Goal: Task Accomplishment & Management: Use online tool/utility

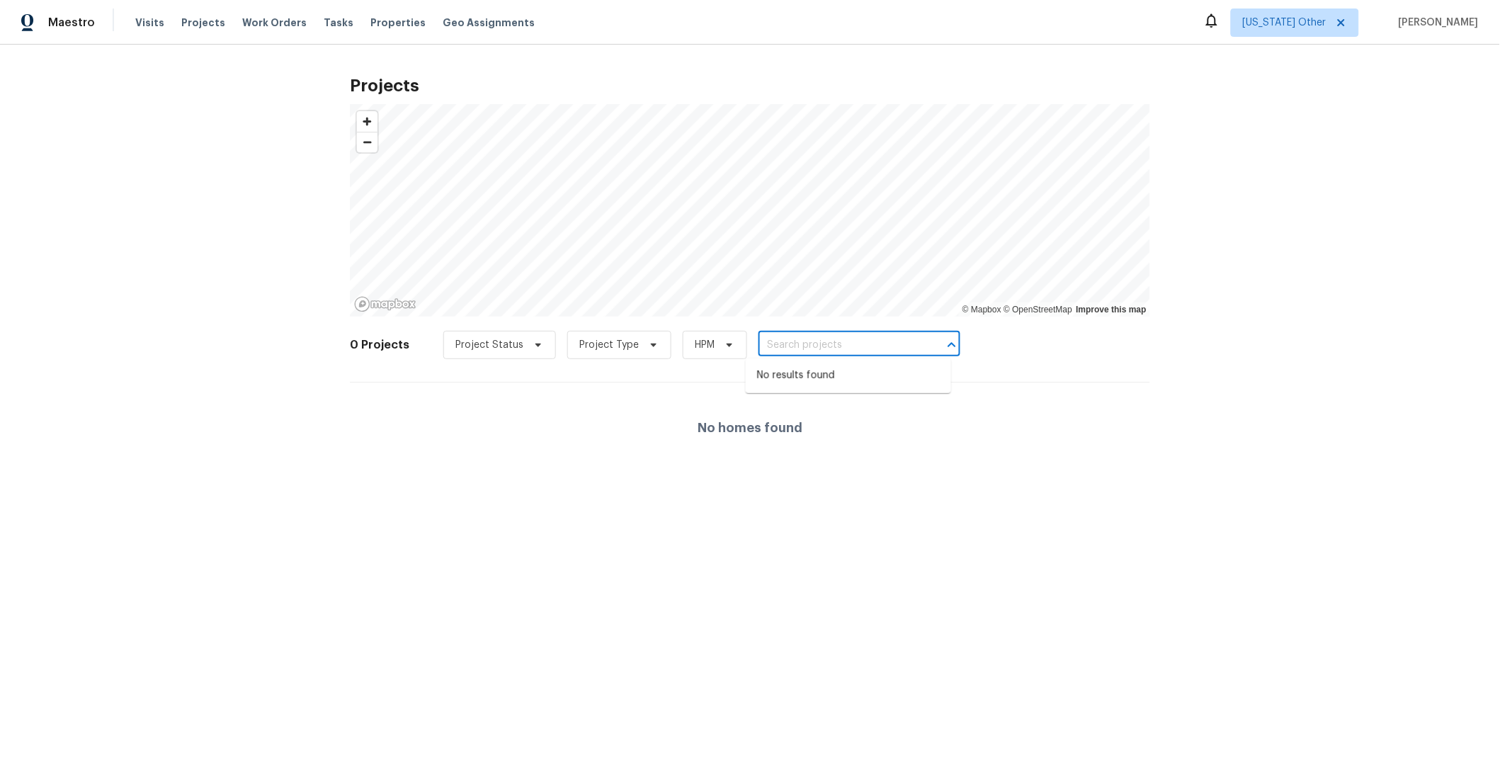
click at [772, 346] on input "text" at bounding box center [839, 345] width 162 height 22
paste input "[STREET_ADDRESS]"
type input "[GEOGRAPHIC_DATA]"
click at [1313, 22] on span "[US_STATE] Other" at bounding box center [1285, 23] width 84 height 14
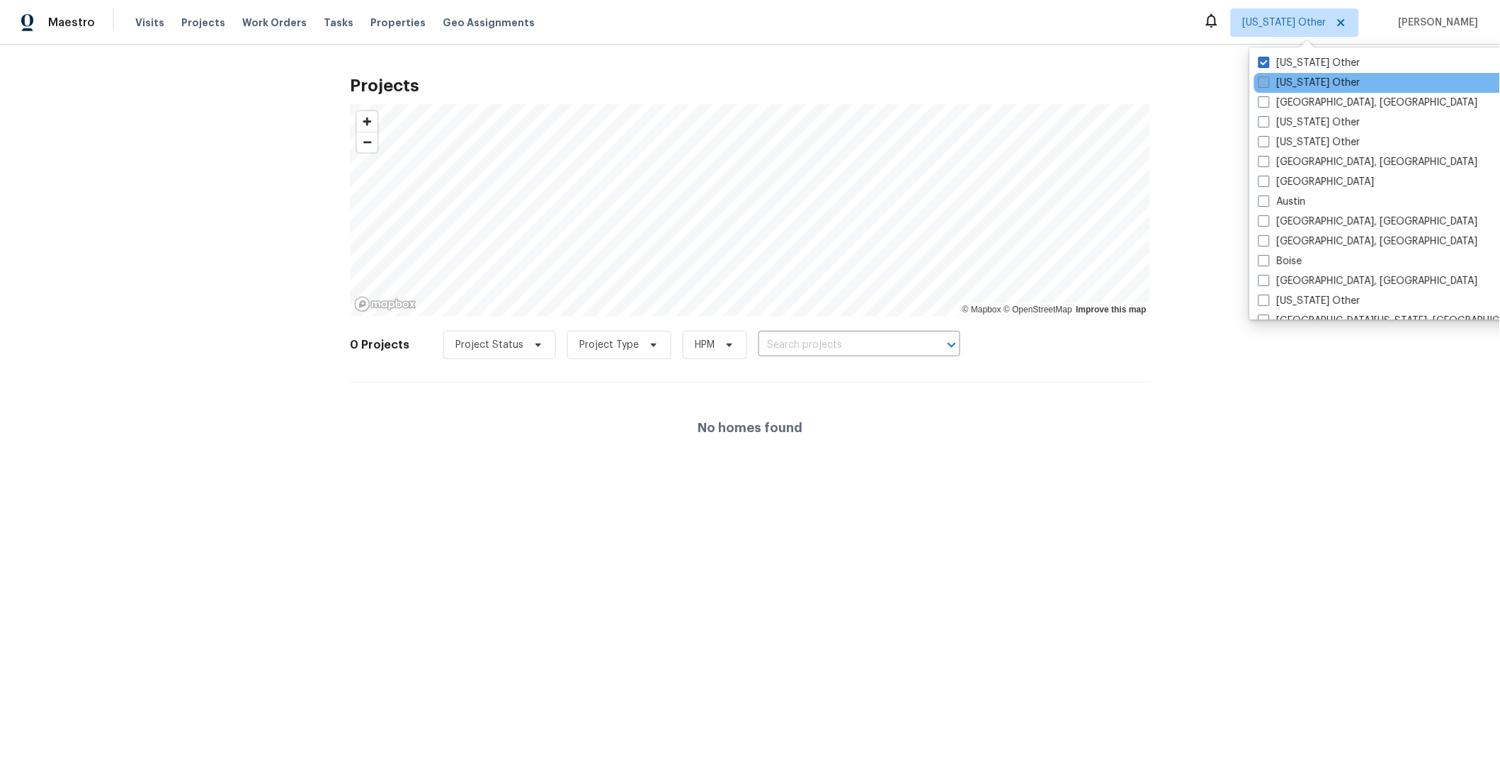
click at [1269, 81] on span at bounding box center [1263, 81] width 11 height 11
click at [1267, 81] on input "[US_STATE] Other" at bounding box center [1262, 80] width 9 height 9
checkbox input "true"
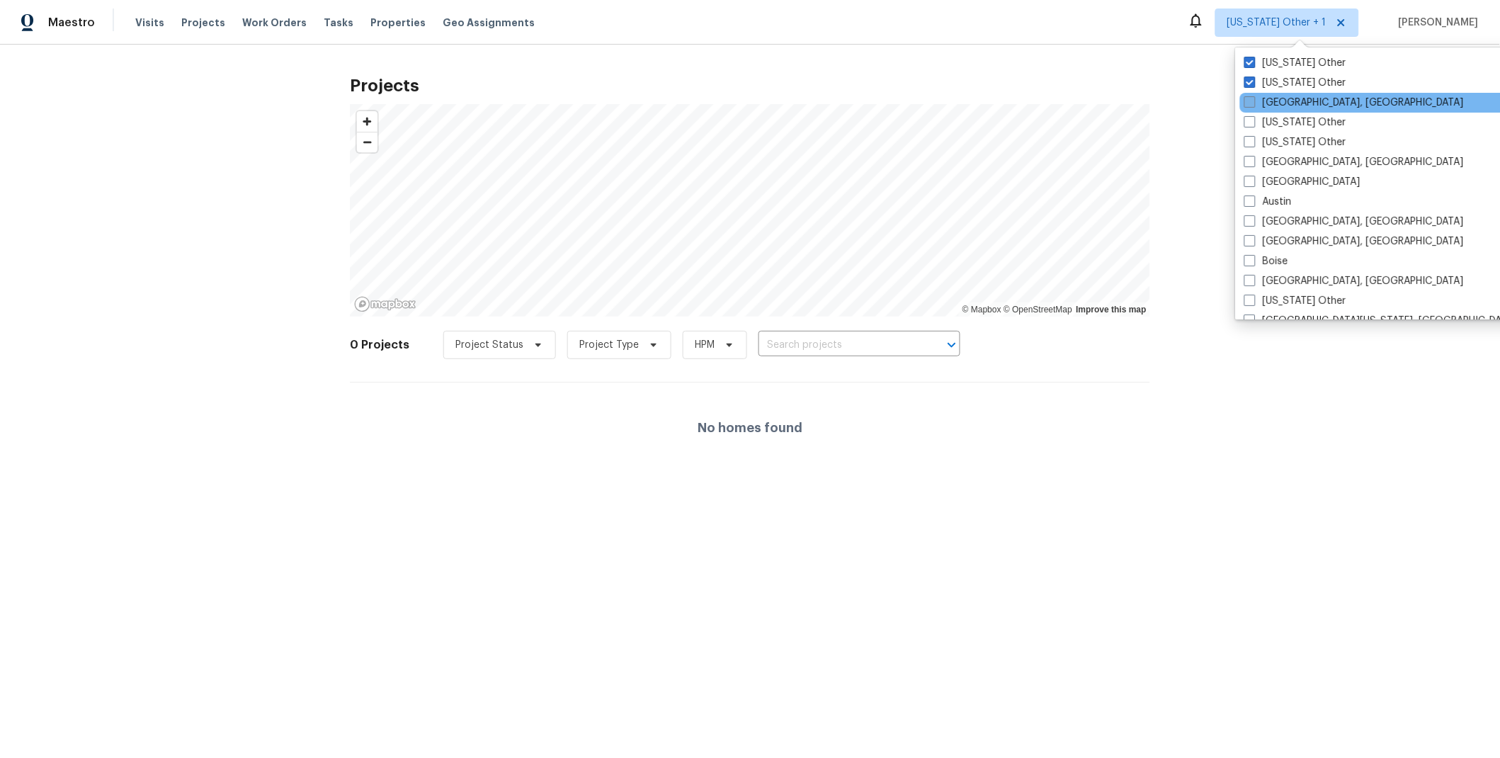
click at [1259, 107] on label "[GEOGRAPHIC_DATA], [GEOGRAPHIC_DATA]" at bounding box center [1353, 103] width 219 height 14
click at [1253, 105] on input "[GEOGRAPHIC_DATA], [GEOGRAPHIC_DATA]" at bounding box center [1248, 100] width 9 height 9
checkbox input "true"
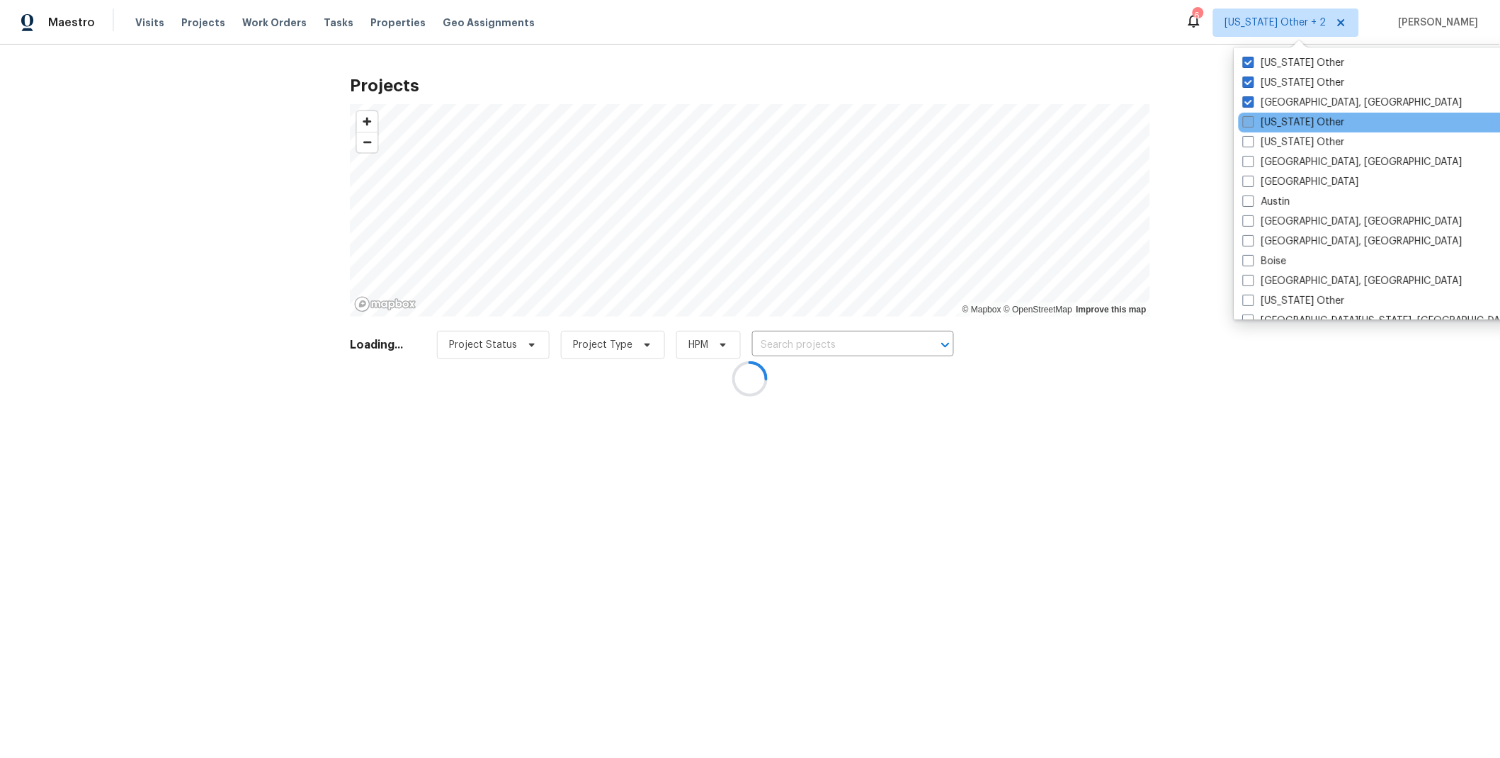
click at [1253, 123] on span at bounding box center [1248, 121] width 11 height 11
click at [1252, 123] on input "[US_STATE] Other" at bounding box center [1247, 119] width 9 height 9
checkbox input "true"
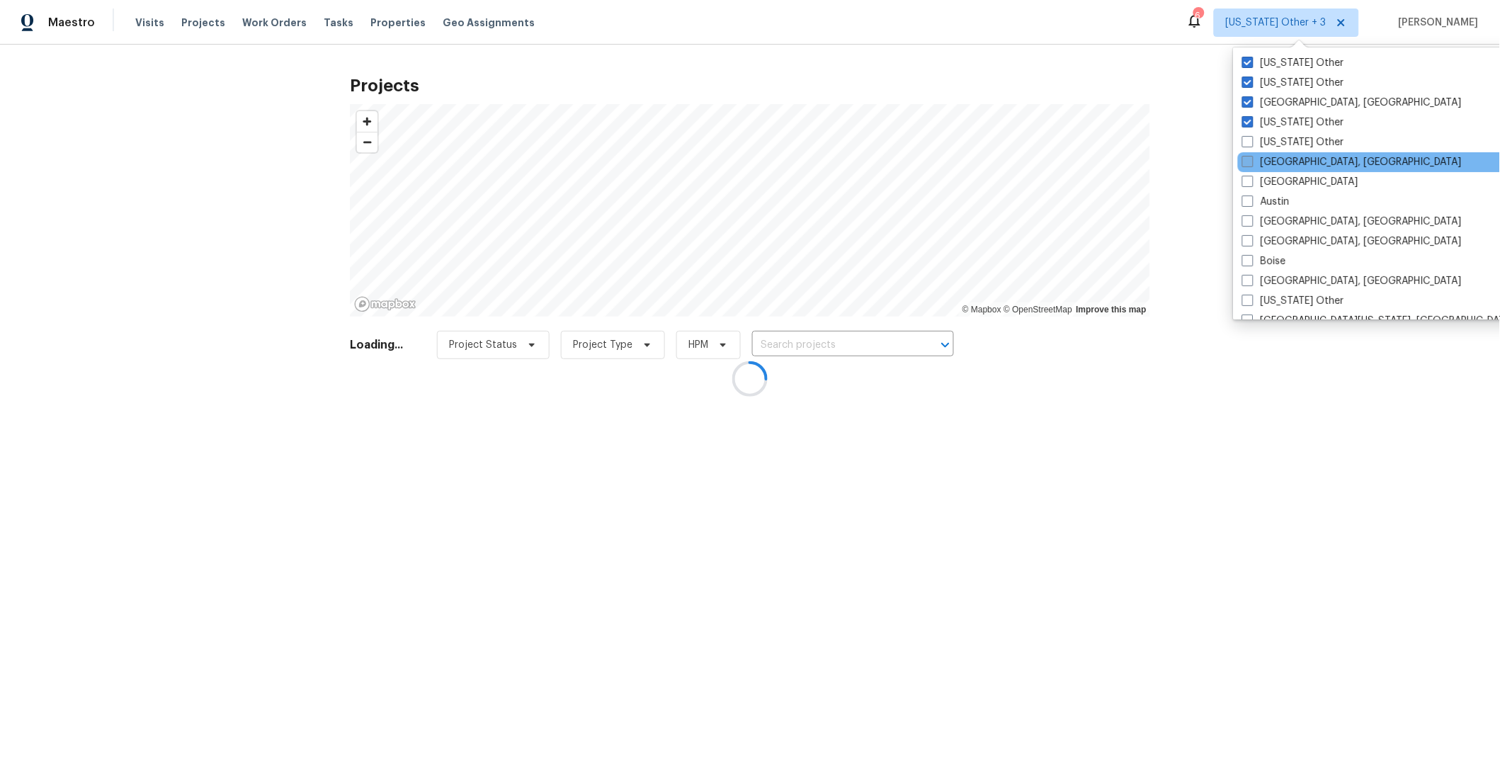
drag, startPoint x: 1247, startPoint y: 140, endPoint x: 1246, endPoint y: 155, distance: 14.9
click at [1247, 141] on span at bounding box center [1247, 141] width 11 height 11
click at [1247, 141] on input "[US_STATE] Other" at bounding box center [1246, 139] width 9 height 9
checkbox input "true"
drag, startPoint x: 1246, startPoint y: 155, endPoint x: 1246, endPoint y: 166, distance: 11.3
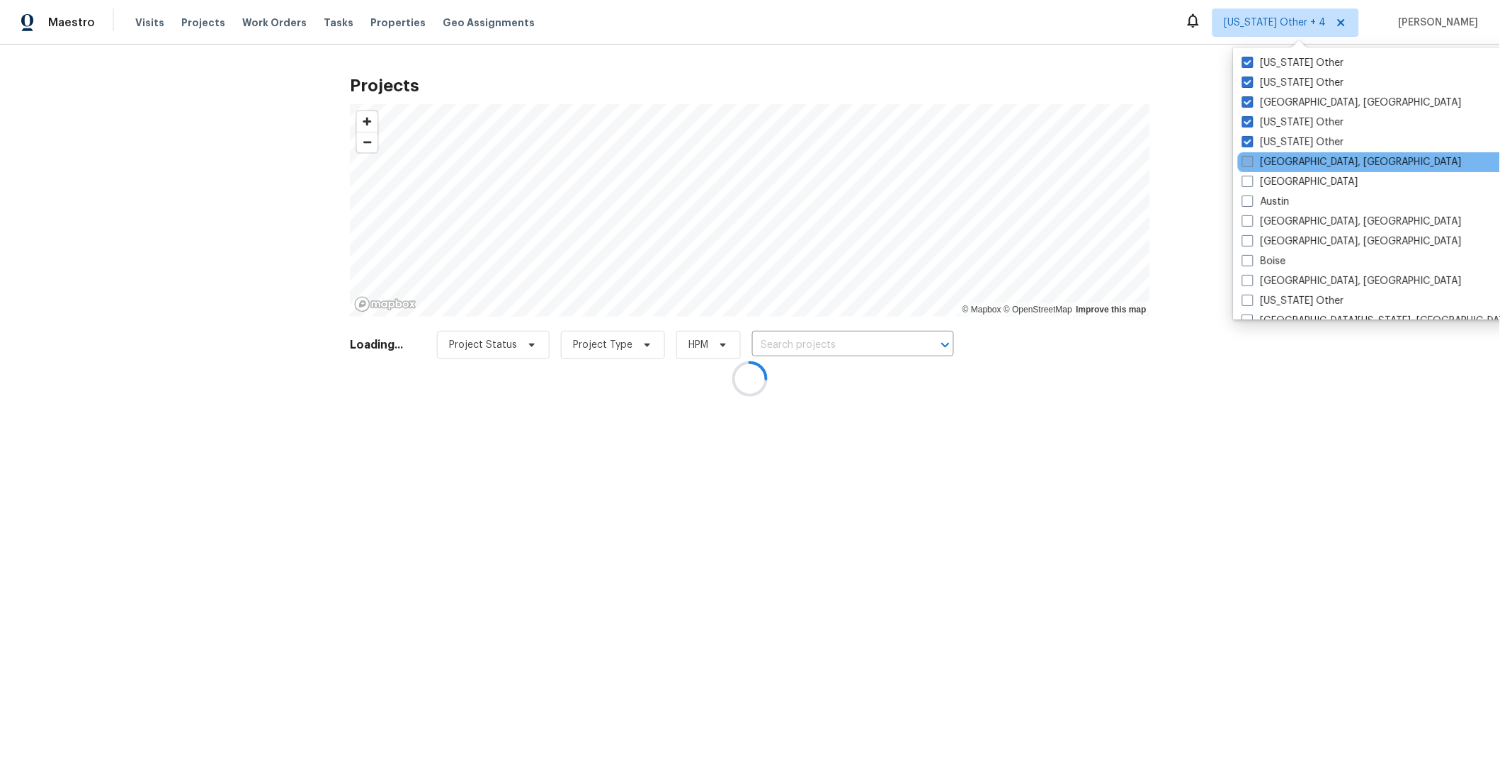
click at [1246, 157] on span at bounding box center [1247, 161] width 11 height 11
click at [1246, 157] on input "[GEOGRAPHIC_DATA], [GEOGRAPHIC_DATA]" at bounding box center [1246, 159] width 9 height 9
checkbox input "true"
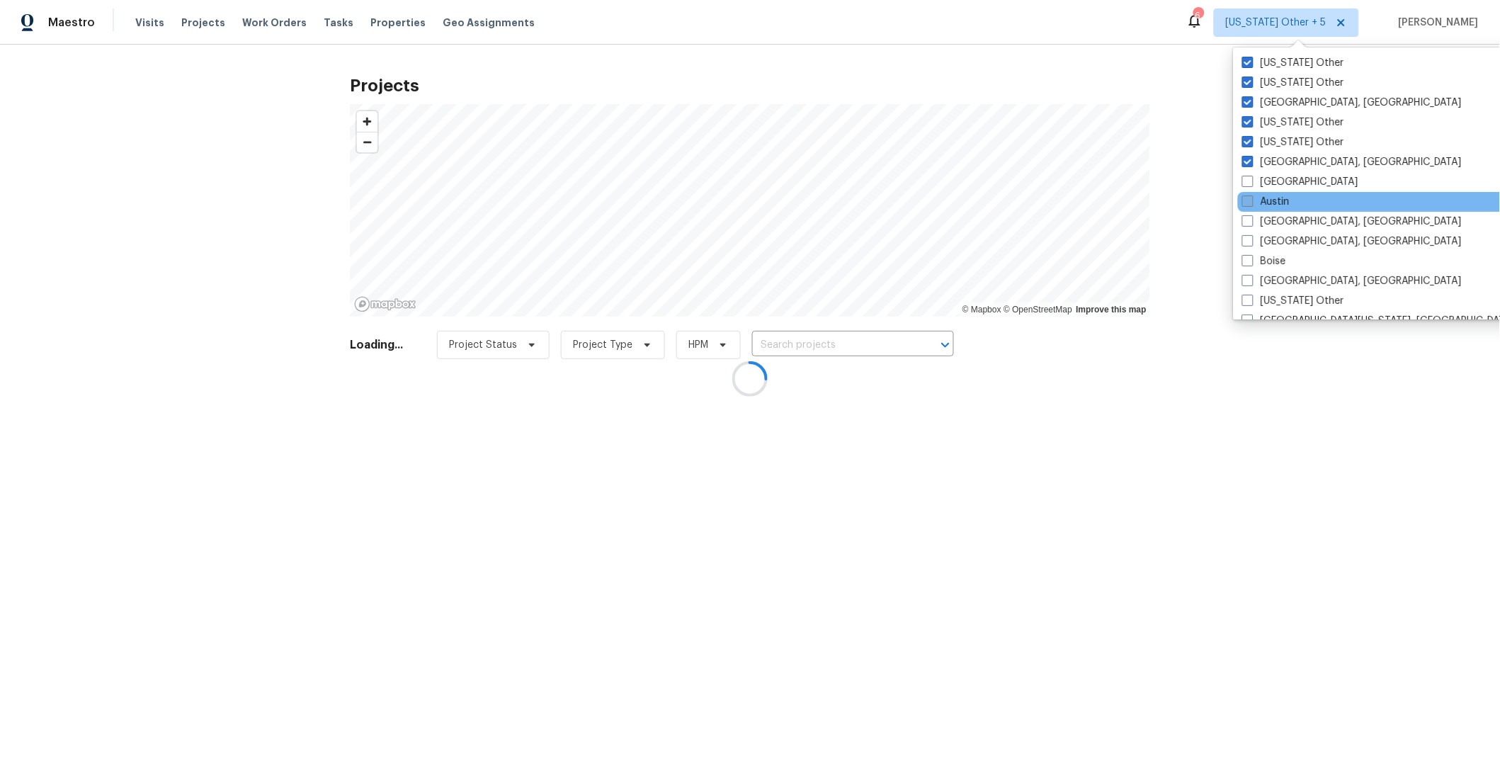
drag, startPoint x: 1246, startPoint y: 177, endPoint x: 1247, endPoint y: 194, distance: 17.1
click at [1246, 178] on span at bounding box center [1247, 181] width 11 height 11
click at [1246, 178] on input "[GEOGRAPHIC_DATA]" at bounding box center [1246, 179] width 9 height 9
checkbox input "true"
click at [1248, 197] on span at bounding box center [1247, 200] width 11 height 11
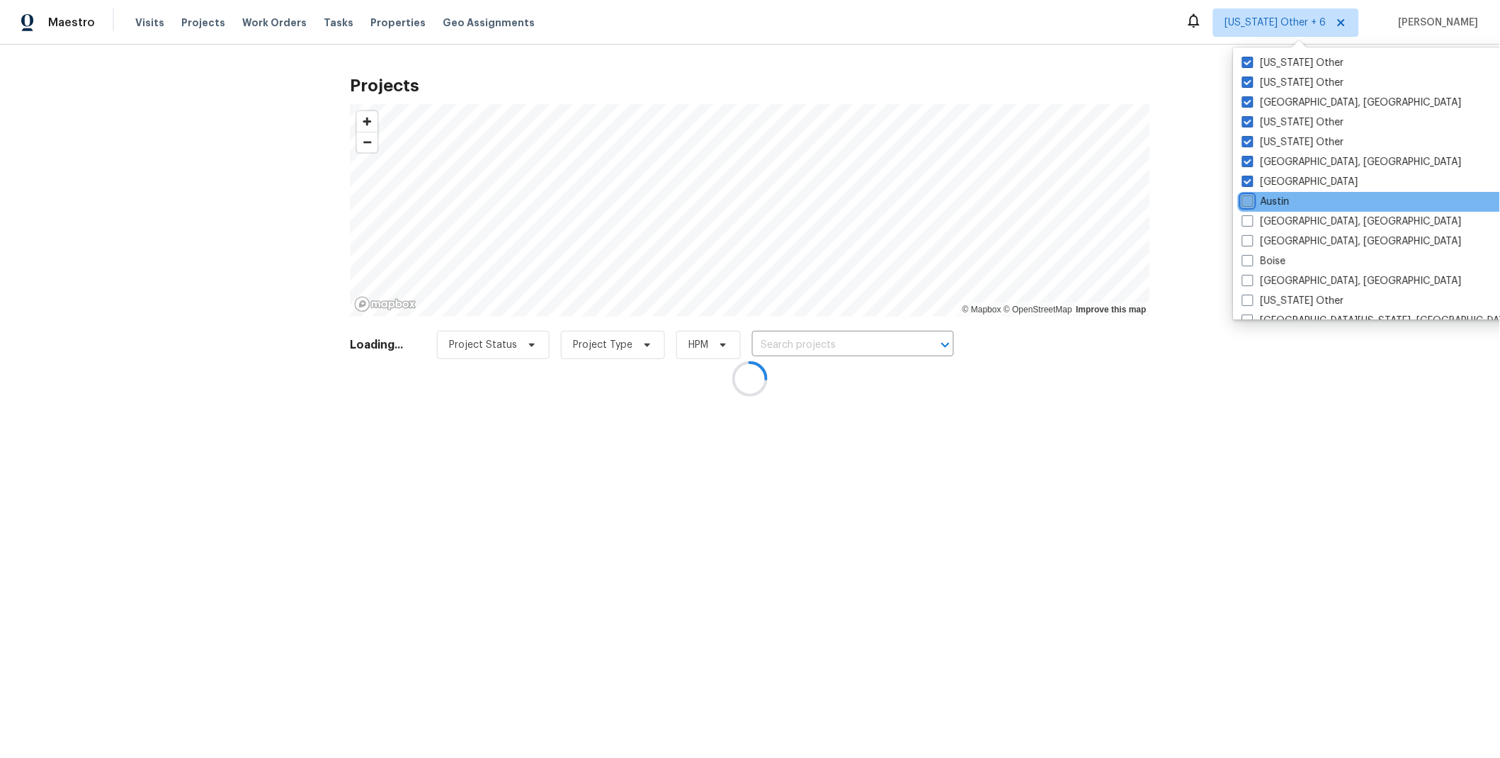
click at [1248, 197] on input "Austin" at bounding box center [1246, 199] width 9 height 9
checkbox input "true"
drag, startPoint x: 1248, startPoint y: 218, endPoint x: 1250, endPoint y: 229, distance: 11.4
click at [1248, 219] on span at bounding box center [1248, 220] width 11 height 11
click at [1248, 219] on input "[GEOGRAPHIC_DATA], [GEOGRAPHIC_DATA]" at bounding box center [1247, 219] width 9 height 9
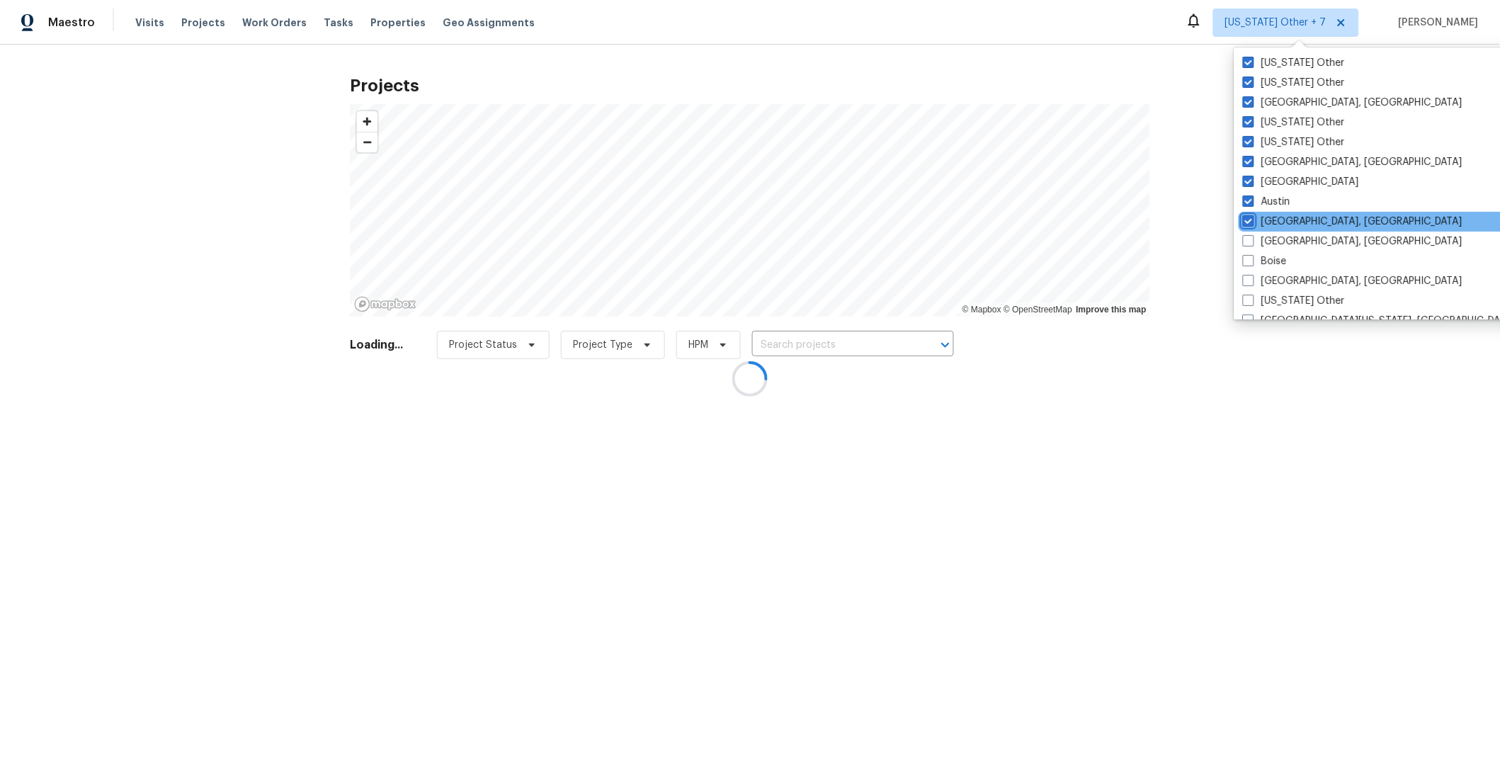
checkbox input "true"
click at [1250, 239] on span at bounding box center [1247, 240] width 11 height 11
click at [1250, 239] on input "[GEOGRAPHIC_DATA], [GEOGRAPHIC_DATA]" at bounding box center [1246, 238] width 9 height 9
checkbox input "true"
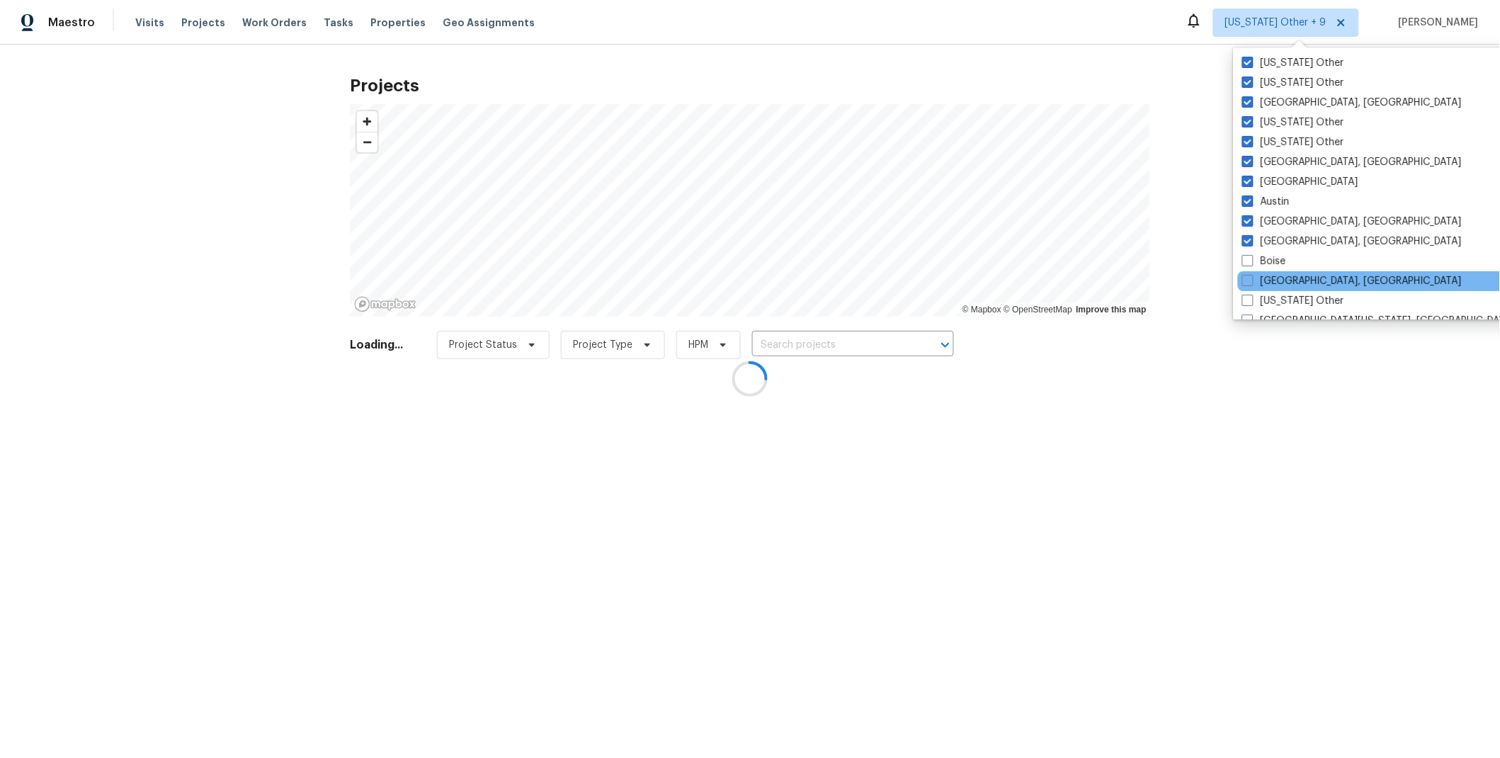
click at [1249, 269] on div "Boise" at bounding box center [1380, 261] width 285 height 20
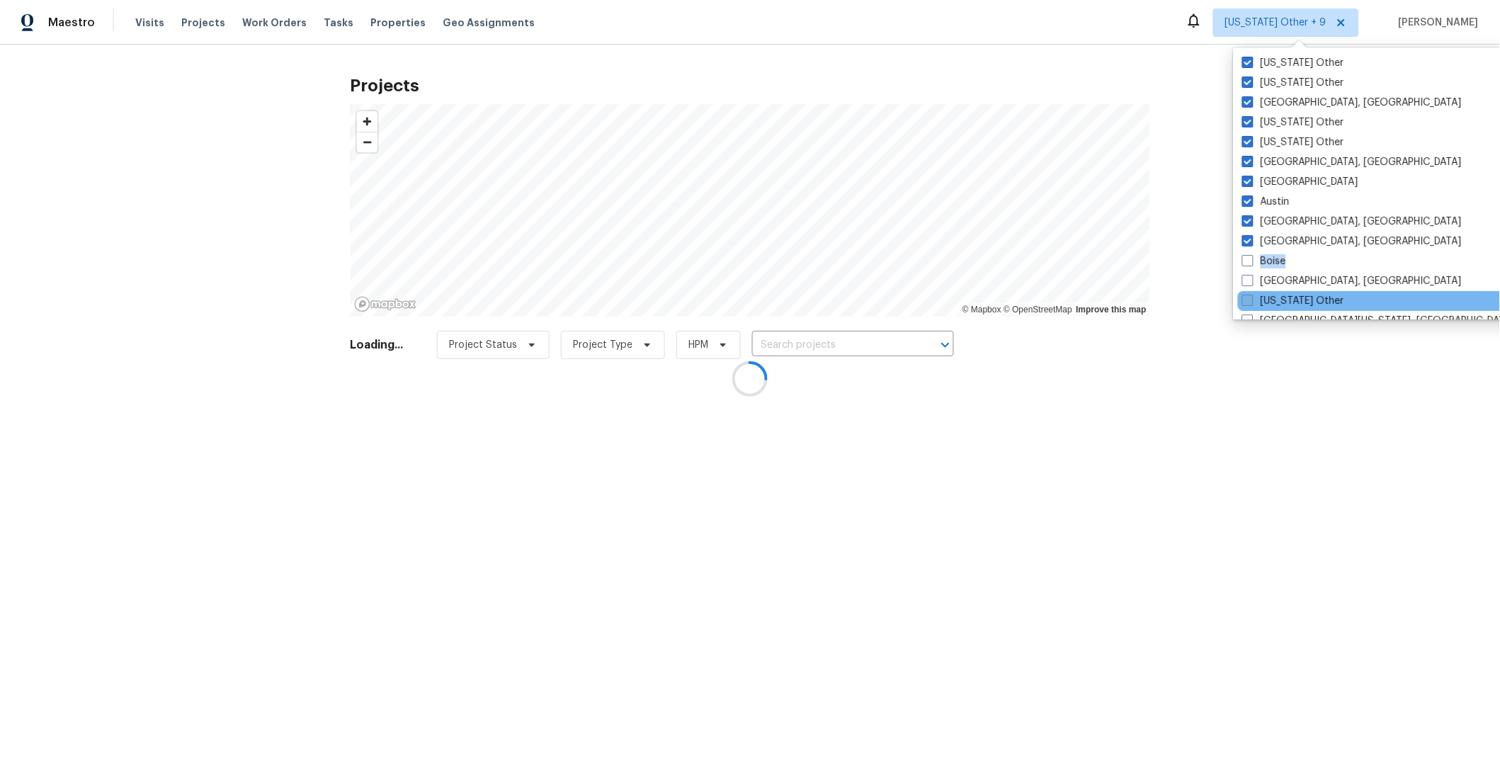
drag, startPoint x: 1251, startPoint y: 285, endPoint x: 1250, endPoint y: 297, distance: 12.1
click at [1251, 285] on span at bounding box center [1247, 280] width 11 height 11
click at [1251, 283] on input "[GEOGRAPHIC_DATA], [GEOGRAPHIC_DATA]" at bounding box center [1246, 278] width 9 height 9
checkbox input "true"
click at [1250, 303] on label "[US_STATE] Other" at bounding box center [1289, 301] width 102 height 14
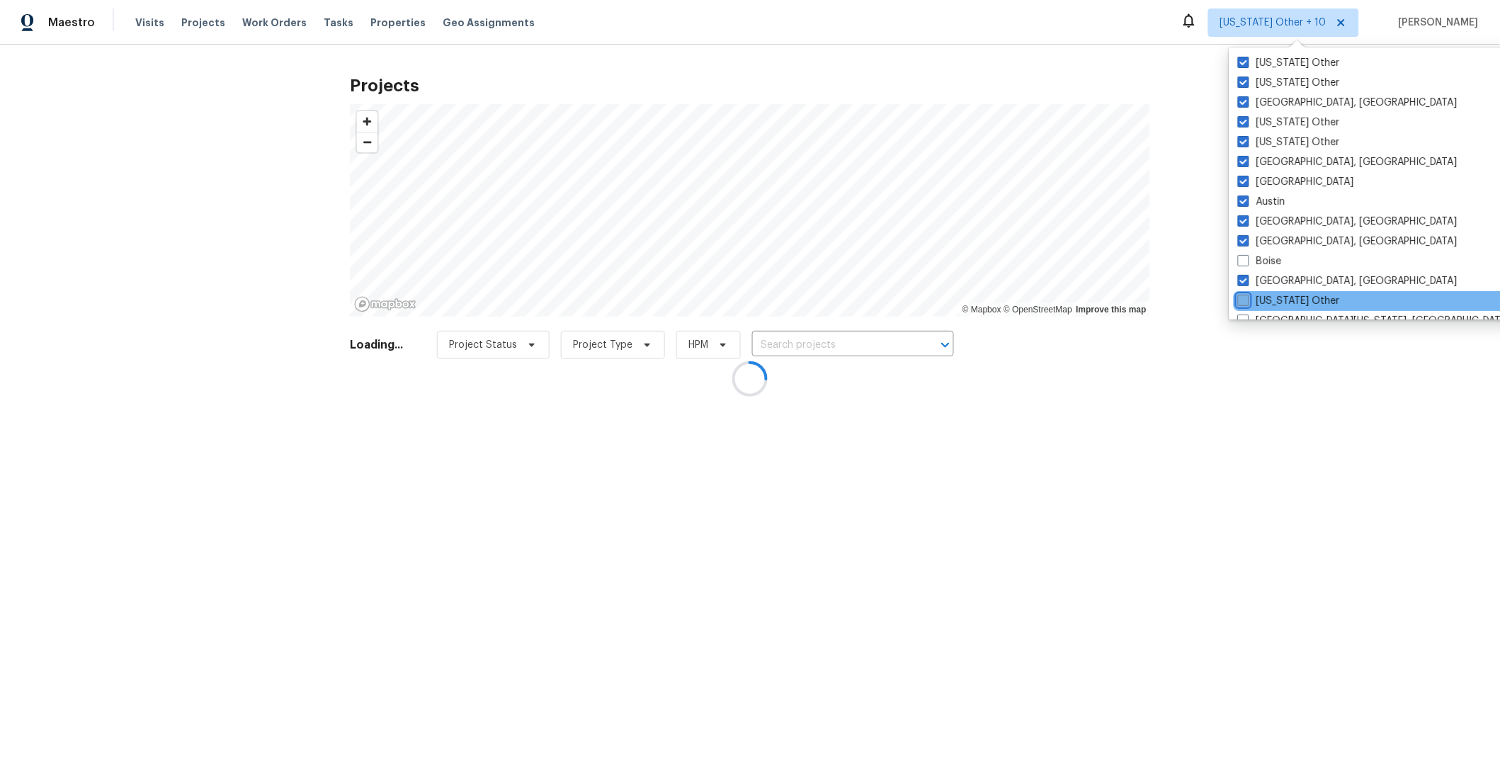
click at [1247, 303] on input "[US_STATE] Other" at bounding box center [1242, 298] width 9 height 9
checkbox input "true"
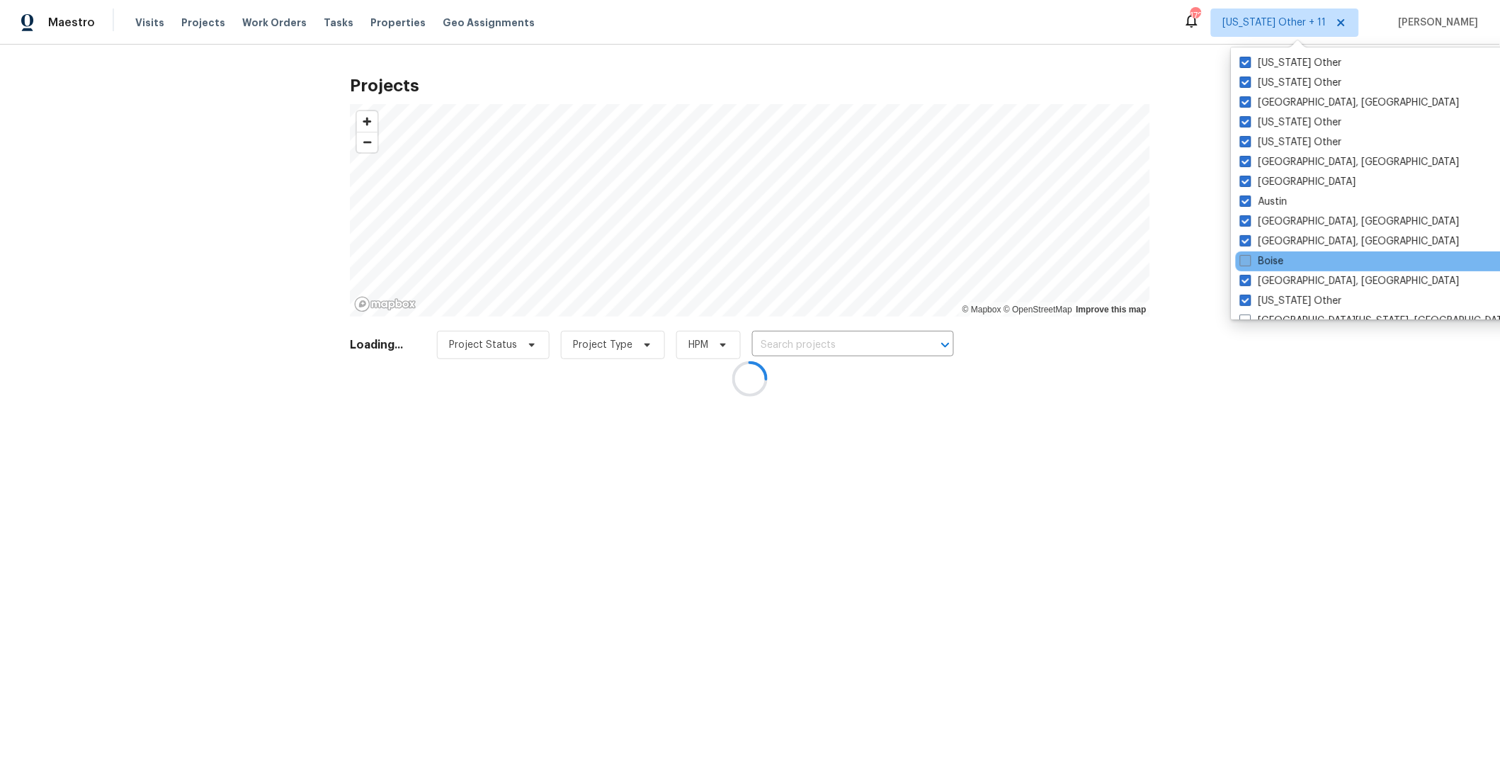
click at [1246, 261] on span at bounding box center [1245, 260] width 11 height 11
click at [1246, 261] on input "Boise" at bounding box center [1244, 258] width 9 height 9
checkbox input "true"
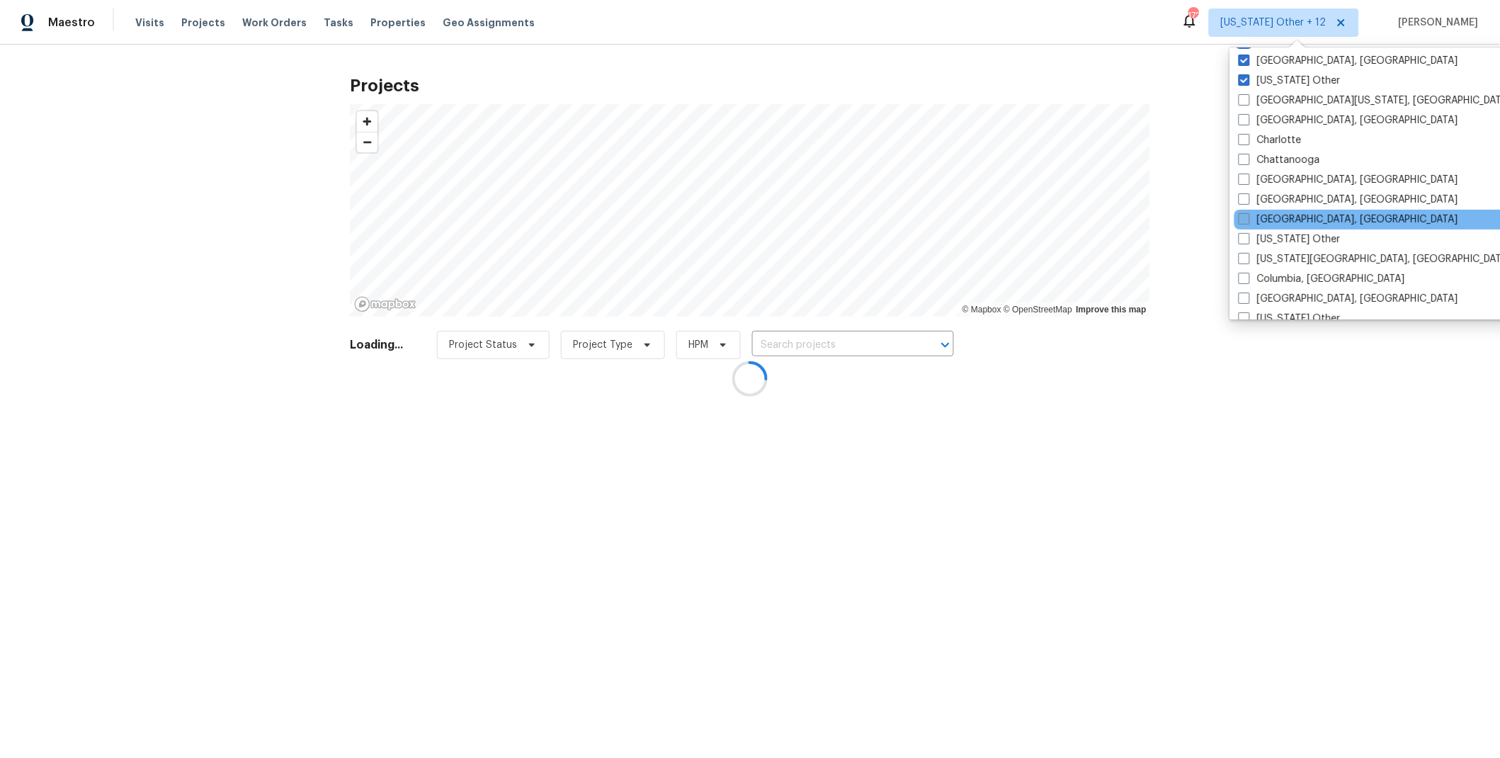
scroll to position [244, 0]
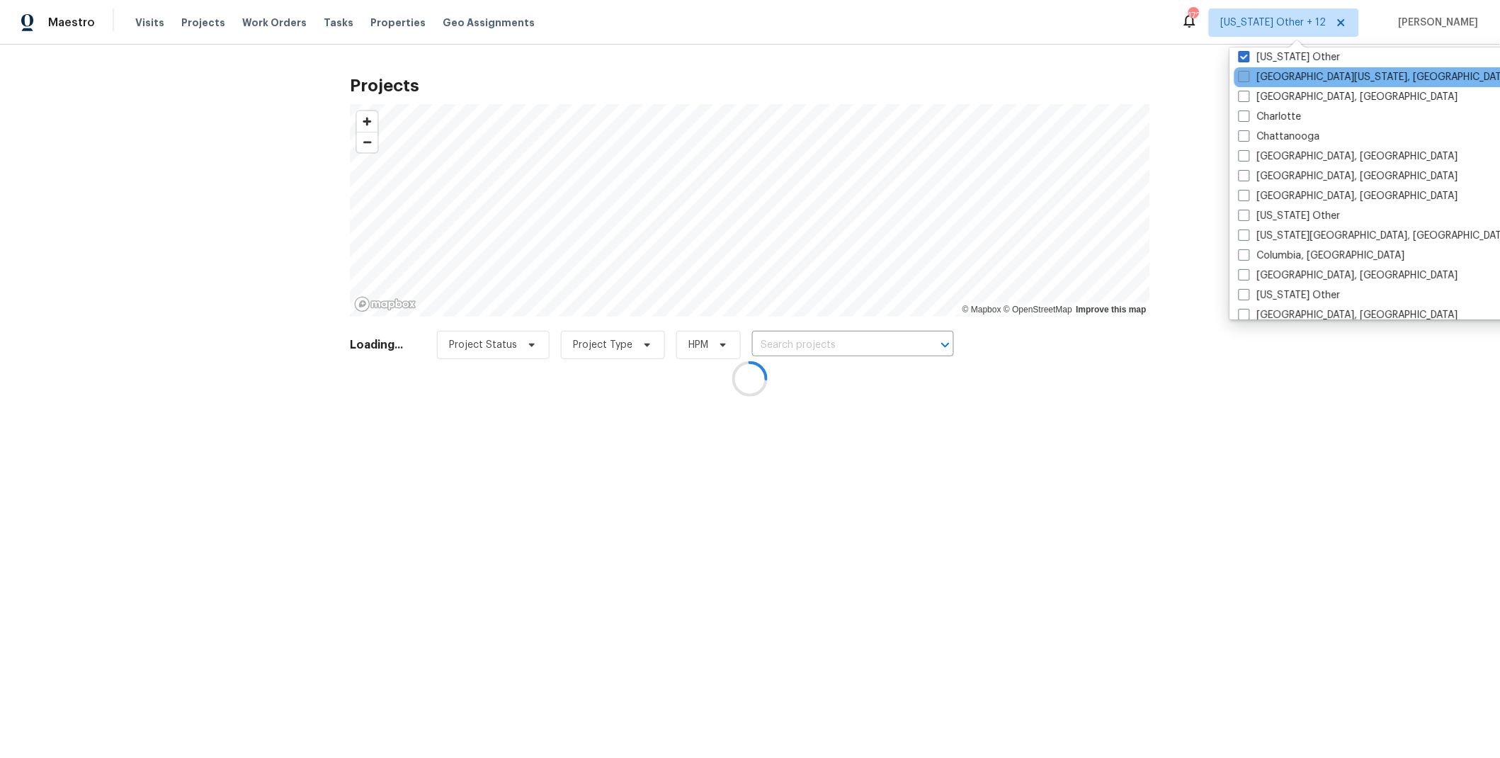
click at [1245, 80] on span at bounding box center [1243, 76] width 11 height 11
click at [1245, 79] on input "[GEOGRAPHIC_DATA][US_STATE], [GEOGRAPHIC_DATA]" at bounding box center [1242, 74] width 9 height 9
checkbox input "true"
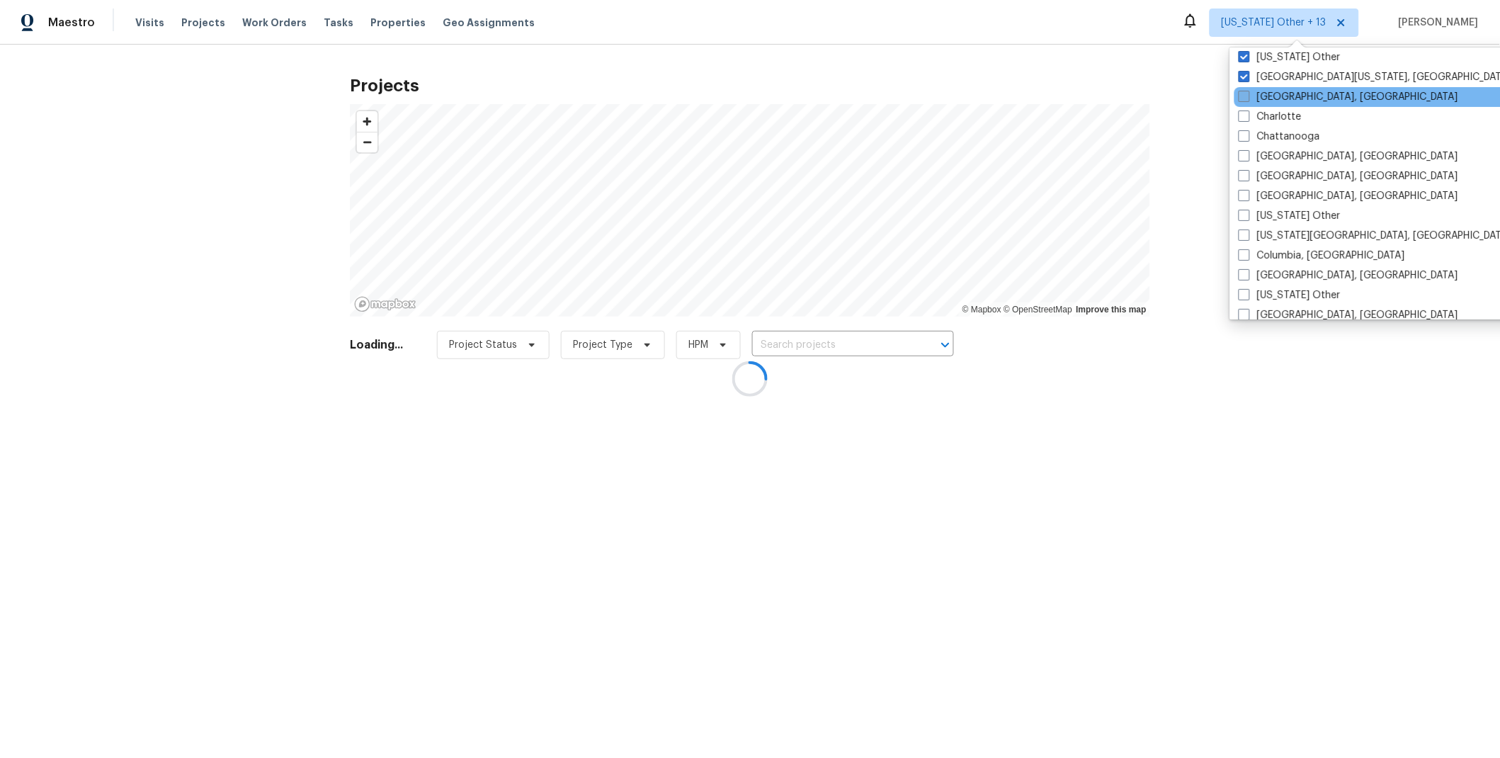
click at [1246, 101] on span at bounding box center [1243, 96] width 11 height 11
click at [1246, 99] on input "[GEOGRAPHIC_DATA], [GEOGRAPHIC_DATA]" at bounding box center [1242, 94] width 9 height 9
checkbox input "true"
click at [1244, 117] on span at bounding box center [1243, 115] width 11 height 11
click at [1244, 117] on input "Charlotte" at bounding box center [1242, 114] width 9 height 9
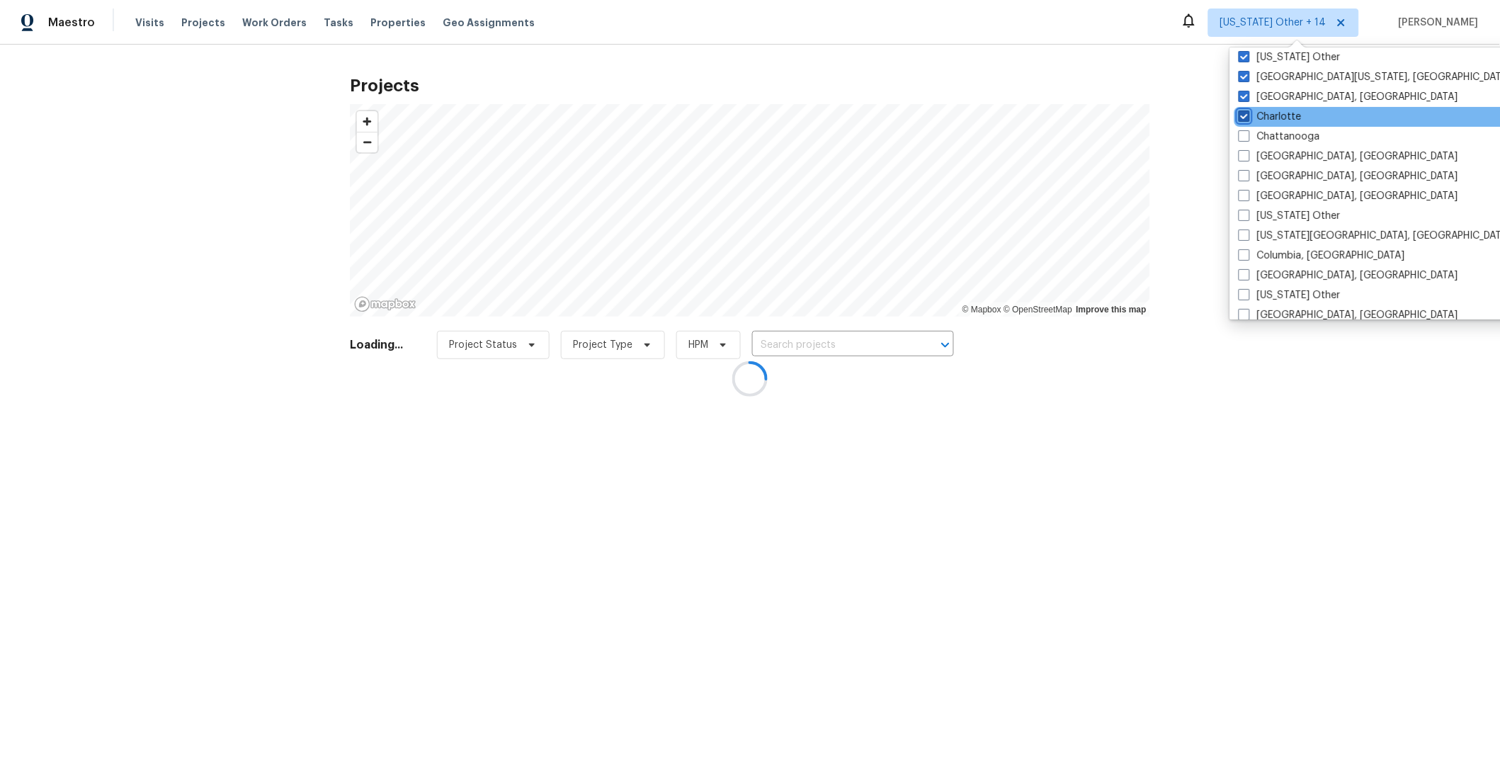
checkbox input "true"
click at [1241, 136] on span at bounding box center [1243, 135] width 11 height 11
click at [1241, 136] on input "Chattanooga" at bounding box center [1242, 134] width 9 height 9
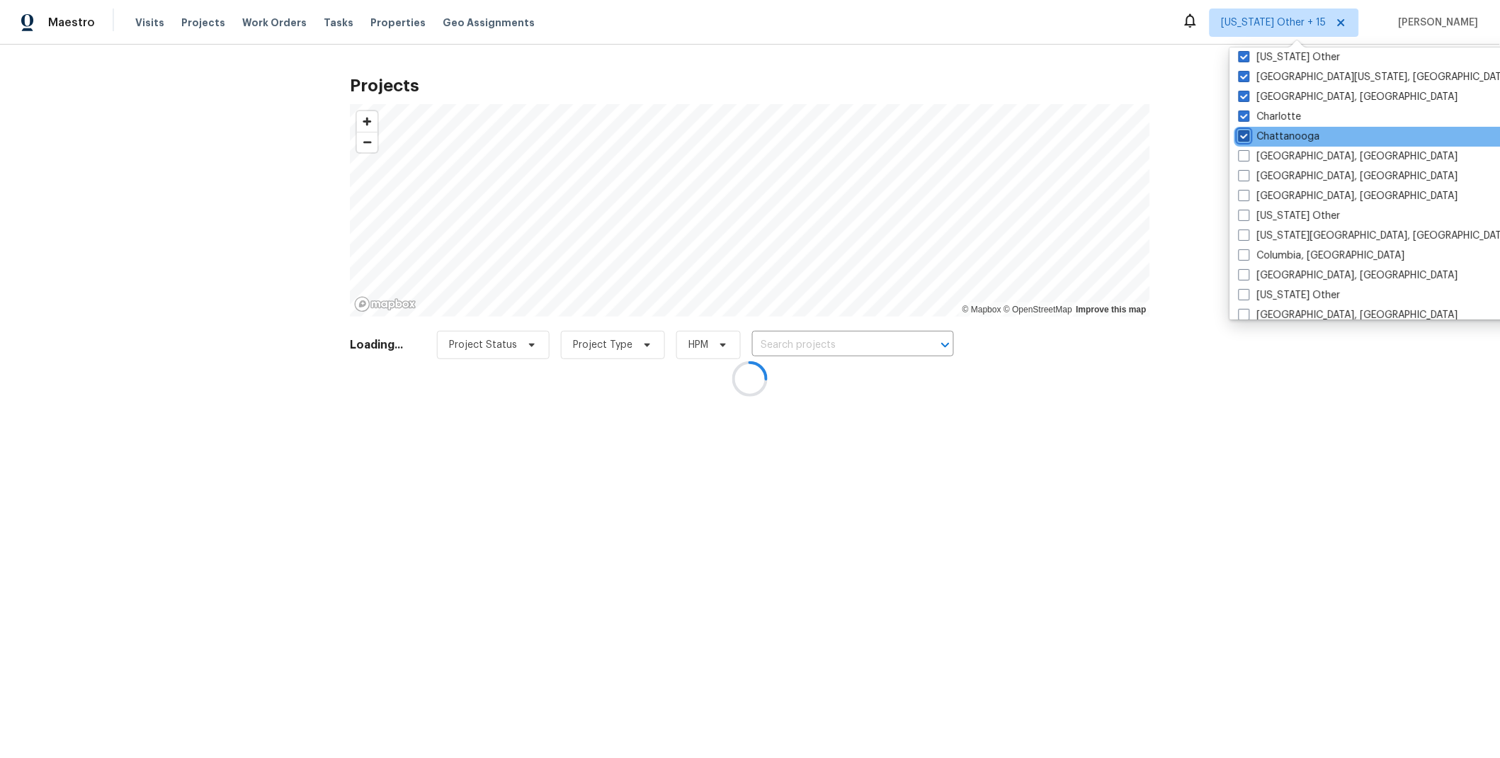
checkbox input "true"
click at [1243, 158] on span at bounding box center [1243, 155] width 11 height 11
click at [1243, 158] on input "[GEOGRAPHIC_DATA], [GEOGRAPHIC_DATA]" at bounding box center [1242, 153] width 9 height 9
checkbox input "true"
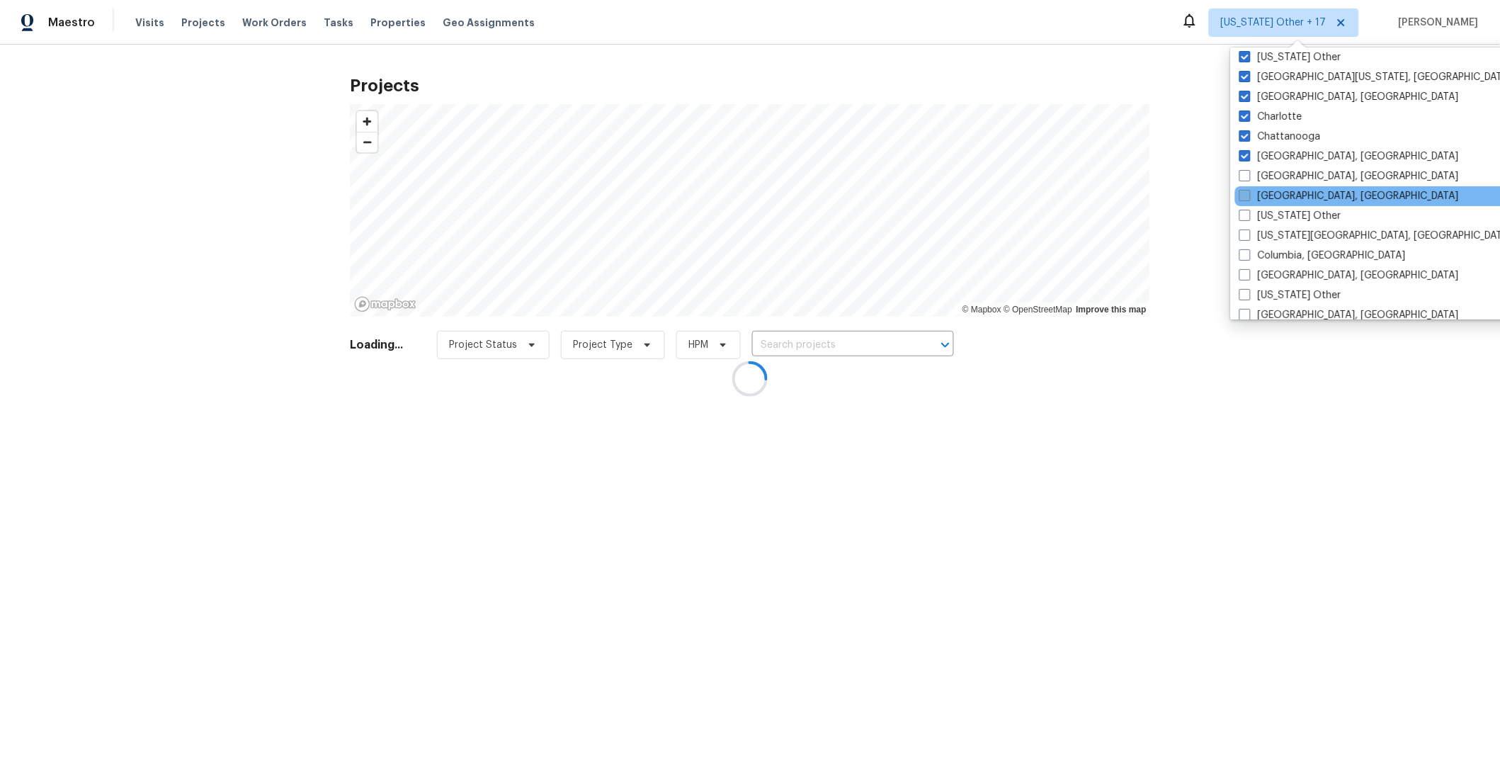
drag, startPoint x: 1243, startPoint y: 180, endPoint x: 1244, endPoint y: 194, distance: 14.2
click at [1243, 181] on span at bounding box center [1244, 175] width 11 height 11
click at [1243, 178] on input "[GEOGRAPHIC_DATA], [GEOGRAPHIC_DATA]" at bounding box center [1243, 173] width 9 height 9
checkbox input "true"
click at [1244, 195] on span at bounding box center [1243, 195] width 11 height 11
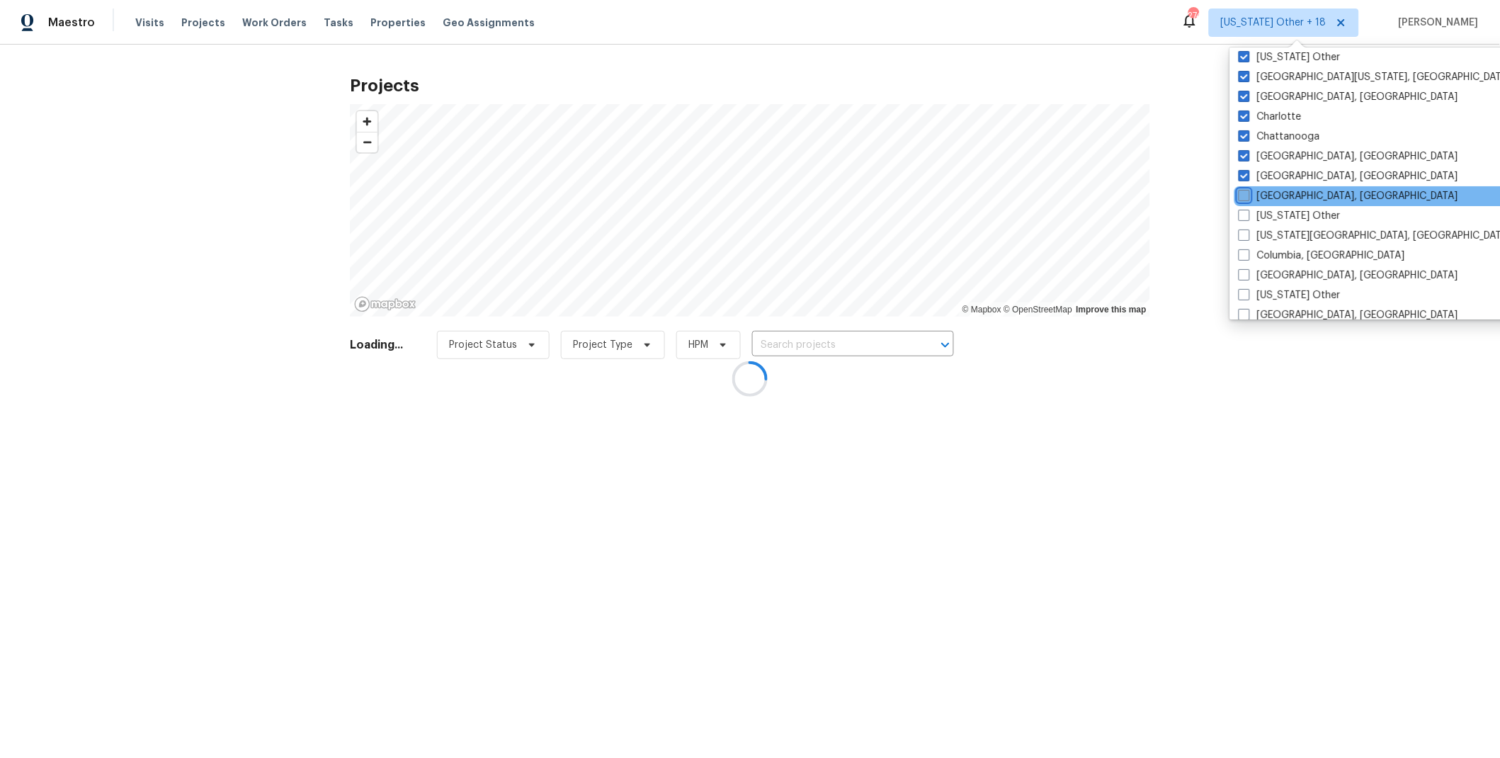
click at [1244, 195] on input "[GEOGRAPHIC_DATA], [GEOGRAPHIC_DATA]" at bounding box center [1242, 193] width 9 height 9
checkbox input "true"
click at [1243, 212] on span at bounding box center [1243, 215] width 11 height 11
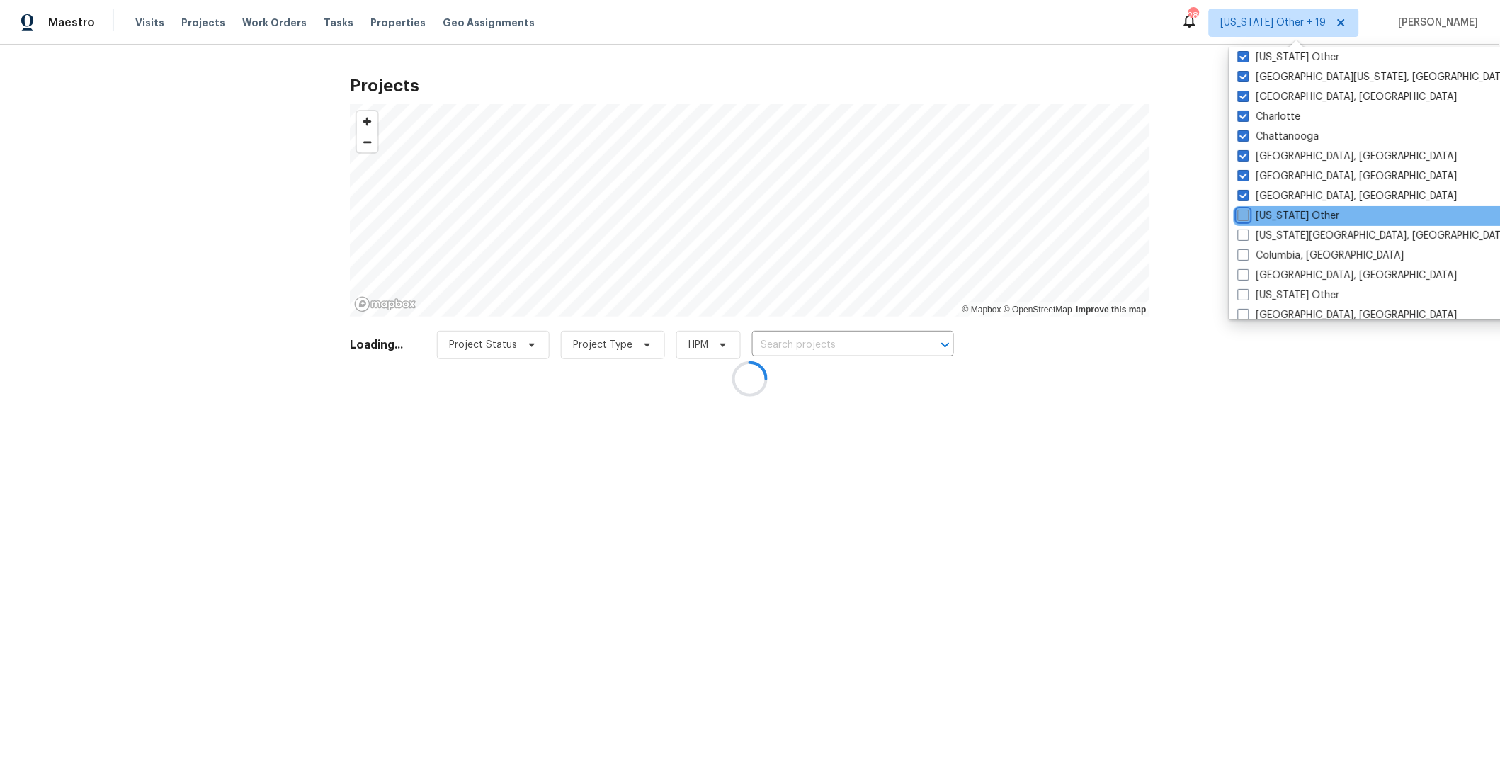
click at [1243, 212] on input "[US_STATE] Other" at bounding box center [1242, 213] width 9 height 9
checkbox input "true"
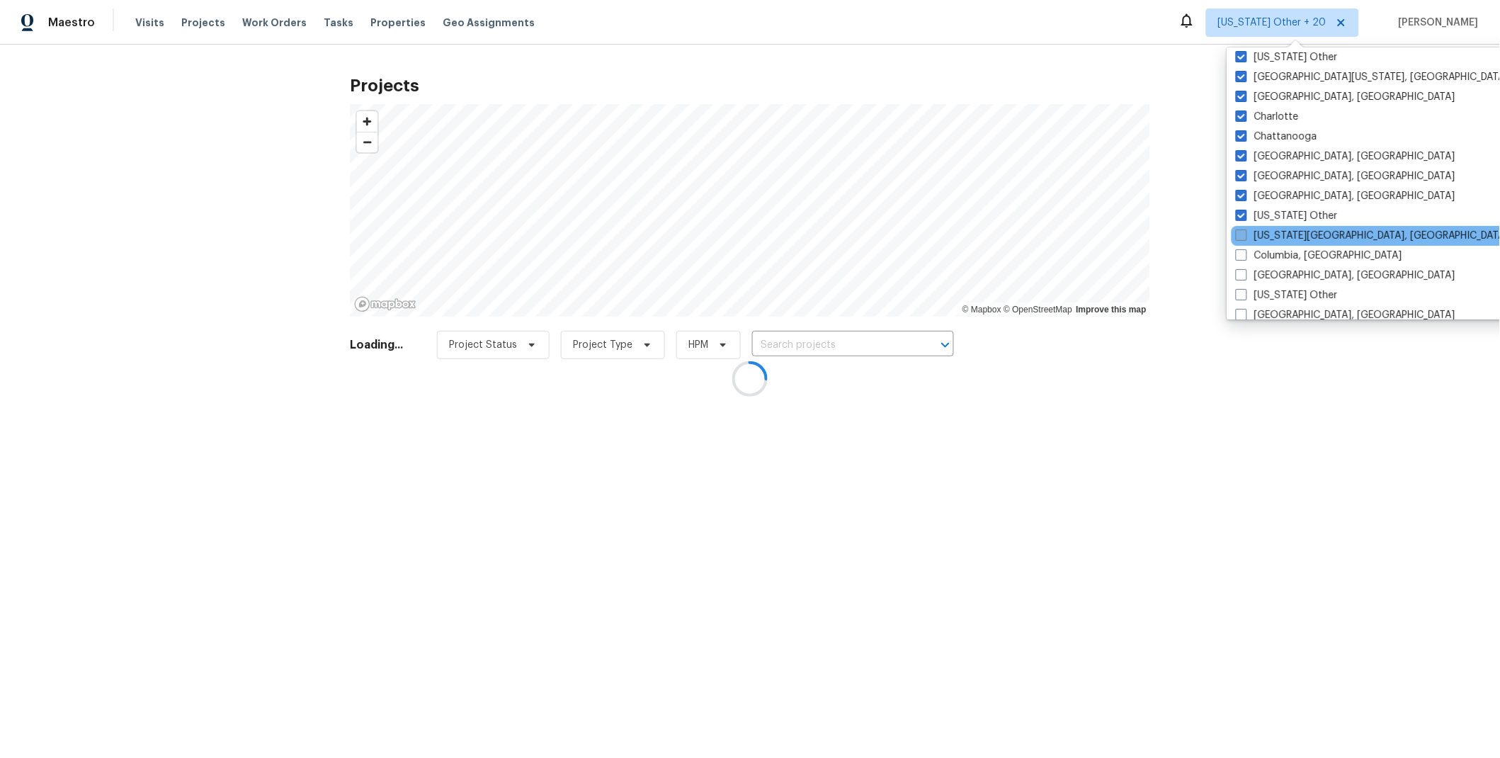
click at [1240, 238] on span at bounding box center [1240, 234] width 11 height 11
click at [1240, 238] on input "[US_STATE][GEOGRAPHIC_DATA], [GEOGRAPHIC_DATA]" at bounding box center [1239, 233] width 9 height 9
checkbox input "true"
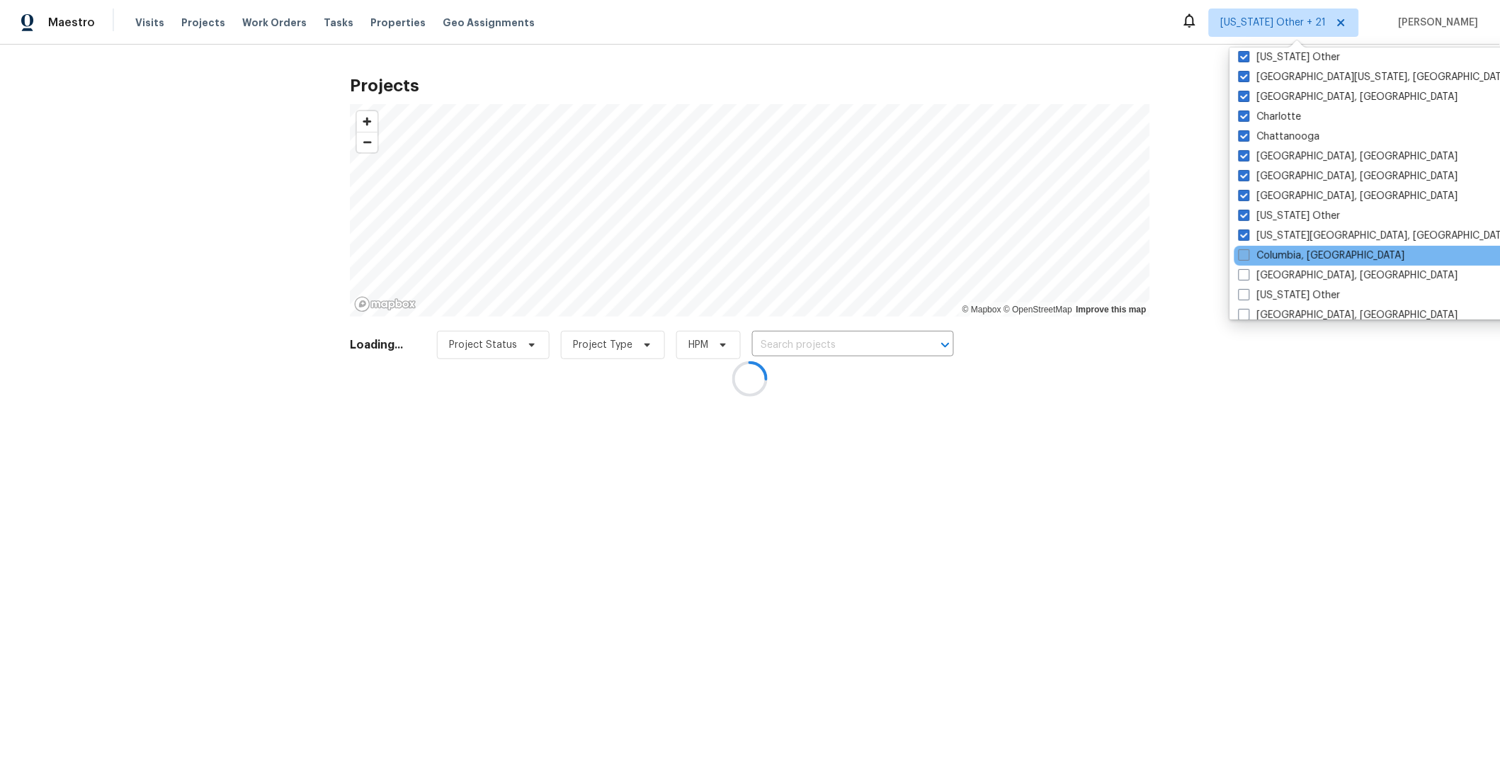
click at [1243, 257] on span at bounding box center [1243, 254] width 11 height 11
click at [1243, 257] on input "Columbia, [GEOGRAPHIC_DATA]" at bounding box center [1242, 253] width 9 height 9
checkbox input "true"
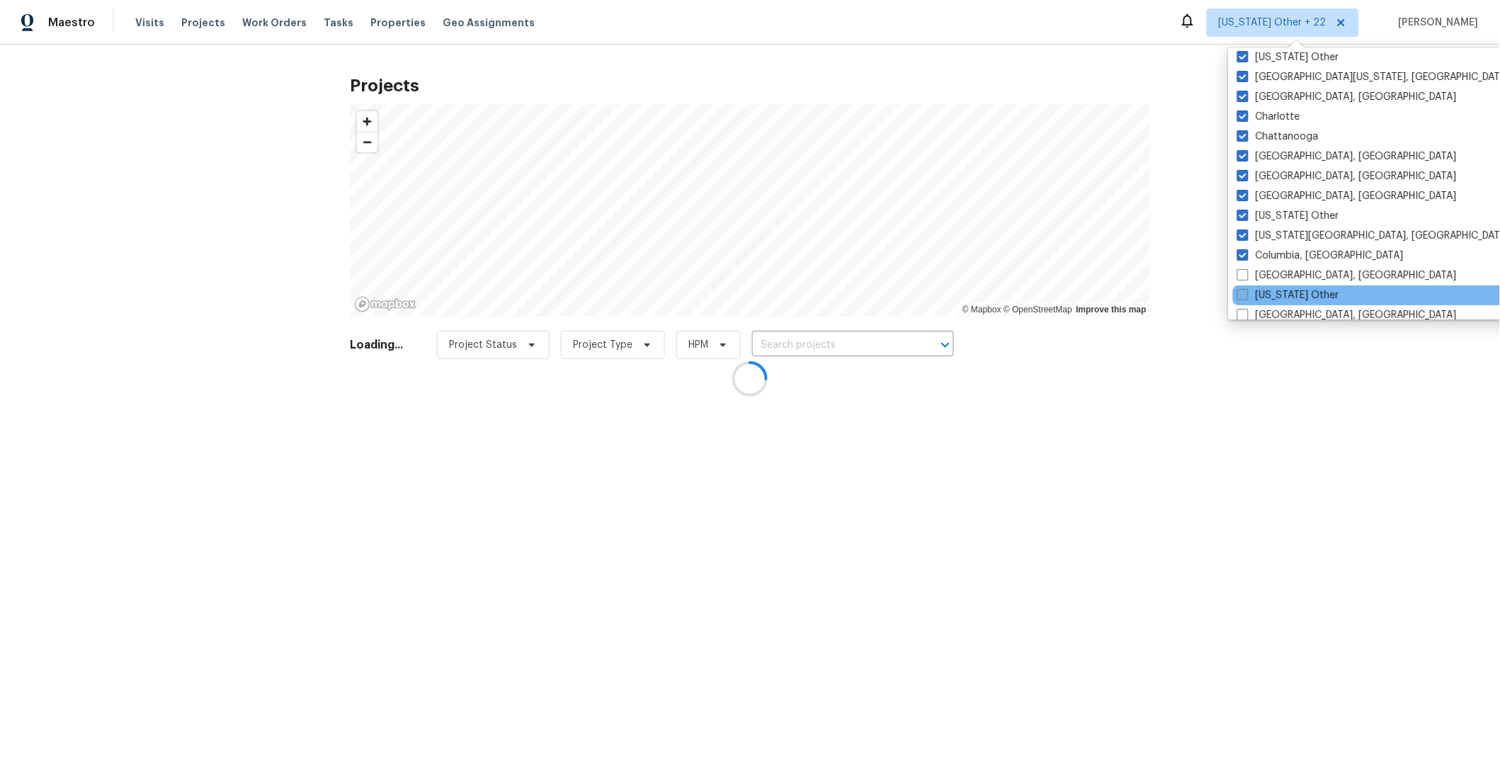
click at [1244, 282] on label "[GEOGRAPHIC_DATA], [GEOGRAPHIC_DATA]" at bounding box center [1346, 275] width 219 height 14
click at [1244, 278] on input "[GEOGRAPHIC_DATA], [GEOGRAPHIC_DATA]" at bounding box center [1241, 272] width 9 height 9
checkbox input "true"
click at [1245, 298] on span at bounding box center [1241, 294] width 11 height 11
click at [1245, 297] on input "[US_STATE] Other" at bounding box center [1240, 292] width 9 height 9
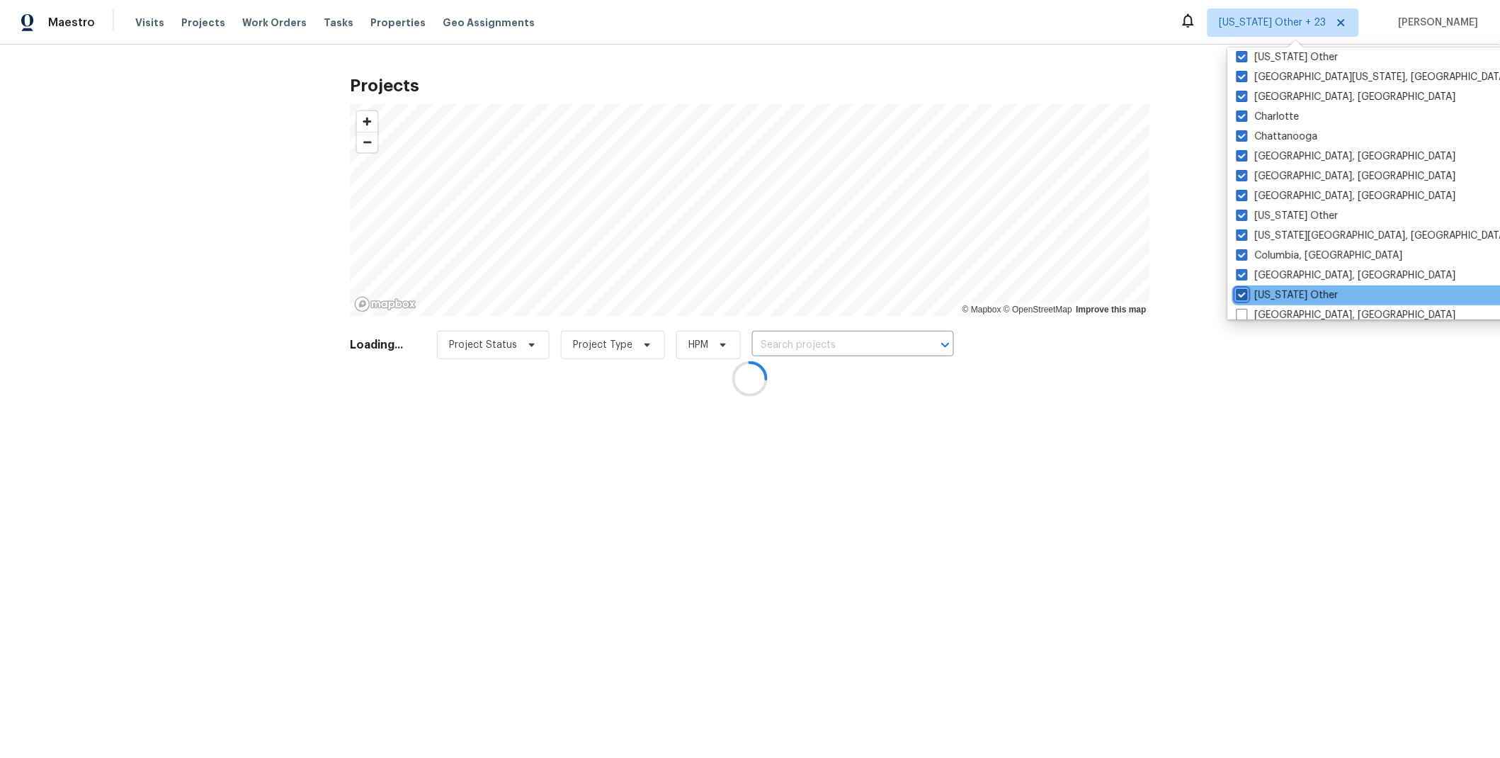
checkbox input "true"
click at [1246, 316] on span at bounding box center [1242, 314] width 11 height 11
click at [1246, 316] on input "[GEOGRAPHIC_DATA], [GEOGRAPHIC_DATA]" at bounding box center [1241, 312] width 9 height 9
checkbox input "true"
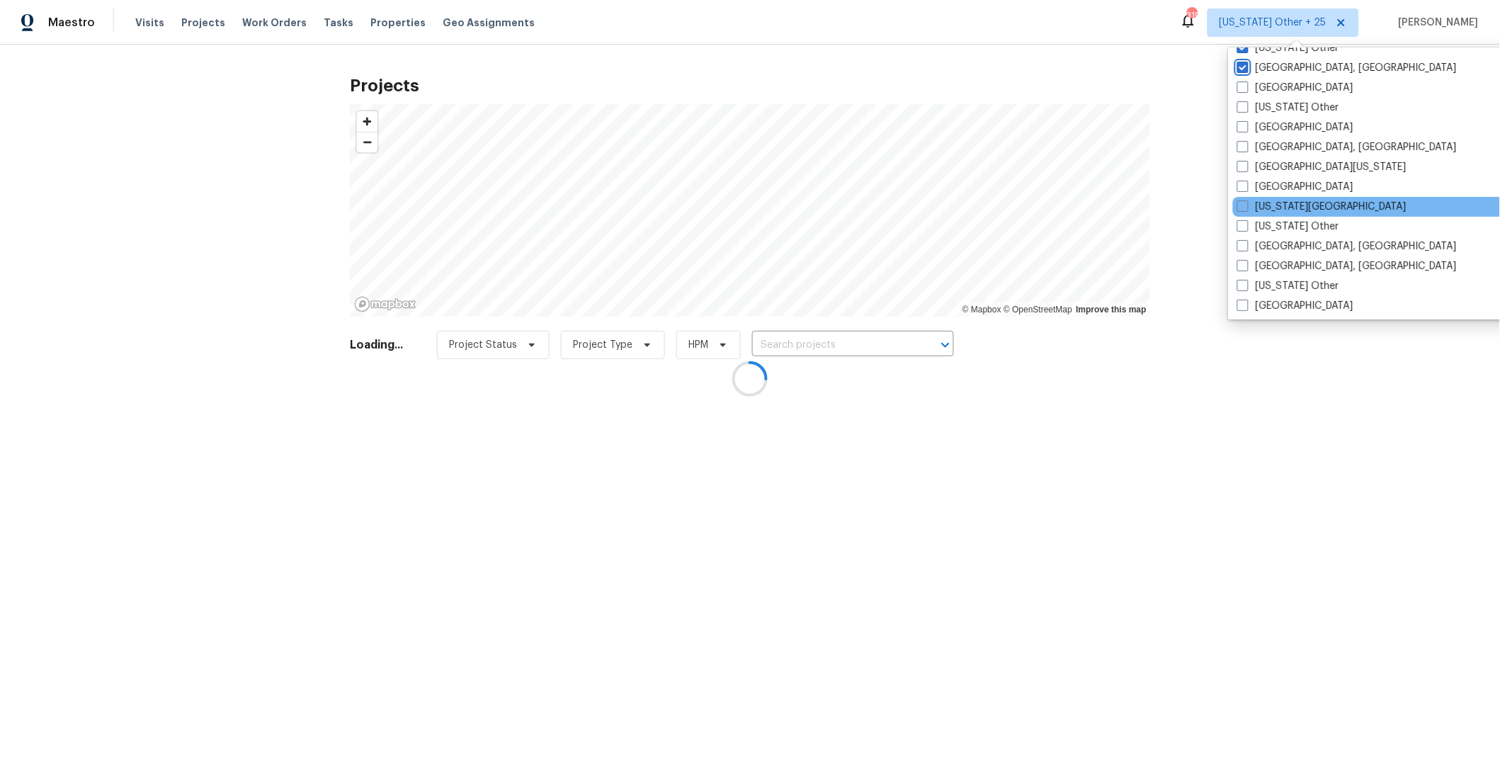
scroll to position [506, 0]
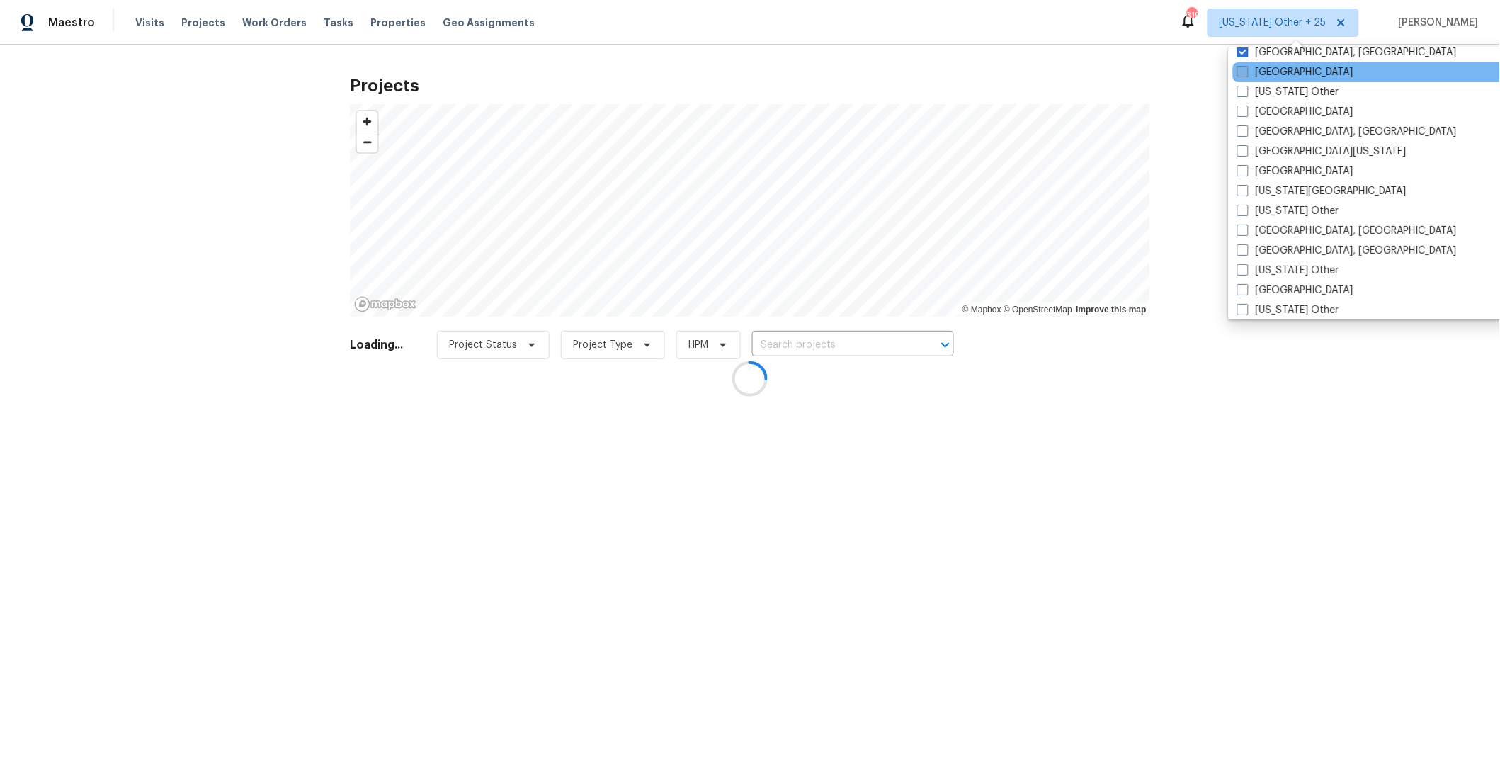
click at [1245, 72] on span at bounding box center [1242, 71] width 11 height 11
click at [1245, 72] on input "[GEOGRAPHIC_DATA]" at bounding box center [1241, 69] width 9 height 9
checkbox input "true"
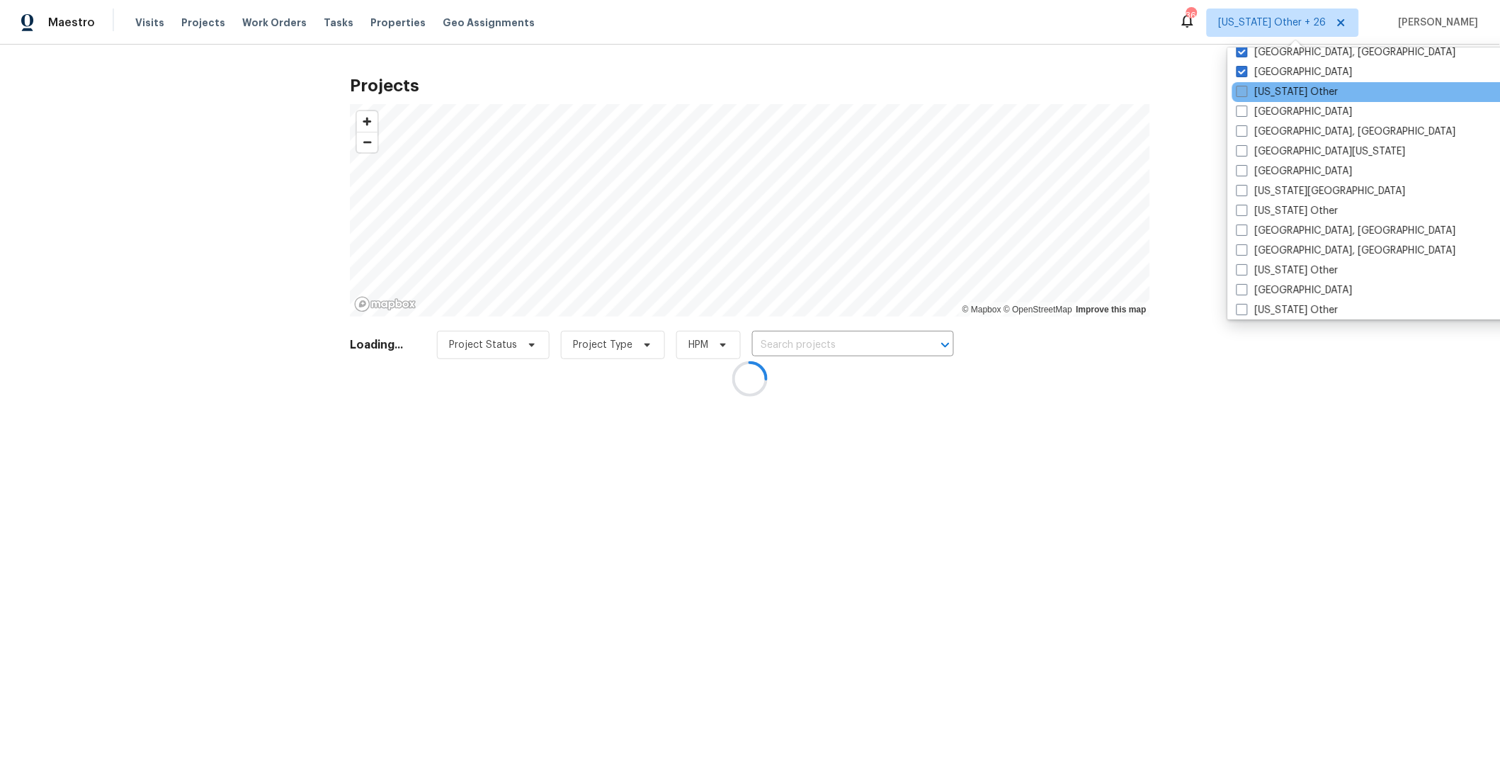
click at [1245, 91] on span at bounding box center [1241, 91] width 11 height 11
click at [1245, 91] on input "[US_STATE] Other" at bounding box center [1240, 89] width 9 height 9
checkbox input "true"
click at [1244, 111] on span at bounding box center [1243, 110] width 11 height 11
click at [1244, 111] on input "[GEOGRAPHIC_DATA]" at bounding box center [1242, 109] width 9 height 9
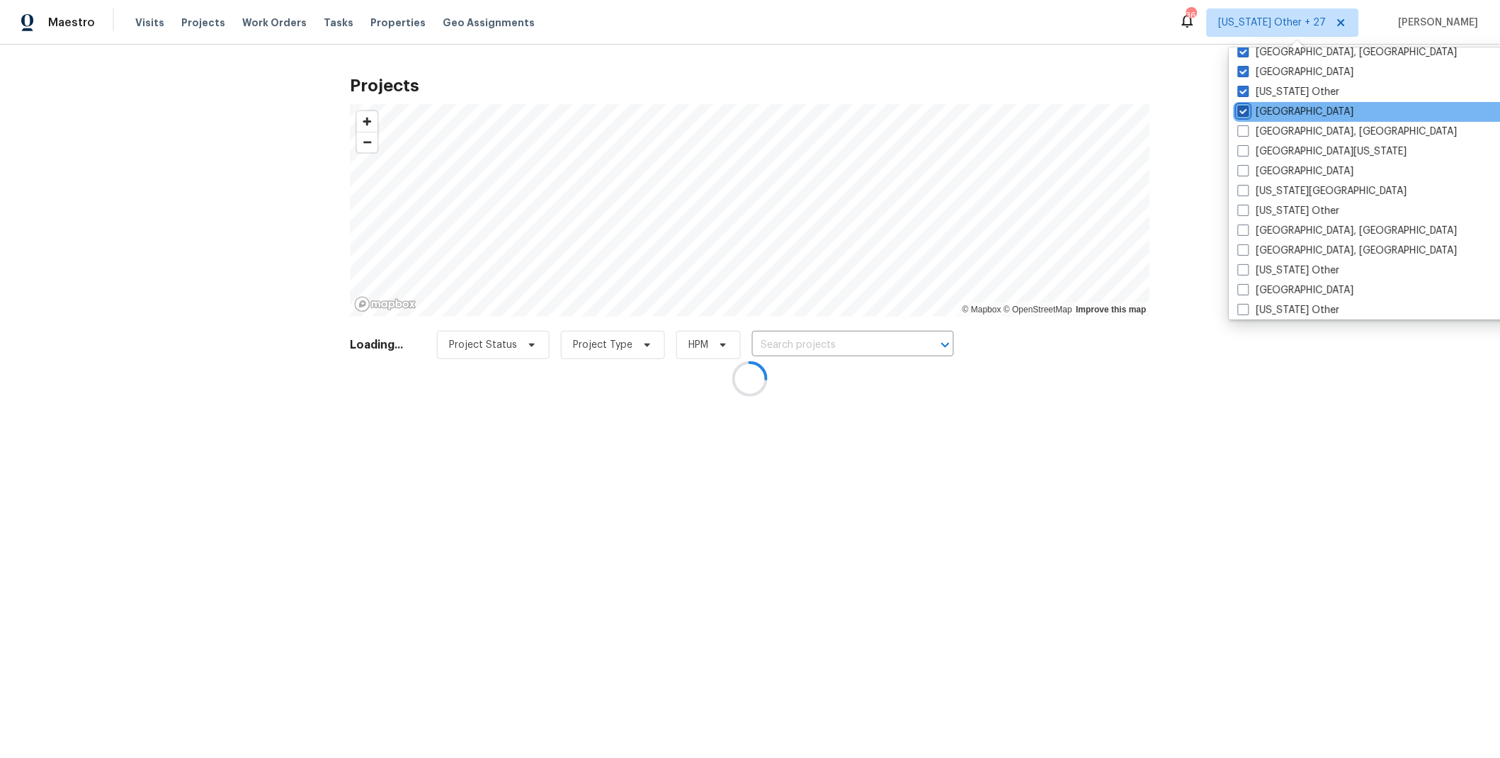
checkbox input "true"
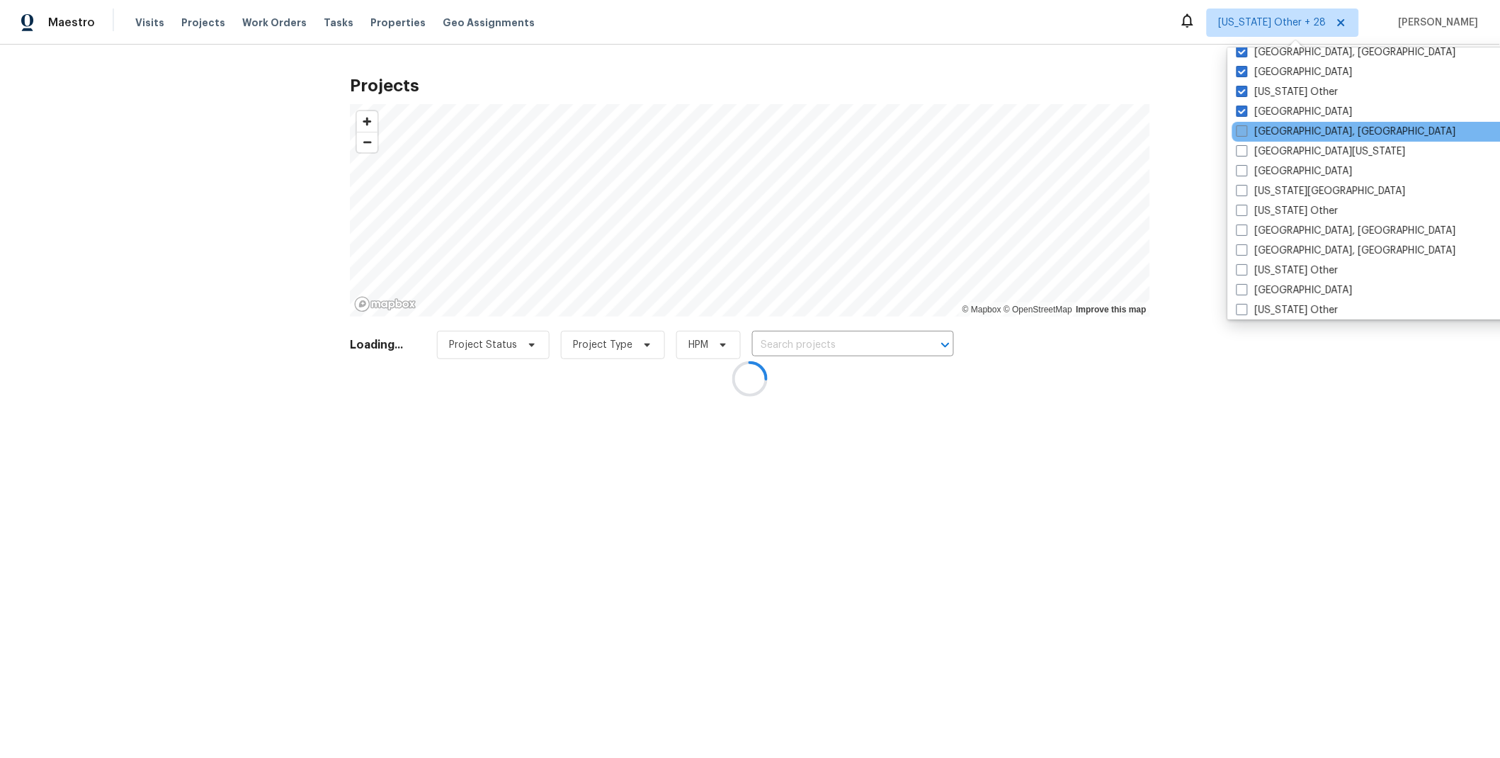
click at [1244, 129] on span at bounding box center [1241, 130] width 11 height 11
click at [1244, 129] on input "[GEOGRAPHIC_DATA], [GEOGRAPHIC_DATA]" at bounding box center [1240, 129] width 9 height 9
checkbox input "true"
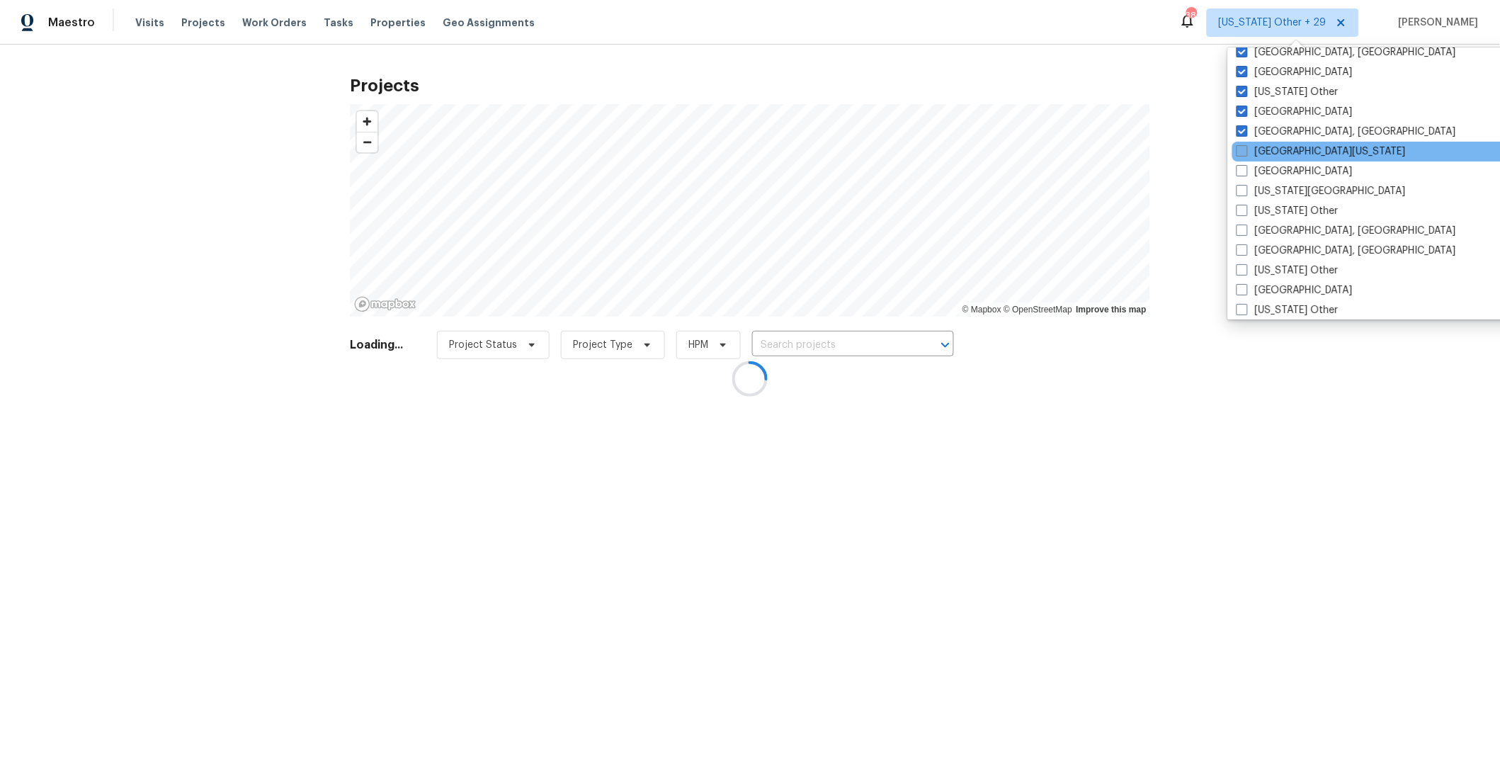
click at [1243, 152] on span at bounding box center [1241, 150] width 11 height 11
click at [1243, 152] on input "[GEOGRAPHIC_DATA][US_STATE]" at bounding box center [1240, 148] width 9 height 9
checkbox input "true"
drag, startPoint x: 1245, startPoint y: 169, endPoint x: 1245, endPoint y: 177, distance: 7.8
click at [1245, 170] on span at bounding box center [1240, 170] width 11 height 11
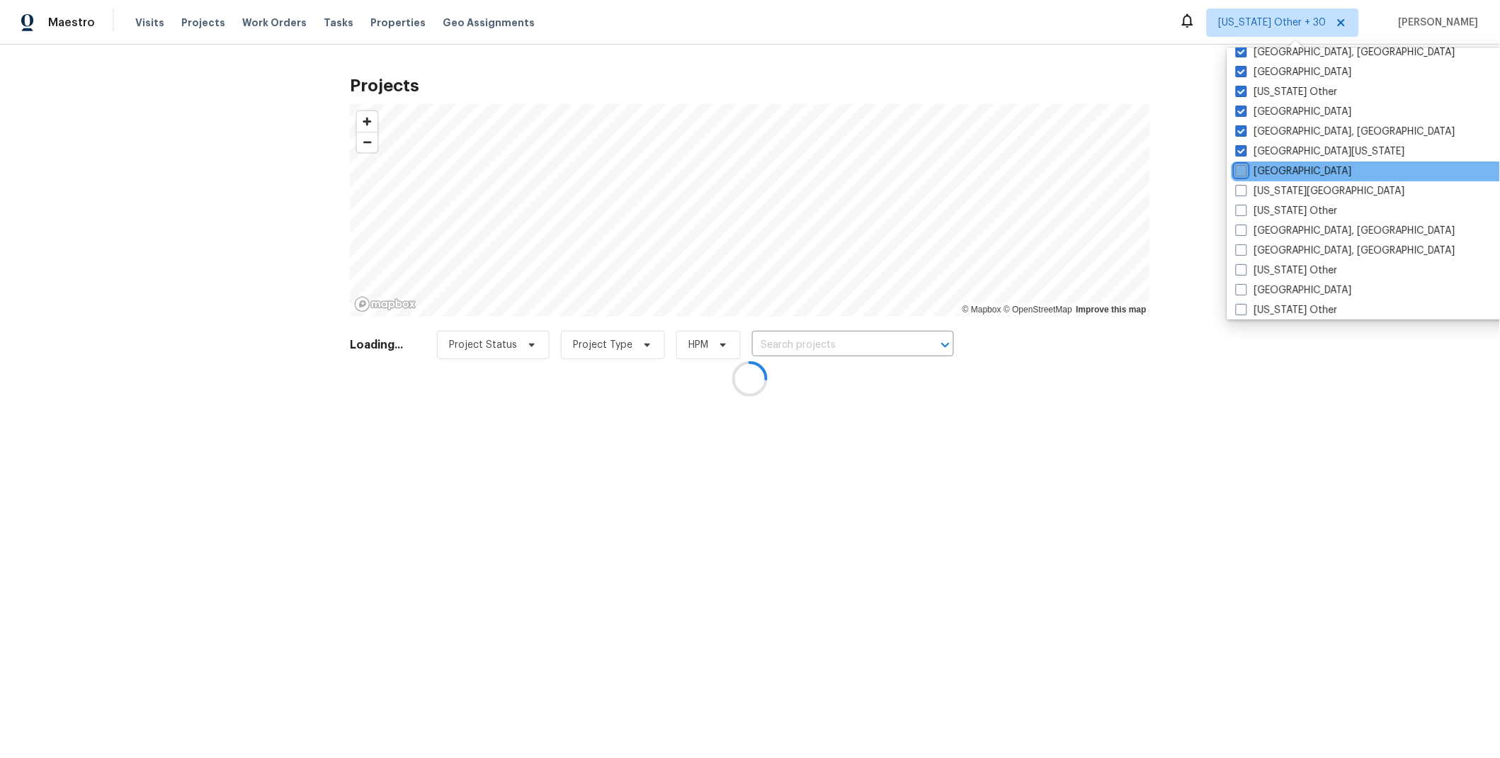
click at [1245, 170] on input "[GEOGRAPHIC_DATA]" at bounding box center [1239, 168] width 9 height 9
checkbox input "true"
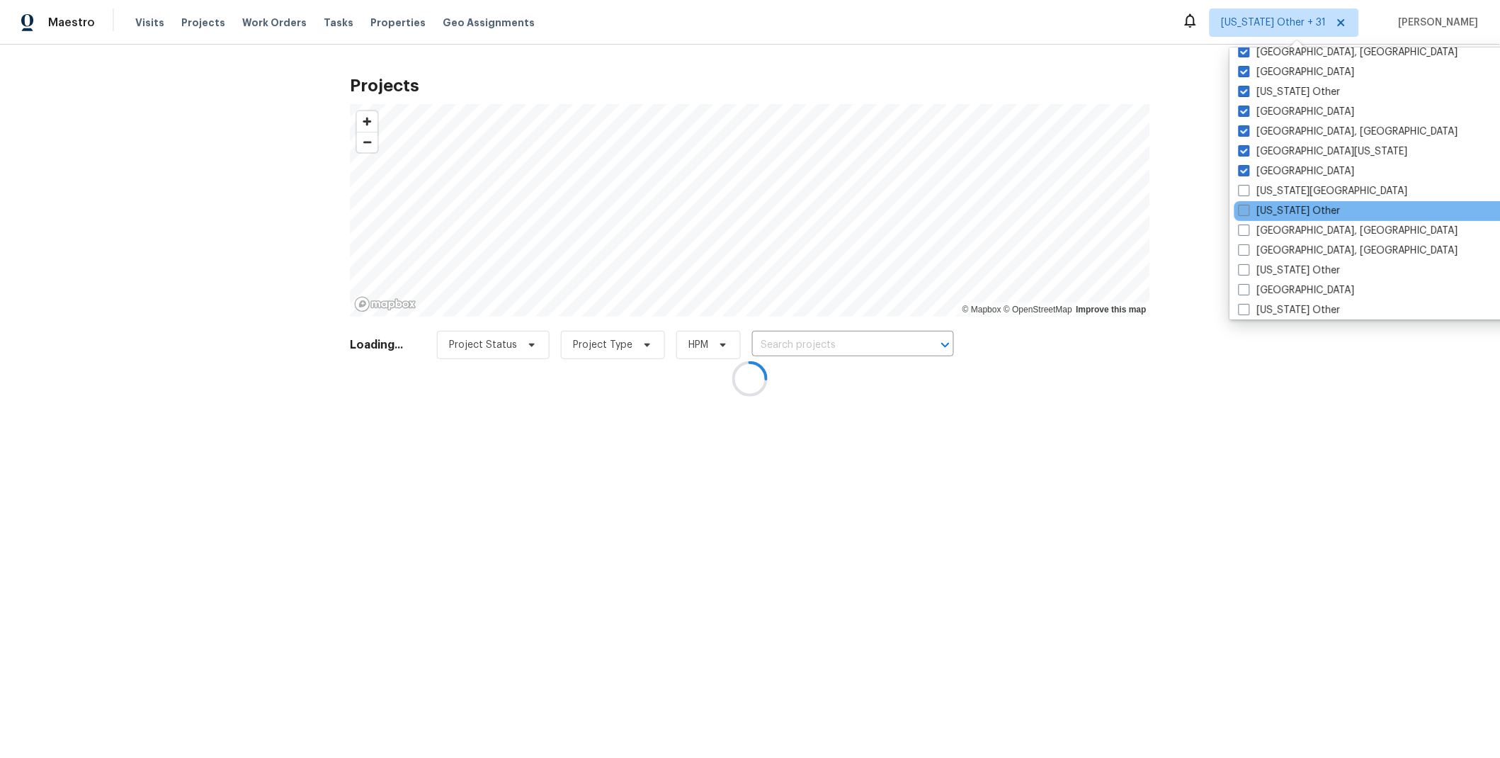
drag, startPoint x: 1245, startPoint y: 186, endPoint x: 1245, endPoint y: 204, distance: 17.7
click at [1245, 187] on span at bounding box center [1243, 190] width 11 height 11
click at [1245, 187] on input "[US_STATE][GEOGRAPHIC_DATA]" at bounding box center [1242, 188] width 9 height 9
checkbox input "true"
click at [1245, 217] on label "[US_STATE] Other" at bounding box center [1287, 211] width 102 height 14
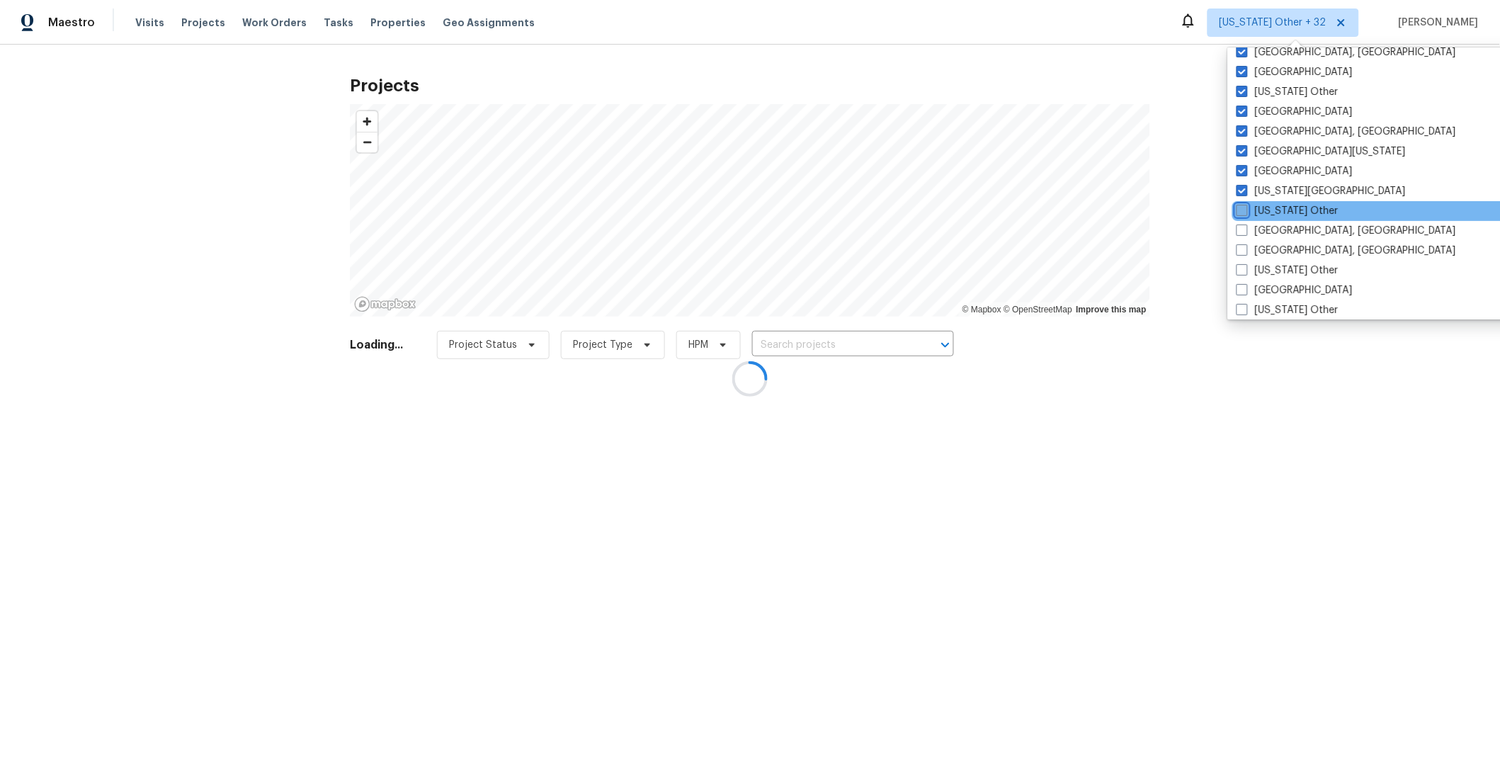
click at [1245, 213] on input "[US_STATE] Other" at bounding box center [1240, 208] width 9 height 9
checkbox input "true"
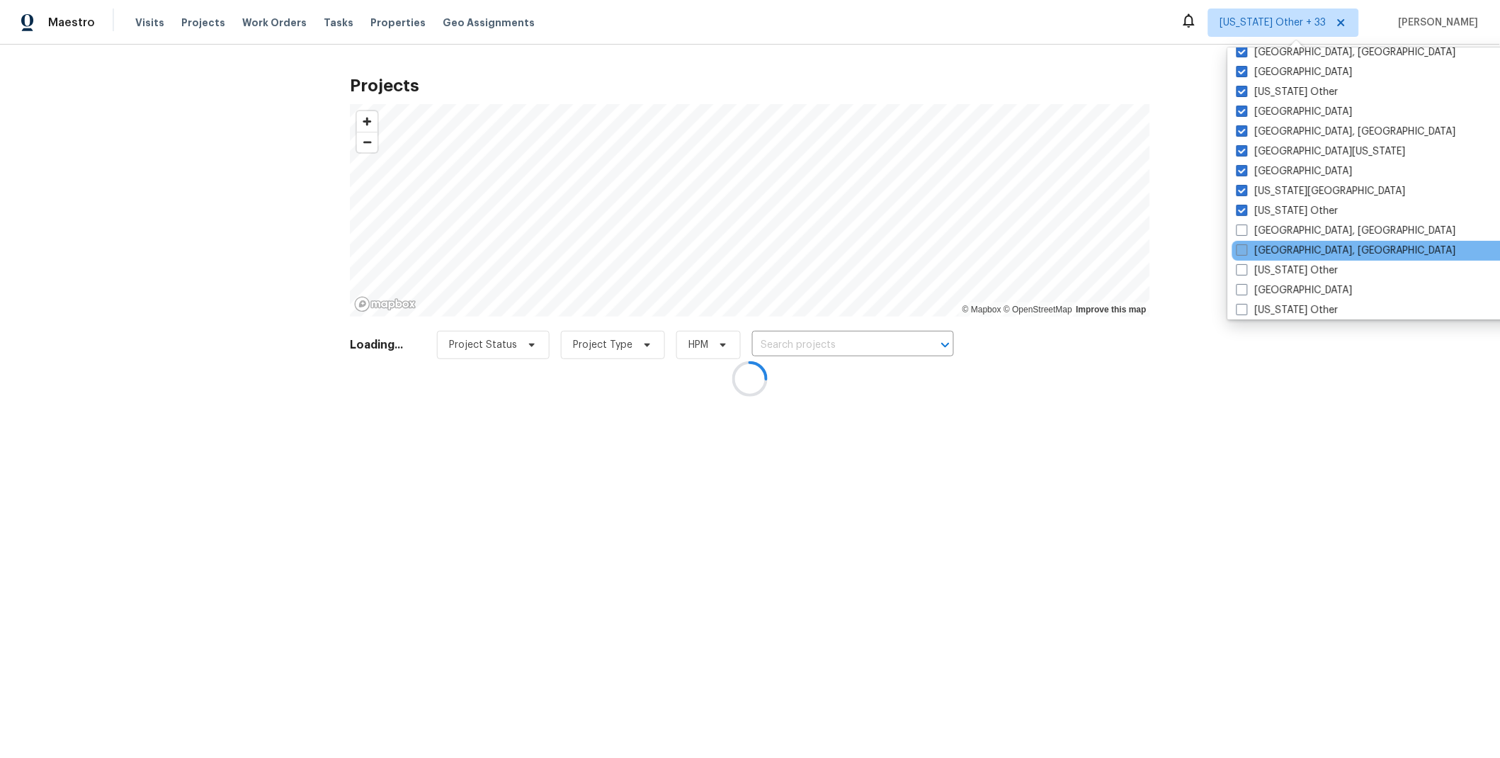
drag, startPoint x: 1246, startPoint y: 236, endPoint x: 1245, endPoint y: 249, distance: 12.8
click at [1246, 237] on div "[GEOGRAPHIC_DATA], [GEOGRAPHIC_DATA]" at bounding box center [1374, 231] width 285 height 20
click at [1245, 253] on span at bounding box center [1241, 249] width 11 height 11
click at [1245, 253] on input "[GEOGRAPHIC_DATA], [GEOGRAPHIC_DATA]" at bounding box center [1240, 248] width 9 height 9
checkbox input "true"
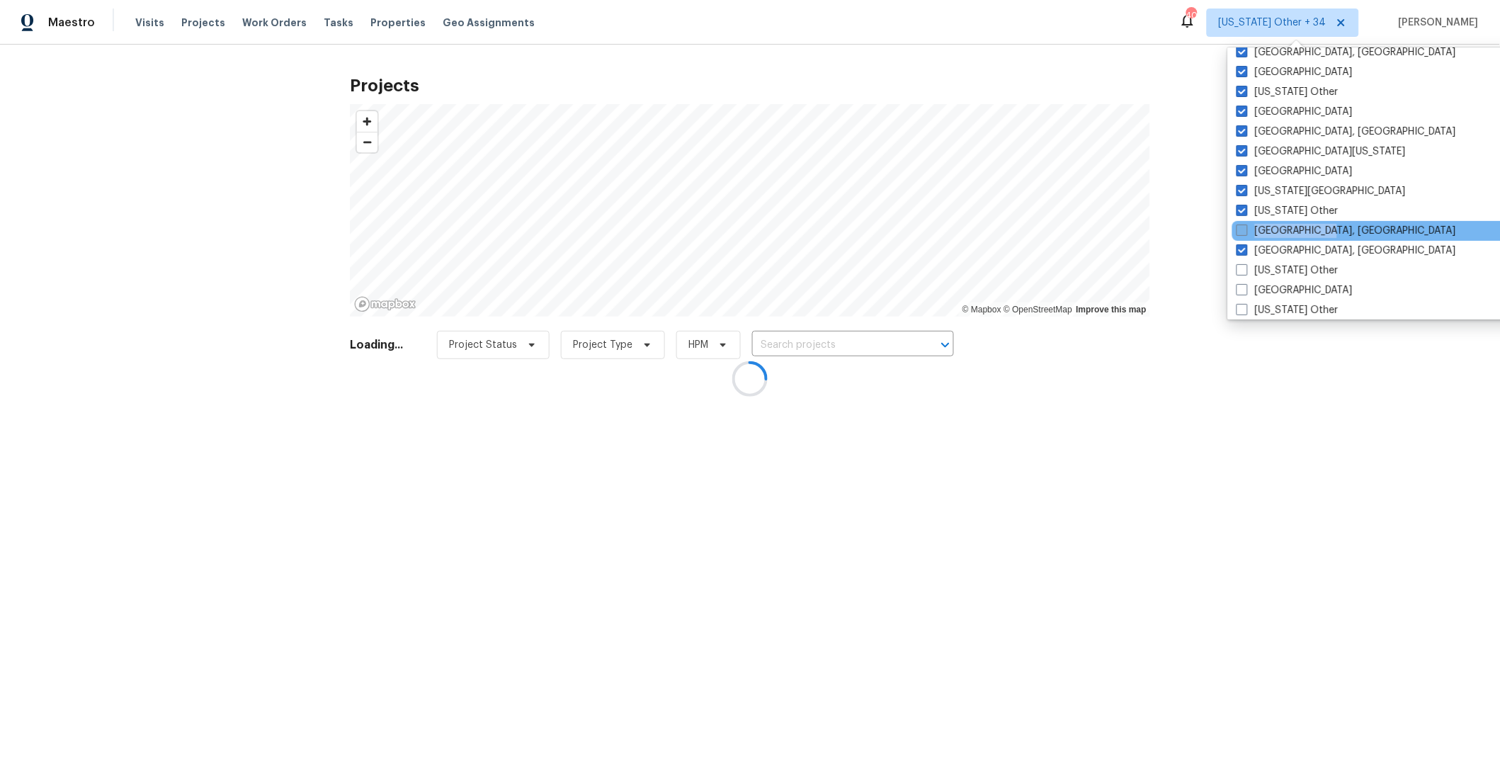
click at [1243, 229] on span at bounding box center [1241, 229] width 11 height 11
click at [1243, 229] on input "[GEOGRAPHIC_DATA], [GEOGRAPHIC_DATA]" at bounding box center [1240, 228] width 9 height 9
checkbox input "true"
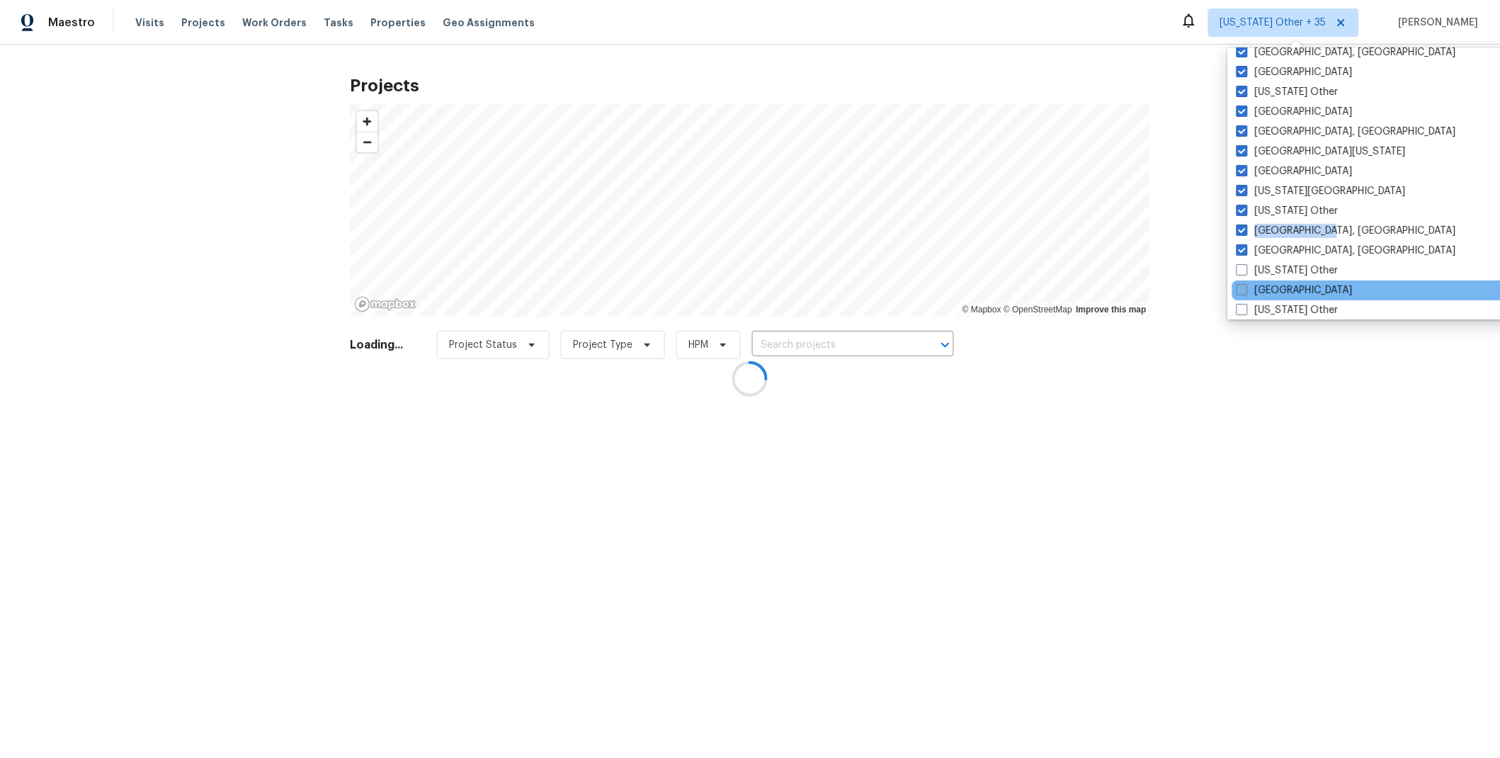
drag, startPoint x: 1246, startPoint y: 265, endPoint x: 1243, endPoint y: 290, distance: 24.2
click at [1246, 266] on span at bounding box center [1241, 269] width 11 height 11
click at [1245, 266] on input "[US_STATE] Other" at bounding box center [1240, 267] width 9 height 9
checkbox input "true"
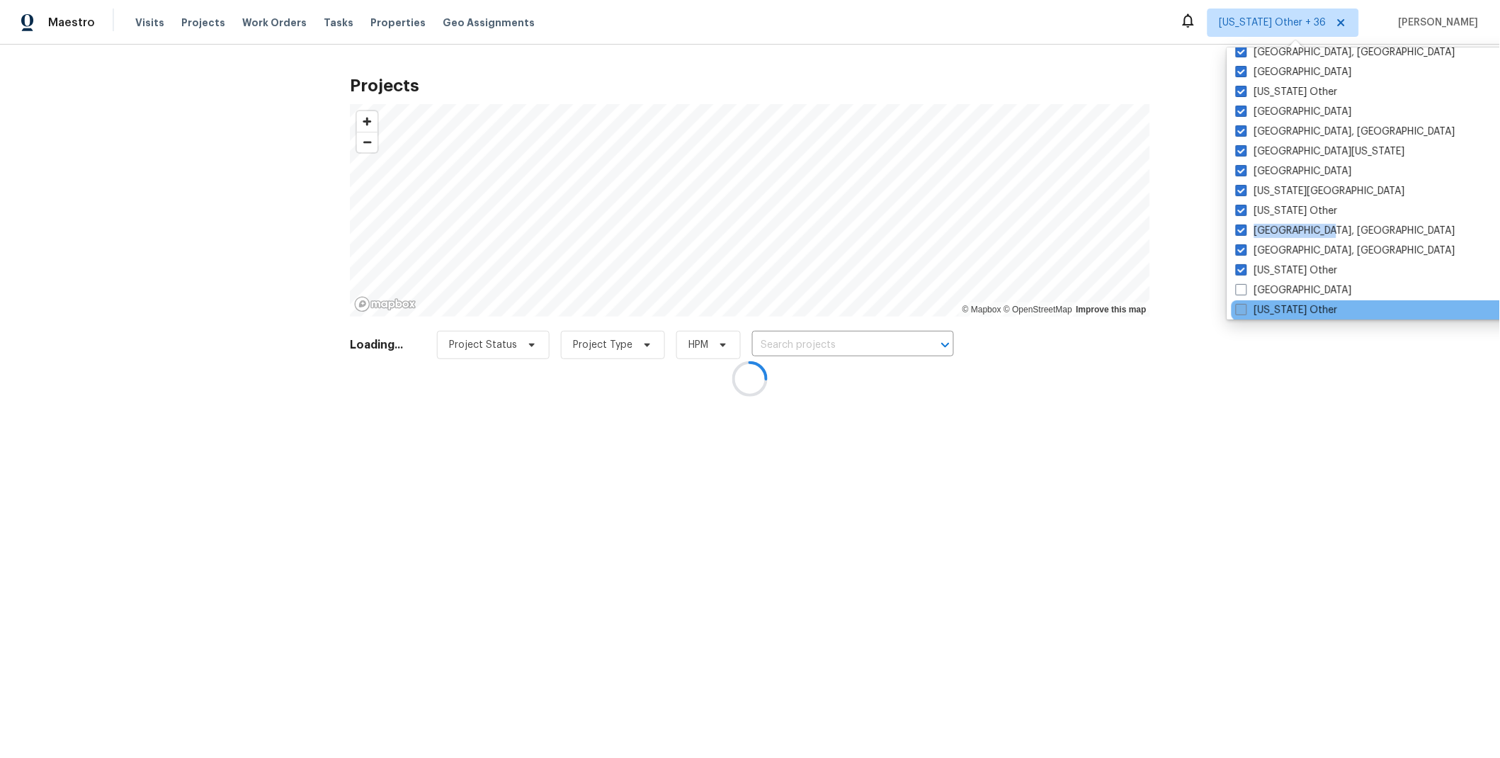
drag, startPoint x: 1243, startPoint y: 292, endPoint x: 1242, endPoint y: 304, distance: 12.1
click at [1243, 292] on span at bounding box center [1240, 289] width 11 height 11
click at [1243, 292] on input "[GEOGRAPHIC_DATA]" at bounding box center [1239, 287] width 9 height 9
checkbox input "true"
click at [1242, 309] on span at bounding box center [1242, 309] width 11 height 11
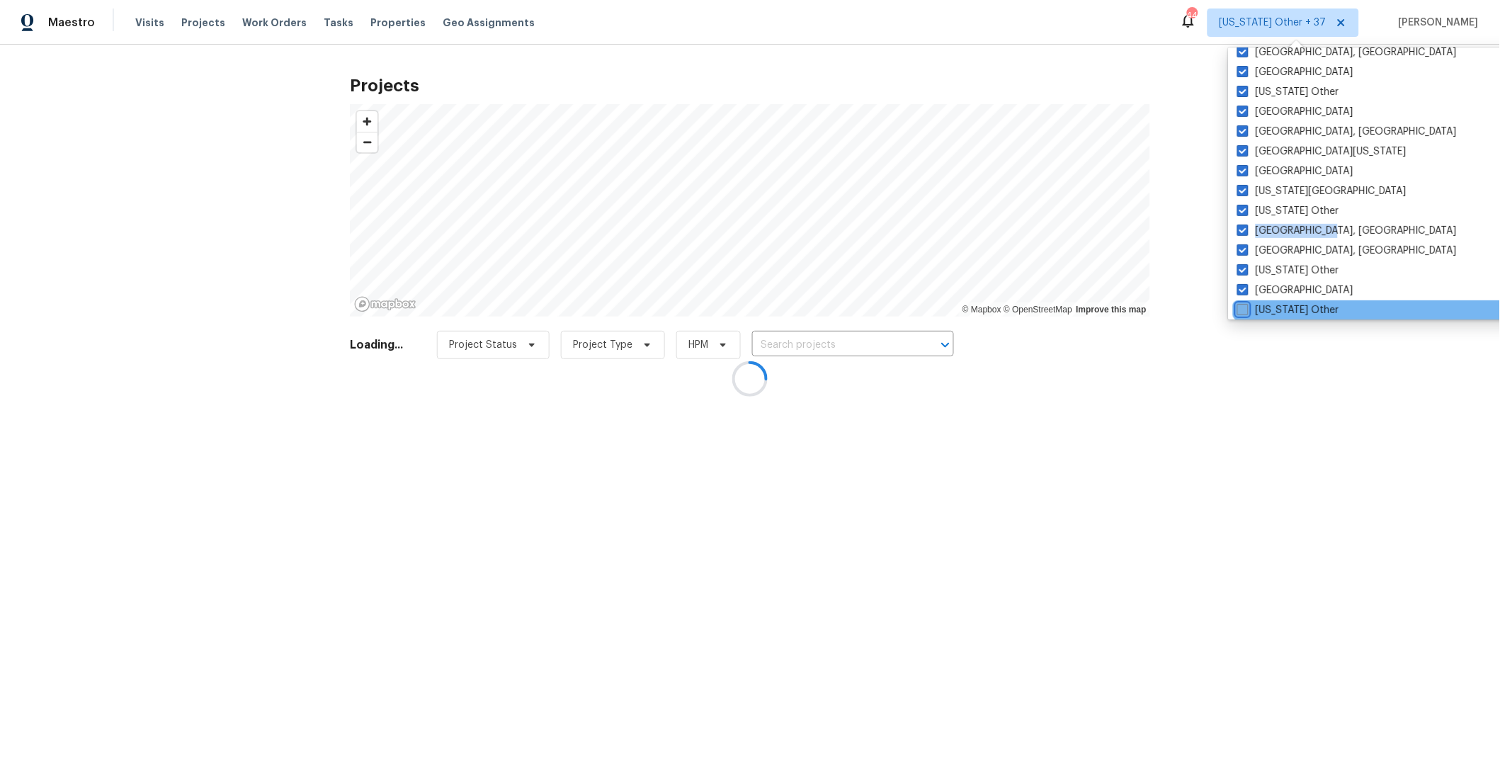
click at [1242, 309] on input "[US_STATE] Other" at bounding box center [1241, 307] width 9 height 9
checkbox input "true"
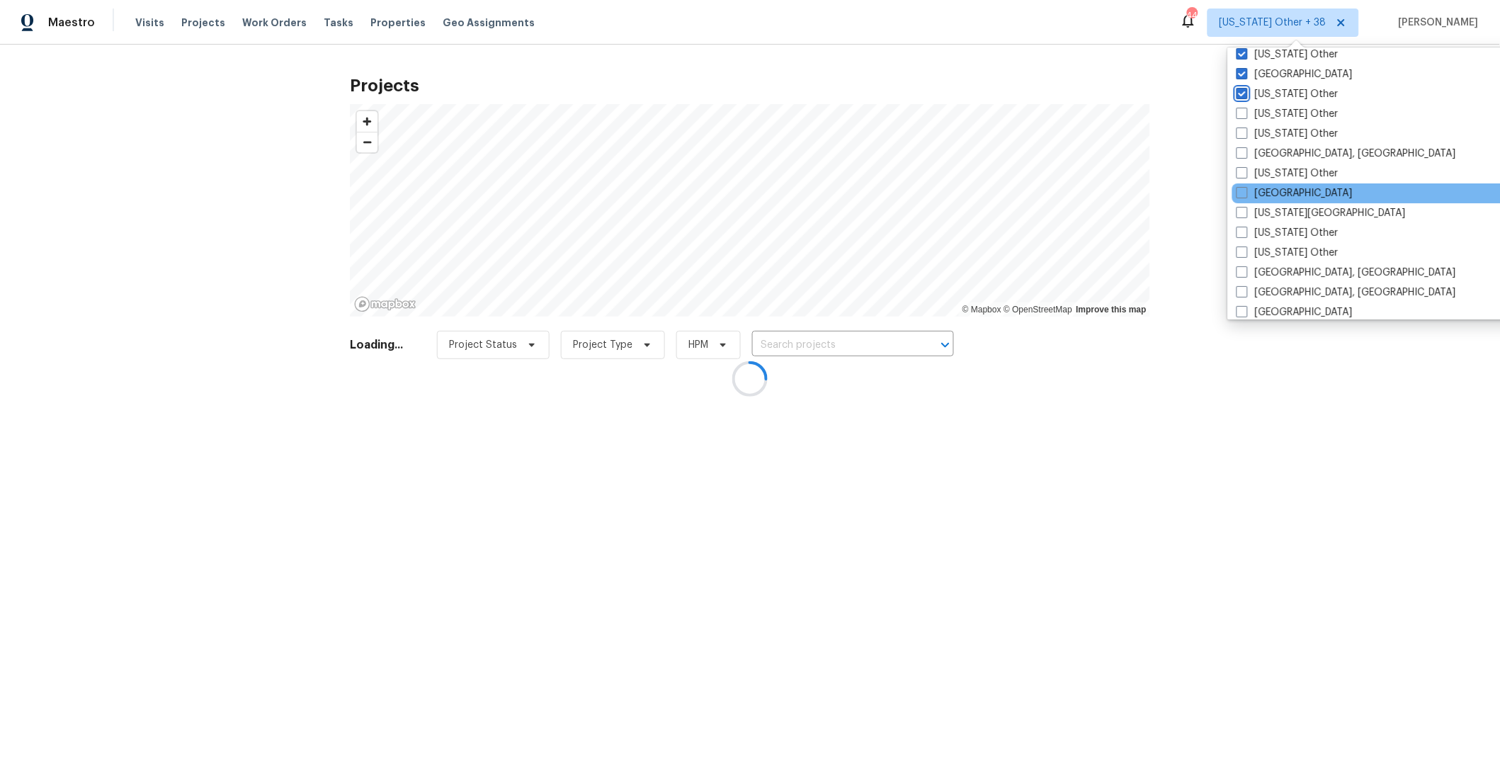
scroll to position [723, 0]
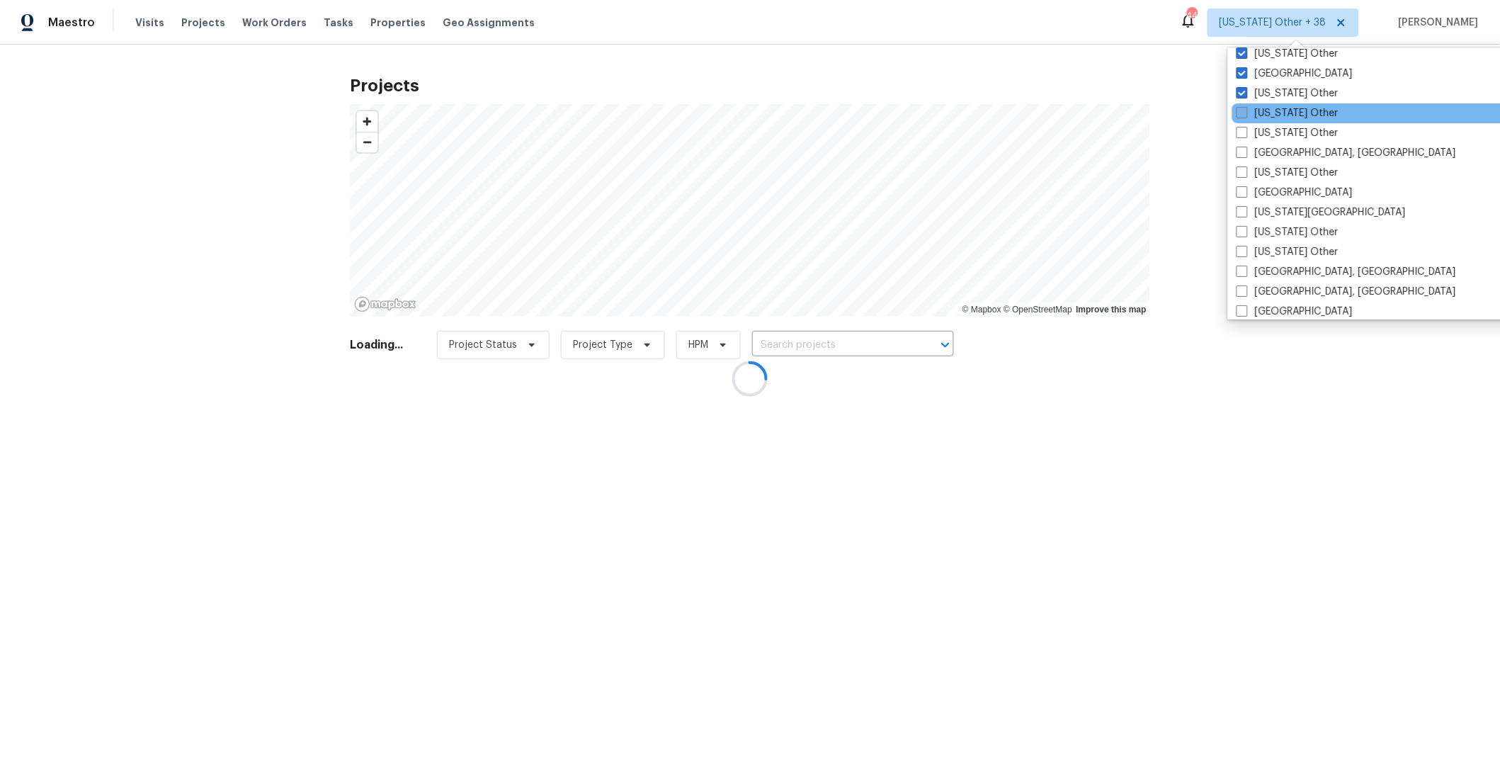
click at [1242, 117] on span at bounding box center [1241, 112] width 11 height 11
click at [1242, 115] on input "[US_STATE] Other" at bounding box center [1240, 110] width 9 height 9
checkbox input "true"
click at [1244, 137] on span at bounding box center [1240, 132] width 11 height 11
click at [1244, 135] on input "[US_STATE] Other" at bounding box center [1239, 130] width 9 height 9
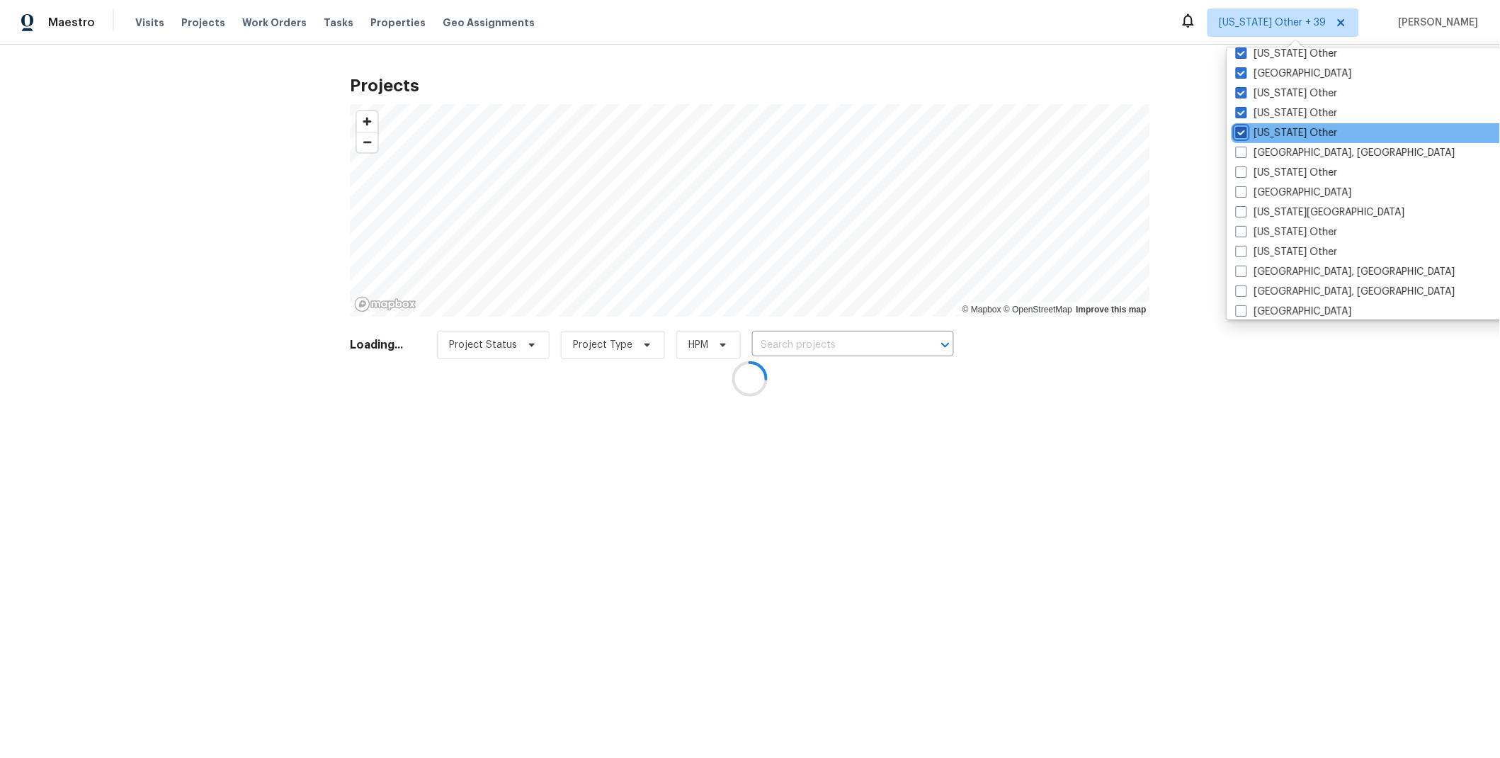
checkbox input "true"
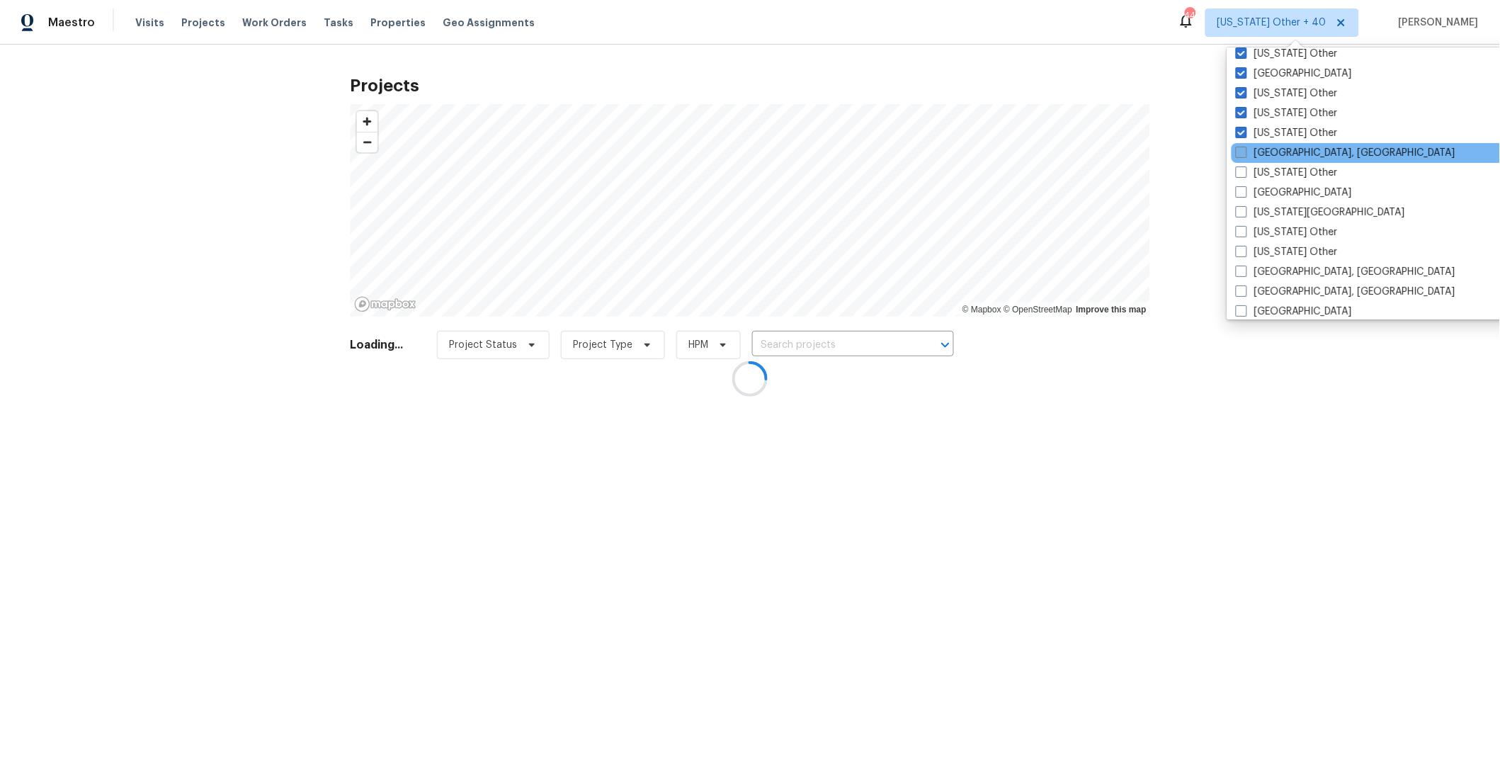
click at [1243, 153] on span at bounding box center [1240, 152] width 11 height 11
click at [1243, 153] on input "[GEOGRAPHIC_DATA], [GEOGRAPHIC_DATA]" at bounding box center [1239, 150] width 9 height 9
checkbox input "true"
click at [1243, 176] on span at bounding box center [1243, 171] width 11 height 11
click at [1243, 175] on input "[US_STATE] Other" at bounding box center [1242, 170] width 9 height 9
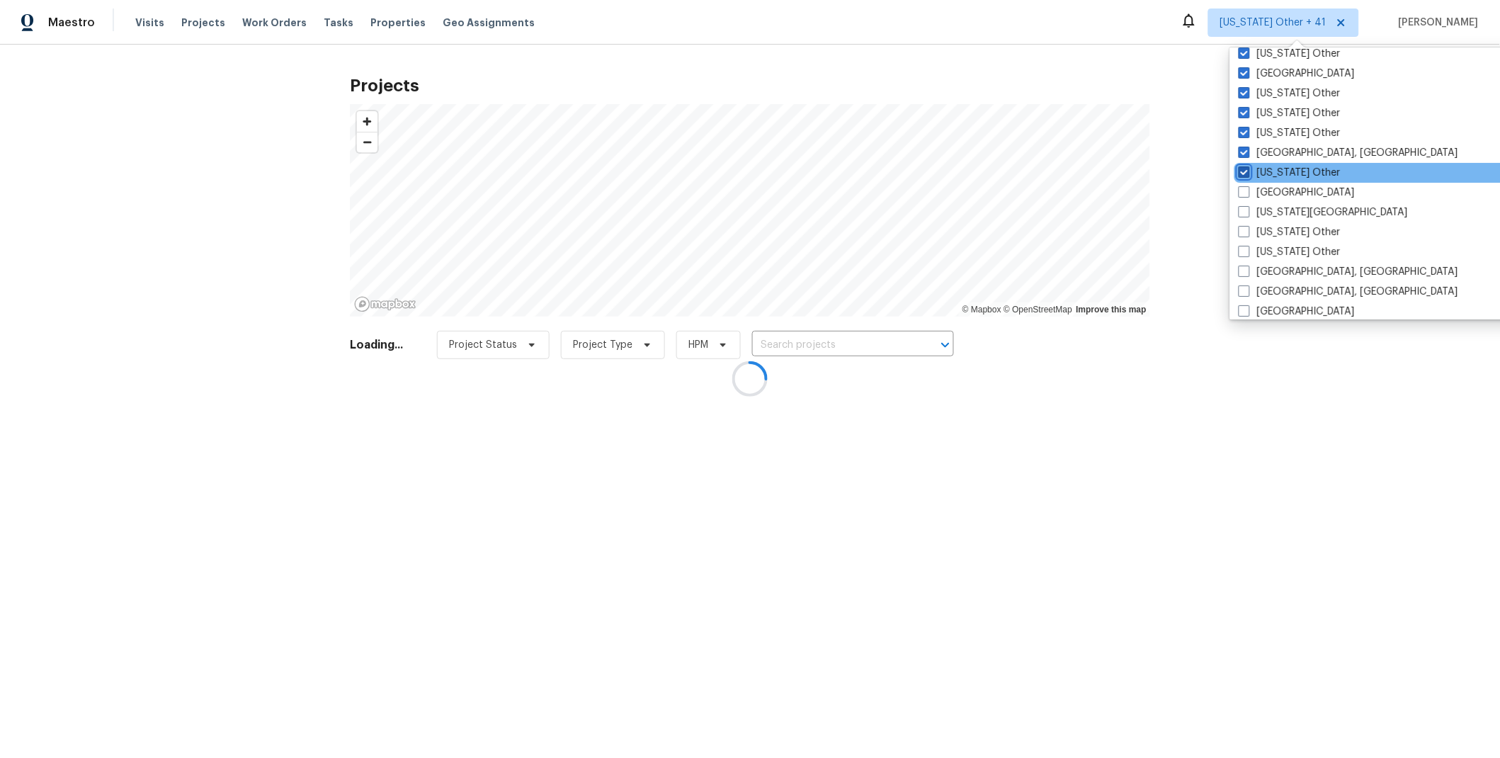
checkbox input "true"
click at [1243, 193] on span at bounding box center [1241, 191] width 11 height 11
click at [1243, 193] on input "[GEOGRAPHIC_DATA]" at bounding box center [1240, 189] width 9 height 9
checkbox input "true"
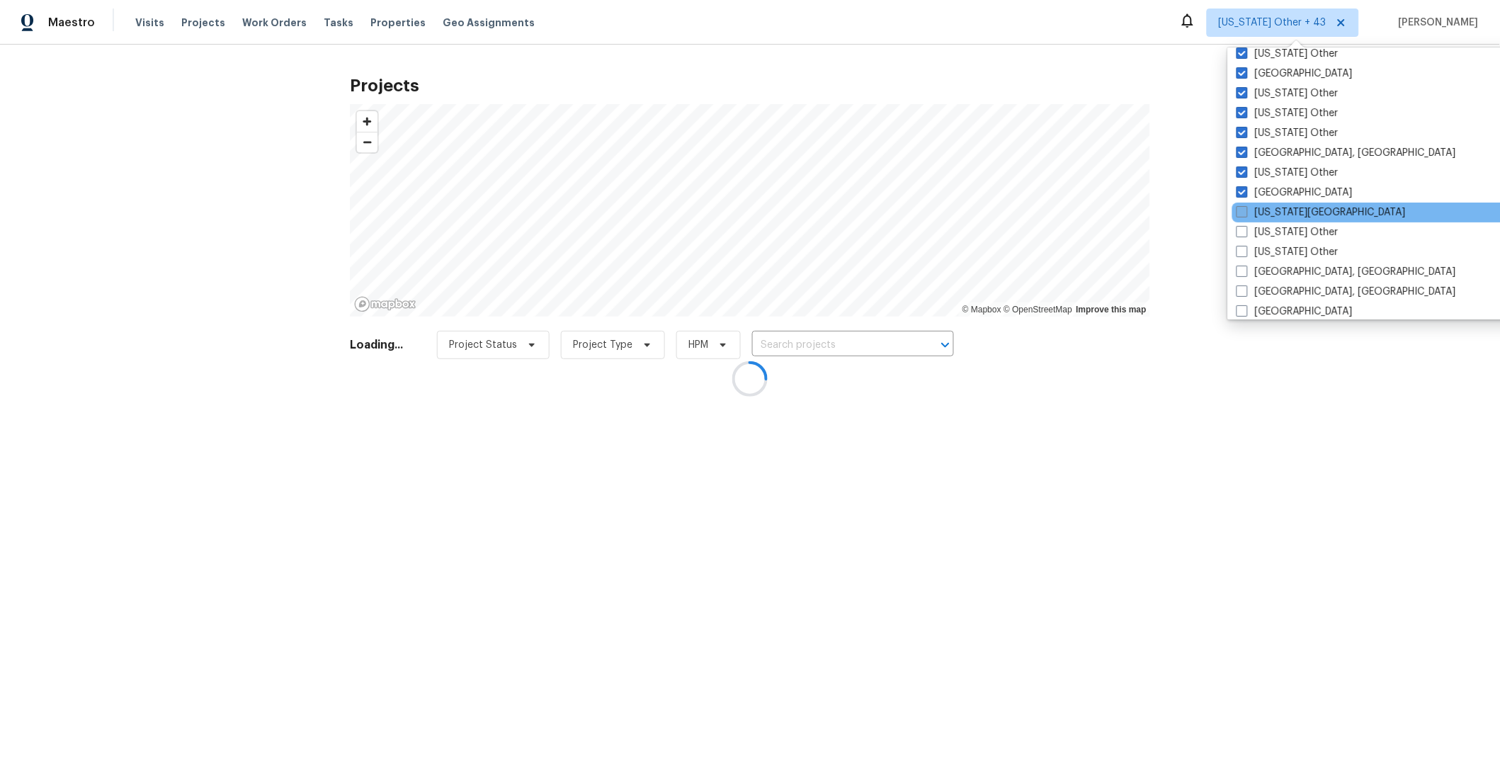
click at [1243, 210] on span at bounding box center [1241, 211] width 11 height 11
click at [1243, 210] on input "[US_STATE][GEOGRAPHIC_DATA]" at bounding box center [1240, 209] width 9 height 9
checkbox input "true"
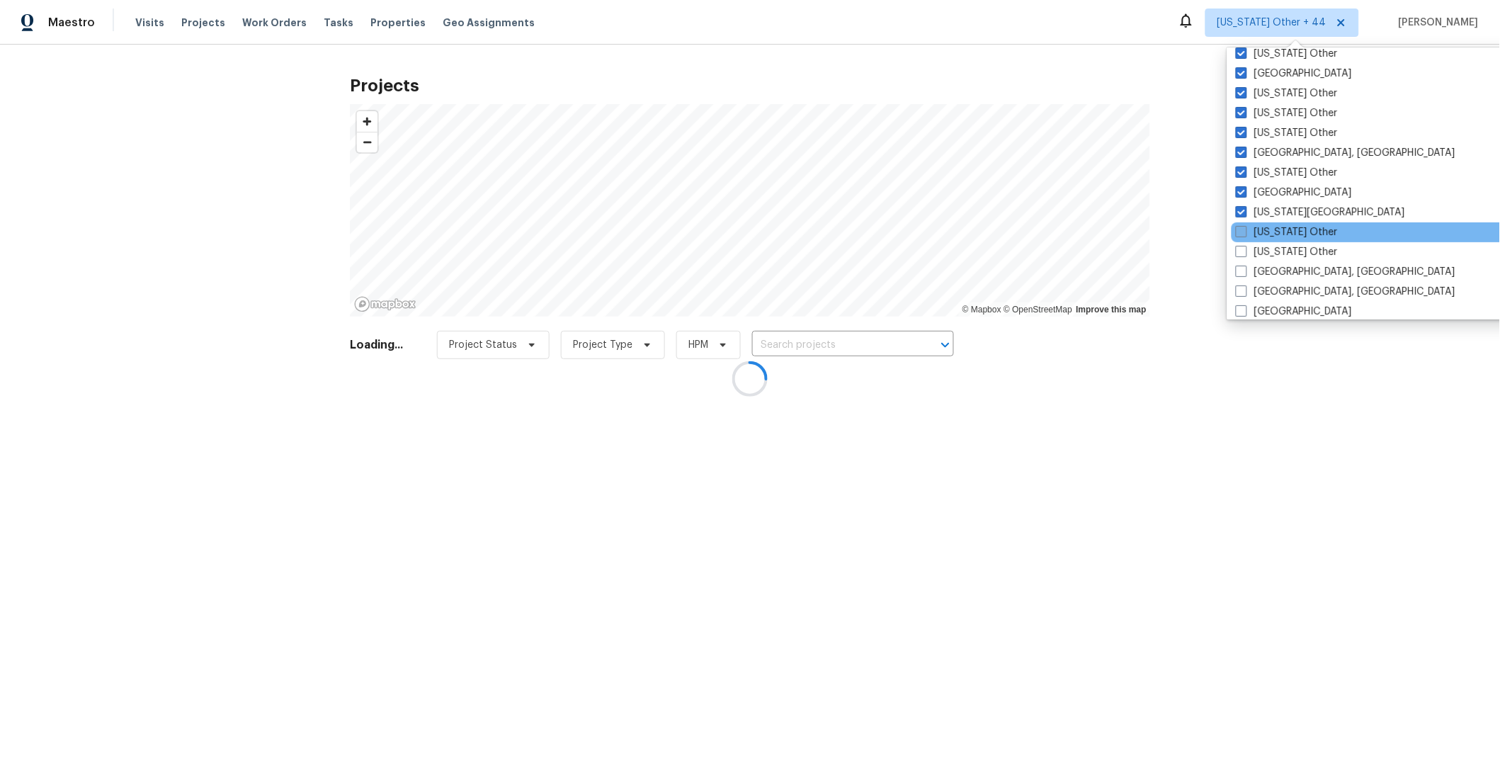
click at [1242, 228] on span at bounding box center [1240, 231] width 11 height 11
click at [1242, 228] on input "[US_STATE] Other" at bounding box center [1239, 229] width 9 height 9
checkbox input "true"
click at [1242, 256] on span at bounding box center [1241, 251] width 11 height 11
click at [1242, 254] on input "[US_STATE] Other" at bounding box center [1240, 249] width 9 height 9
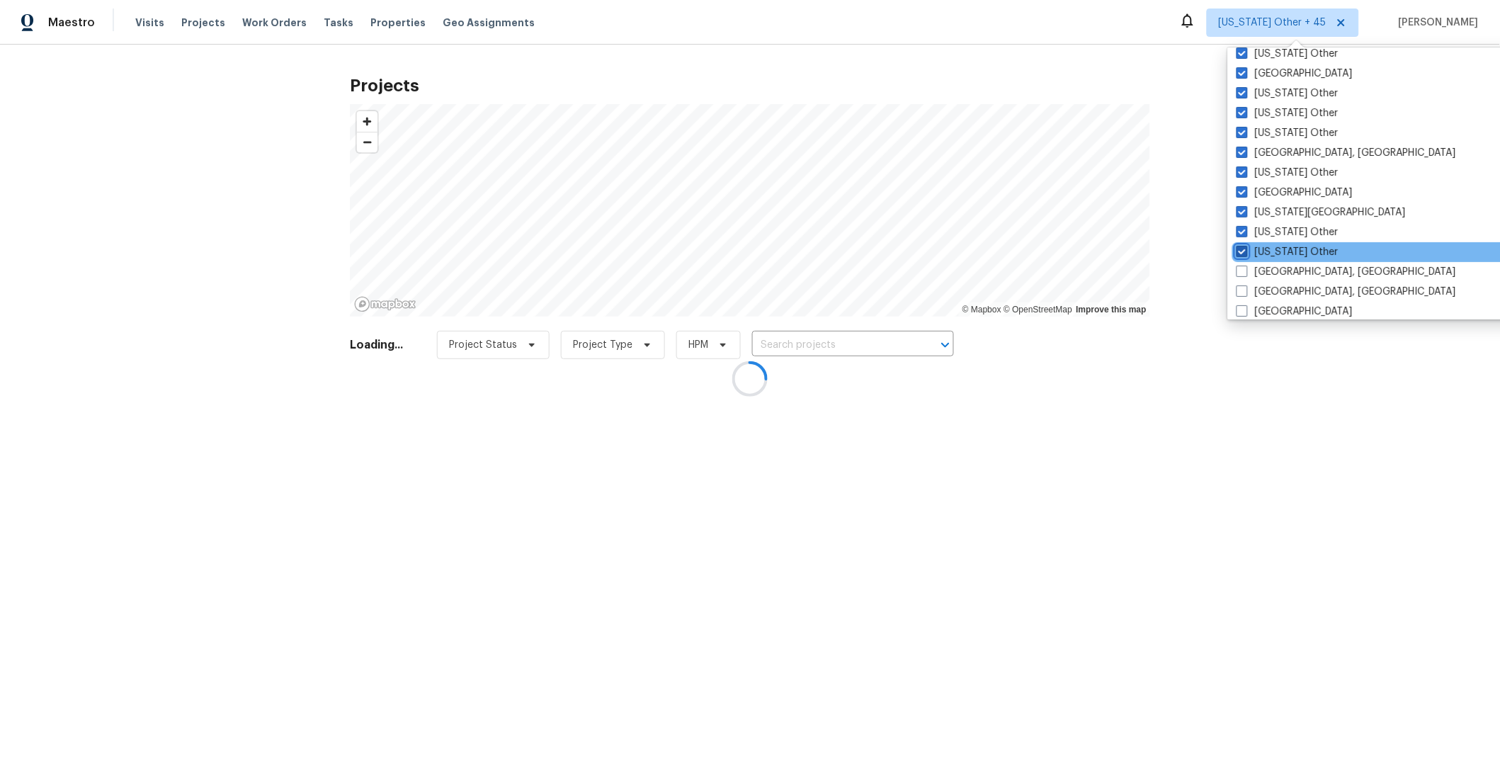
checkbox input "true"
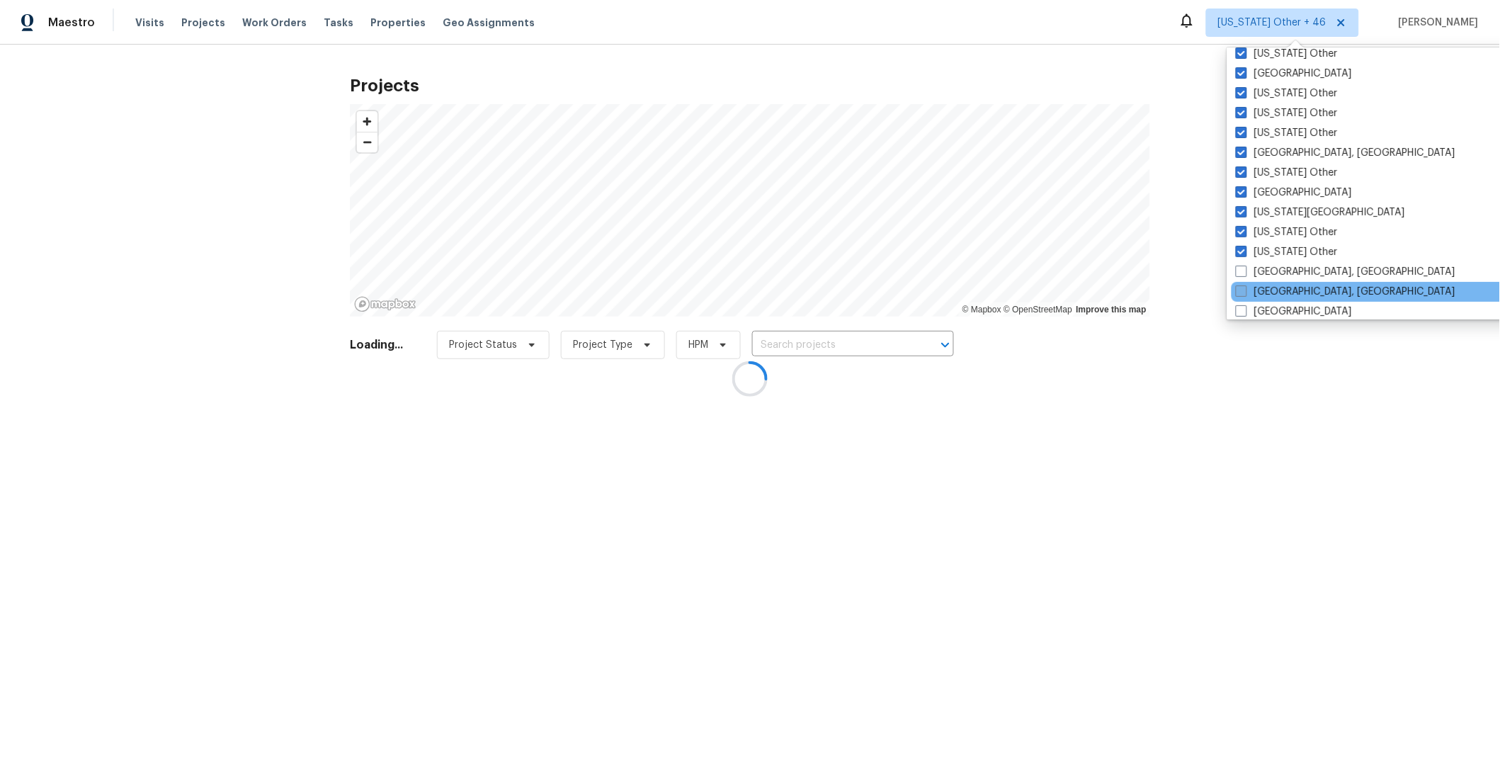
drag, startPoint x: 1242, startPoint y: 275, endPoint x: 1242, endPoint y: 283, distance: 8.5
click at [1242, 276] on span at bounding box center [1240, 270] width 11 height 11
click at [1242, 274] on input "[GEOGRAPHIC_DATA], [GEOGRAPHIC_DATA]" at bounding box center [1239, 269] width 9 height 9
checkbox input "true"
click at [1242, 286] on span at bounding box center [1242, 290] width 11 height 11
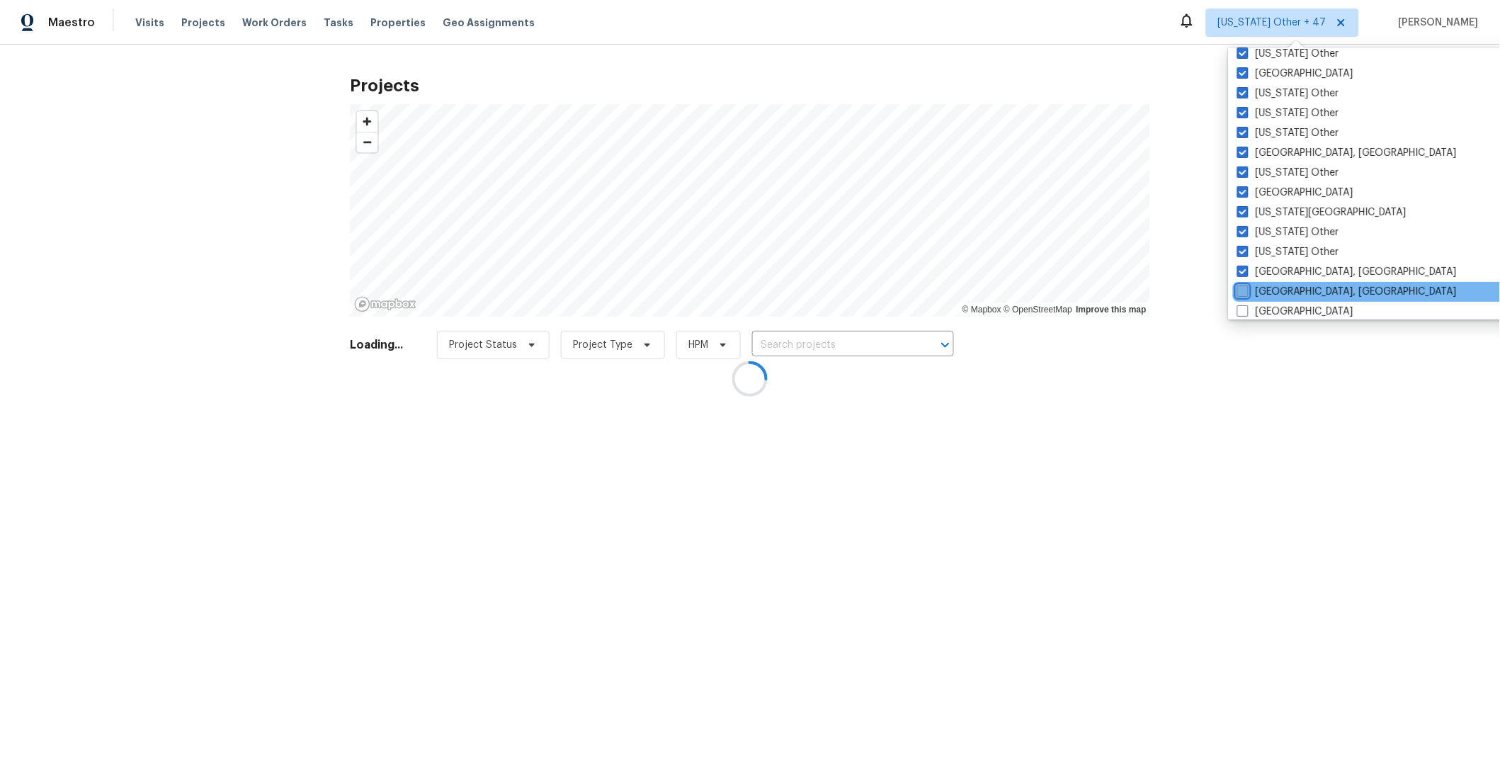
click at [1242, 286] on input "[GEOGRAPHIC_DATA], [GEOGRAPHIC_DATA]" at bounding box center [1241, 289] width 9 height 9
checkbox input "true"
click at [1245, 308] on span at bounding box center [1240, 310] width 11 height 11
click at [1245, 308] on input "[GEOGRAPHIC_DATA]" at bounding box center [1239, 308] width 9 height 9
checkbox input "true"
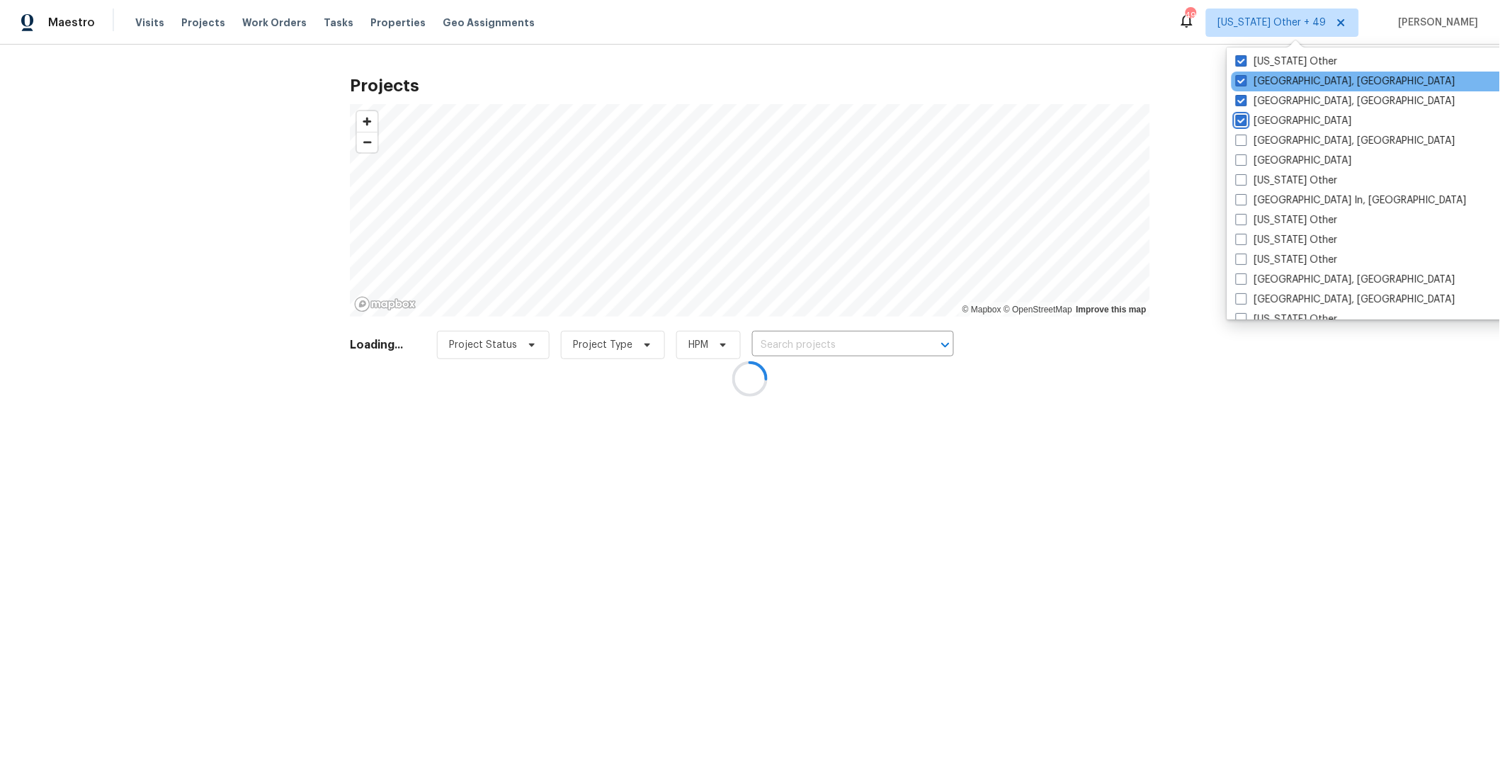
scroll to position [945, 0]
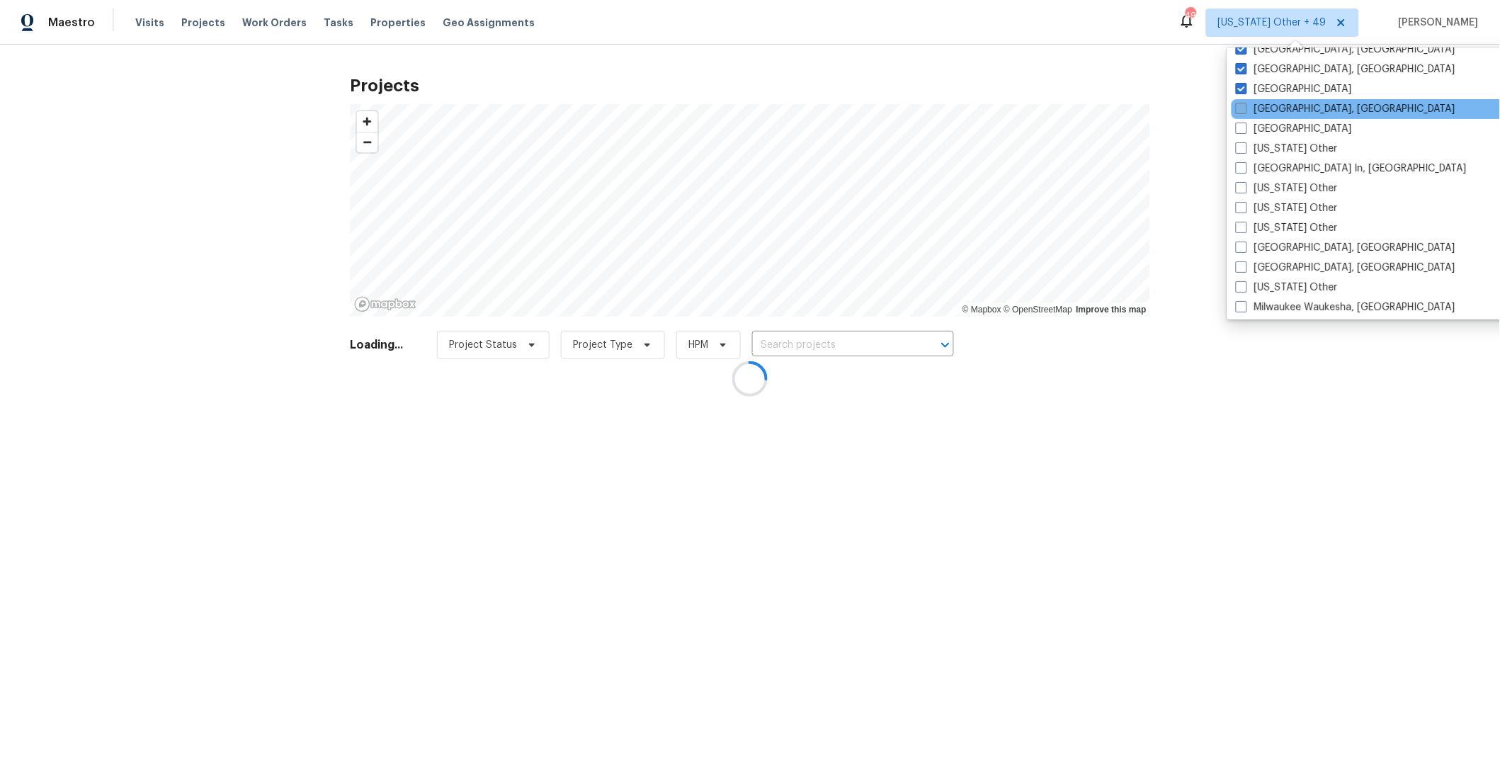
click at [1243, 110] on span at bounding box center [1240, 108] width 11 height 11
click at [1243, 110] on input "[GEOGRAPHIC_DATA], [GEOGRAPHIC_DATA]" at bounding box center [1239, 106] width 9 height 9
checkbox input "true"
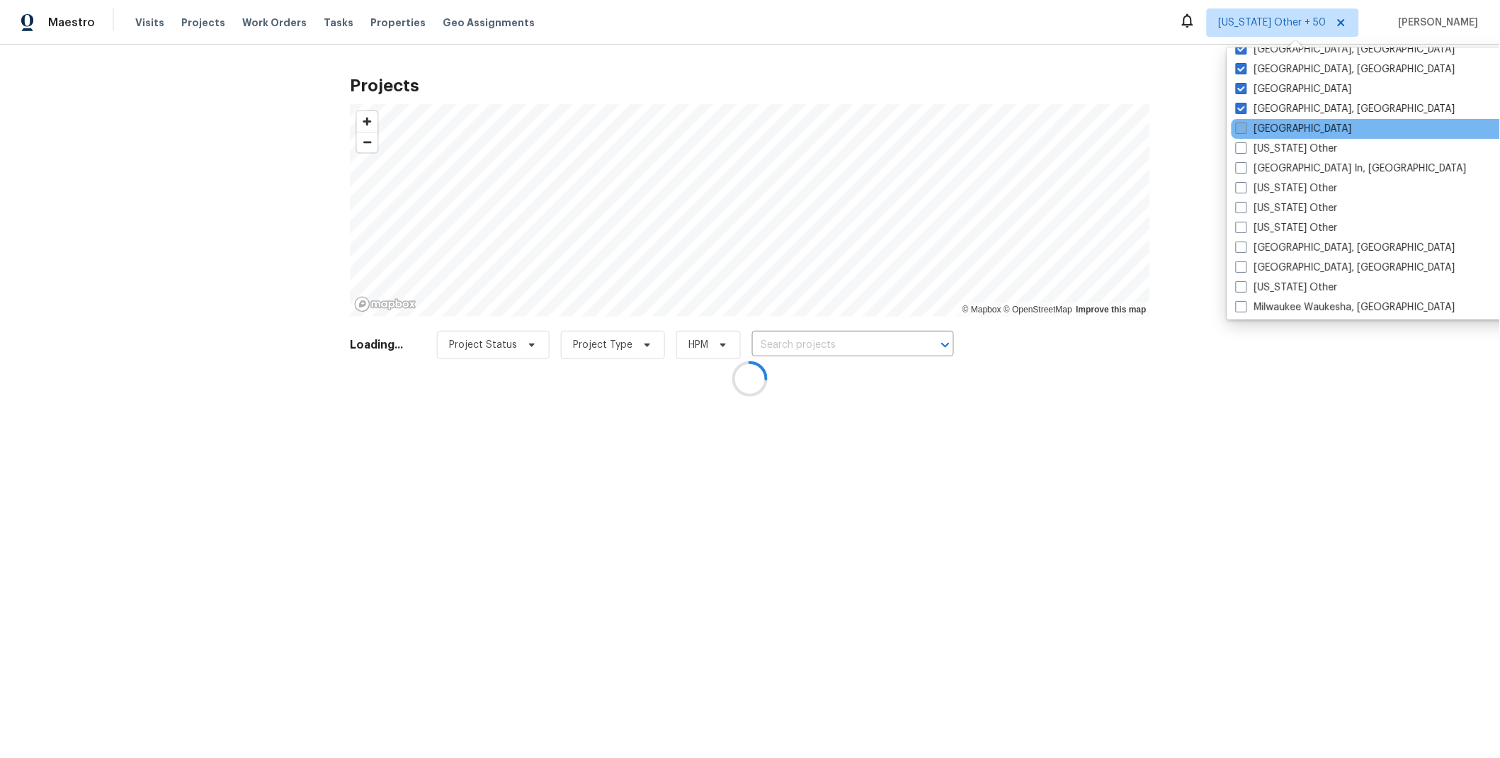
click at [1245, 125] on span at bounding box center [1240, 127] width 11 height 11
click at [1245, 125] on input "[GEOGRAPHIC_DATA]" at bounding box center [1239, 126] width 9 height 9
checkbox input "true"
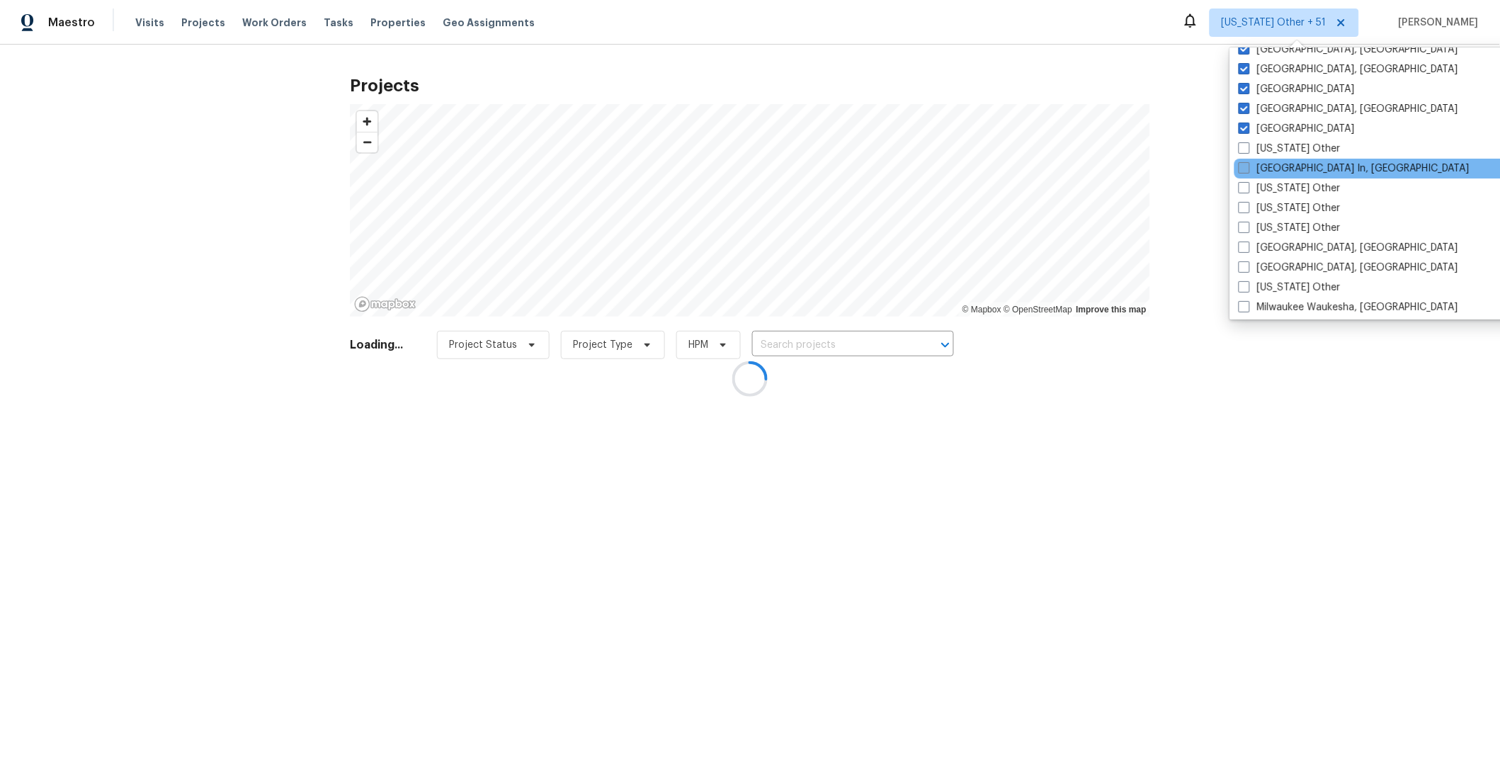
drag, startPoint x: 1244, startPoint y: 147, endPoint x: 1242, endPoint y: 165, distance: 17.8
click at [1244, 148] on span at bounding box center [1243, 147] width 11 height 11
click at [1244, 148] on input "[US_STATE] Other" at bounding box center [1242, 146] width 9 height 9
checkbox input "true"
click at [1242, 165] on span at bounding box center [1242, 167] width 11 height 11
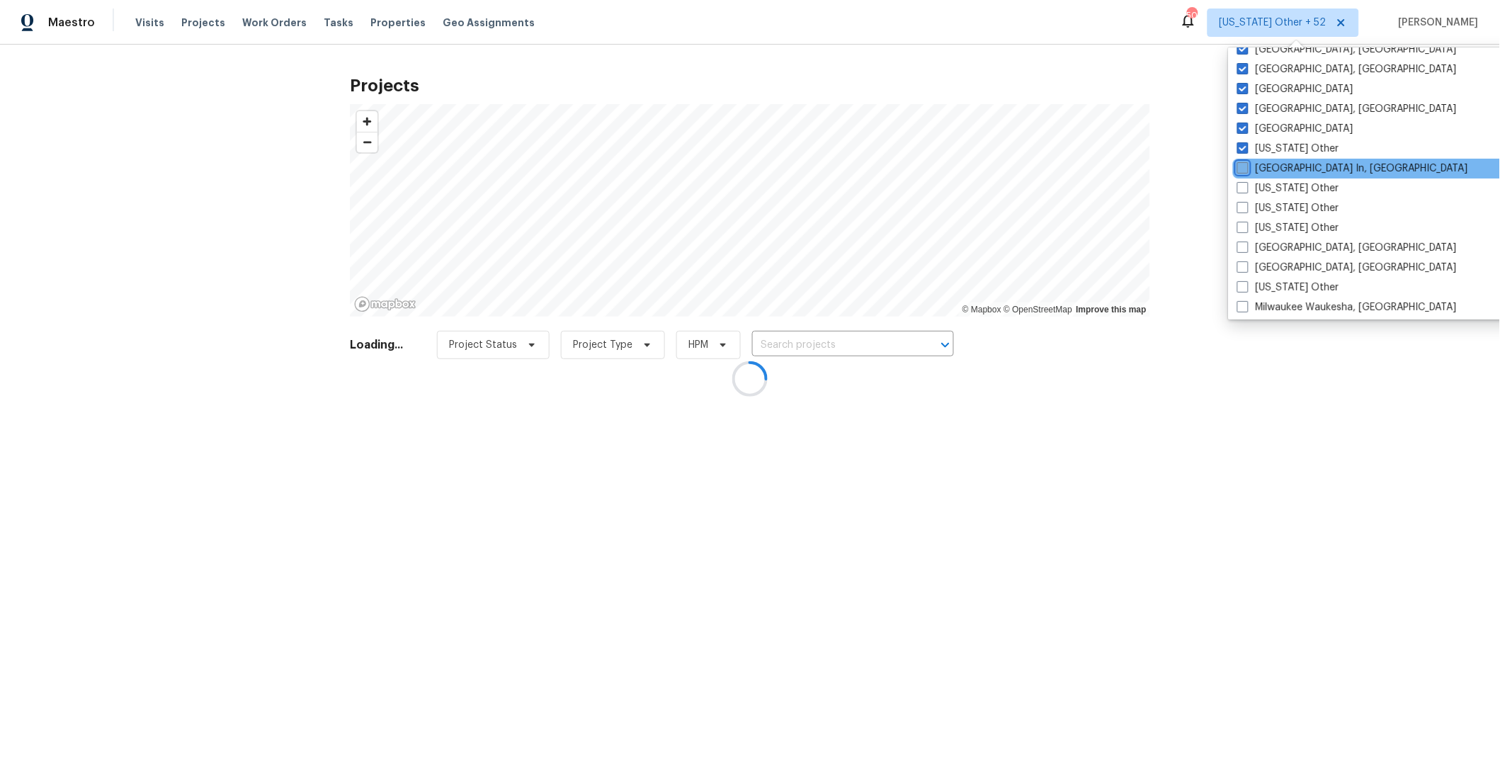
click at [1242, 165] on input "[GEOGRAPHIC_DATA] In, [GEOGRAPHIC_DATA]" at bounding box center [1241, 165] width 9 height 9
checkbox input "true"
click at [1246, 188] on span at bounding box center [1241, 187] width 11 height 11
click at [1245, 188] on input "[US_STATE] Other" at bounding box center [1240, 185] width 9 height 9
checkbox input "true"
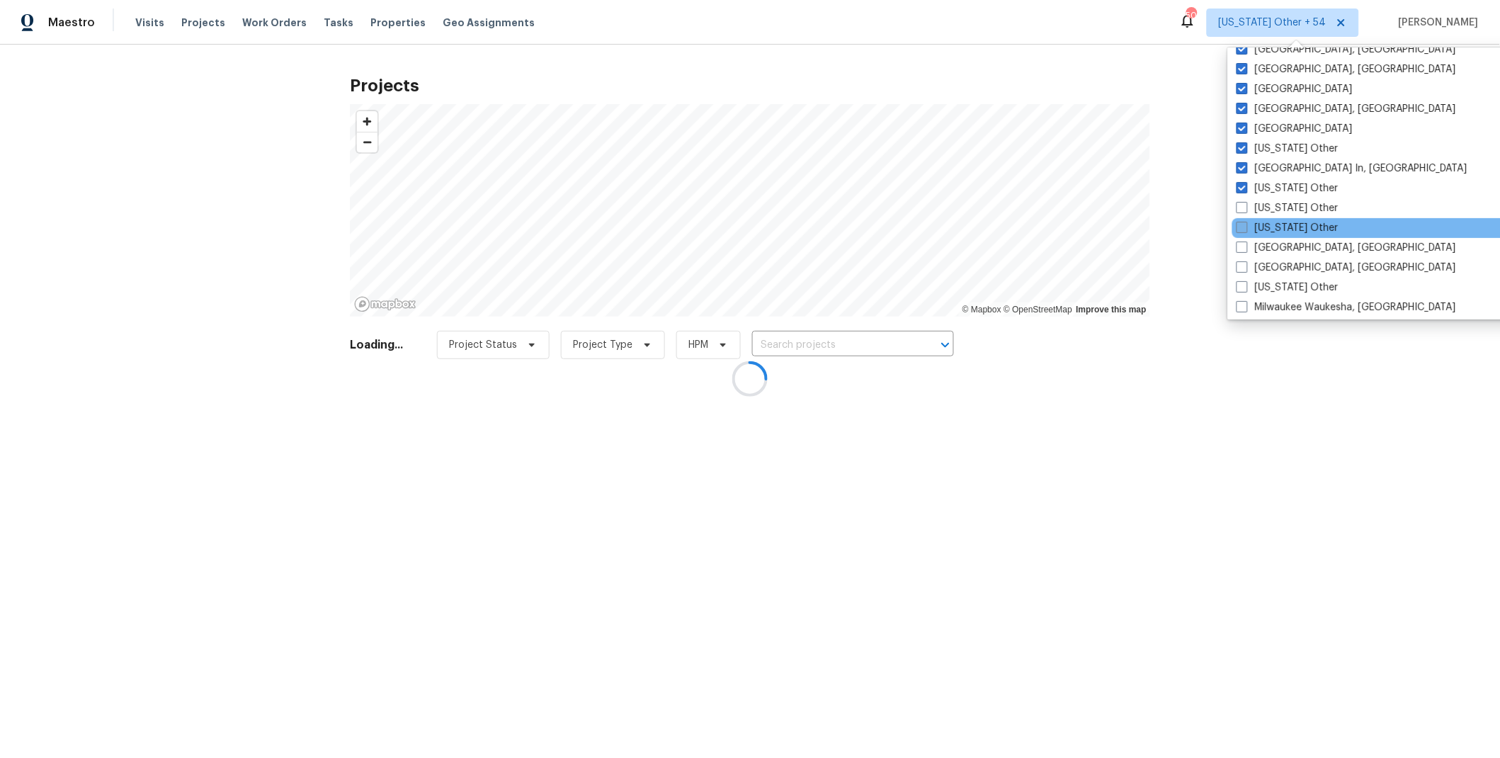
drag, startPoint x: 1245, startPoint y: 208, endPoint x: 1243, endPoint y: 219, distance: 11.5
click at [1245, 210] on span at bounding box center [1241, 207] width 11 height 11
click at [1245, 210] on input "[US_STATE] Other" at bounding box center [1240, 205] width 9 height 9
checkbox input "true"
drag, startPoint x: 1243, startPoint y: 226, endPoint x: 1243, endPoint y: 244, distance: 17.7
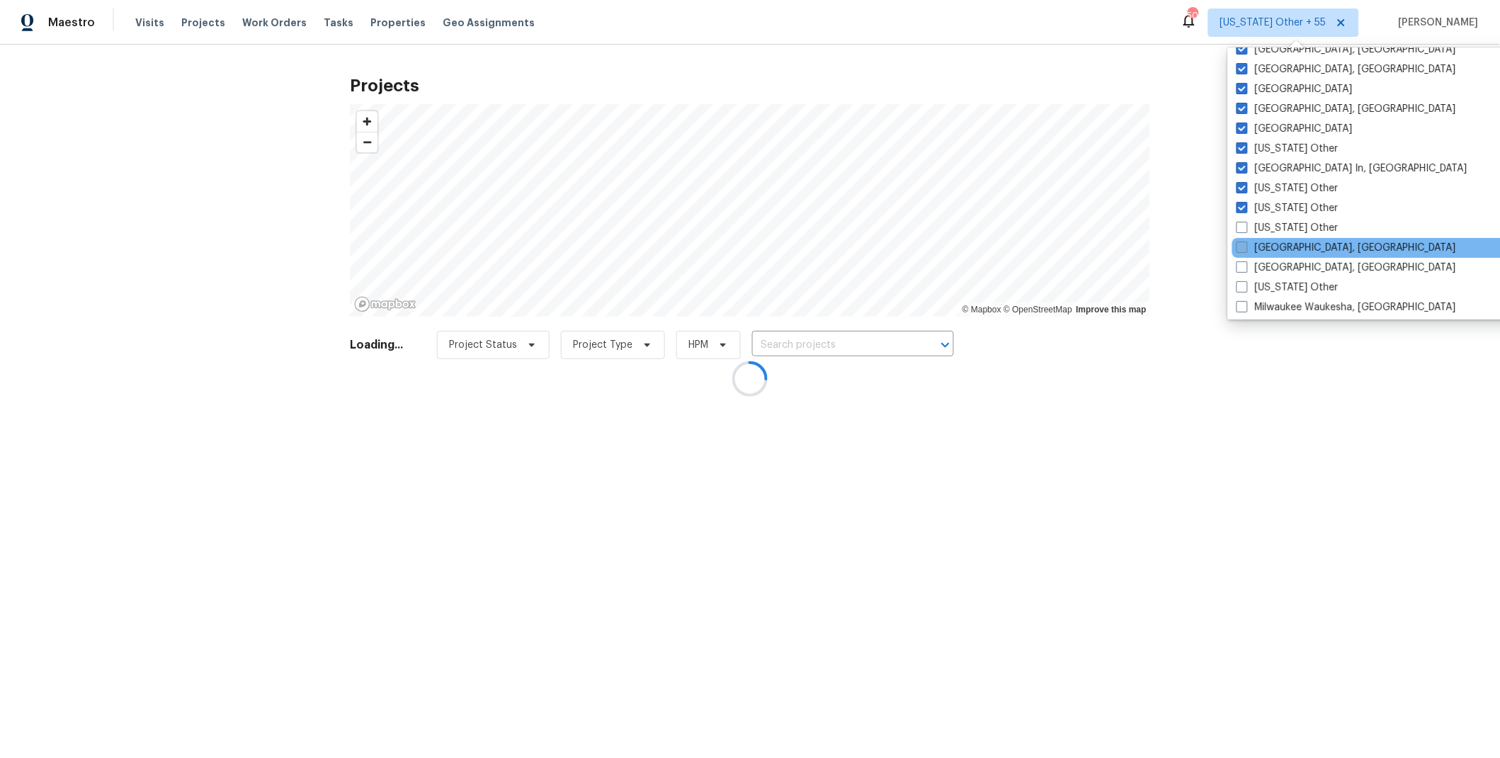
click at [1243, 226] on span at bounding box center [1241, 227] width 11 height 11
click at [1243, 226] on input "[US_STATE] Other" at bounding box center [1240, 225] width 9 height 9
checkbox input "true"
drag, startPoint x: 1243, startPoint y: 244, endPoint x: 1242, endPoint y: 259, distance: 15.6
click at [1243, 244] on span at bounding box center [1241, 246] width 11 height 11
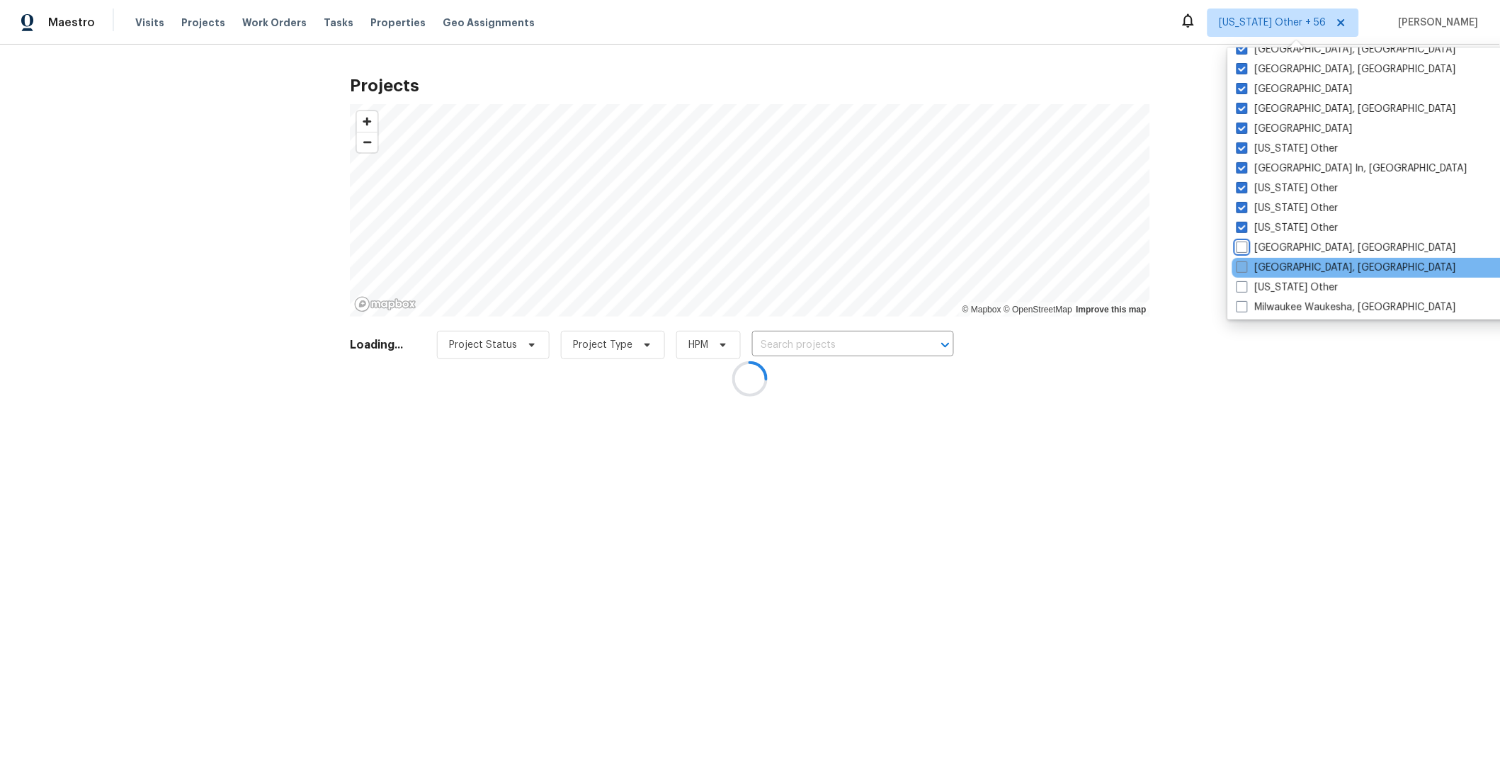
click at [1243, 244] on input "[GEOGRAPHIC_DATA], [GEOGRAPHIC_DATA]" at bounding box center [1240, 245] width 9 height 9
checkbox input "true"
click at [1244, 266] on span at bounding box center [1243, 266] width 11 height 11
click at [1244, 266] on input "[GEOGRAPHIC_DATA], [GEOGRAPHIC_DATA]" at bounding box center [1242, 265] width 9 height 9
checkbox input "true"
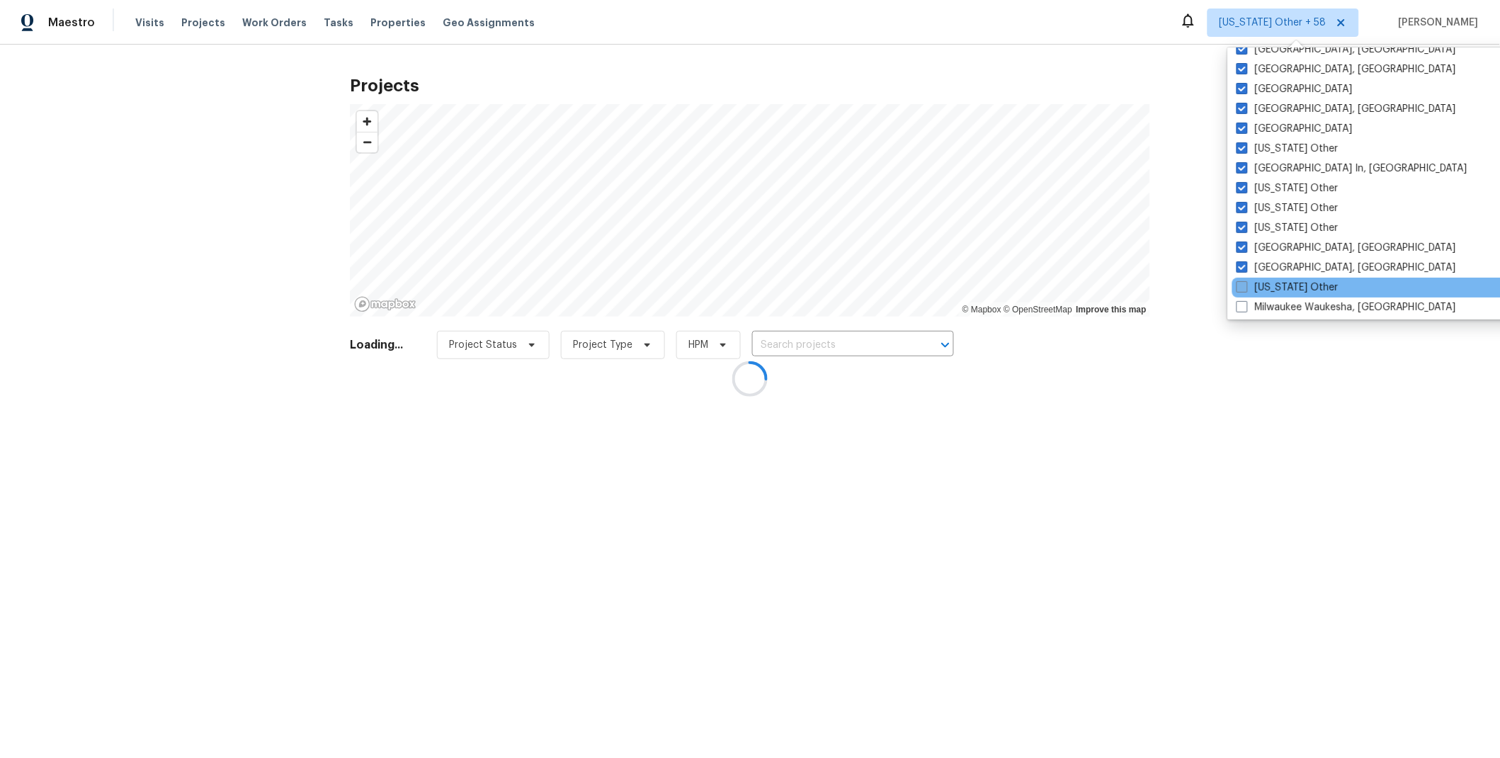
click at [1245, 287] on span at bounding box center [1241, 286] width 11 height 11
click at [1245, 287] on input "[US_STATE] Other" at bounding box center [1240, 284] width 9 height 9
checkbox input "true"
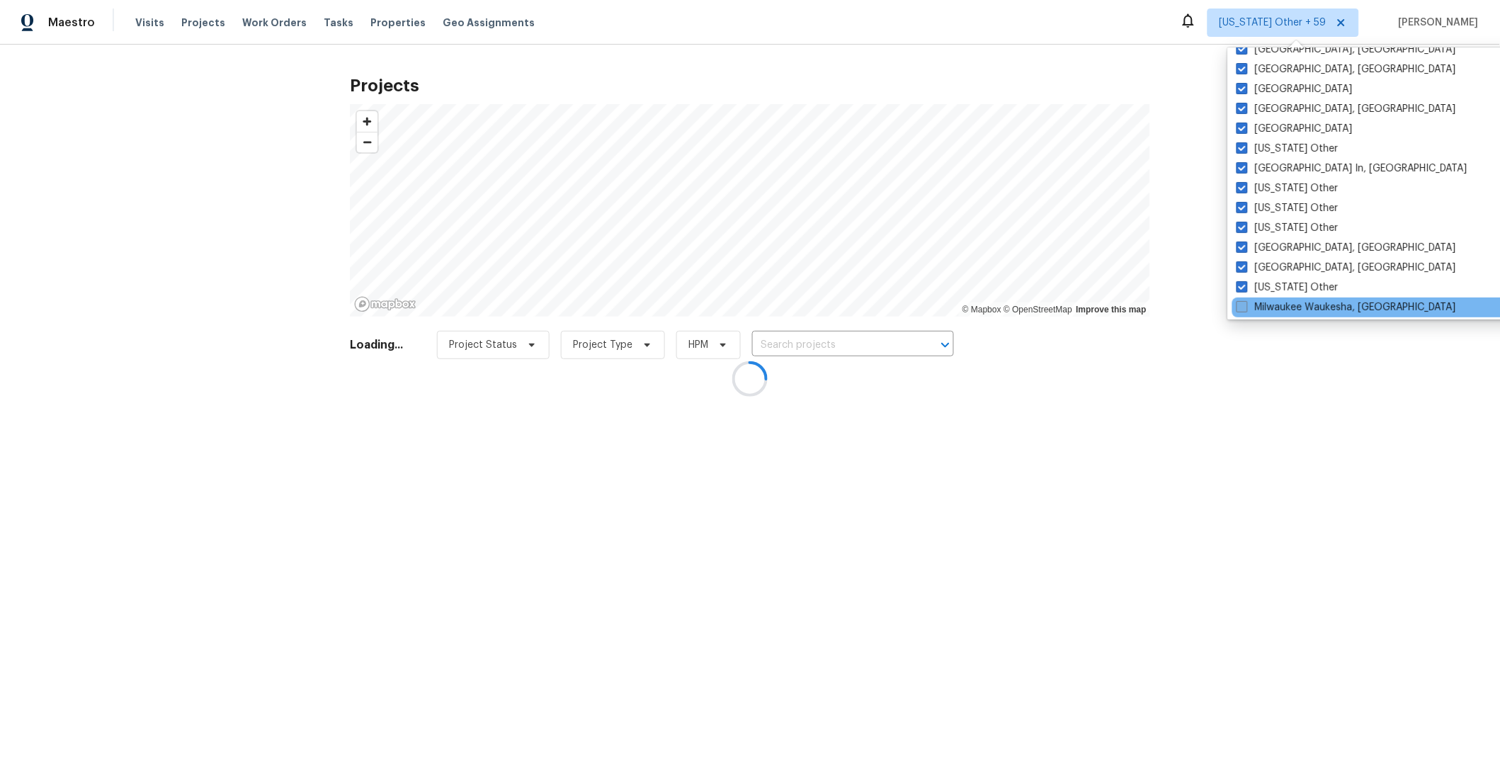
click at [1243, 309] on span at bounding box center [1241, 306] width 11 height 11
click at [1243, 309] on input "Milwaukee Waukesha, [GEOGRAPHIC_DATA]" at bounding box center [1240, 304] width 9 height 9
checkbox input "true"
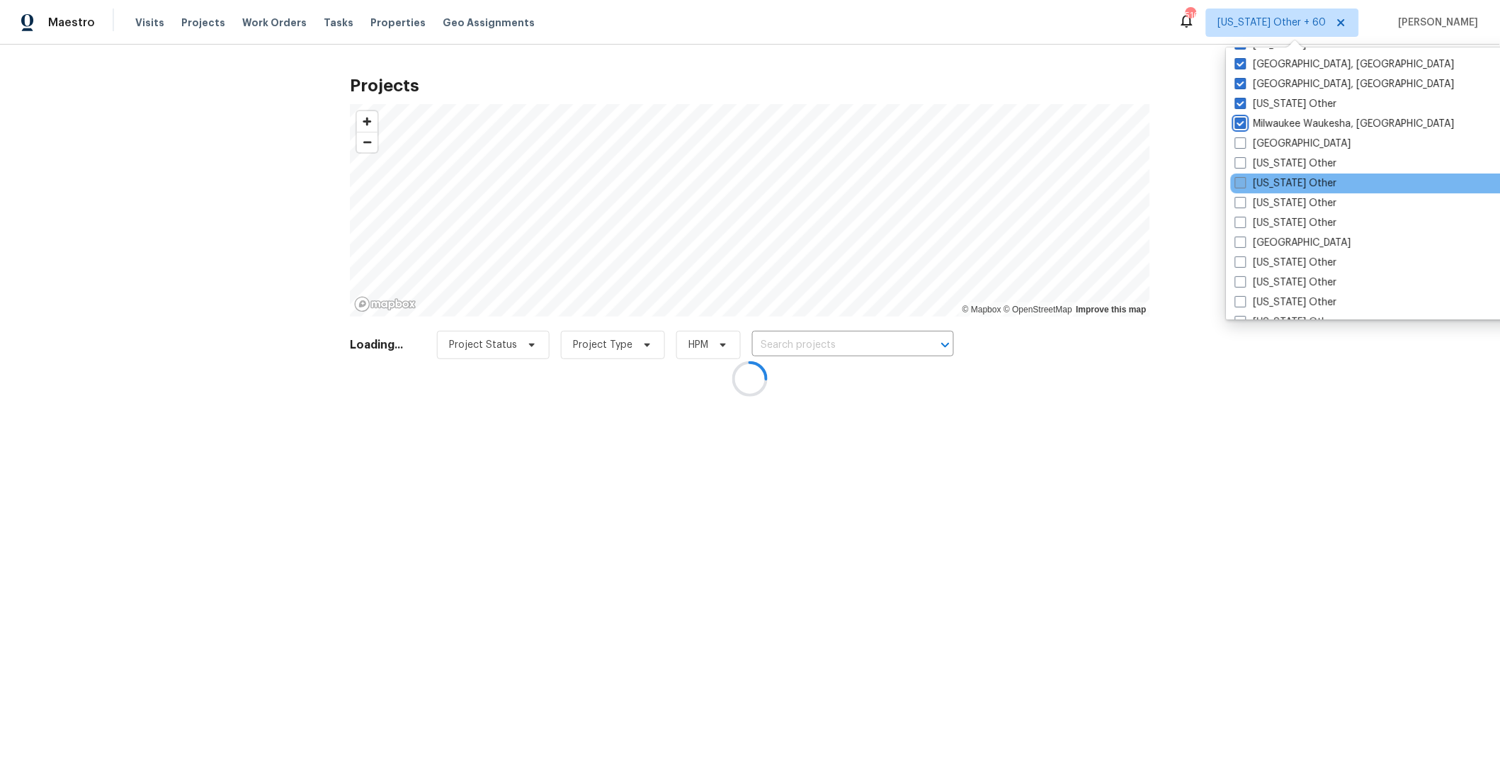
scroll to position [1134, 0]
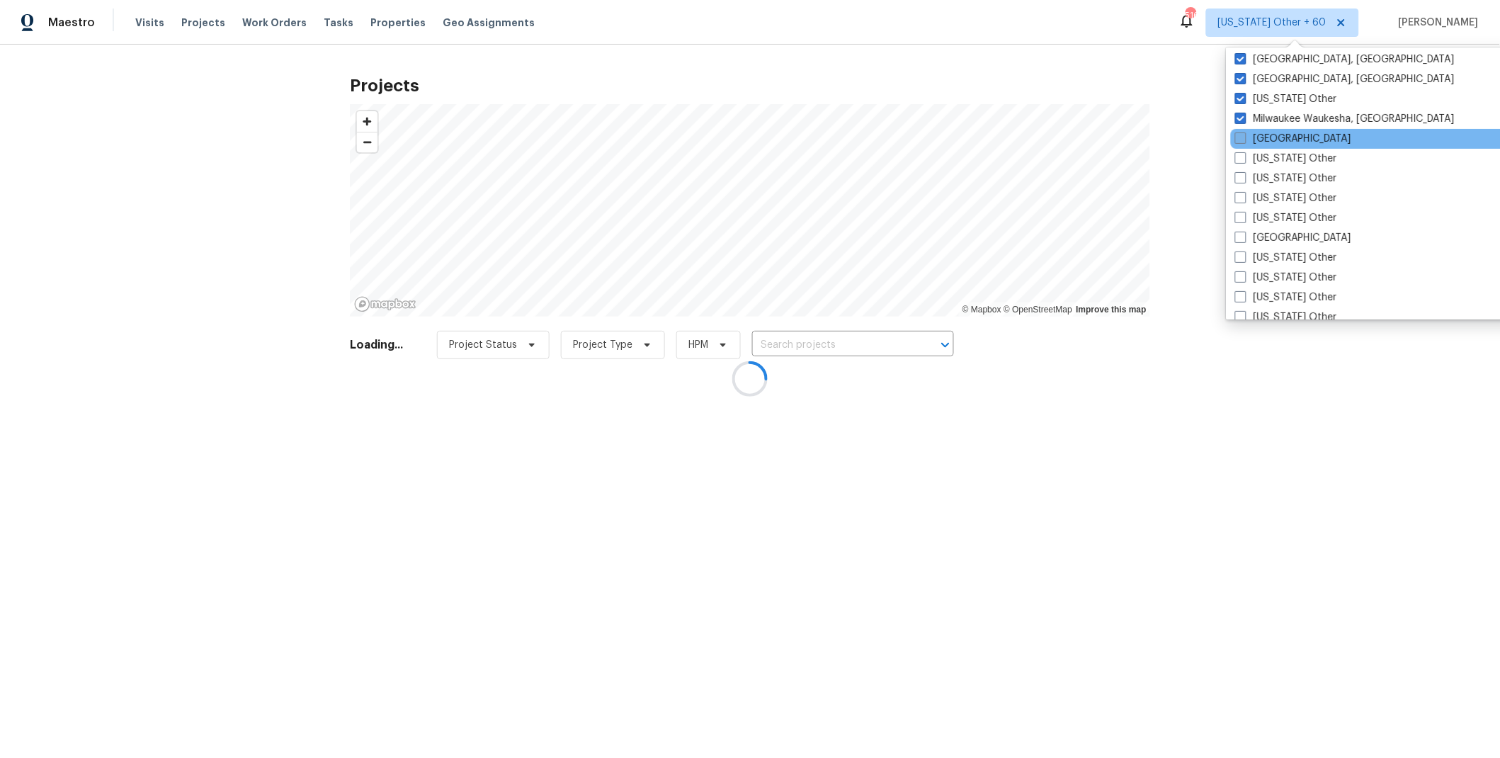
click at [1245, 136] on span at bounding box center [1240, 137] width 11 height 11
click at [1244, 136] on input "[GEOGRAPHIC_DATA]" at bounding box center [1239, 136] width 9 height 9
checkbox input "true"
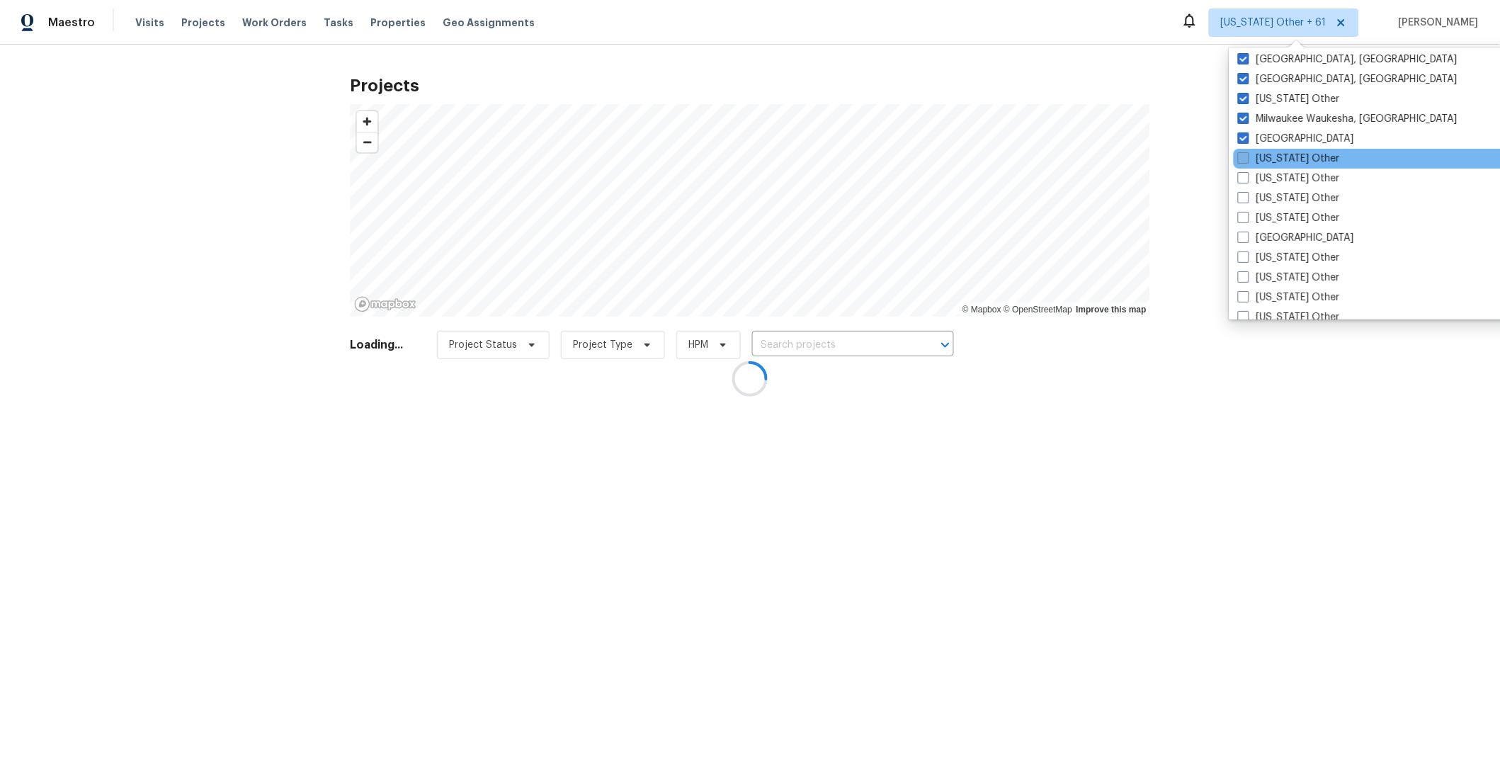
click at [1243, 157] on span at bounding box center [1243, 157] width 11 height 11
click at [1243, 157] on input "[US_STATE] Other" at bounding box center [1242, 156] width 9 height 9
checkbox input "true"
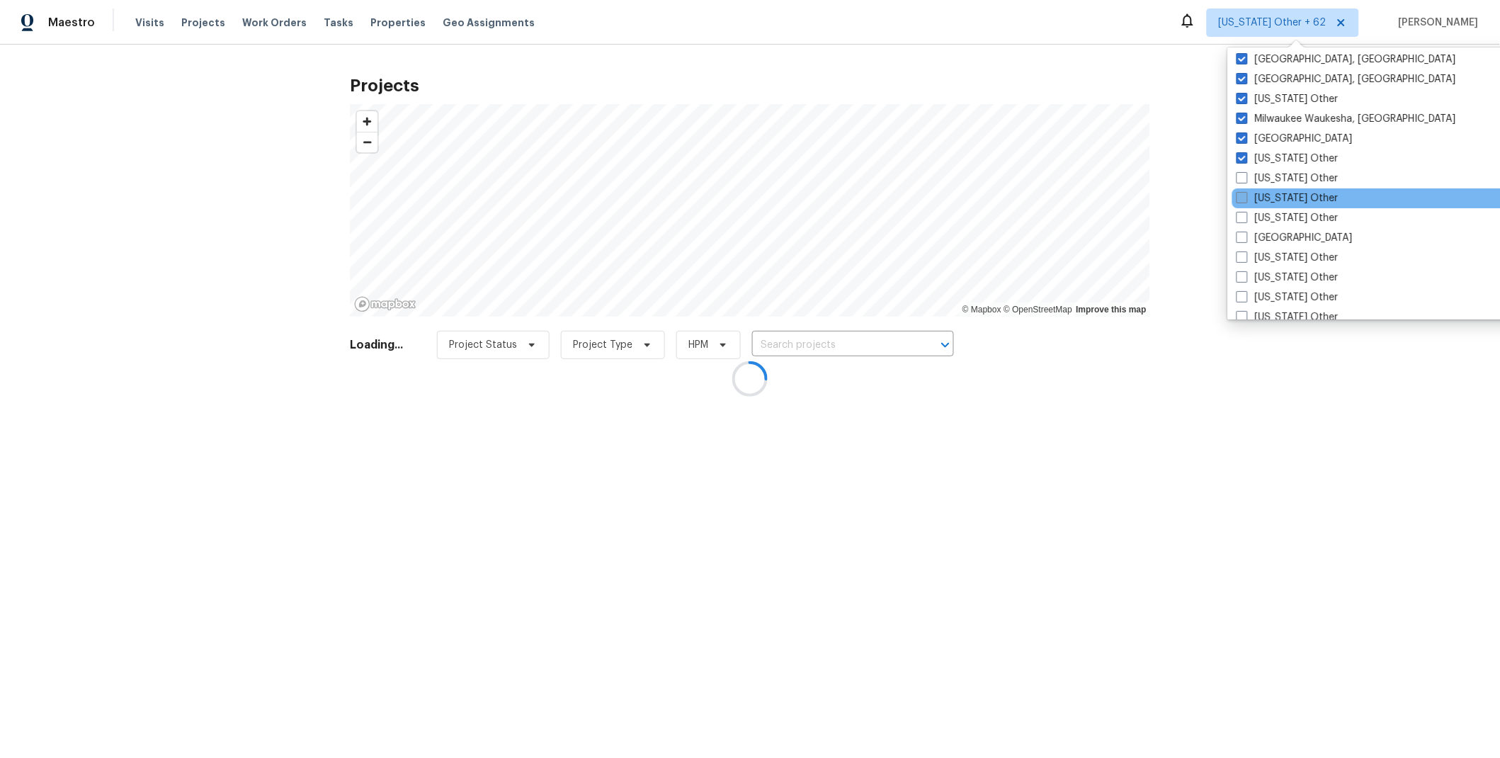
drag, startPoint x: 1248, startPoint y: 180, endPoint x: 1245, endPoint y: 190, distance: 11.2
click at [1247, 180] on label "[US_STATE] Other" at bounding box center [1287, 178] width 102 height 14
click at [1245, 180] on input "[US_STATE] Other" at bounding box center [1240, 175] width 9 height 9
checkbox input "true"
click at [1243, 203] on label "[US_STATE] Other" at bounding box center [1286, 198] width 102 height 14
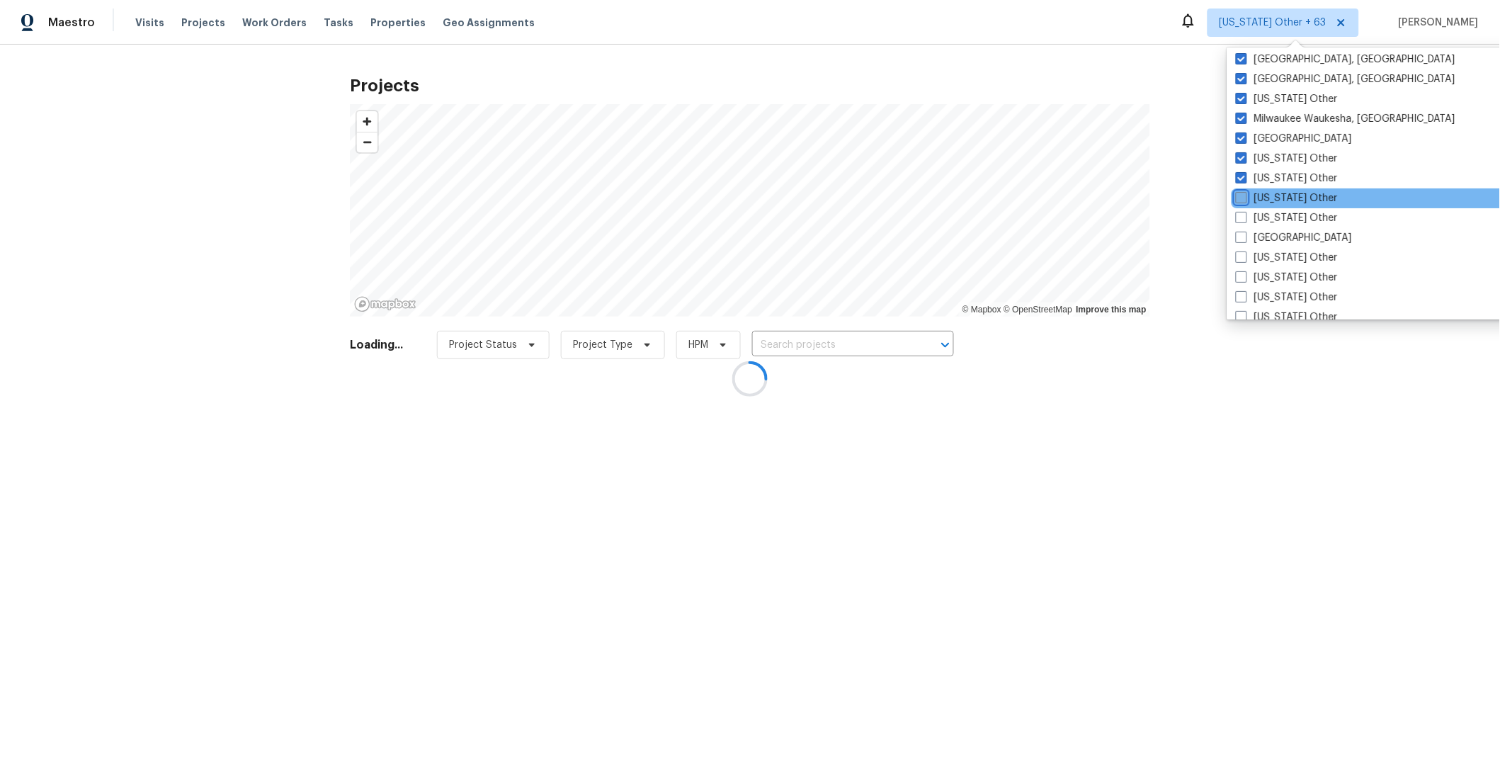
click at [1243, 200] on input "[US_STATE] Other" at bounding box center [1239, 195] width 9 height 9
checkbox input "true"
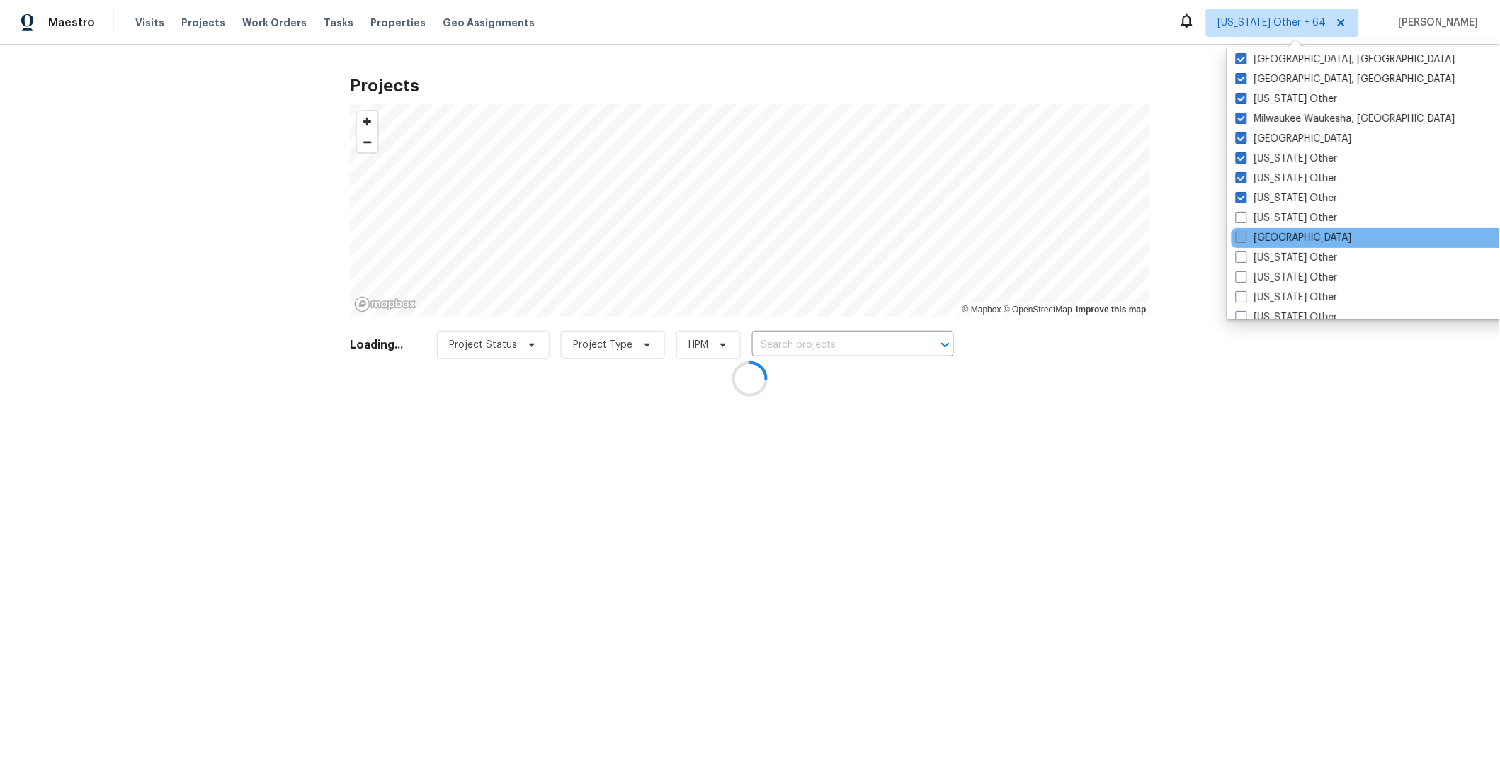
drag, startPoint x: 1243, startPoint y: 220, endPoint x: 1242, endPoint y: 231, distance: 10.6
click at [1243, 220] on span at bounding box center [1240, 217] width 11 height 11
click at [1243, 220] on input "[US_STATE] Other" at bounding box center [1239, 215] width 9 height 9
checkbox input "true"
click at [1243, 236] on span at bounding box center [1241, 237] width 11 height 11
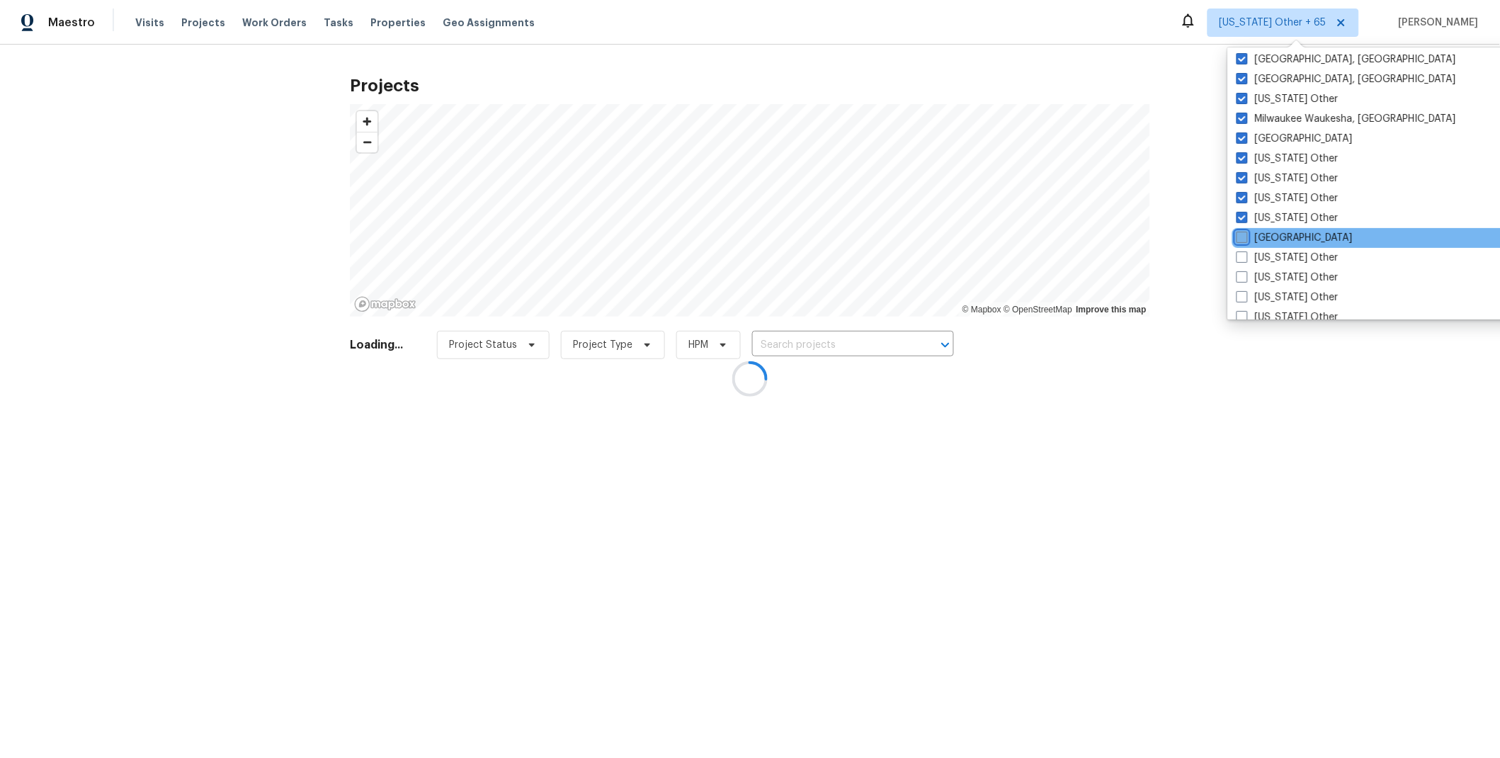
click at [1243, 236] on input "[GEOGRAPHIC_DATA]" at bounding box center [1240, 235] width 9 height 9
checkbox input "true"
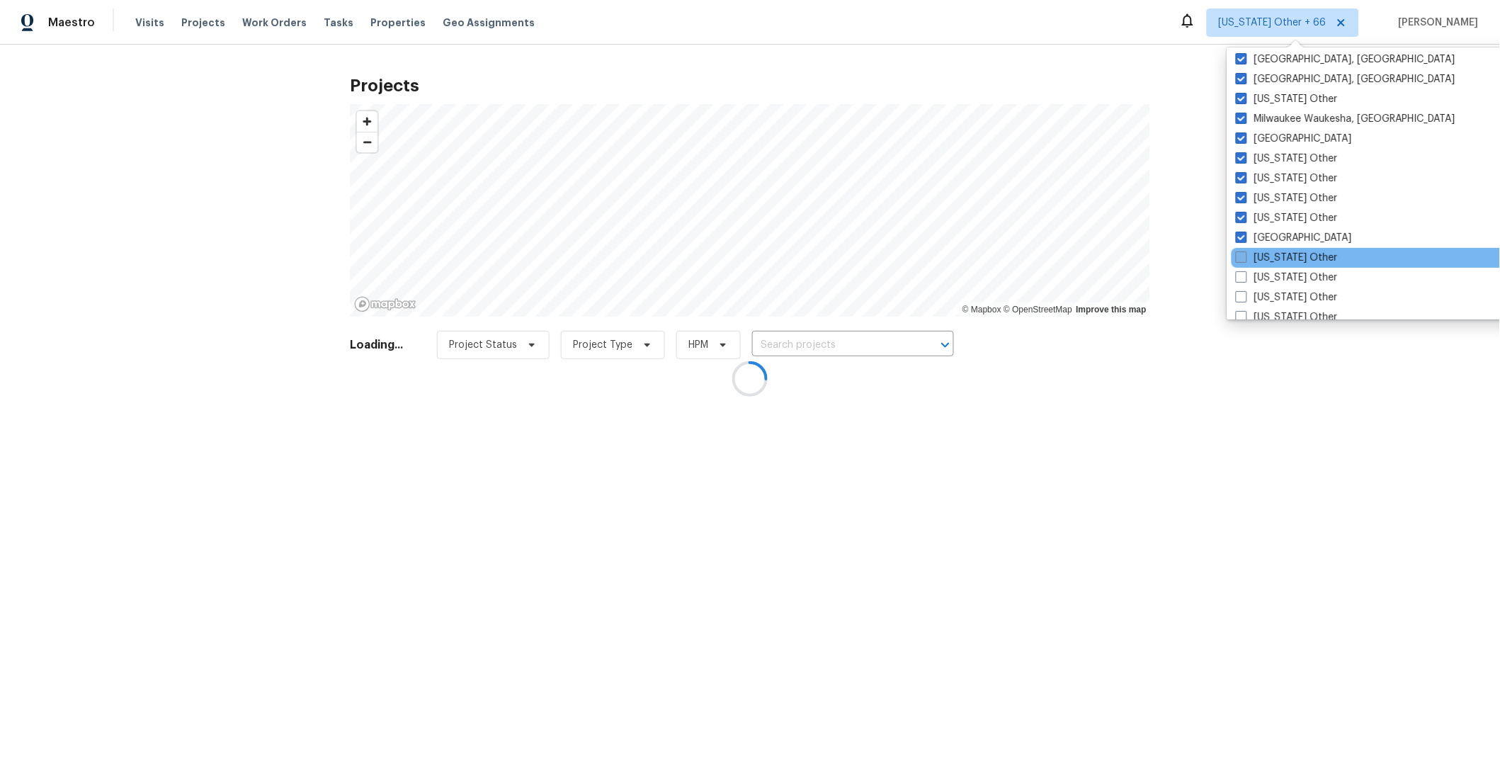
click at [1245, 256] on span at bounding box center [1240, 256] width 11 height 11
click at [1245, 256] on input "[US_STATE] Other" at bounding box center [1239, 255] width 9 height 9
checkbox input "true"
click at [1246, 280] on span at bounding box center [1242, 276] width 11 height 11
click at [1246, 280] on input "[US_STATE] Other" at bounding box center [1241, 274] width 9 height 9
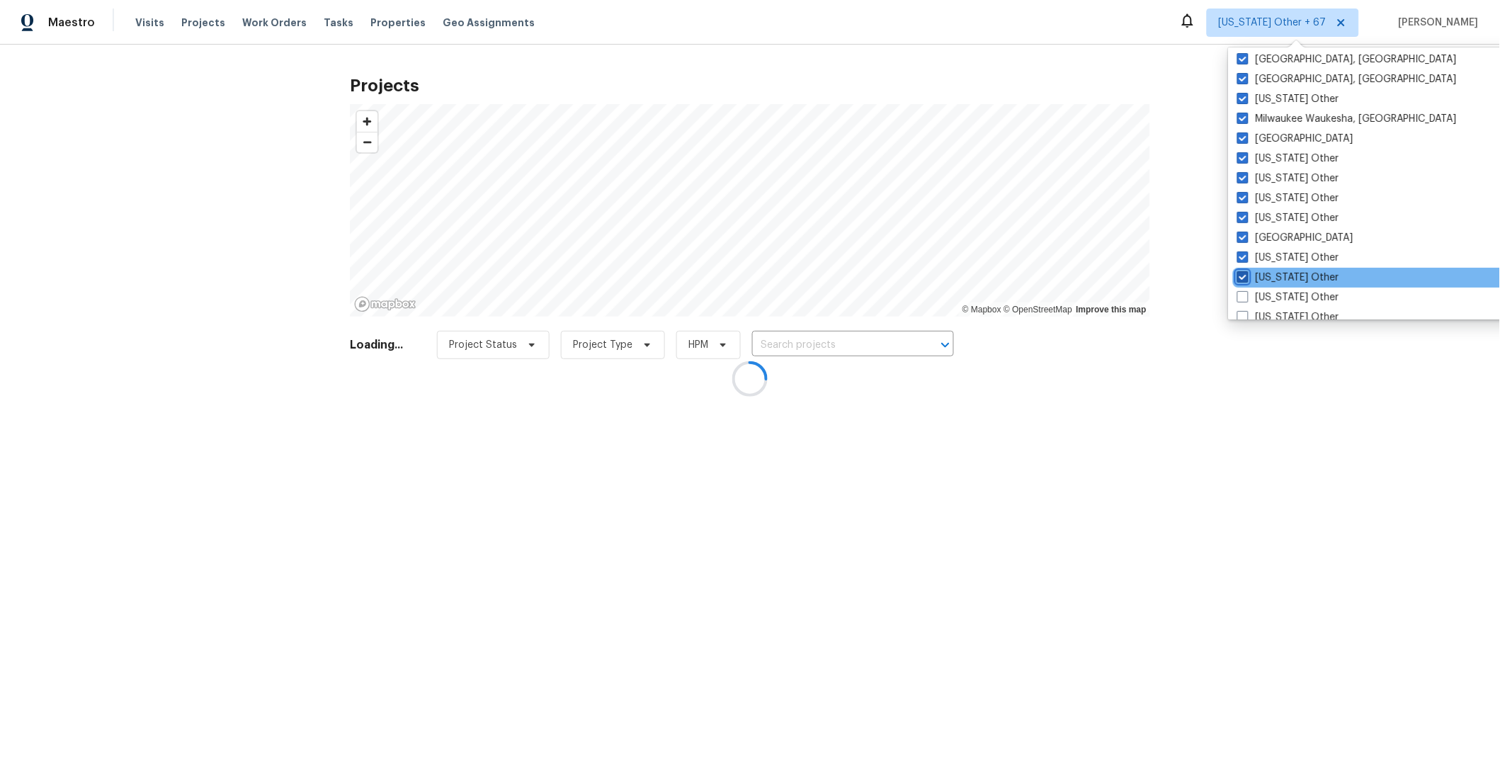
checkbox input "true"
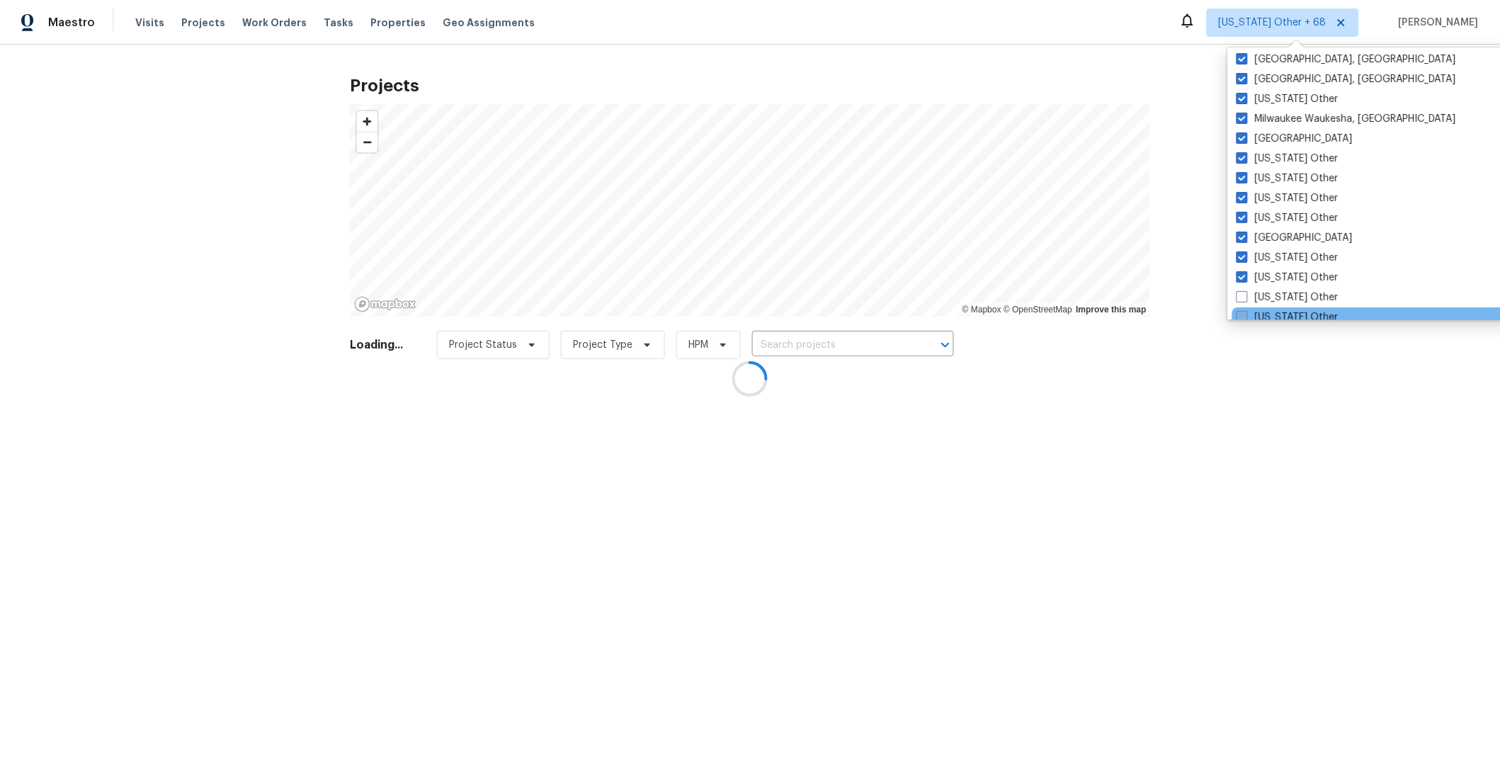
drag, startPoint x: 1245, startPoint y: 299, endPoint x: 1245, endPoint y: 311, distance: 11.4
click at [1245, 300] on span at bounding box center [1241, 296] width 11 height 11
click at [1245, 299] on input "[US_STATE] Other" at bounding box center [1240, 294] width 9 height 9
checkbox input "true"
click at [1245, 312] on span at bounding box center [1240, 316] width 11 height 11
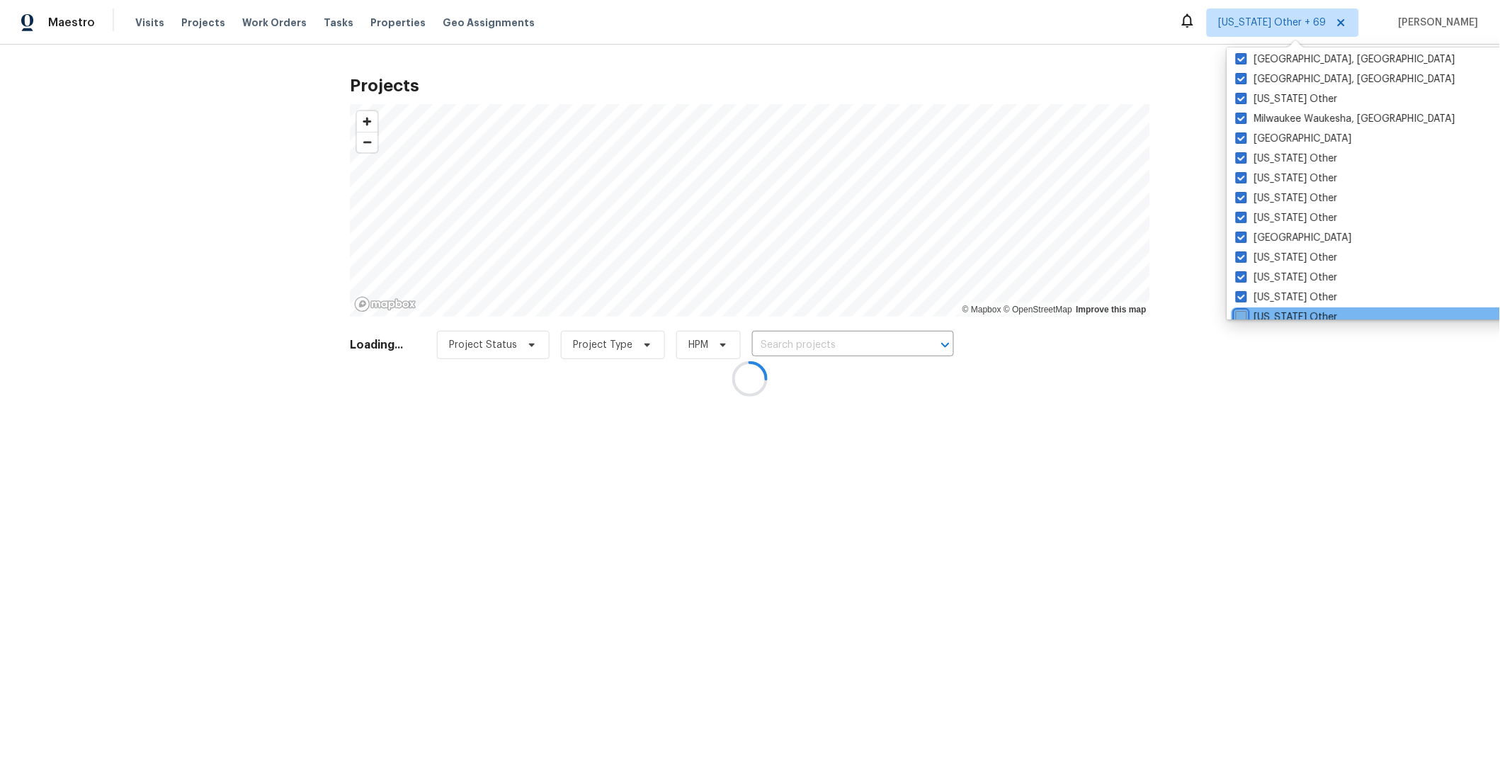
click at [1245, 312] on input "[US_STATE] Other" at bounding box center [1239, 314] width 9 height 9
checkbox input "true"
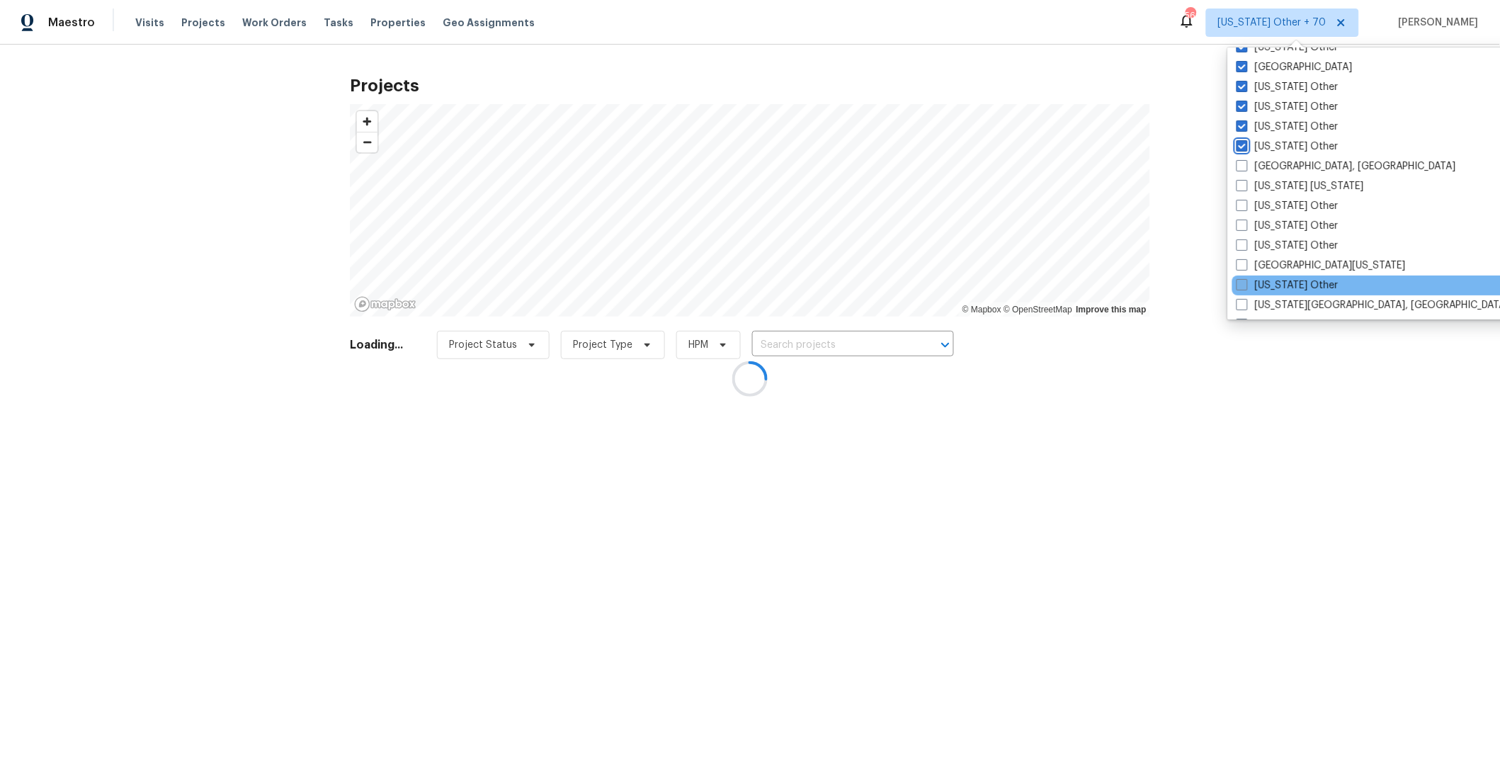
scroll to position [1320, 0]
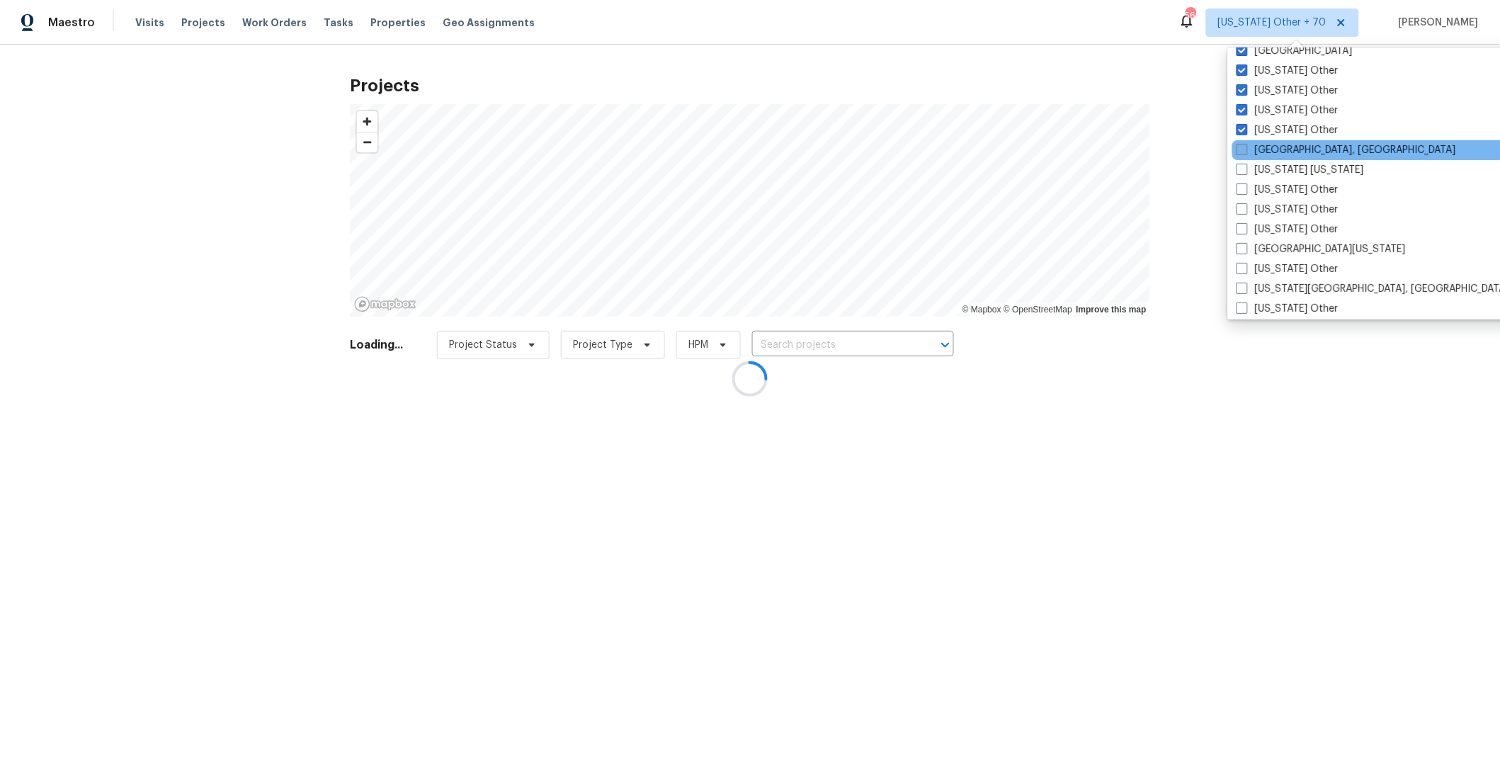
click at [1240, 151] on span at bounding box center [1241, 149] width 11 height 11
click at [1240, 151] on input "[GEOGRAPHIC_DATA], [GEOGRAPHIC_DATA]" at bounding box center [1240, 147] width 9 height 9
checkbox input "true"
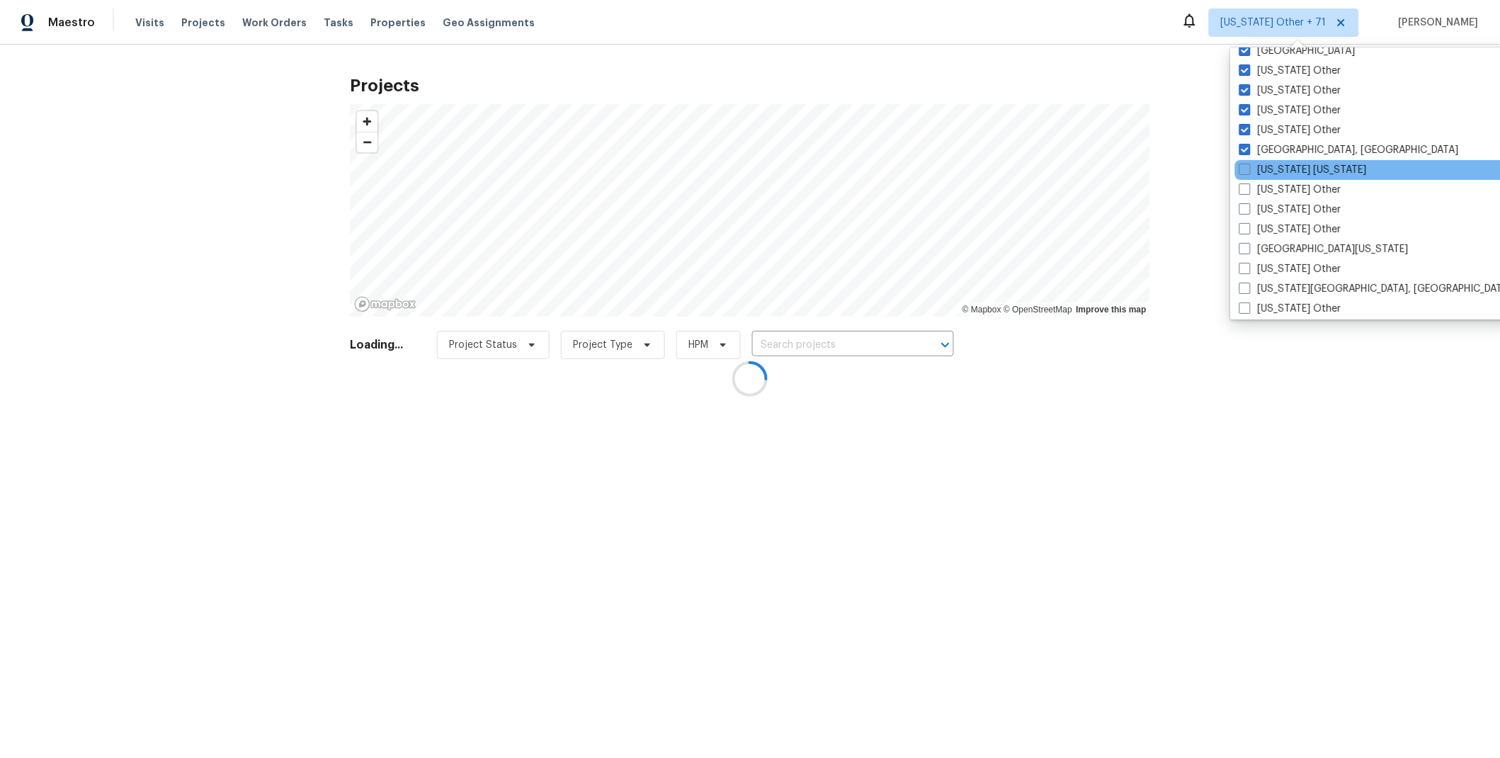
click at [1244, 160] on div "[US_STATE] [US_STATE]" at bounding box center [1377, 170] width 285 height 20
click at [1244, 166] on span at bounding box center [1244, 169] width 11 height 11
click at [1244, 166] on input "[US_STATE] [US_STATE]" at bounding box center [1243, 167] width 9 height 9
checkbox input "true"
click at [1249, 188] on label "[US_STATE] Other" at bounding box center [1289, 190] width 102 height 14
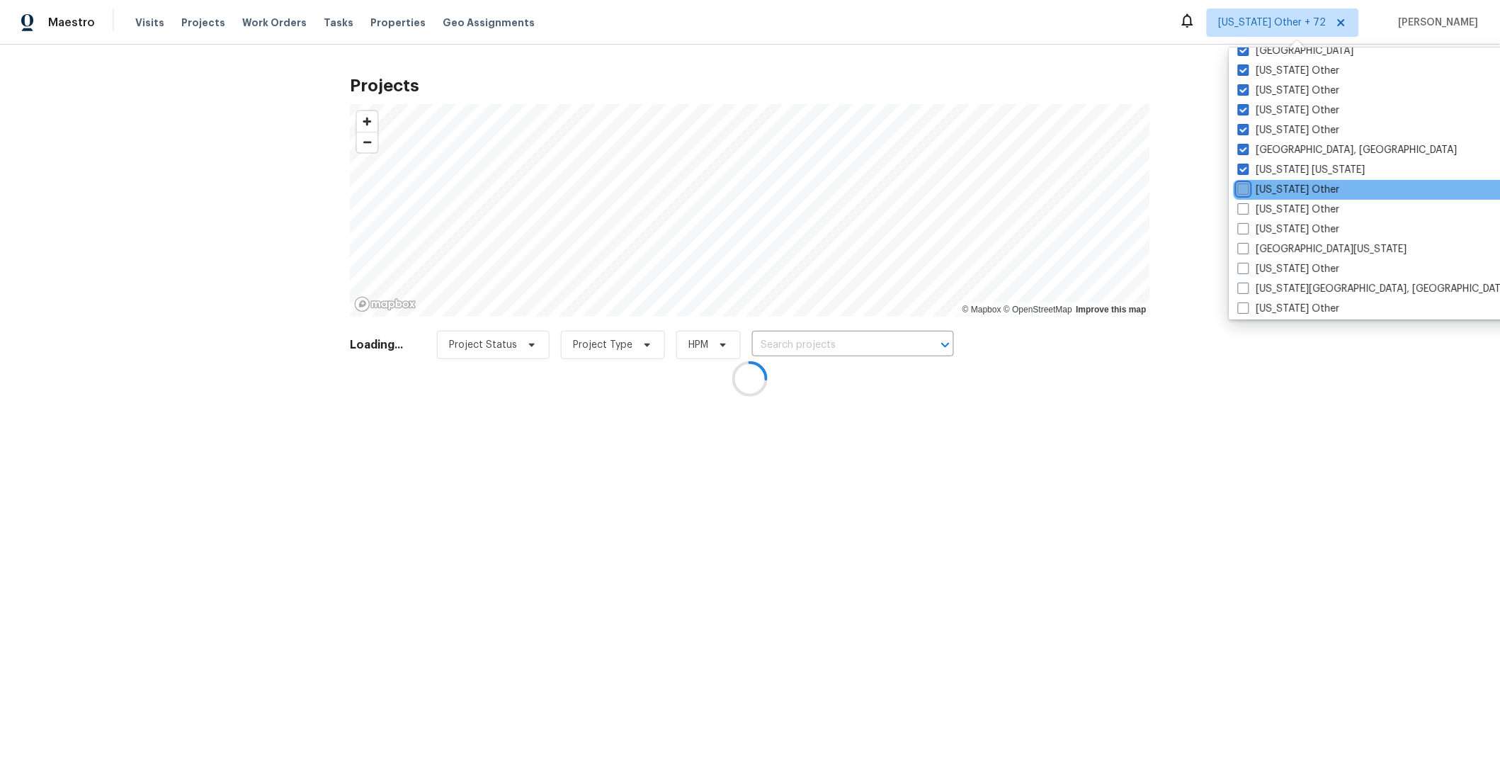
click at [1247, 188] on input "[US_STATE] Other" at bounding box center [1242, 187] width 9 height 9
checkbox input "true"
click at [1249, 208] on label "[US_STATE] Other" at bounding box center [1288, 209] width 102 height 14
click at [1246, 208] on input "[US_STATE] Other" at bounding box center [1241, 206] width 9 height 9
checkbox input "true"
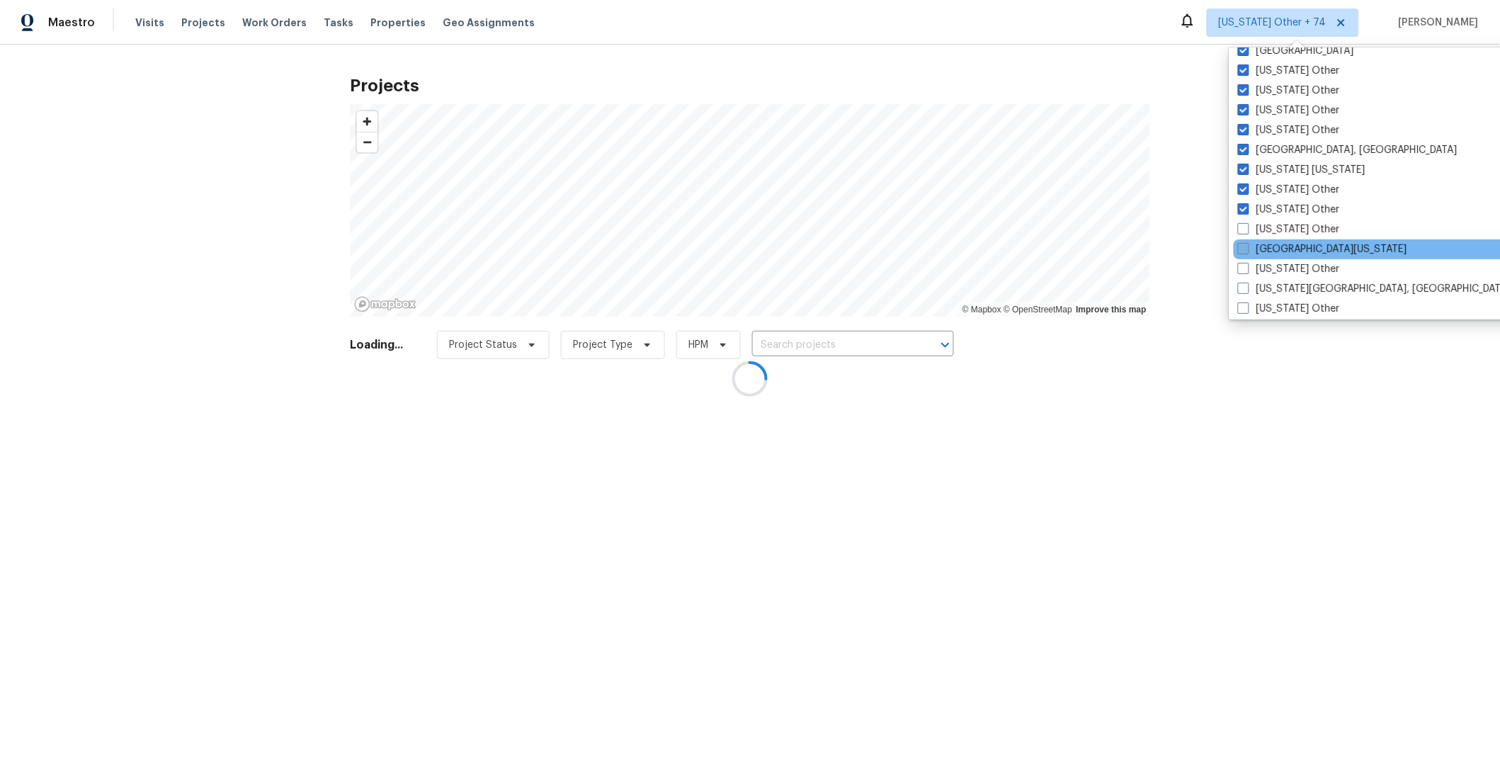
drag, startPoint x: 1245, startPoint y: 233, endPoint x: 1243, endPoint y: 244, distance: 11.5
click at [1245, 233] on label "[US_STATE] Other" at bounding box center [1289, 229] width 102 height 14
click at [1245, 232] on input "[US_STATE] Other" at bounding box center [1242, 226] width 9 height 9
checkbox input "true"
click at [1243, 252] on span at bounding box center [1242, 248] width 11 height 11
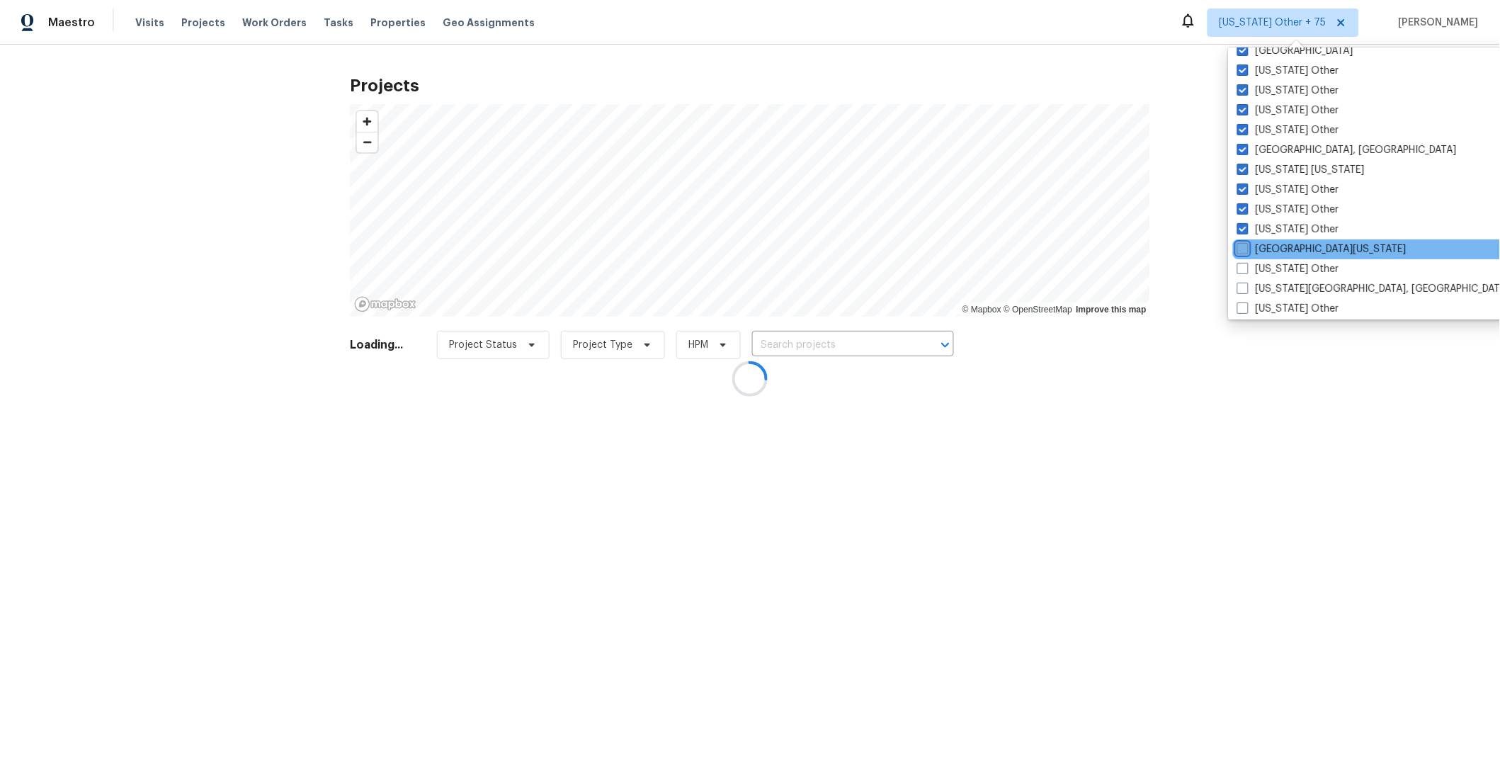
click at [1243, 251] on input "[GEOGRAPHIC_DATA][US_STATE]" at bounding box center [1241, 246] width 9 height 9
checkbox input "true"
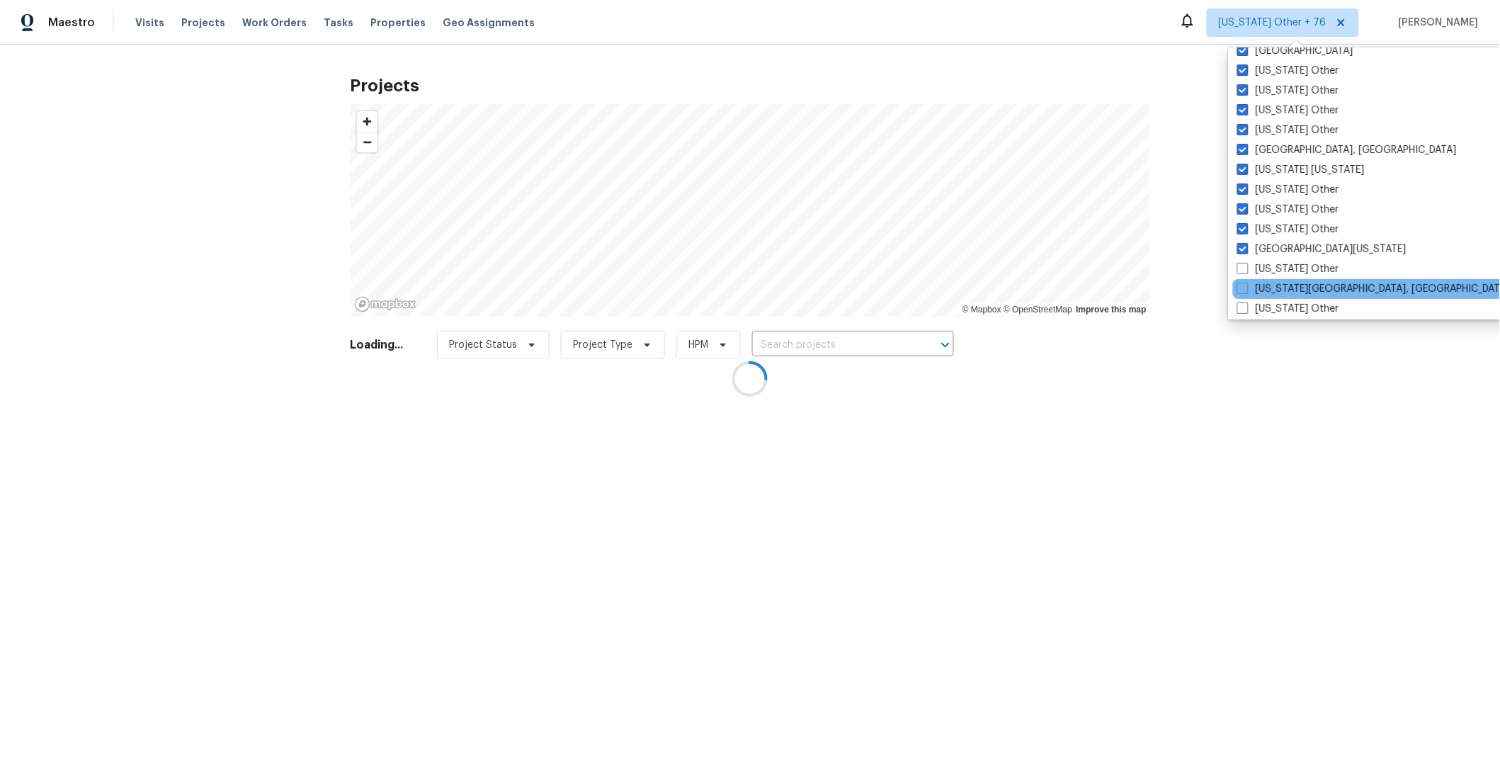
drag, startPoint x: 1243, startPoint y: 266, endPoint x: 1243, endPoint y: 278, distance: 12.0
click at [1243, 267] on span at bounding box center [1242, 268] width 11 height 11
click at [1243, 267] on input "[US_STATE] Other" at bounding box center [1241, 266] width 9 height 9
checkbox input "true"
click at [1243, 282] on label "[US_STATE][GEOGRAPHIC_DATA], [GEOGRAPHIC_DATA]" at bounding box center [1374, 289] width 273 height 14
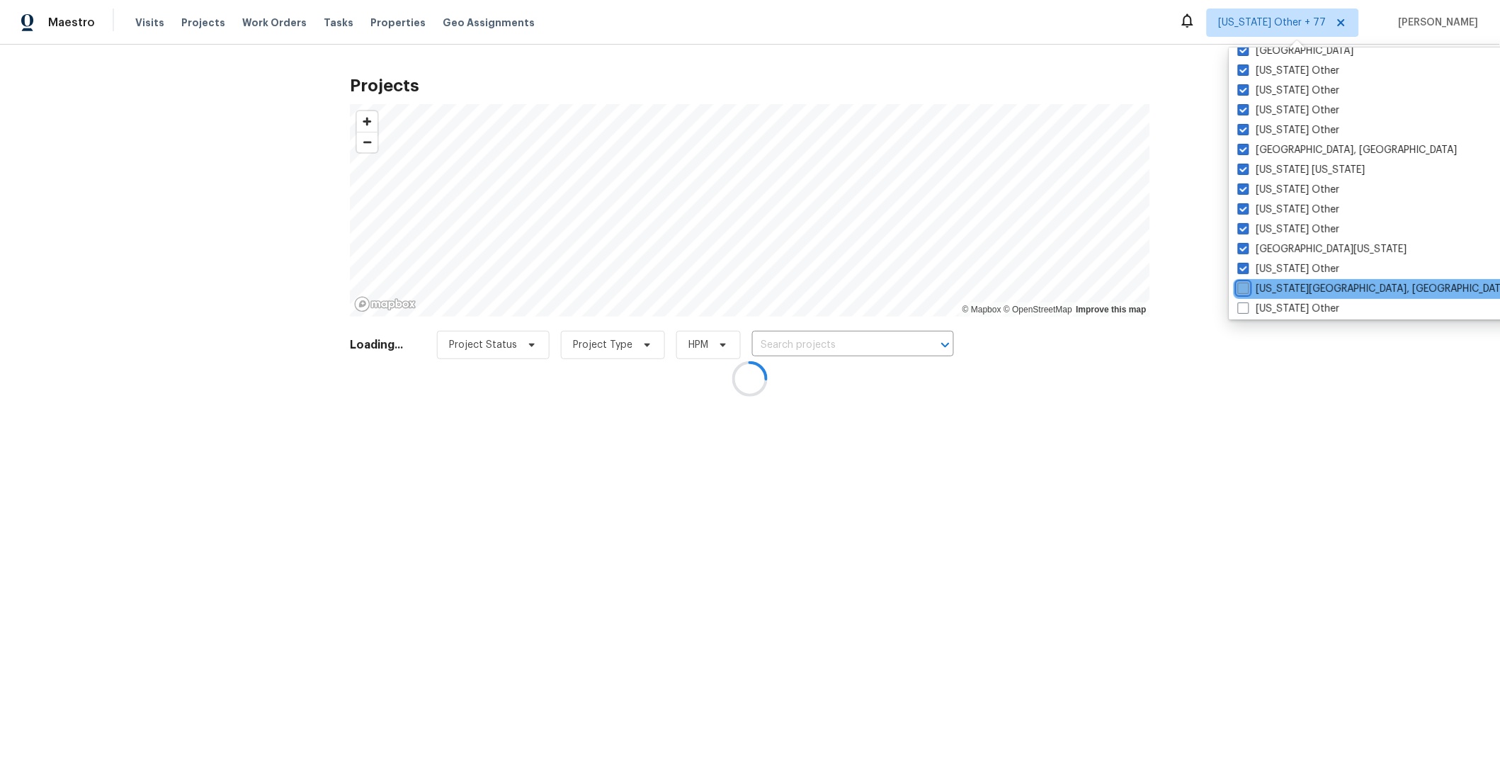
click at [1243, 282] on input "[US_STATE][GEOGRAPHIC_DATA], [GEOGRAPHIC_DATA]" at bounding box center [1242, 286] width 9 height 9
checkbox input "true"
click at [1243, 305] on span at bounding box center [1242, 307] width 11 height 11
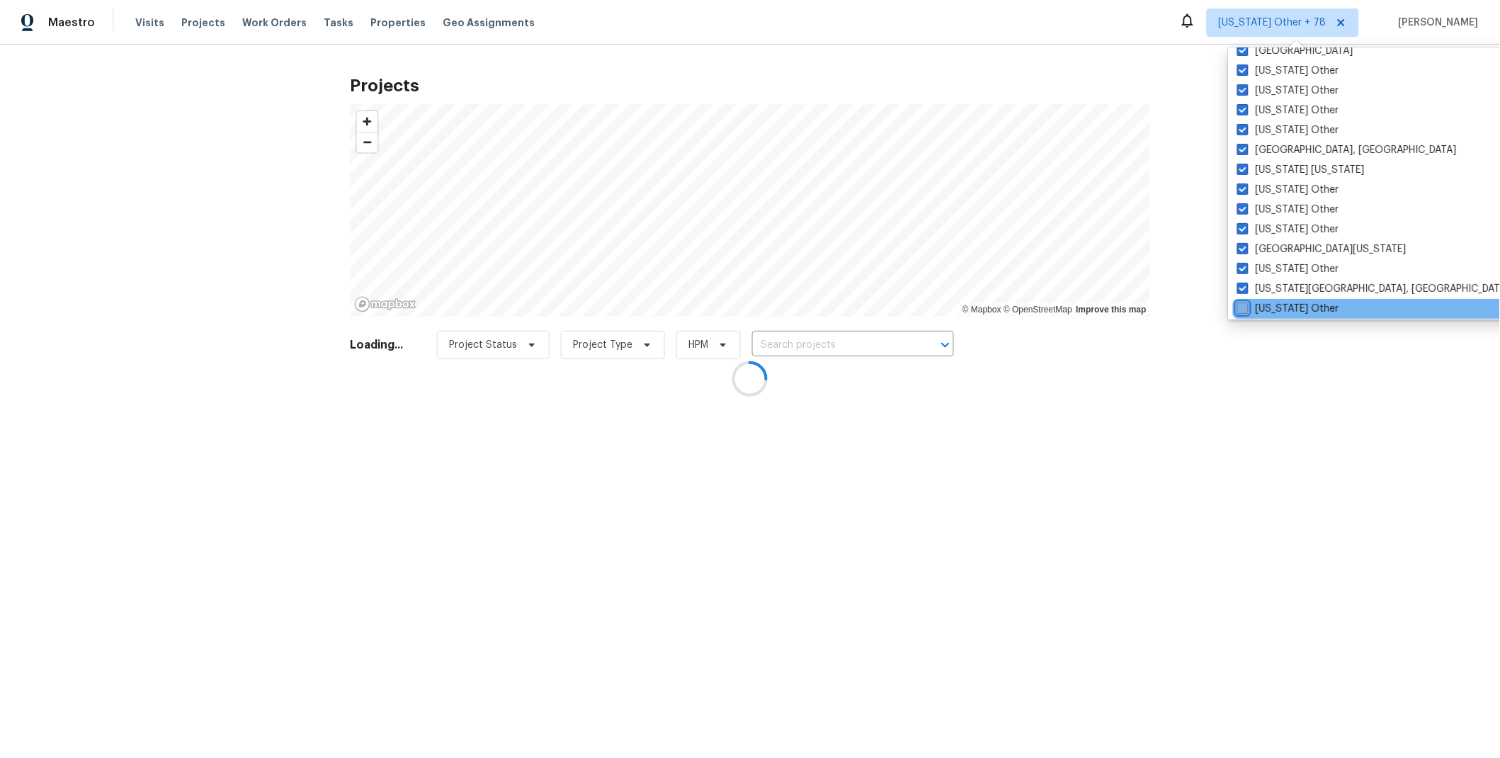
click at [1243, 305] on input "[US_STATE] Other" at bounding box center [1241, 306] width 9 height 9
checkbox input "true"
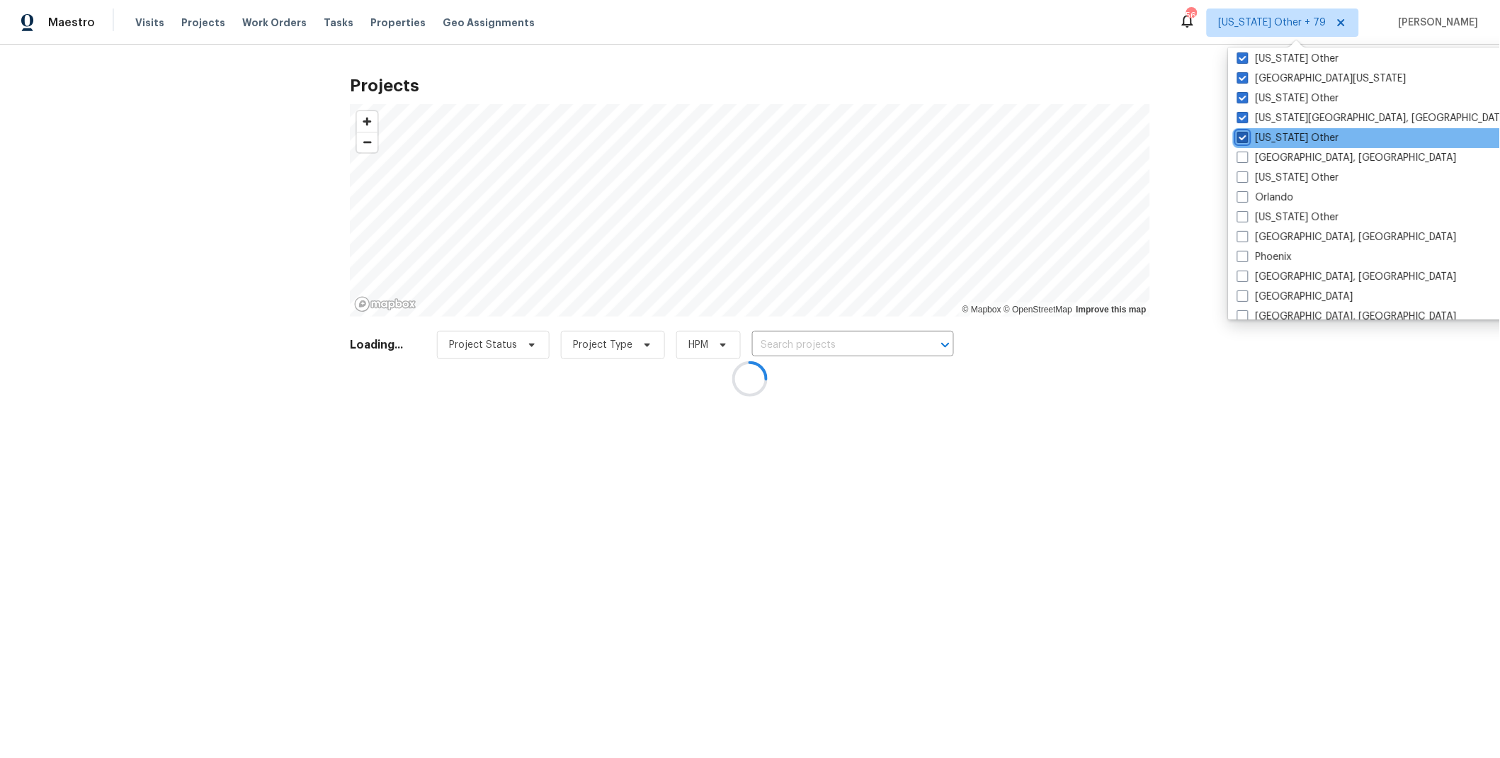
scroll to position [1518, 0]
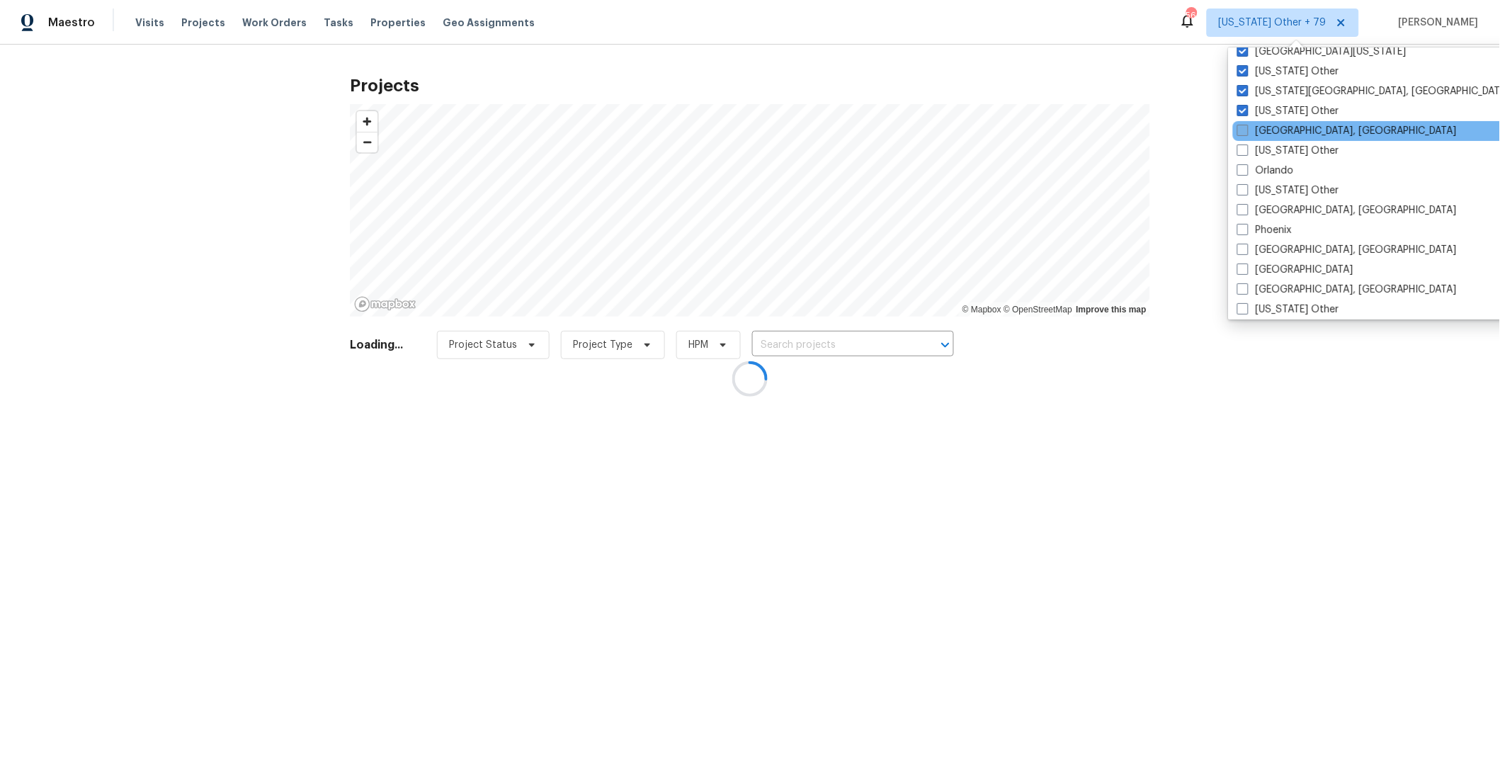
click at [1245, 129] on span at bounding box center [1242, 130] width 11 height 11
click at [1245, 129] on input "[GEOGRAPHIC_DATA], [GEOGRAPHIC_DATA]" at bounding box center [1241, 128] width 9 height 9
checkbox input "true"
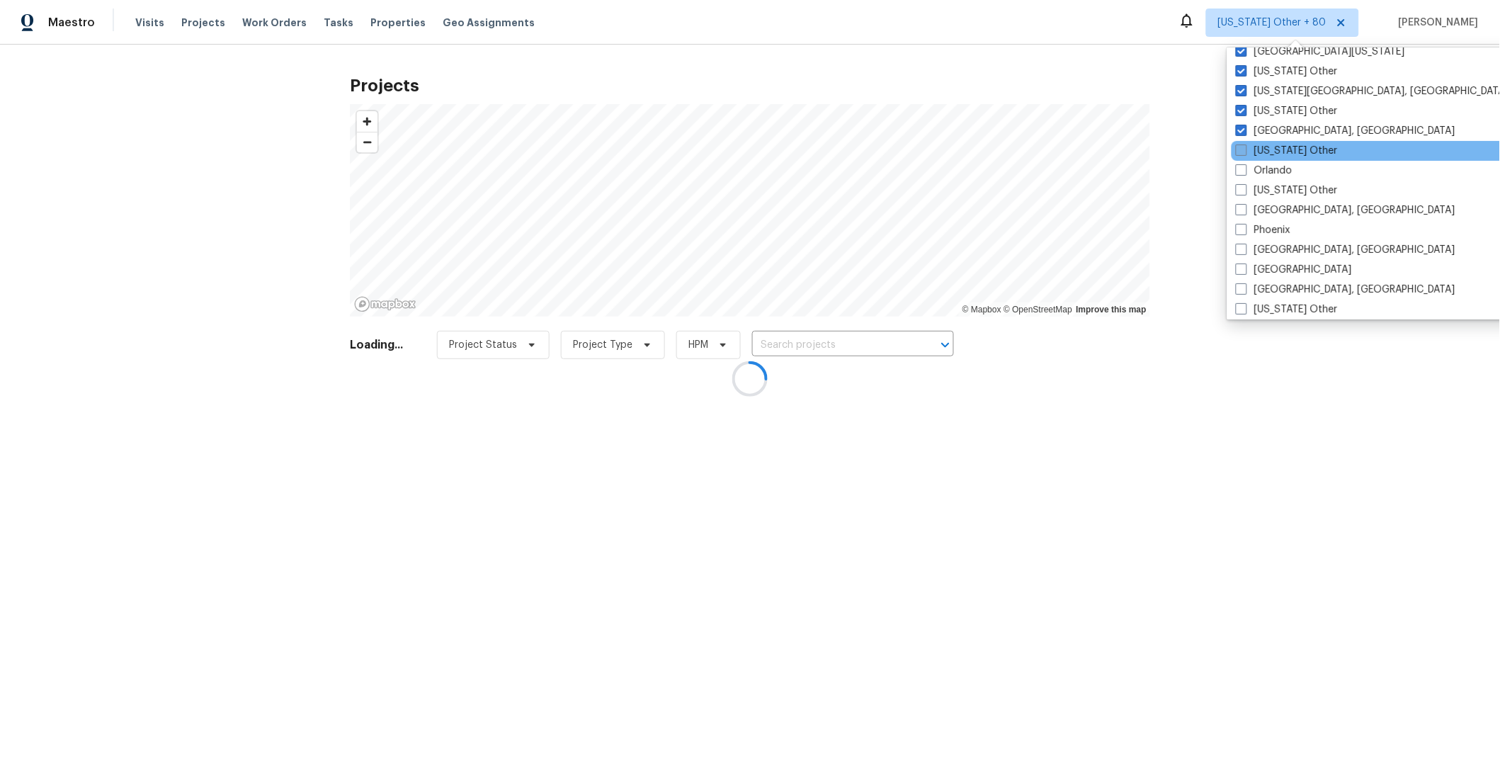
click at [1245, 153] on span at bounding box center [1240, 149] width 11 height 11
click at [1245, 153] on input "[US_STATE] Other" at bounding box center [1239, 148] width 9 height 9
checkbox input "true"
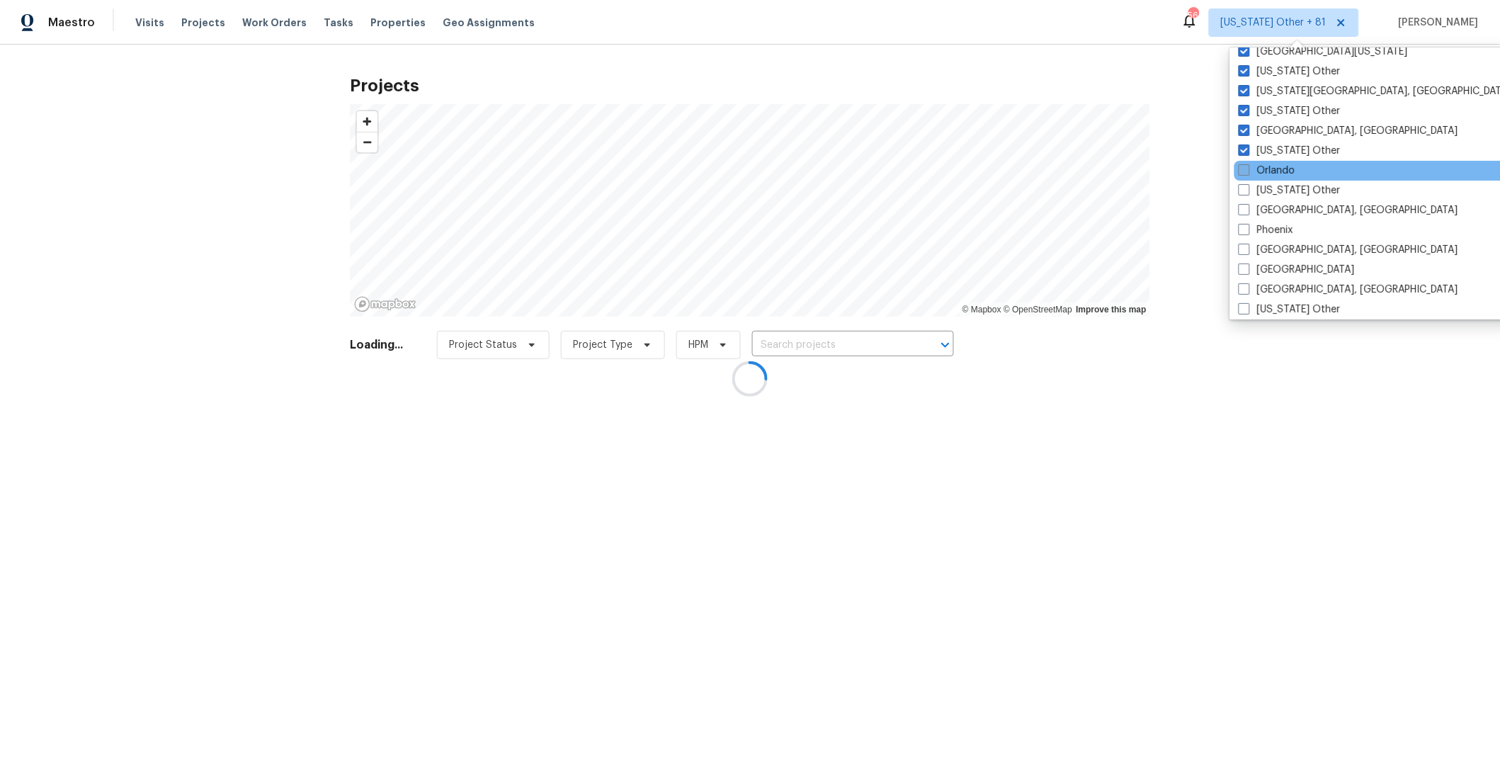
click at [1245, 175] on label "Orlando" at bounding box center [1266, 171] width 57 height 14
click at [1245, 173] on input "Orlando" at bounding box center [1242, 168] width 9 height 9
checkbox input "true"
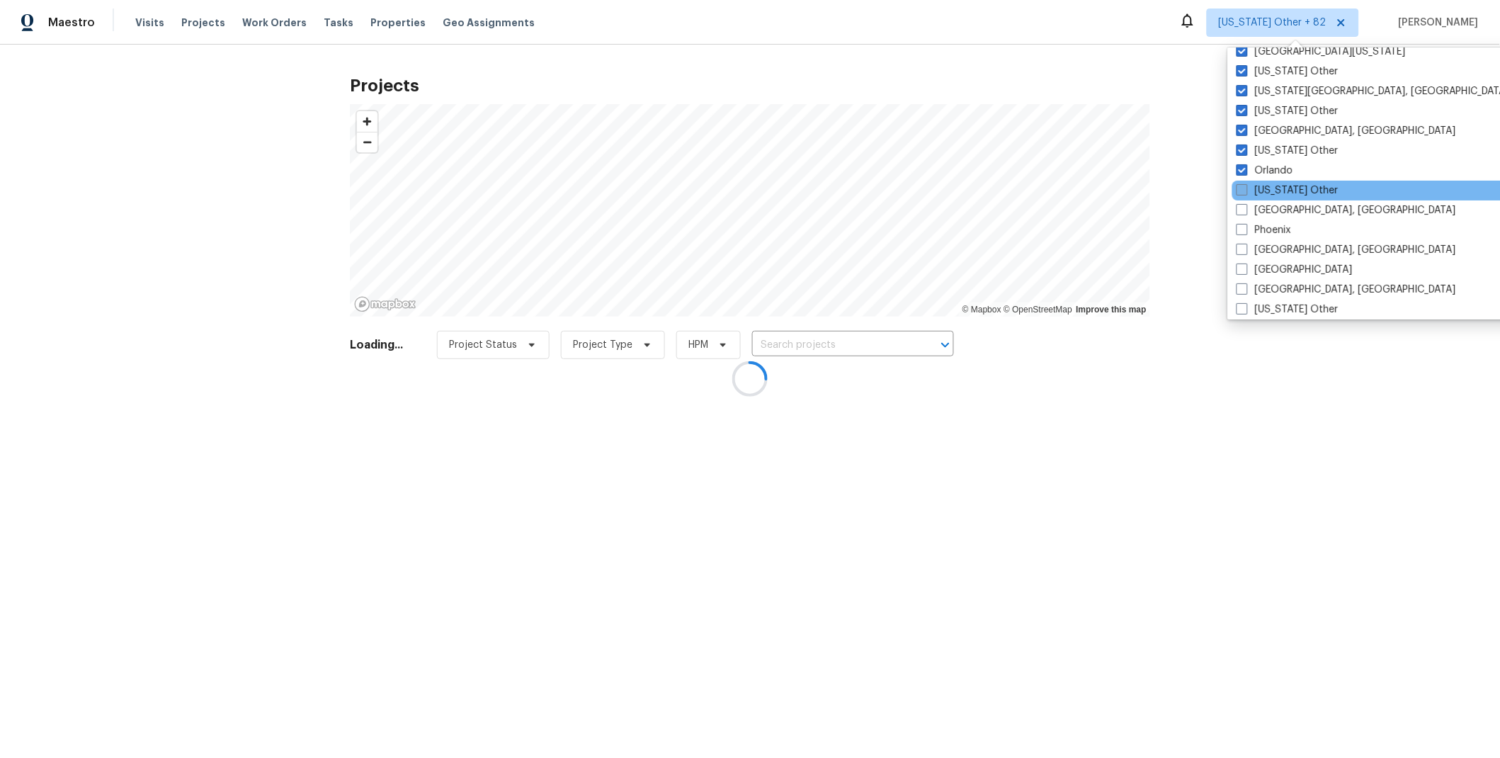
click at [1244, 190] on span at bounding box center [1241, 189] width 11 height 11
click at [1244, 190] on input "[US_STATE] Other" at bounding box center [1240, 187] width 9 height 9
checkbox input "true"
click at [1243, 207] on span at bounding box center [1241, 209] width 11 height 11
click at [1243, 207] on input "[GEOGRAPHIC_DATA], [GEOGRAPHIC_DATA]" at bounding box center [1240, 207] width 9 height 9
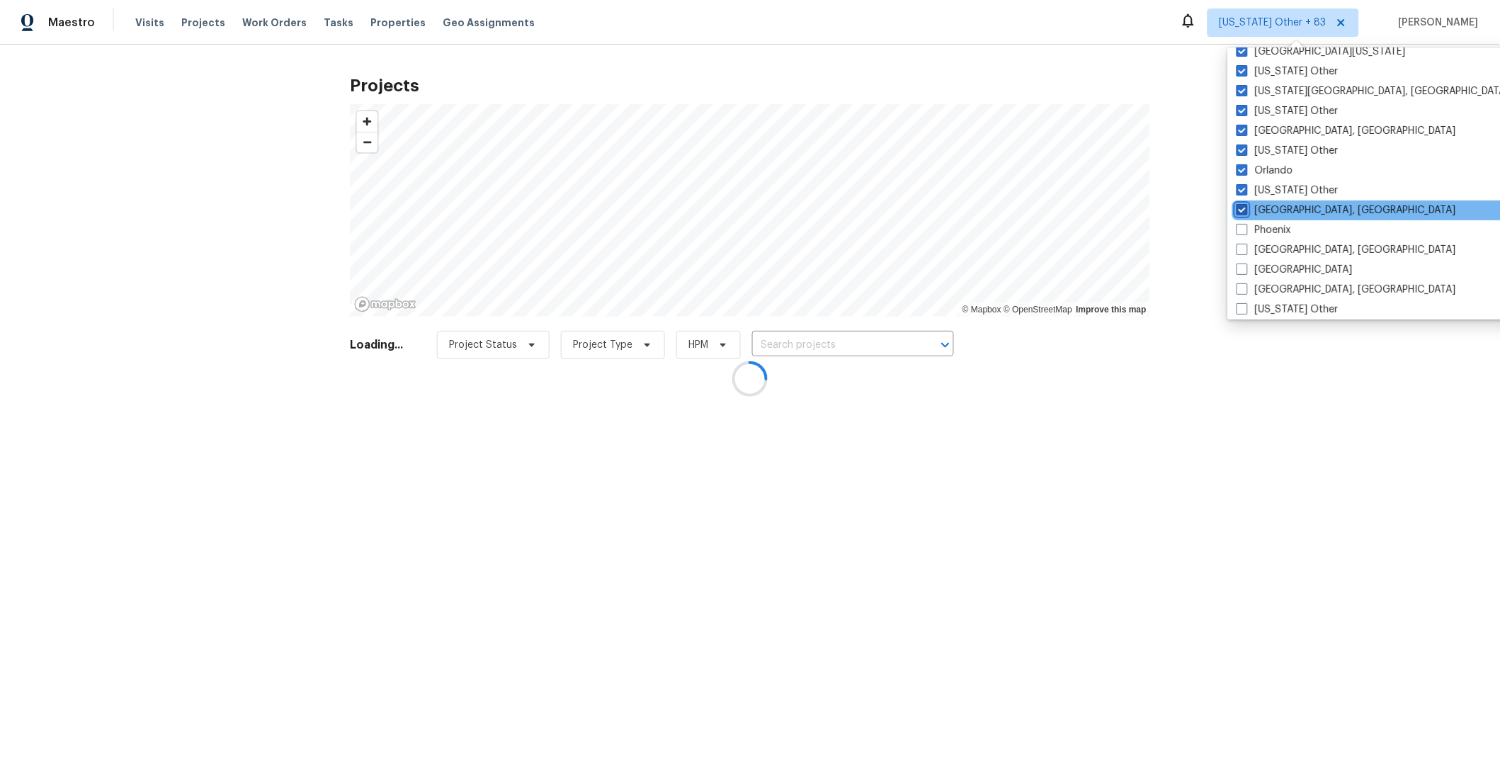
checkbox input "true"
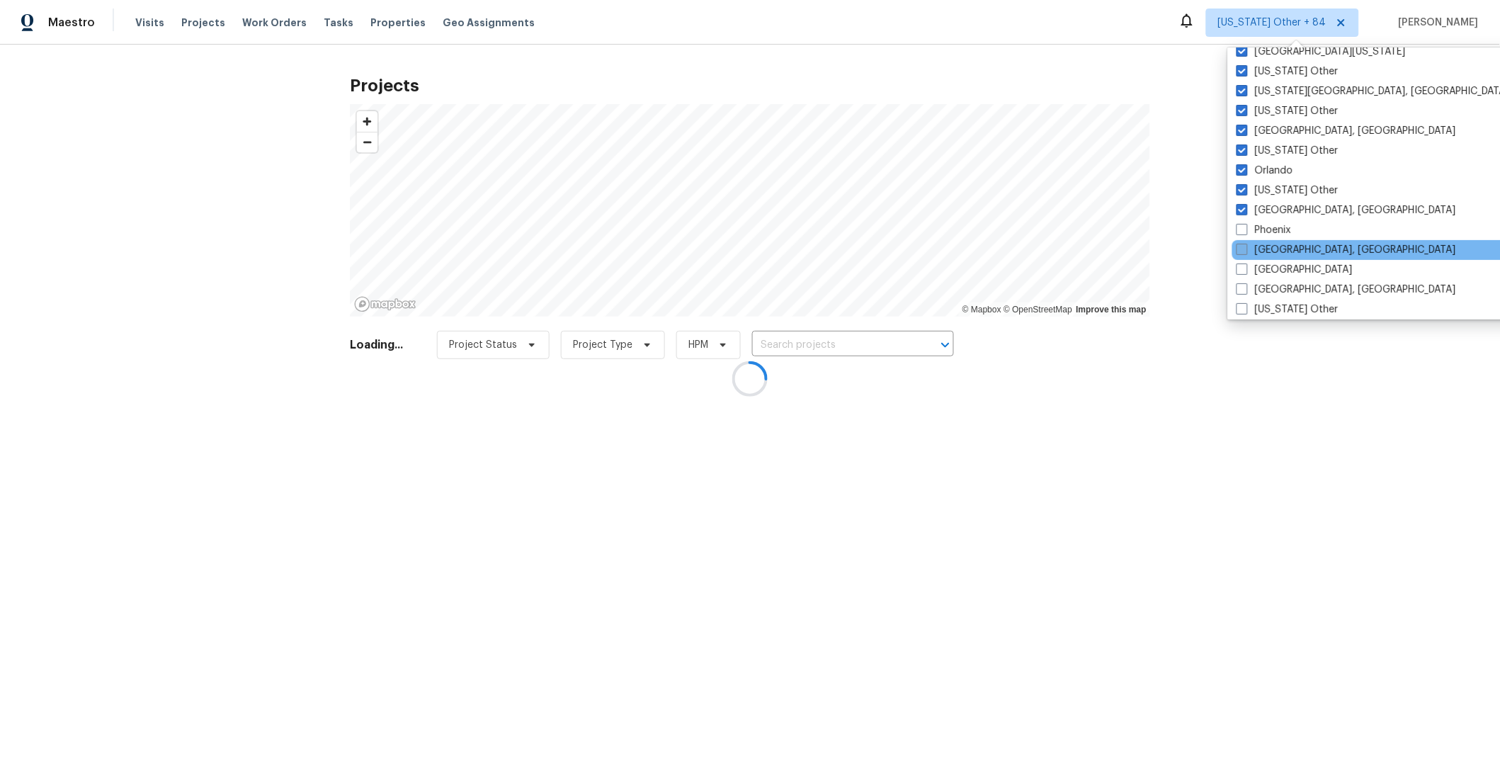
drag, startPoint x: 1243, startPoint y: 226, endPoint x: 1242, endPoint y: 241, distance: 14.9
click at [1243, 227] on span at bounding box center [1241, 229] width 11 height 11
click at [1243, 227] on input "Phoenix" at bounding box center [1240, 227] width 9 height 9
checkbox input "true"
click at [1243, 244] on span at bounding box center [1241, 249] width 11 height 11
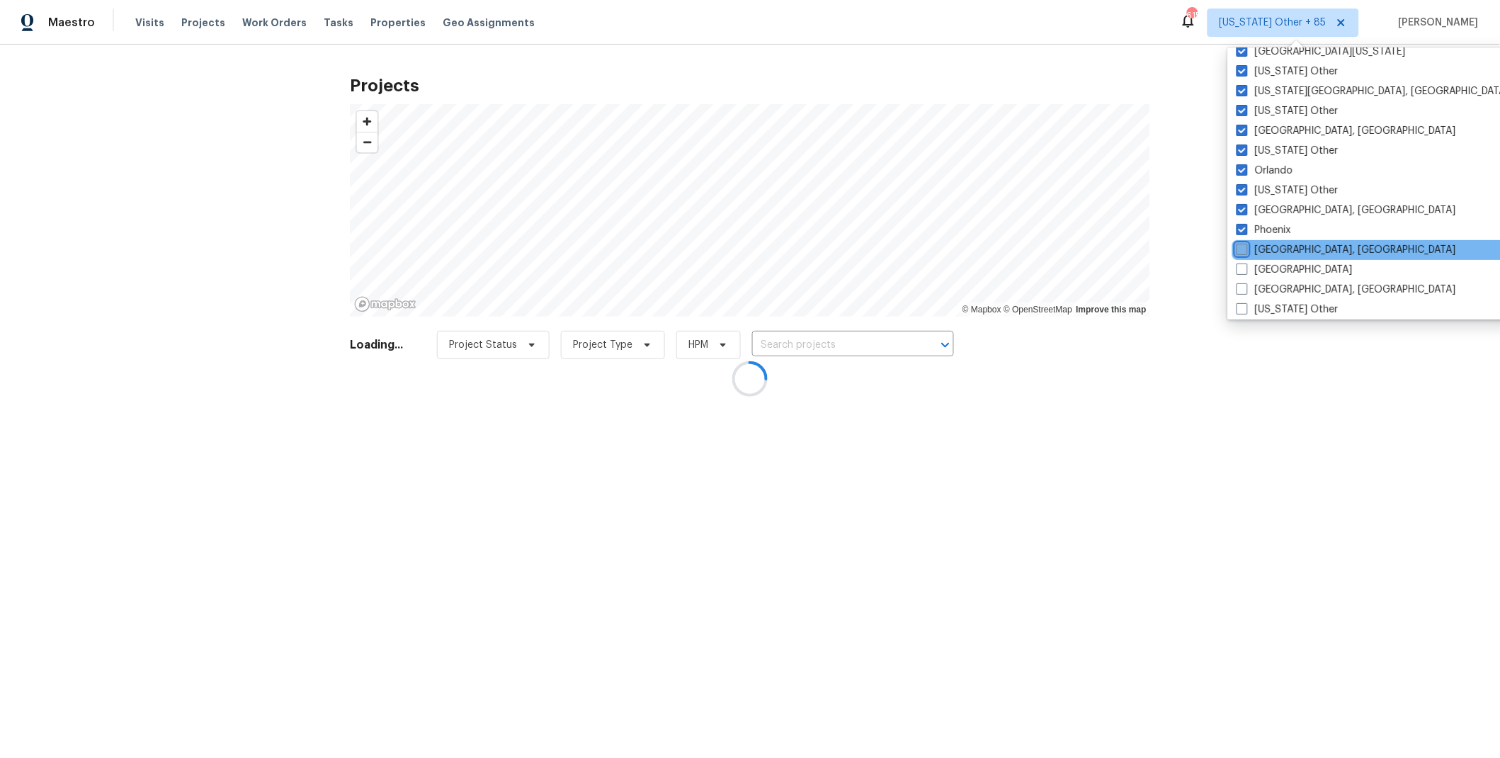
click at [1243, 244] on input "[GEOGRAPHIC_DATA], [GEOGRAPHIC_DATA]" at bounding box center [1240, 247] width 9 height 9
checkbox input "true"
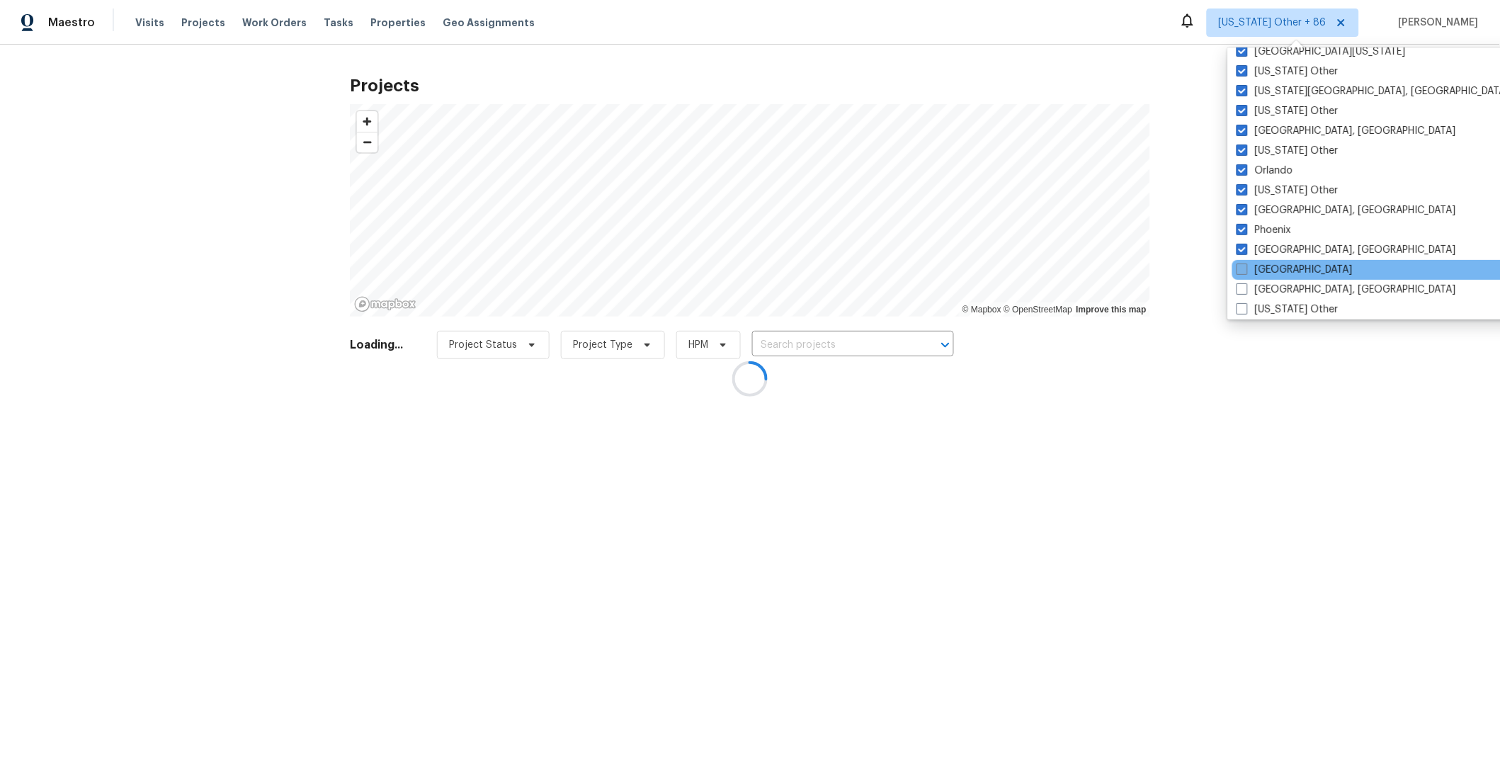
click at [1243, 270] on span at bounding box center [1241, 268] width 11 height 11
click at [1243, 270] on input "[GEOGRAPHIC_DATA]" at bounding box center [1240, 267] width 9 height 9
checkbox input "true"
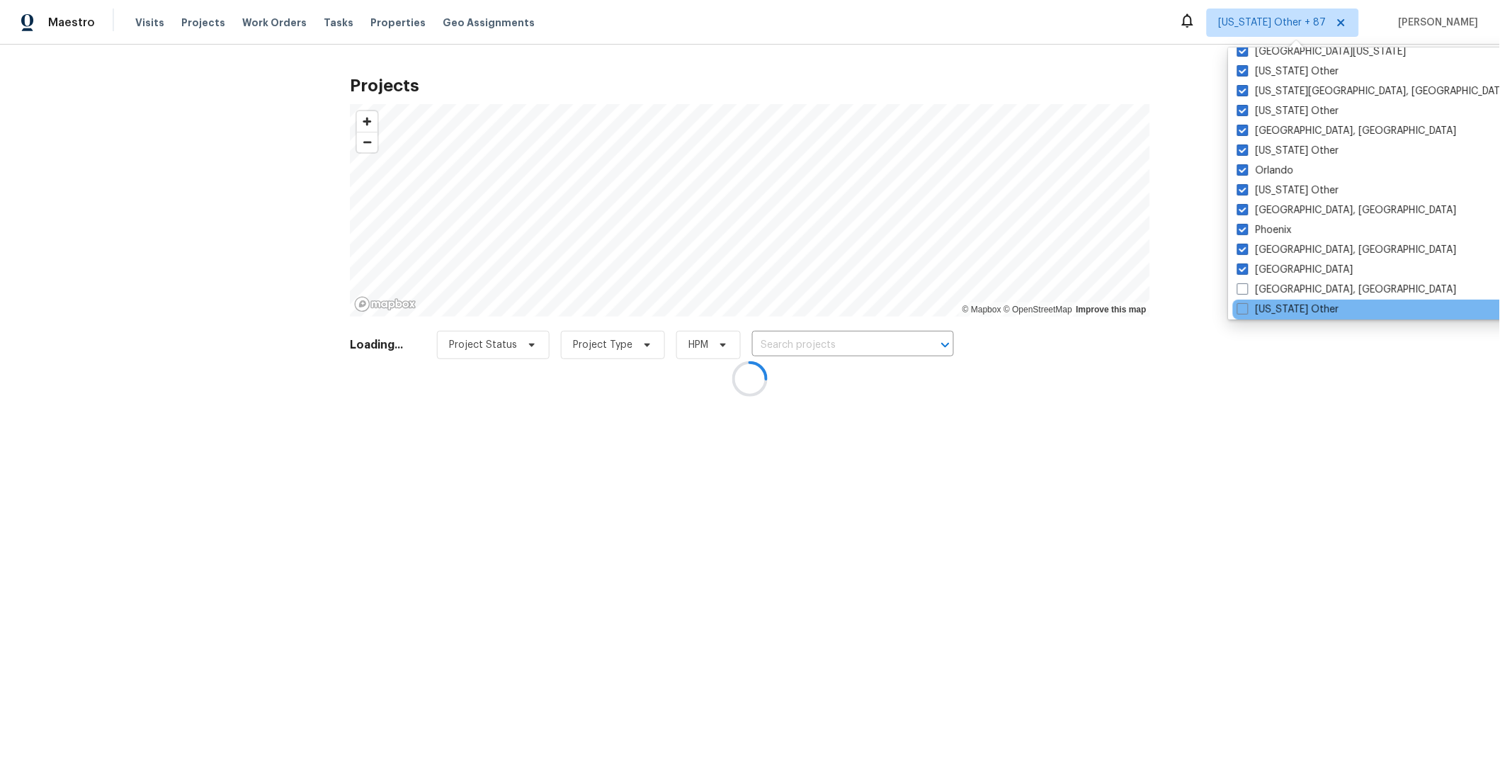
drag, startPoint x: 1243, startPoint y: 283, endPoint x: 1243, endPoint y: 299, distance: 16.3
click at [1243, 286] on span at bounding box center [1242, 288] width 11 height 11
click at [1243, 286] on input "[GEOGRAPHIC_DATA], [GEOGRAPHIC_DATA]" at bounding box center [1241, 286] width 9 height 9
checkbox input "true"
click at [1244, 304] on span at bounding box center [1241, 308] width 11 height 11
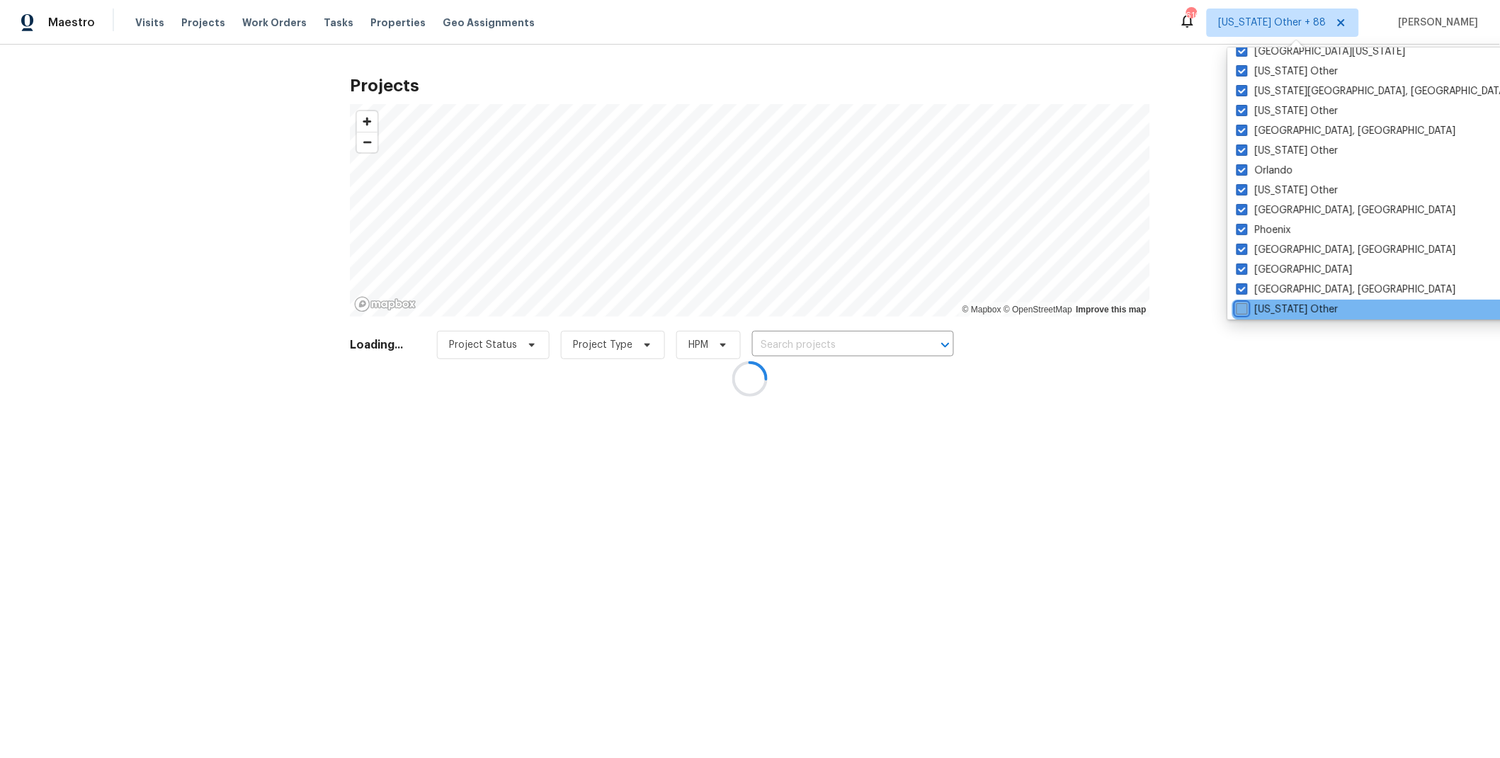
click at [1244, 304] on input "[US_STATE] Other" at bounding box center [1240, 306] width 9 height 9
checkbox input "true"
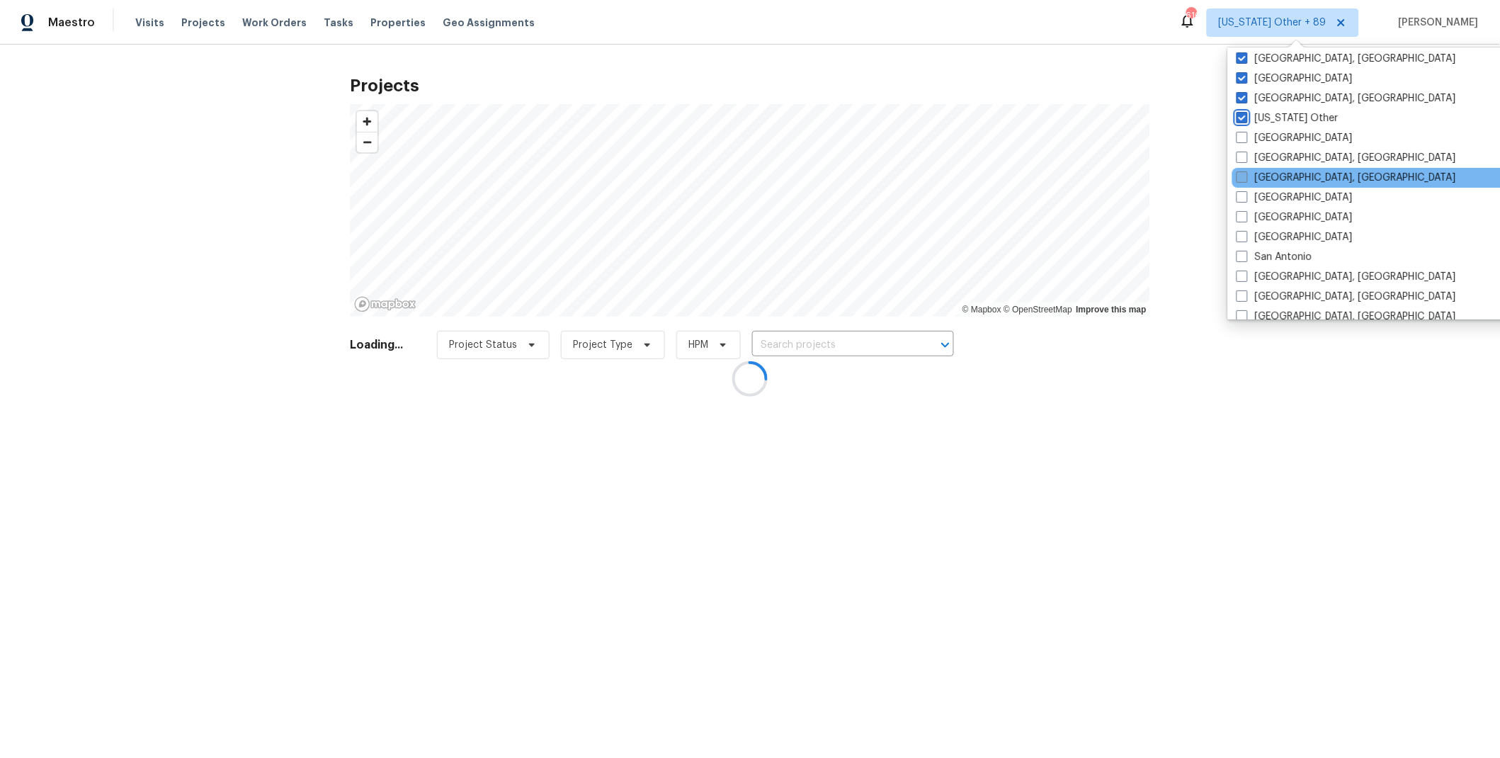
scroll to position [1712, 0]
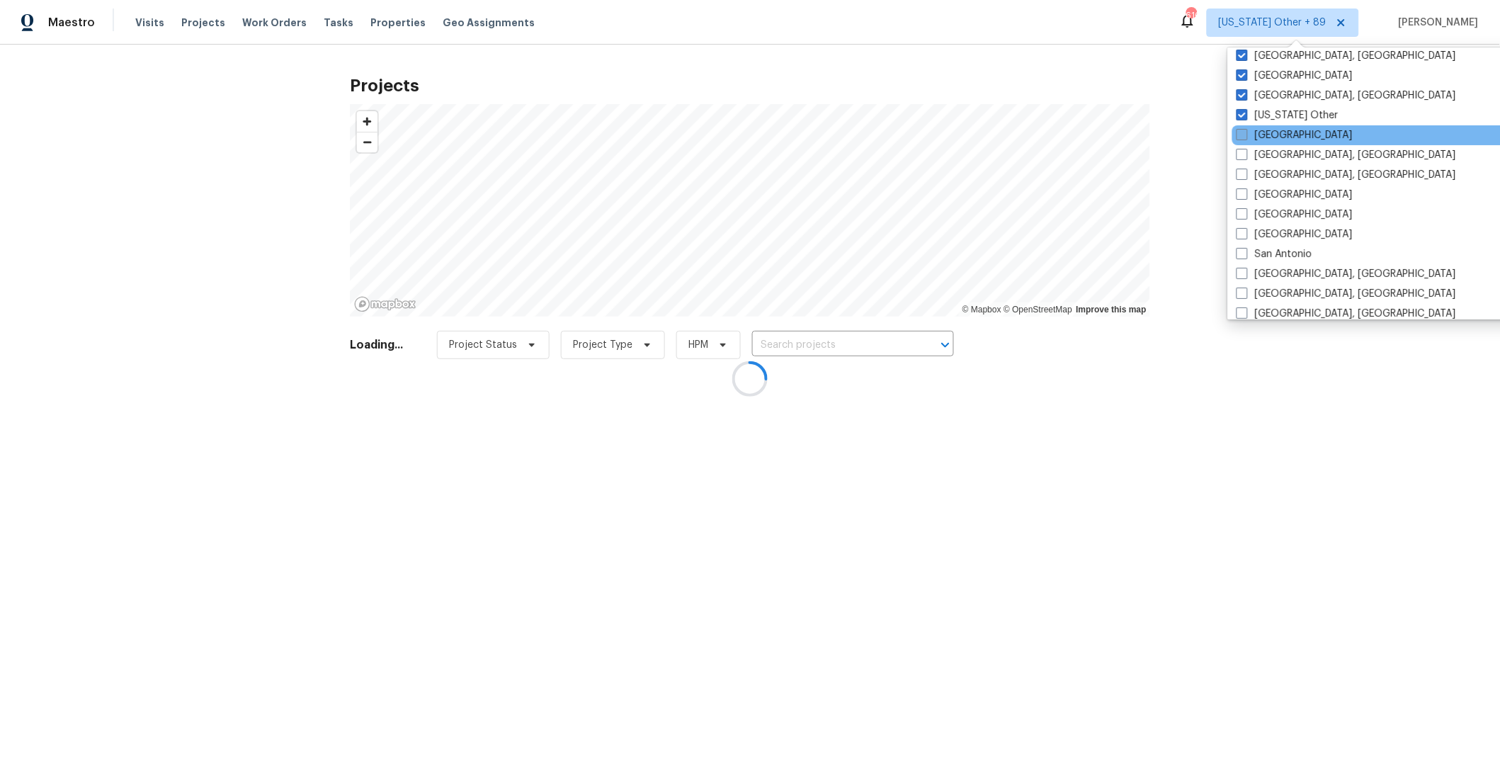
click at [1245, 133] on span at bounding box center [1241, 134] width 11 height 11
click at [1245, 133] on input "[GEOGRAPHIC_DATA]" at bounding box center [1240, 132] width 9 height 9
checkbox input "true"
click at [1246, 150] on label "[GEOGRAPHIC_DATA], [GEOGRAPHIC_DATA]" at bounding box center [1344, 155] width 219 height 14
click at [1244, 150] on input "[GEOGRAPHIC_DATA], [GEOGRAPHIC_DATA]" at bounding box center [1239, 152] width 9 height 9
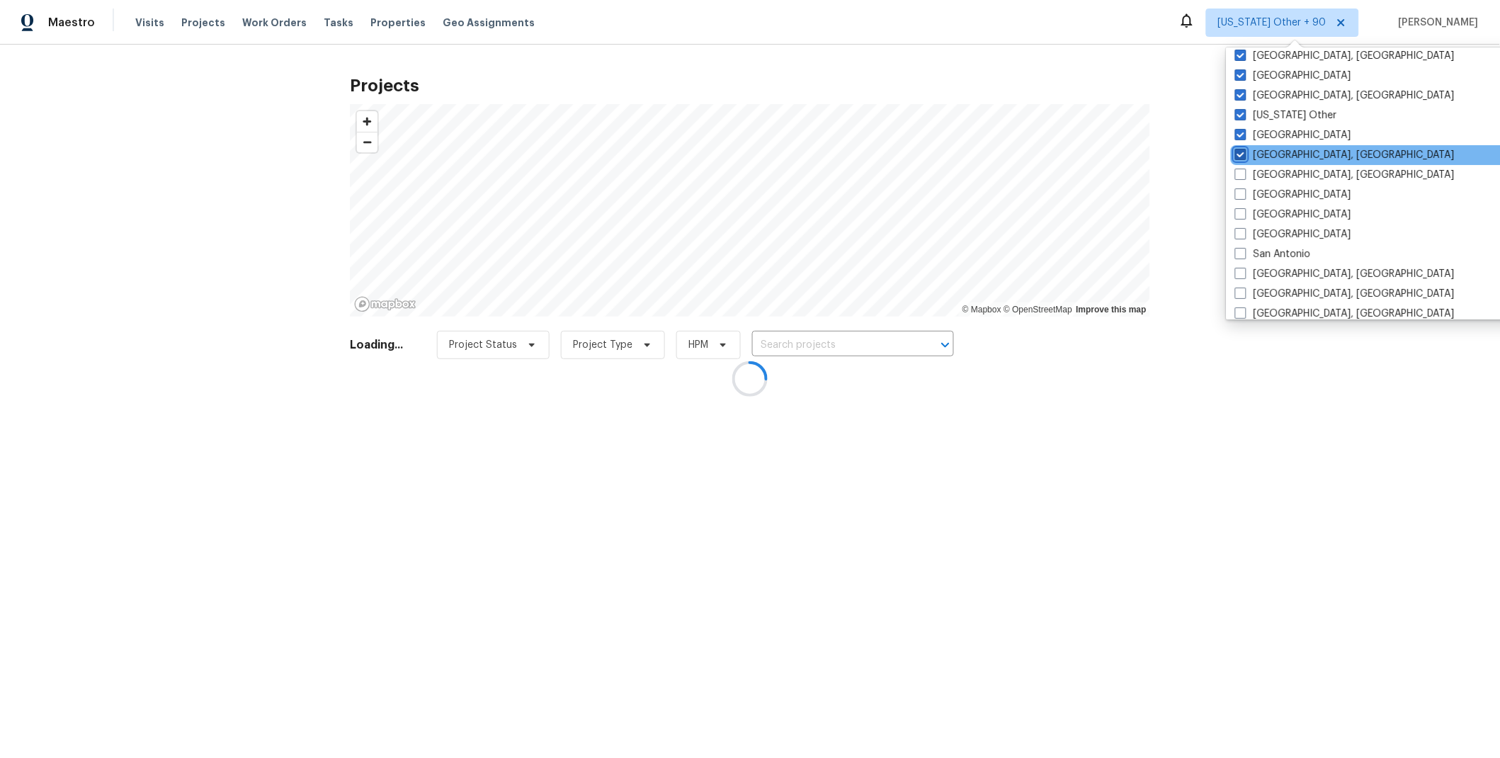
checkbox input "true"
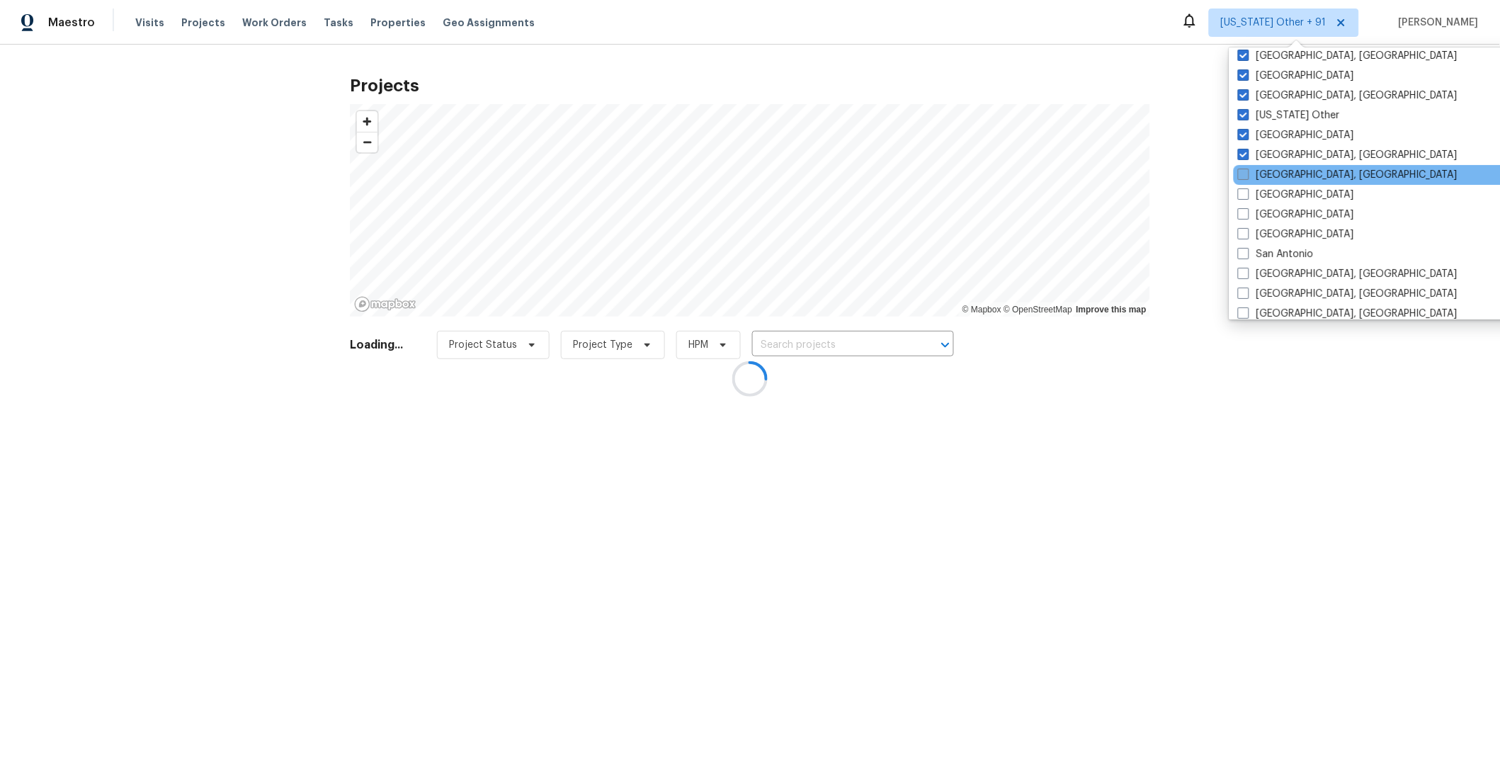
click at [1244, 170] on span at bounding box center [1243, 174] width 11 height 11
click at [1244, 170] on input "[GEOGRAPHIC_DATA], [GEOGRAPHIC_DATA]" at bounding box center [1242, 172] width 9 height 9
checkbox input "true"
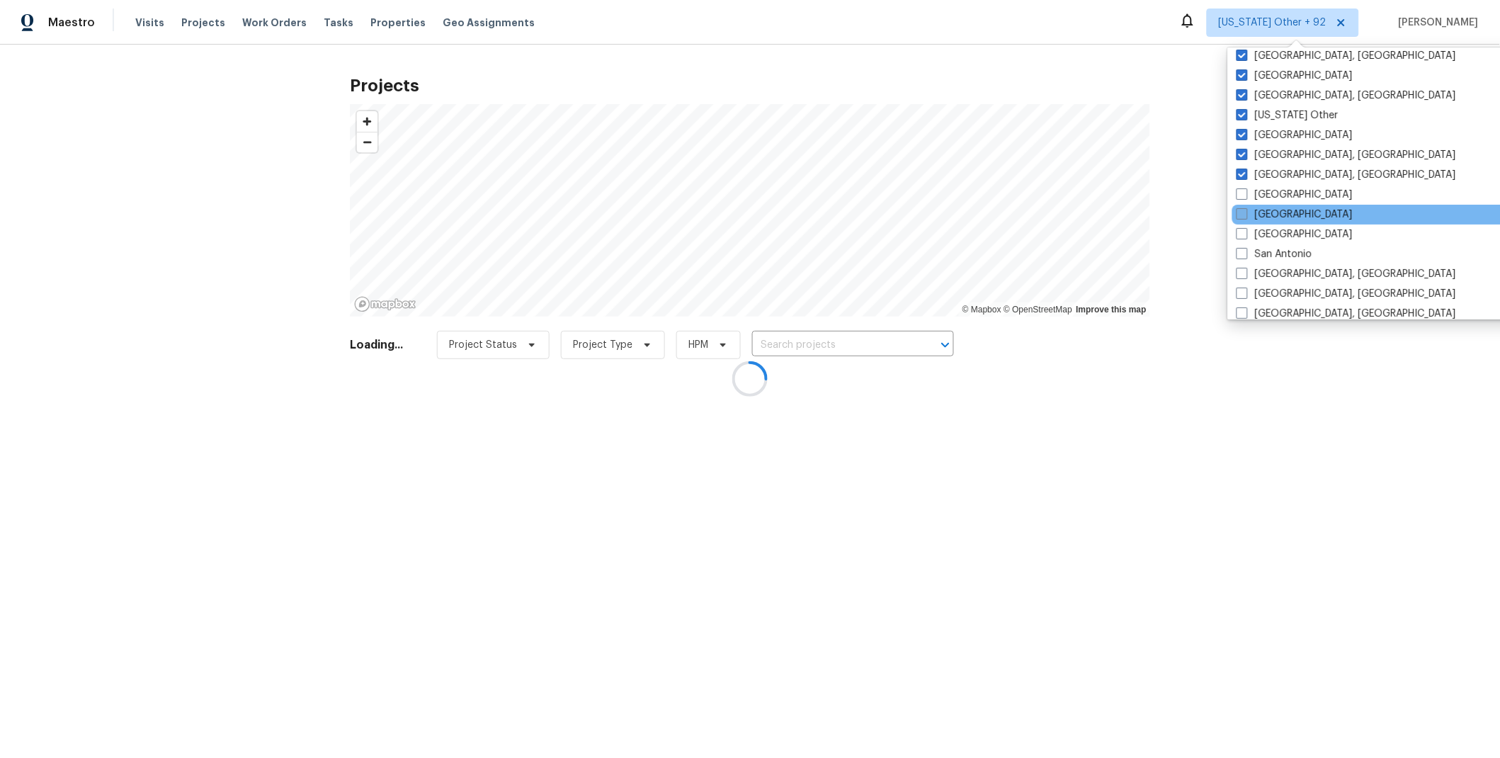
drag, startPoint x: 1243, startPoint y: 189, endPoint x: 1243, endPoint y: 208, distance: 19.1
click at [1243, 190] on span at bounding box center [1241, 193] width 11 height 11
click at [1243, 190] on input "[GEOGRAPHIC_DATA]" at bounding box center [1240, 192] width 9 height 9
checkbox input "true"
click at [1243, 210] on span at bounding box center [1241, 213] width 11 height 11
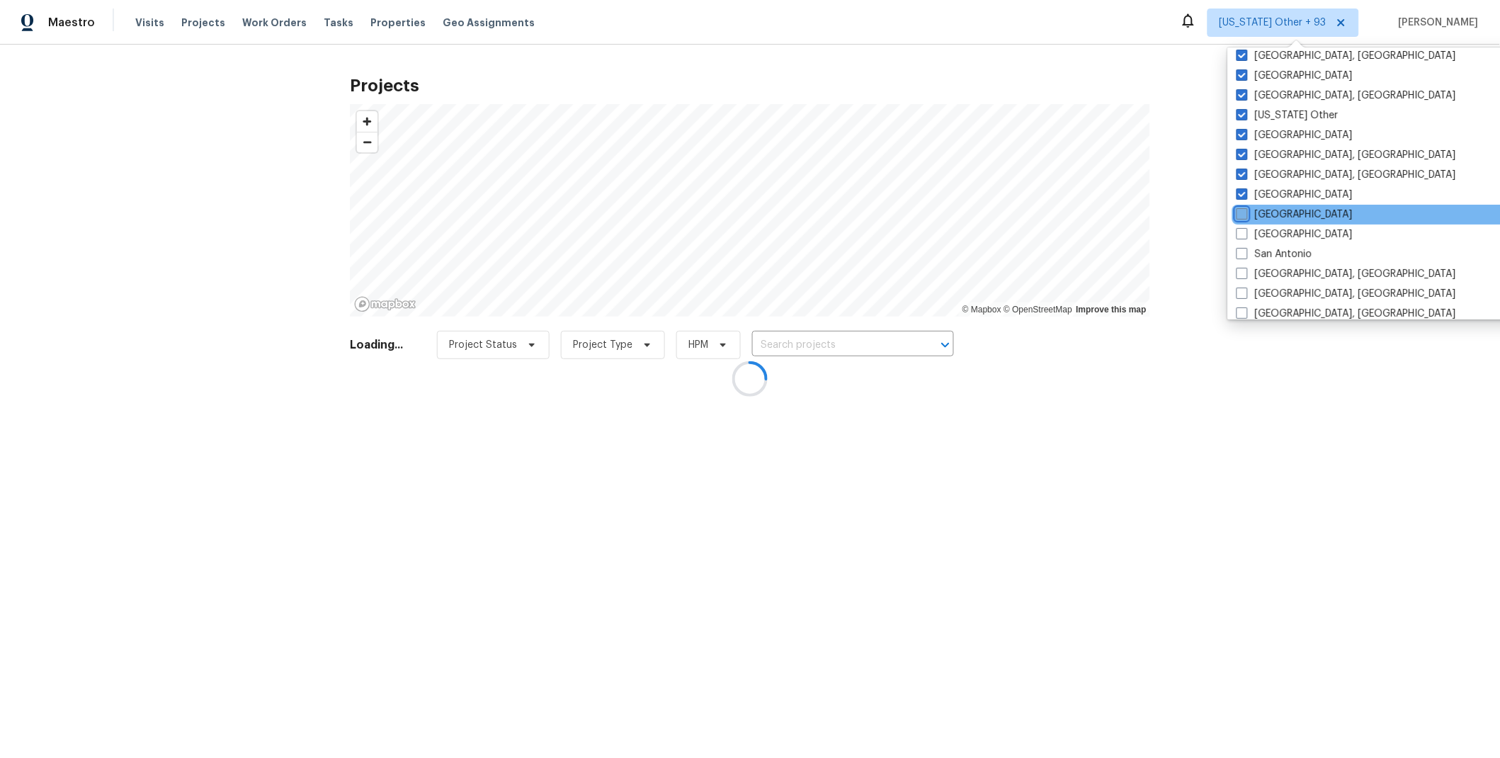
click at [1243, 210] on input "[GEOGRAPHIC_DATA]" at bounding box center [1240, 211] width 9 height 9
checkbox input "true"
click at [1242, 231] on span at bounding box center [1241, 233] width 11 height 11
click at [1242, 231] on input "[GEOGRAPHIC_DATA]" at bounding box center [1240, 231] width 9 height 9
checkbox input "true"
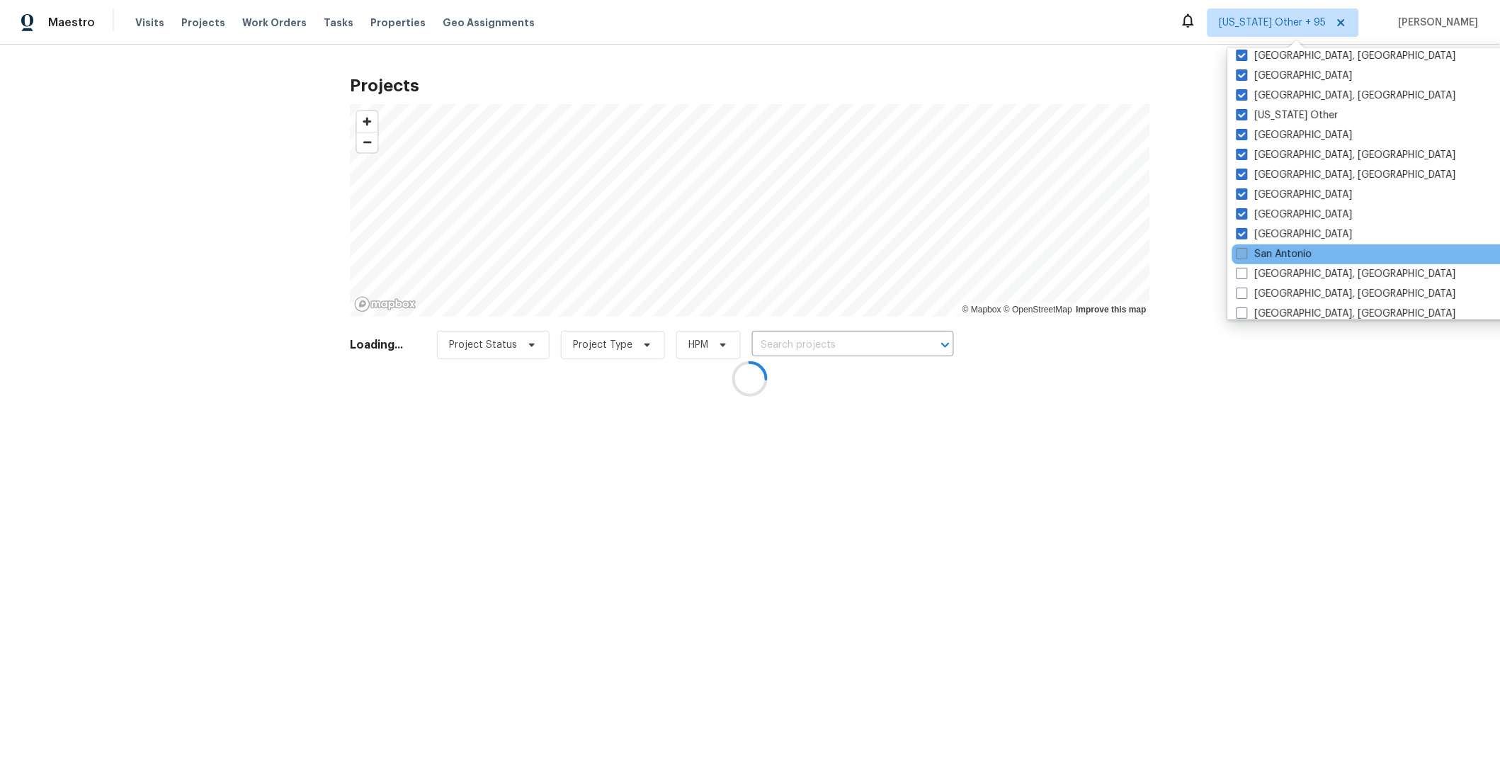
click at [1242, 258] on label "San Antonio" at bounding box center [1274, 254] width 76 height 14
click at [1242, 256] on input "San Antonio" at bounding box center [1240, 251] width 9 height 9
checkbox input "true"
click at [1242, 273] on span at bounding box center [1240, 273] width 11 height 11
click at [1242, 273] on input "[GEOGRAPHIC_DATA], [GEOGRAPHIC_DATA]" at bounding box center [1239, 271] width 9 height 9
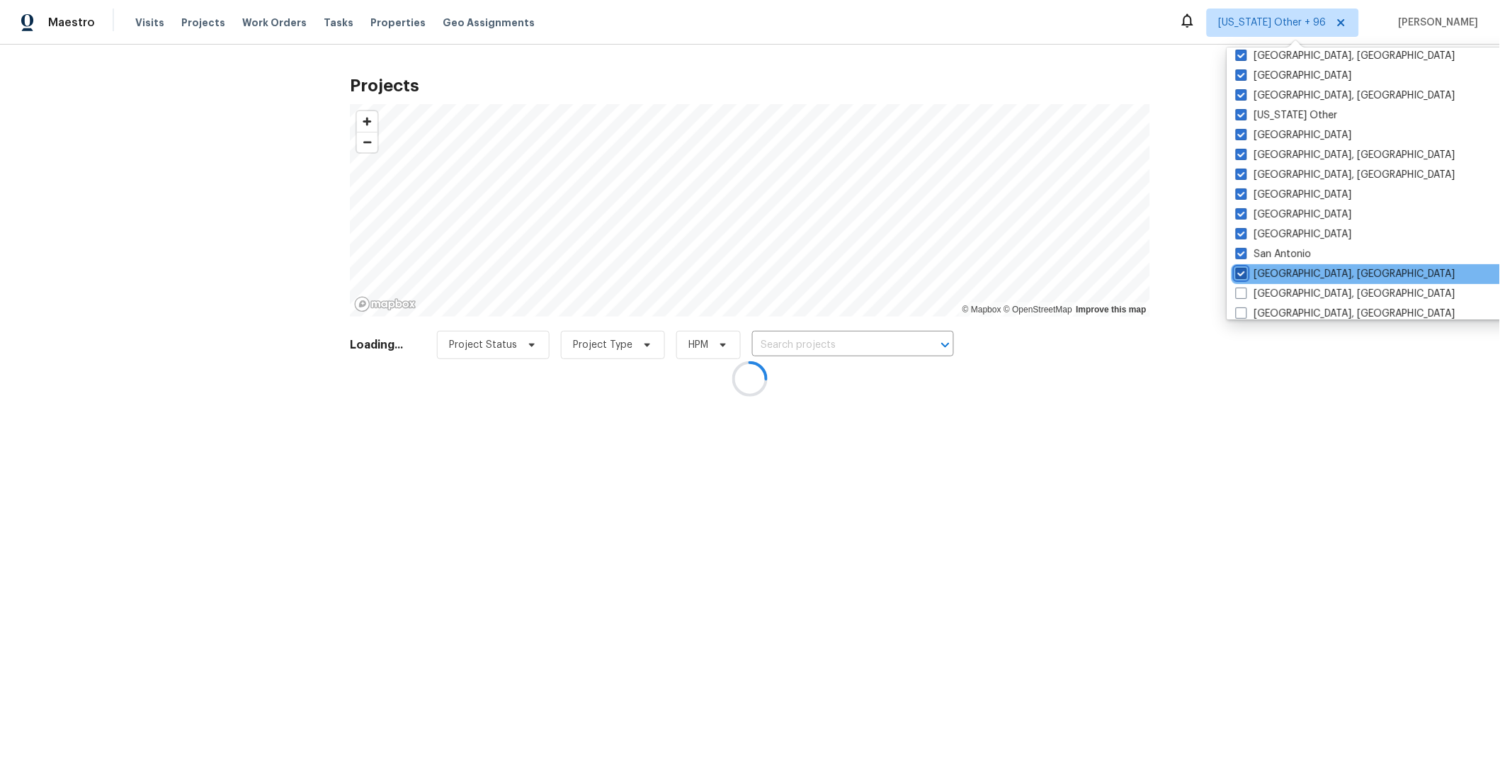
checkbox input "true"
drag, startPoint x: 1242, startPoint y: 287, endPoint x: 1242, endPoint y: 295, distance: 7.8
click at [1242, 287] on span at bounding box center [1242, 292] width 11 height 11
click at [1242, 287] on input "[GEOGRAPHIC_DATA], [GEOGRAPHIC_DATA]" at bounding box center [1241, 291] width 9 height 9
checkbox input "true"
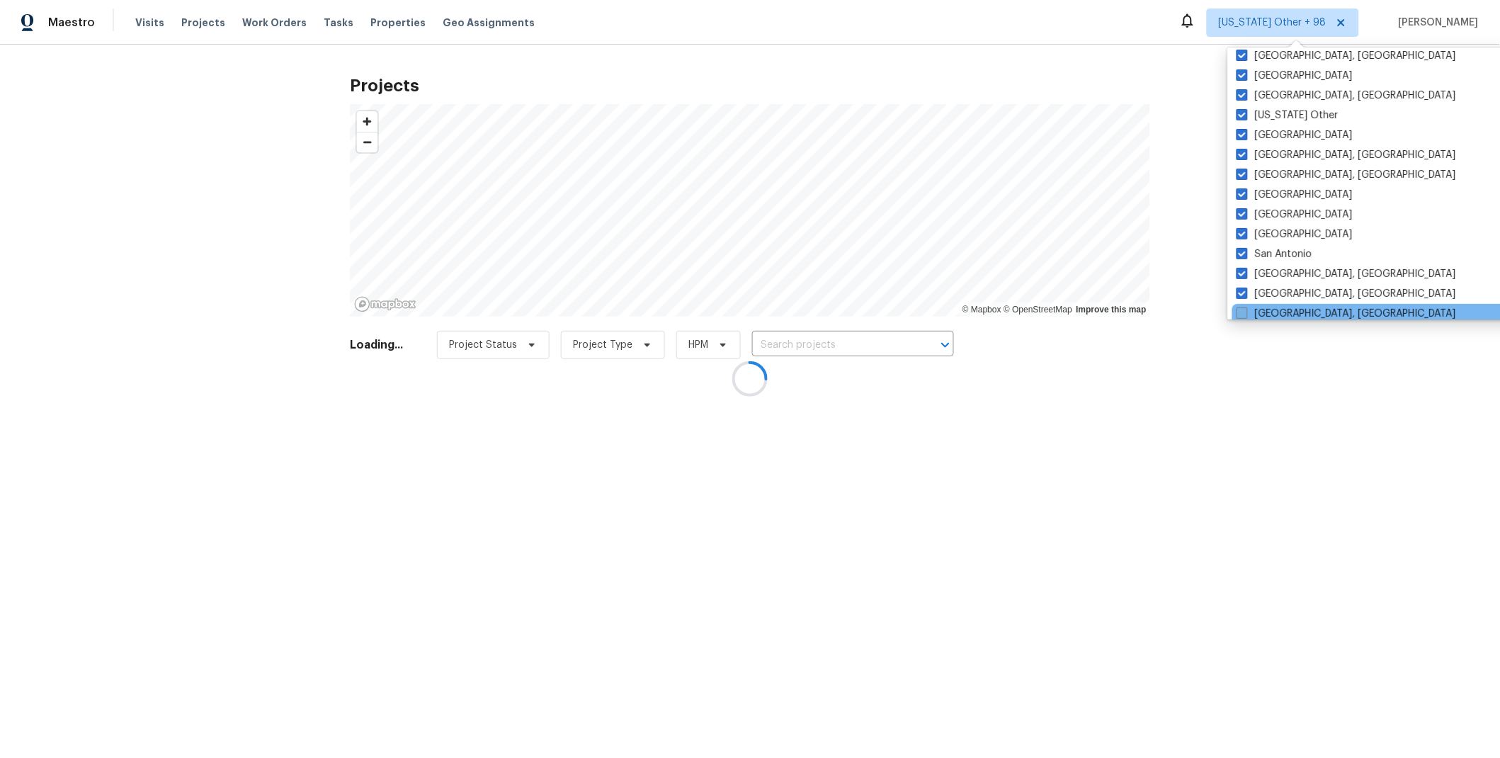
click at [1244, 309] on span at bounding box center [1241, 312] width 11 height 11
click at [1244, 309] on input "[GEOGRAPHIC_DATA], [GEOGRAPHIC_DATA]" at bounding box center [1240, 311] width 9 height 9
checkbox input "true"
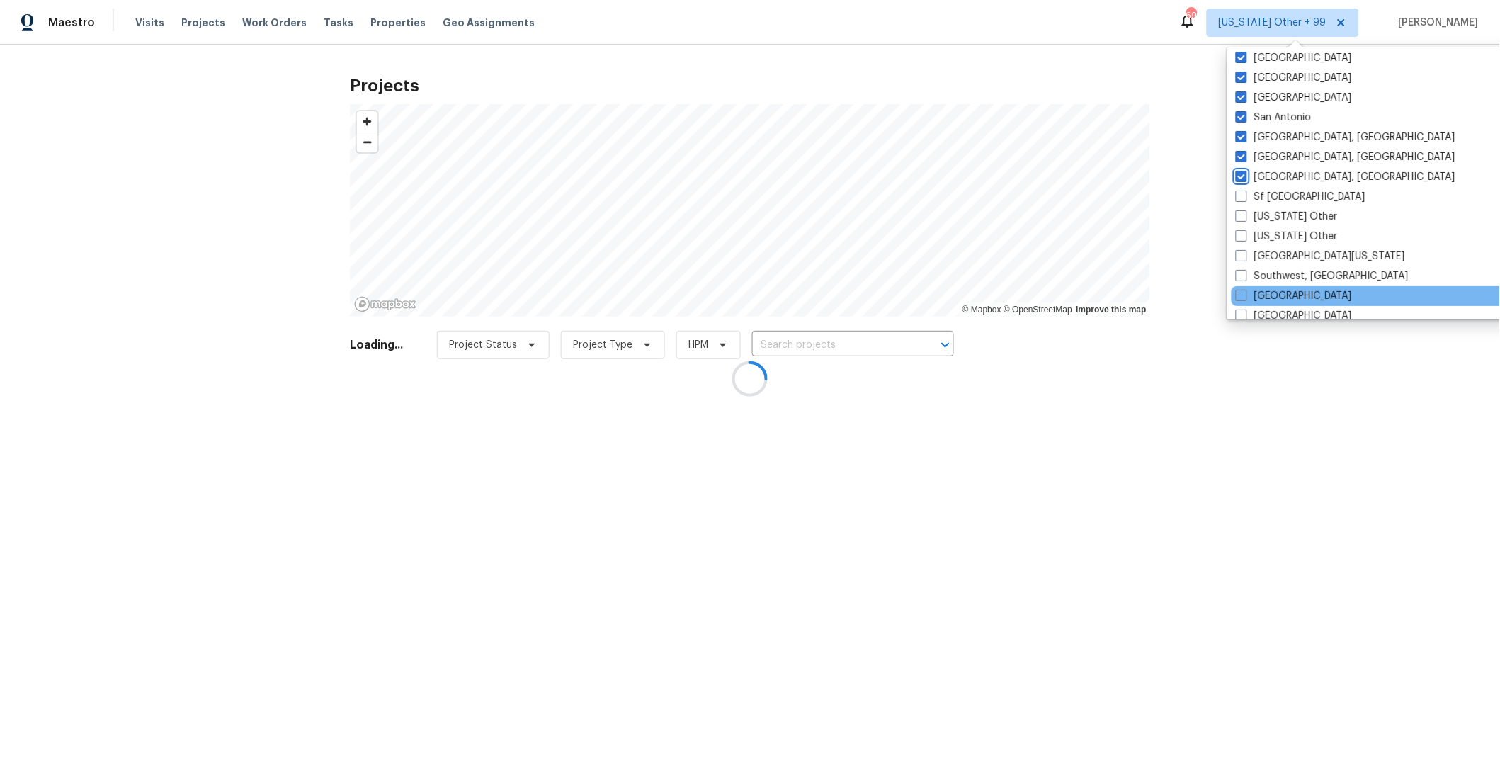
scroll to position [1885, 0]
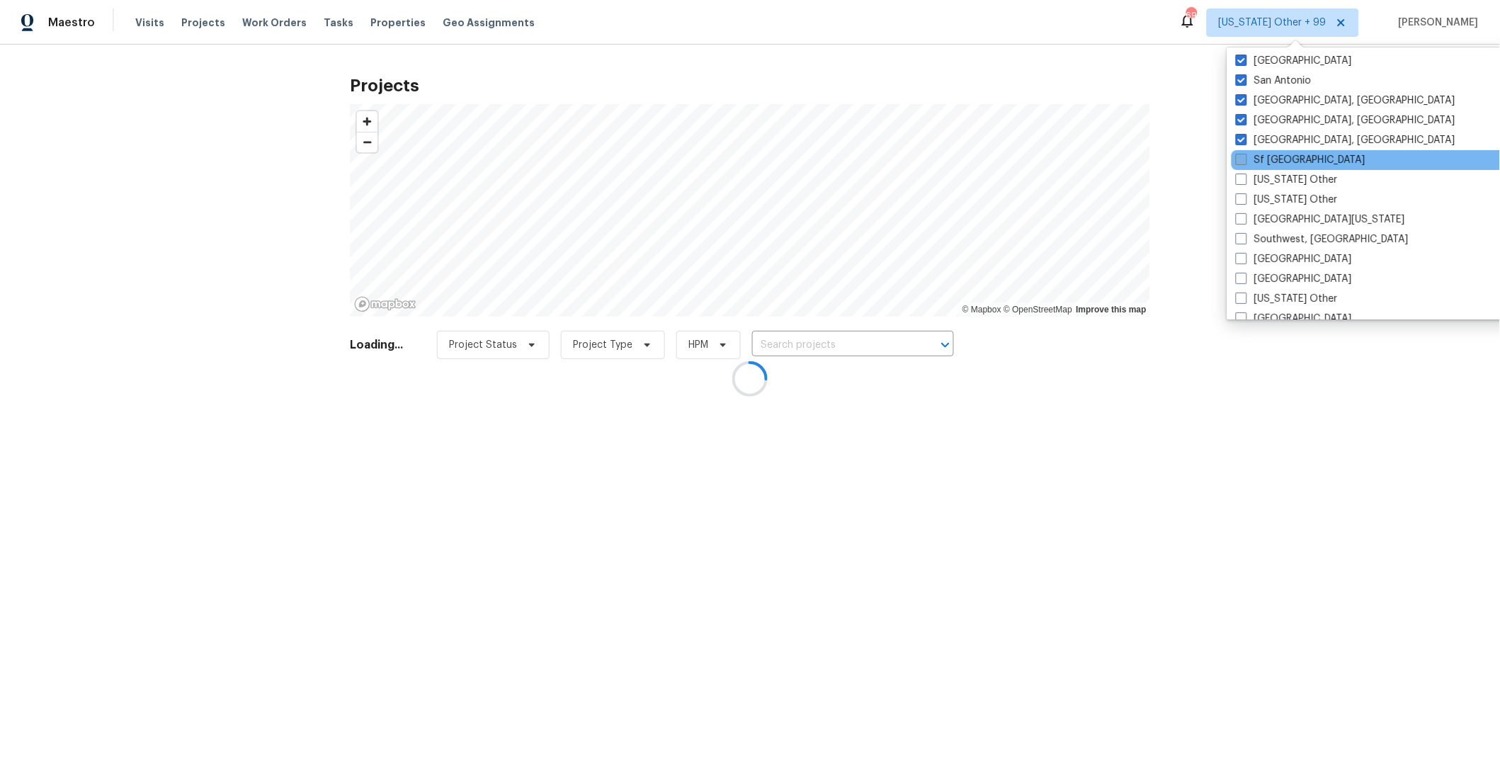
click at [1238, 161] on span at bounding box center [1240, 159] width 11 height 11
click at [1238, 161] on input "Sf [GEOGRAPHIC_DATA]" at bounding box center [1239, 157] width 9 height 9
checkbox input "true"
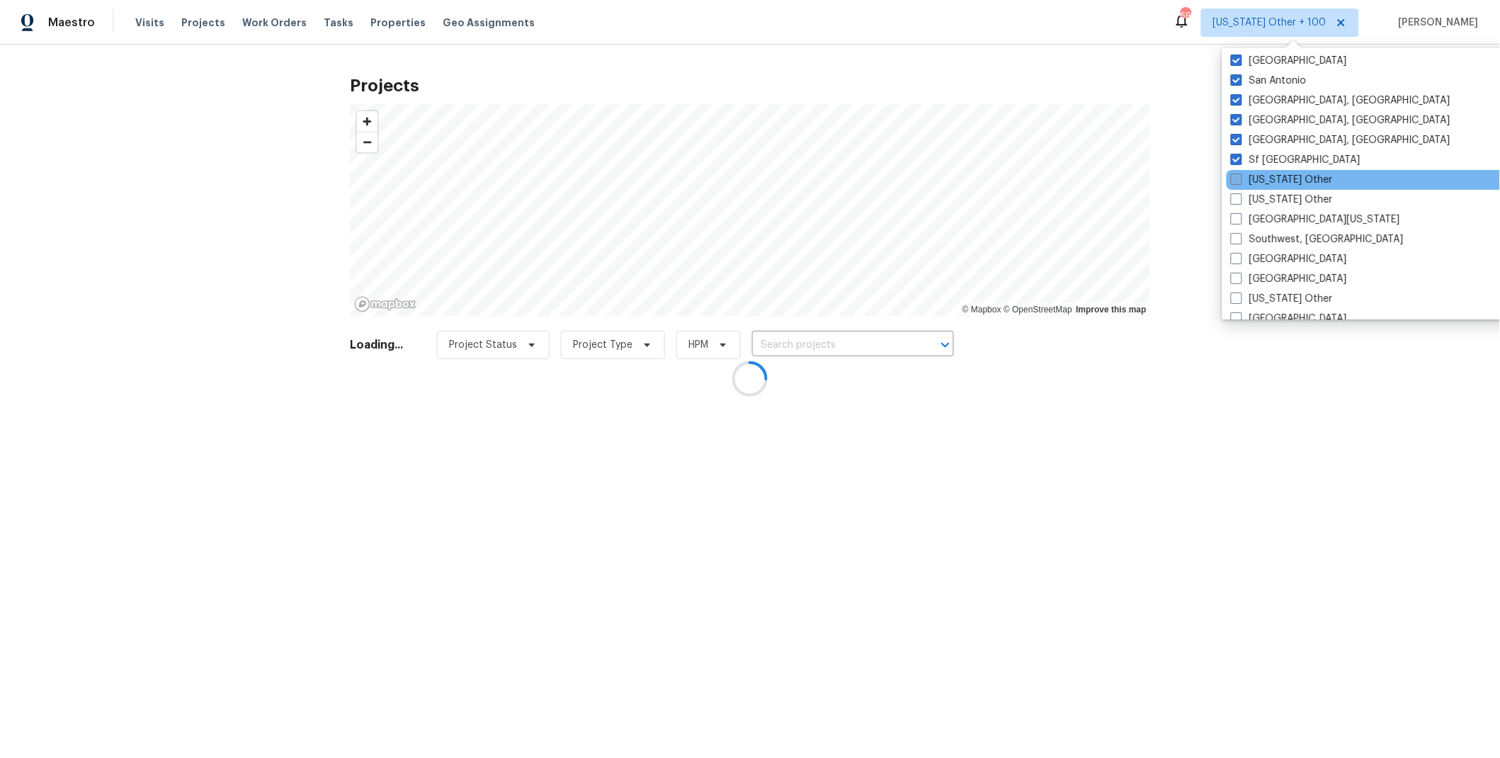
click at [1240, 178] on span at bounding box center [1236, 178] width 11 height 11
click at [1240, 178] on input "[US_STATE] Other" at bounding box center [1235, 177] width 9 height 9
checkbox input "true"
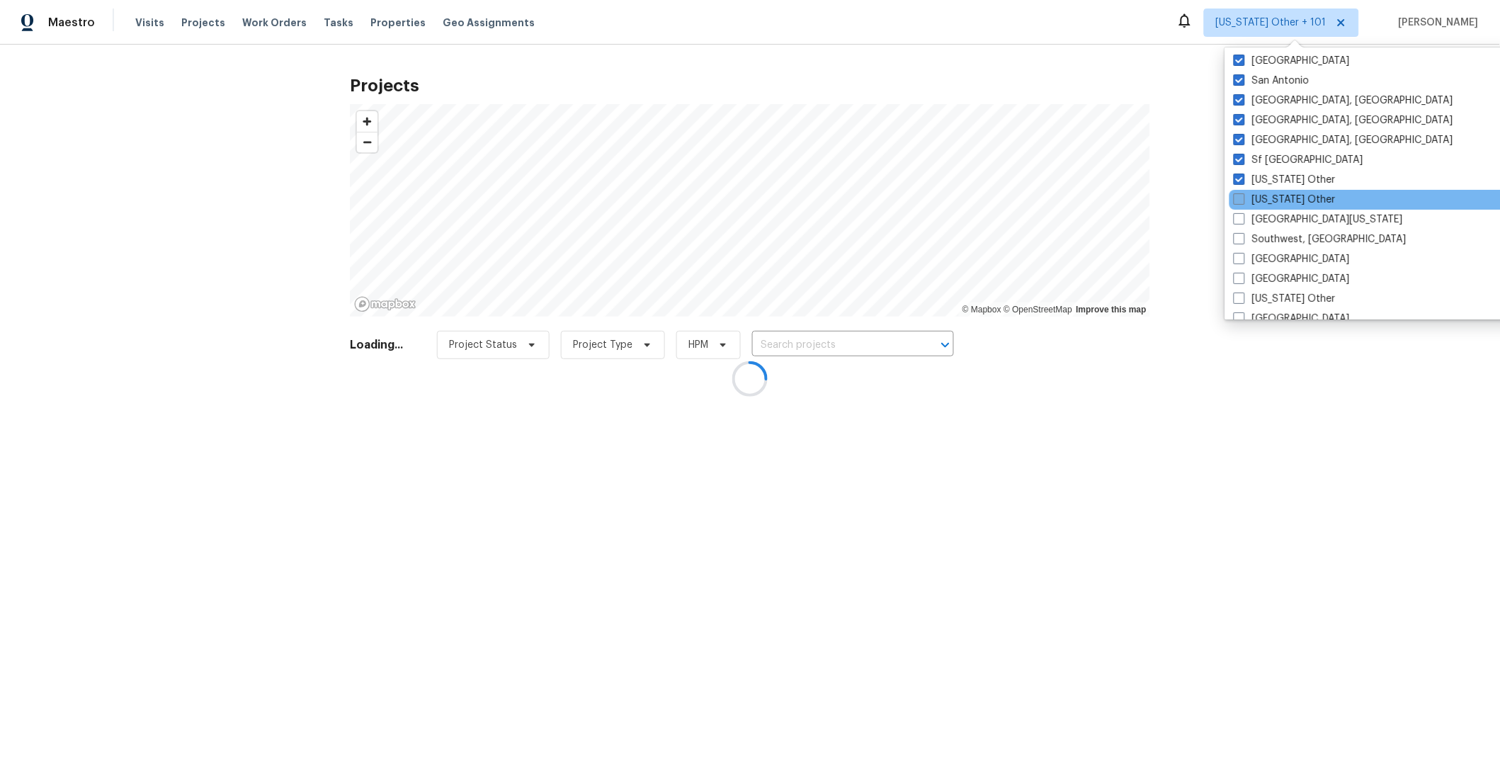
click at [1237, 198] on span at bounding box center [1238, 198] width 11 height 11
click at [1237, 198] on input "[US_STATE] Other" at bounding box center [1237, 197] width 9 height 9
checkbox input "true"
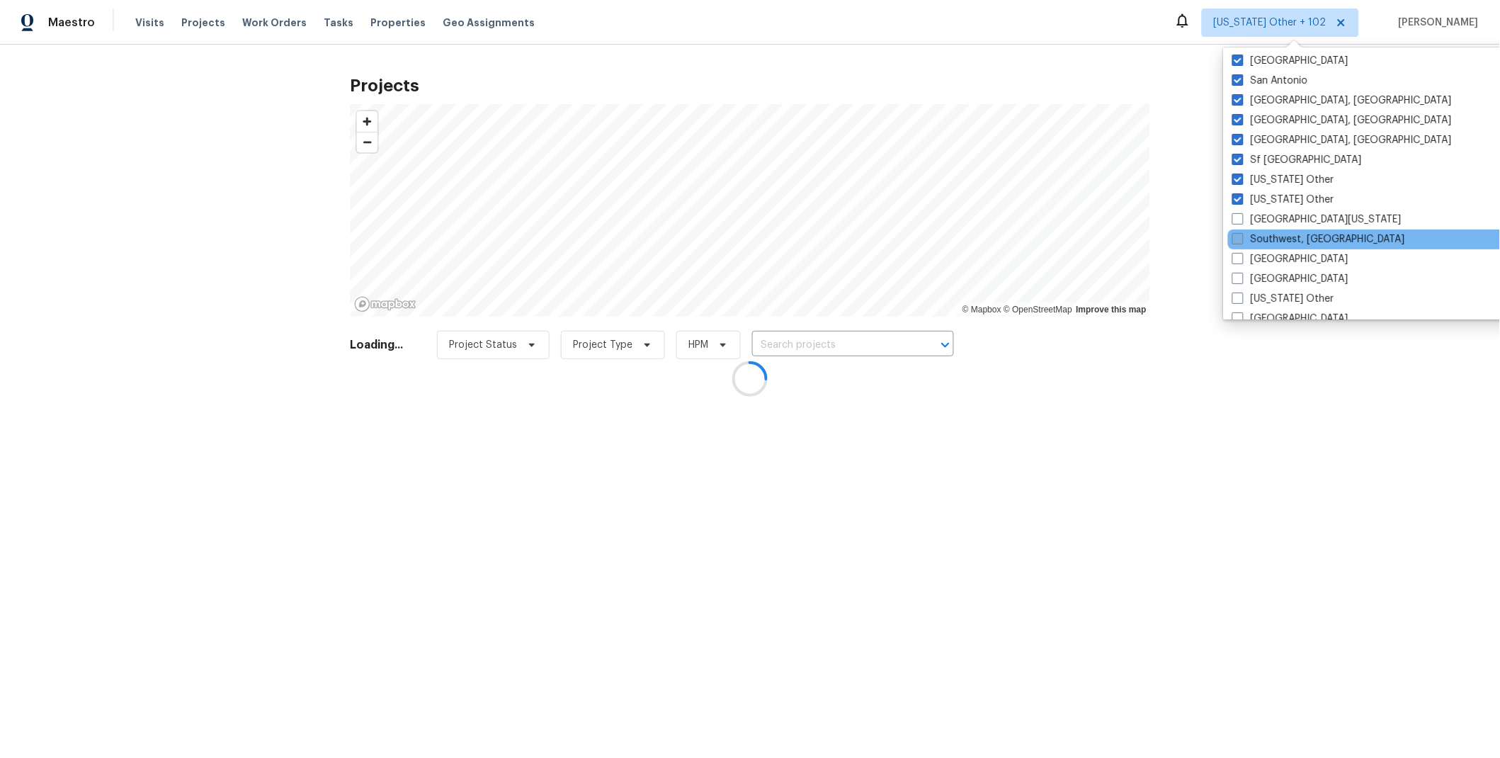
drag, startPoint x: 1239, startPoint y: 213, endPoint x: 1236, endPoint y: 236, distance: 22.8
click at [1239, 213] on span at bounding box center [1237, 218] width 11 height 11
click at [1239, 213] on input "[GEOGRAPHIC_DATA][US_STATE]" at bounding box center [1236, 216] width 9 height 9
checkbox input "true"
click at [1236, 236] on span at bounding box center [1236, 238] width 11 height 11
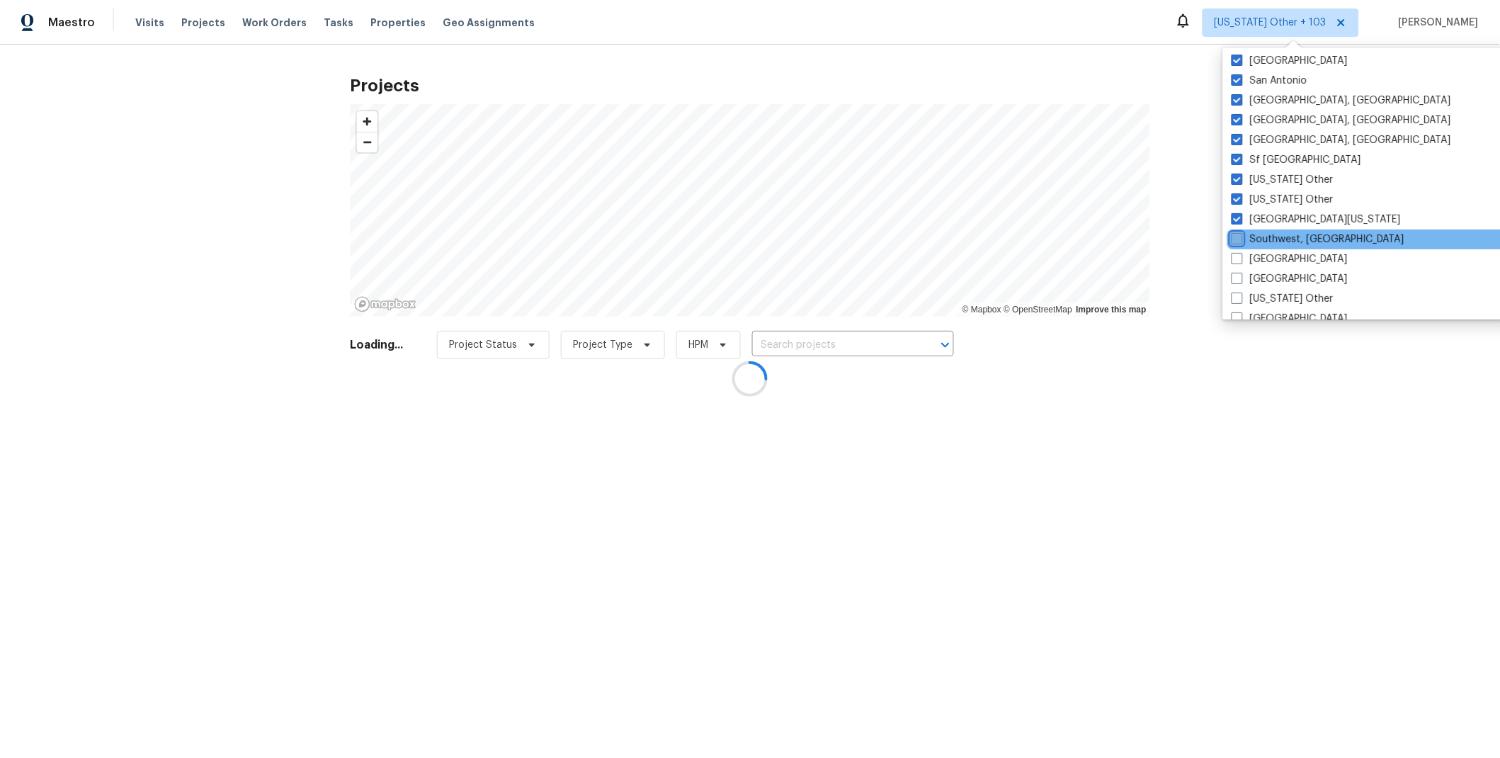
click at [1236, 236] on input "Southwest, [GEOGRAPHIC_DATA]" at bounding box center [1235, 236] width 9 height 9
checkbox input "true"
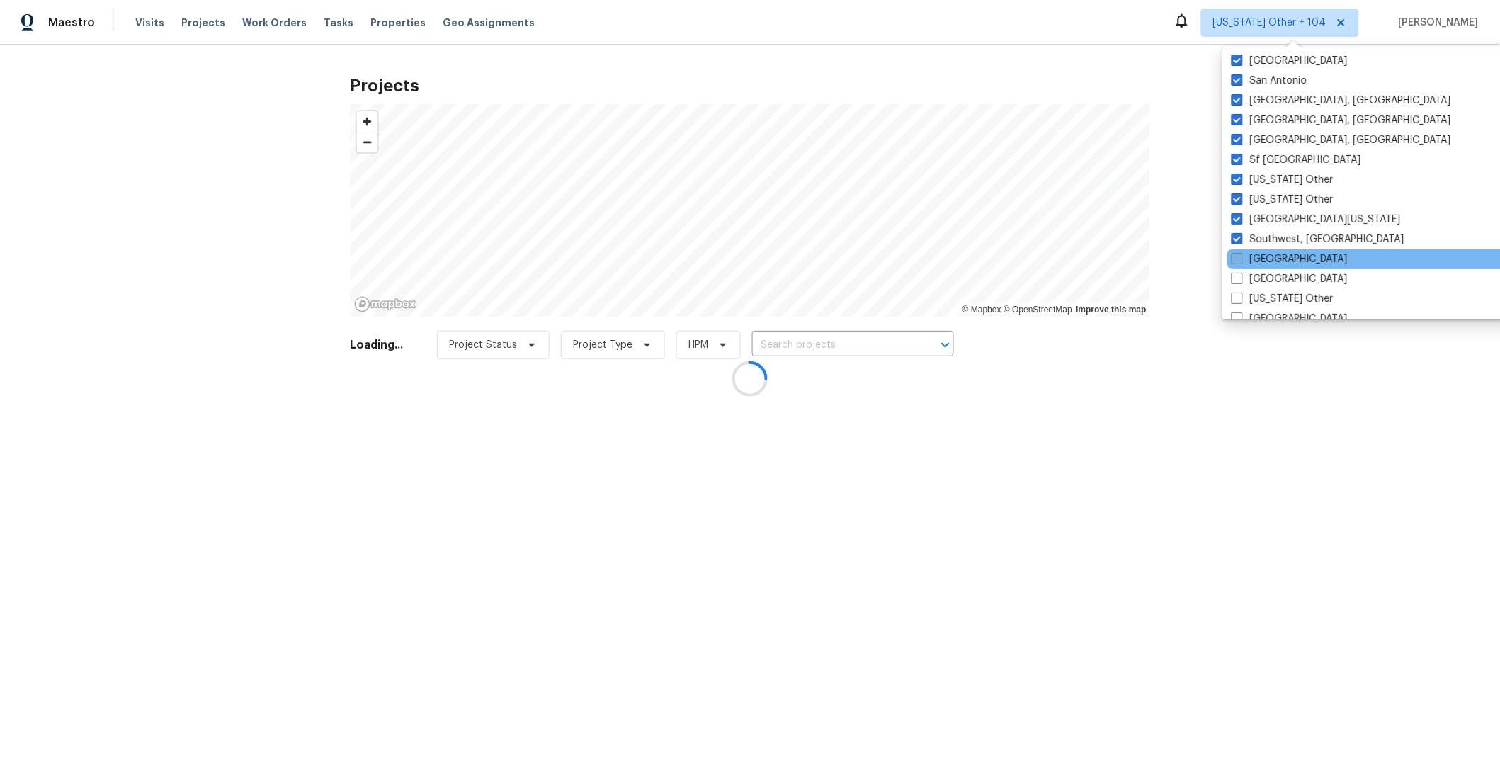
click at [1236, 253] on span at bounding box center [1236, 258] width 11 height 11
click at [1236, 252] on input "[GEOGRAPHIC_DATA]" at bounding box center [1235, 256] width 9 height 9
checkbox input "true"
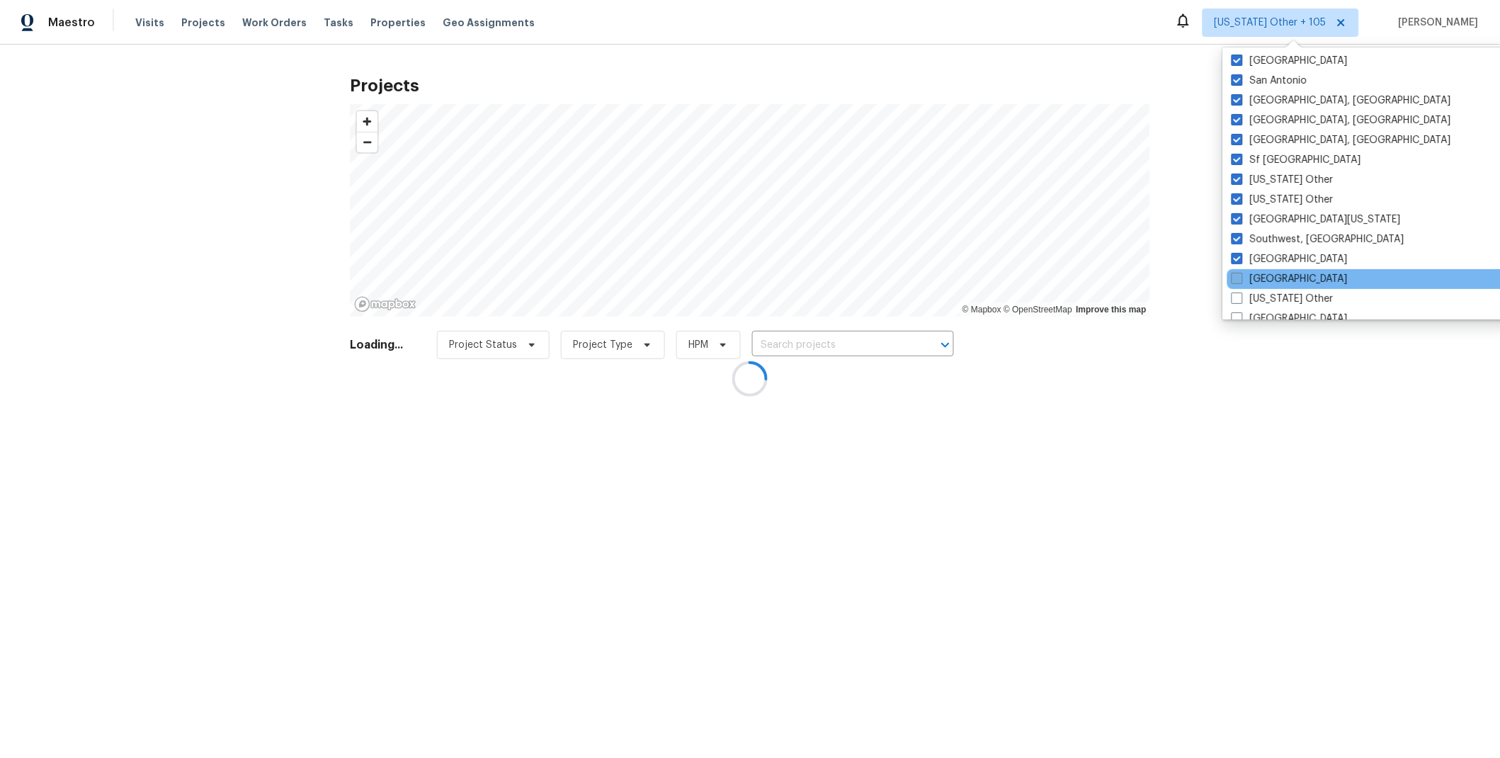
click at [1235, 275] on span at bounding box center [1236, 278] width 11 height 11
click at [1235, 275] on input "[GEOGRAPHIC_DATA]" at bounding box center [1235, 276] width 9 height 9
checkbox input "true"
click at [1236, 292] on span at bounding box center [1236, 297] width 11 height 11
click at [1236, 292] on input "[US_STATE] Other" at bounding box center [1235, 296] width 9 height 9
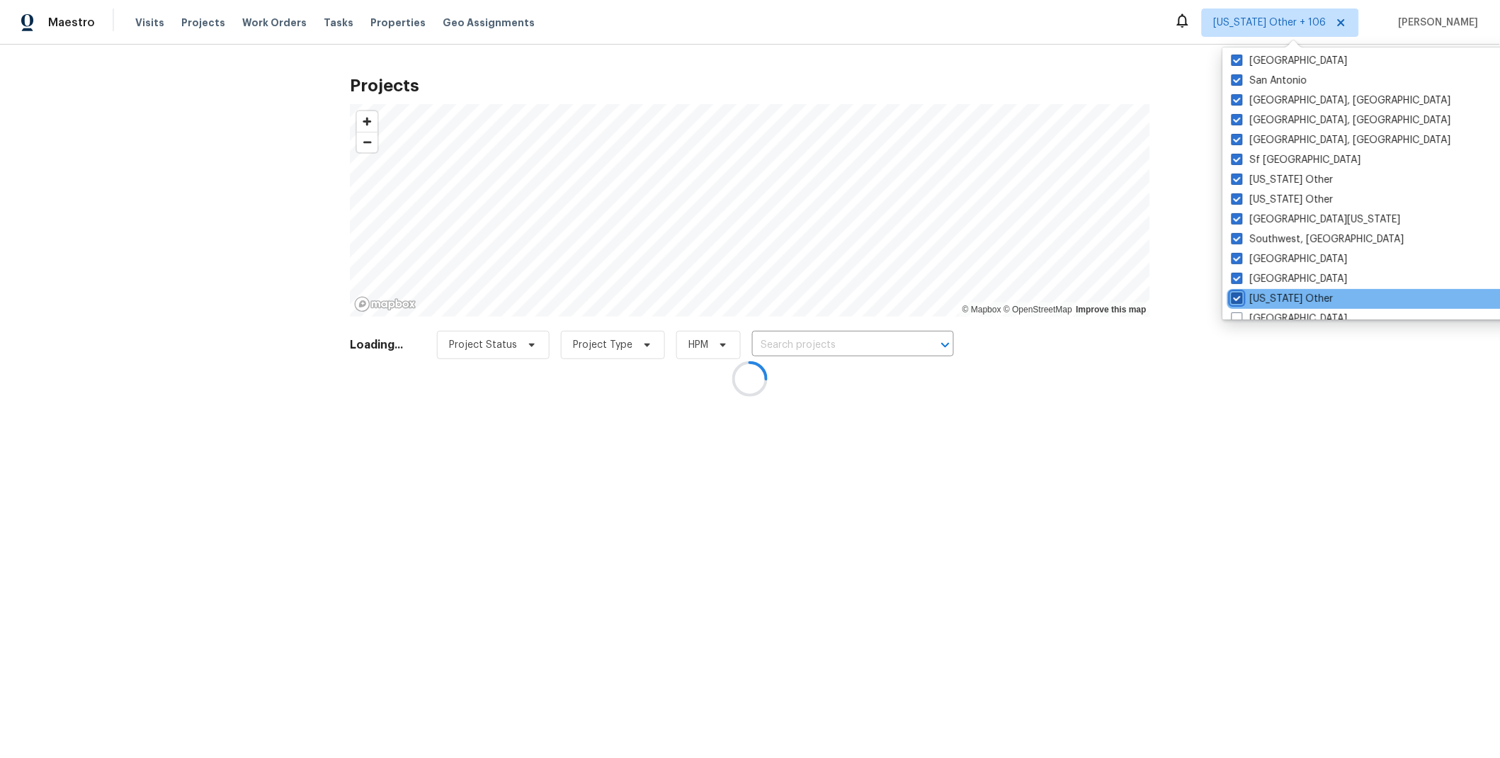
checkbox input "true"
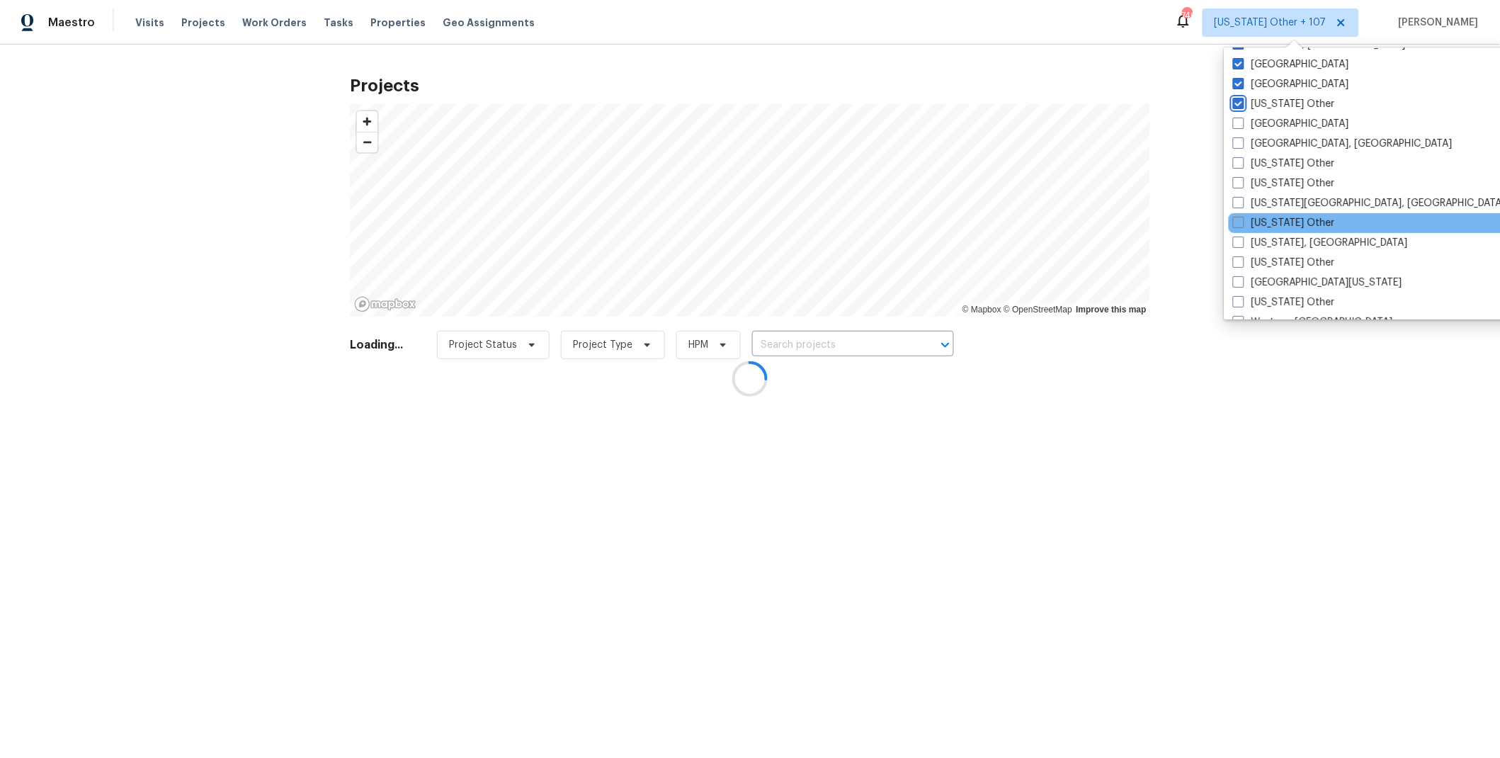
scroll to position [2103, 0]
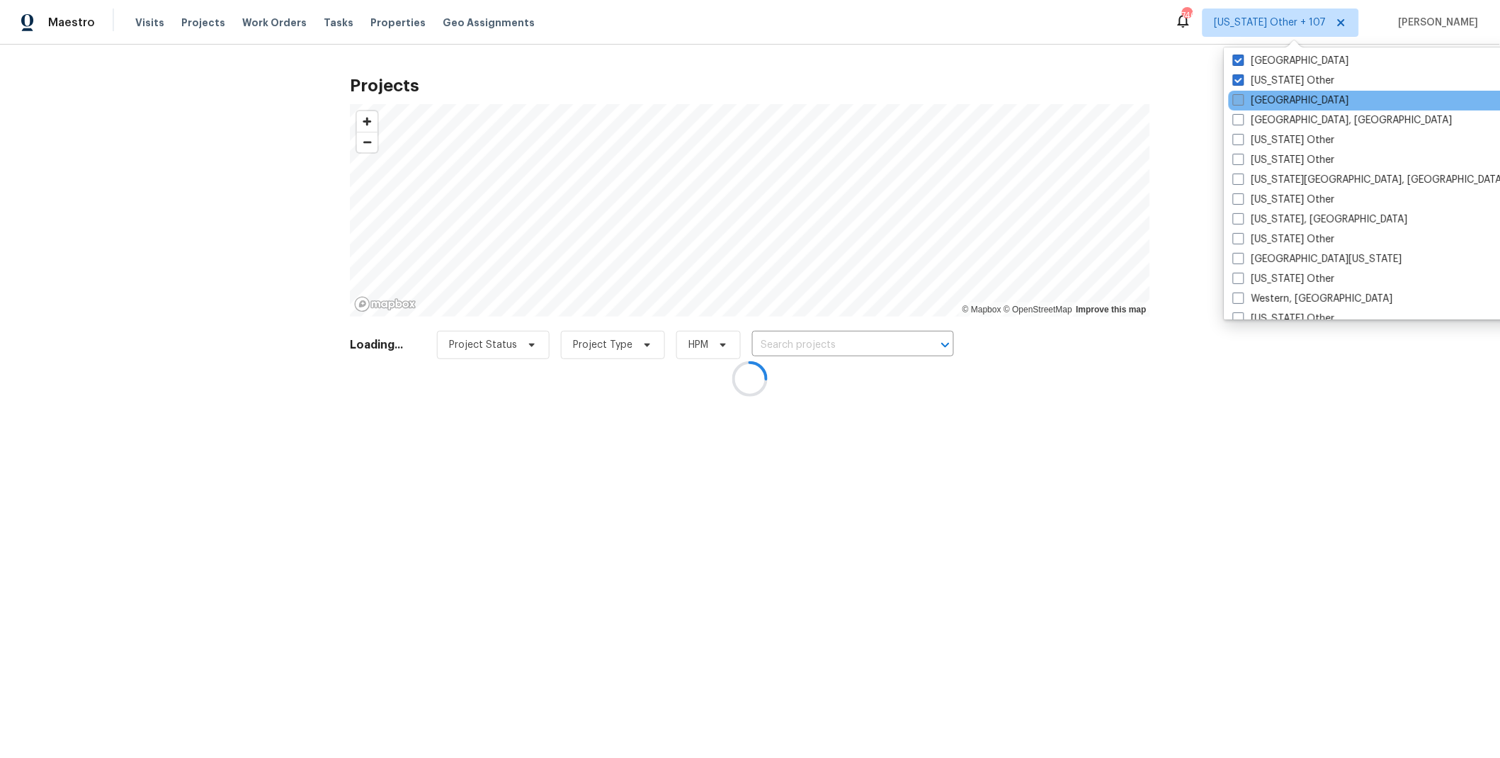
click at [1235, 103] on span at bounding box center [1238, 99] width 11 height 11
click at [1235, 103] on input "[GEOGRAPHIC_DATA]" at bounding box center [1237, 97] width 9 height 9
checkbox input "true"
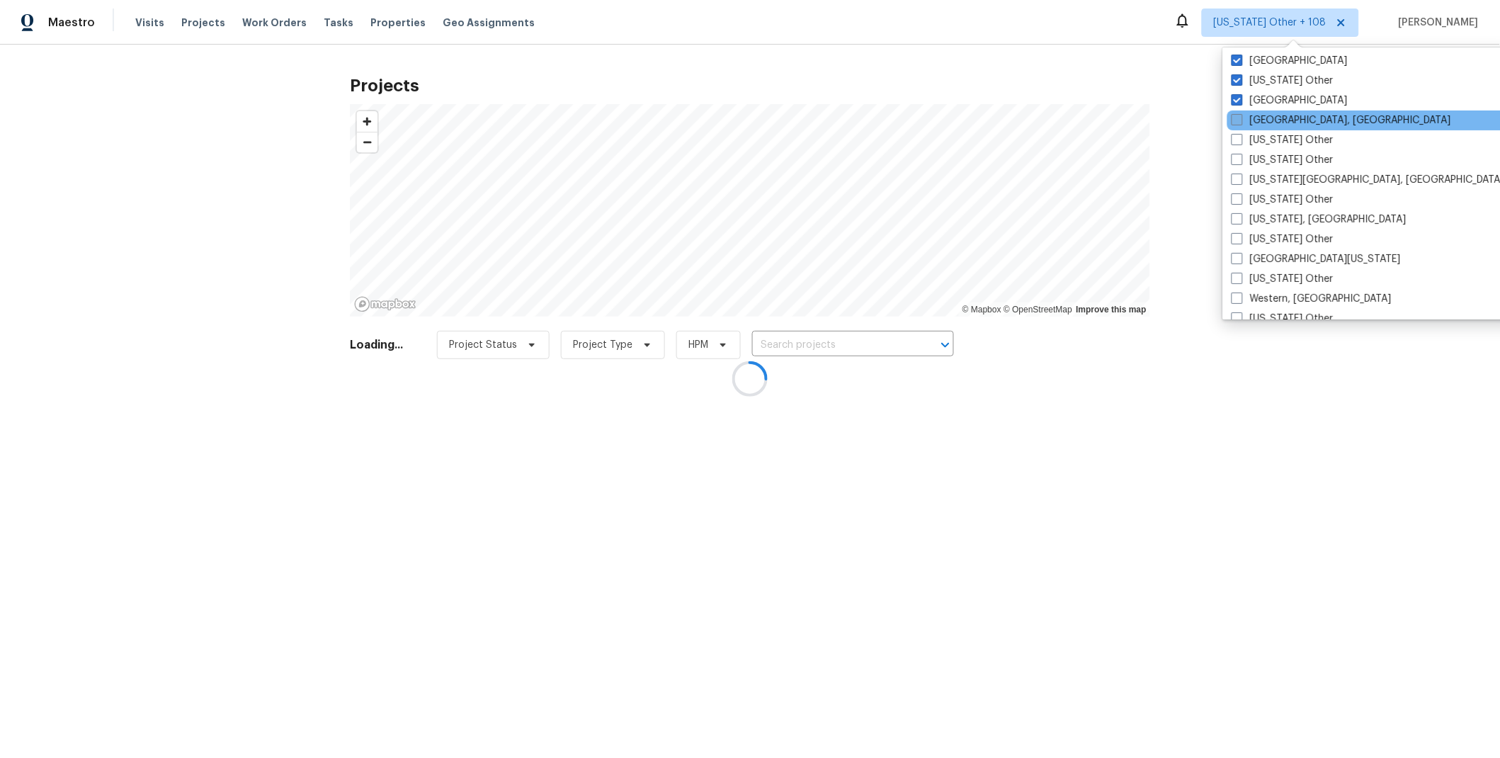
click at [1236, 115] on span at bounding box center [1236, 119] width 11 height 11
click at [1236, 115] on input "[GEOGRAPHIC_DATA], [GEOGRAPHIC_DATA]" at bounding box center [1235, 117] width 9 height 9
checkbox input "true"
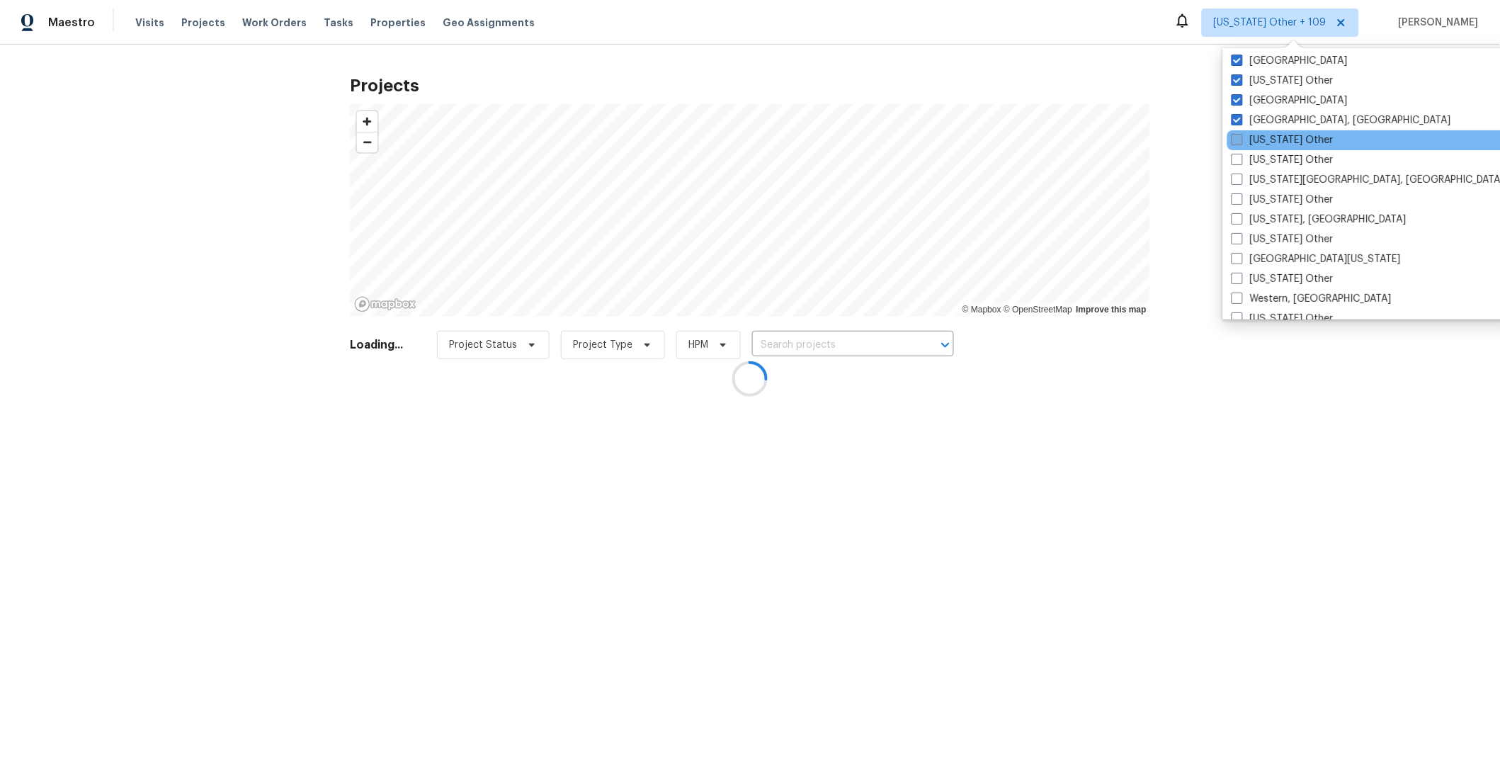
click at [1237, 134] on span at bounding box center [1236, 139] width 11 height 11
click at [1237, 134] on input "[US_STATE] Other" at bounding box center [1235, 137] width 9 height 9
checkbox input "true"
click at [1235, 156] on span at bounding box center [1238, 159] width 11 height 11
click at [1235, 156] on input "[US_STATE] Other" at bounding box center [1237, 157] width 9 height 9
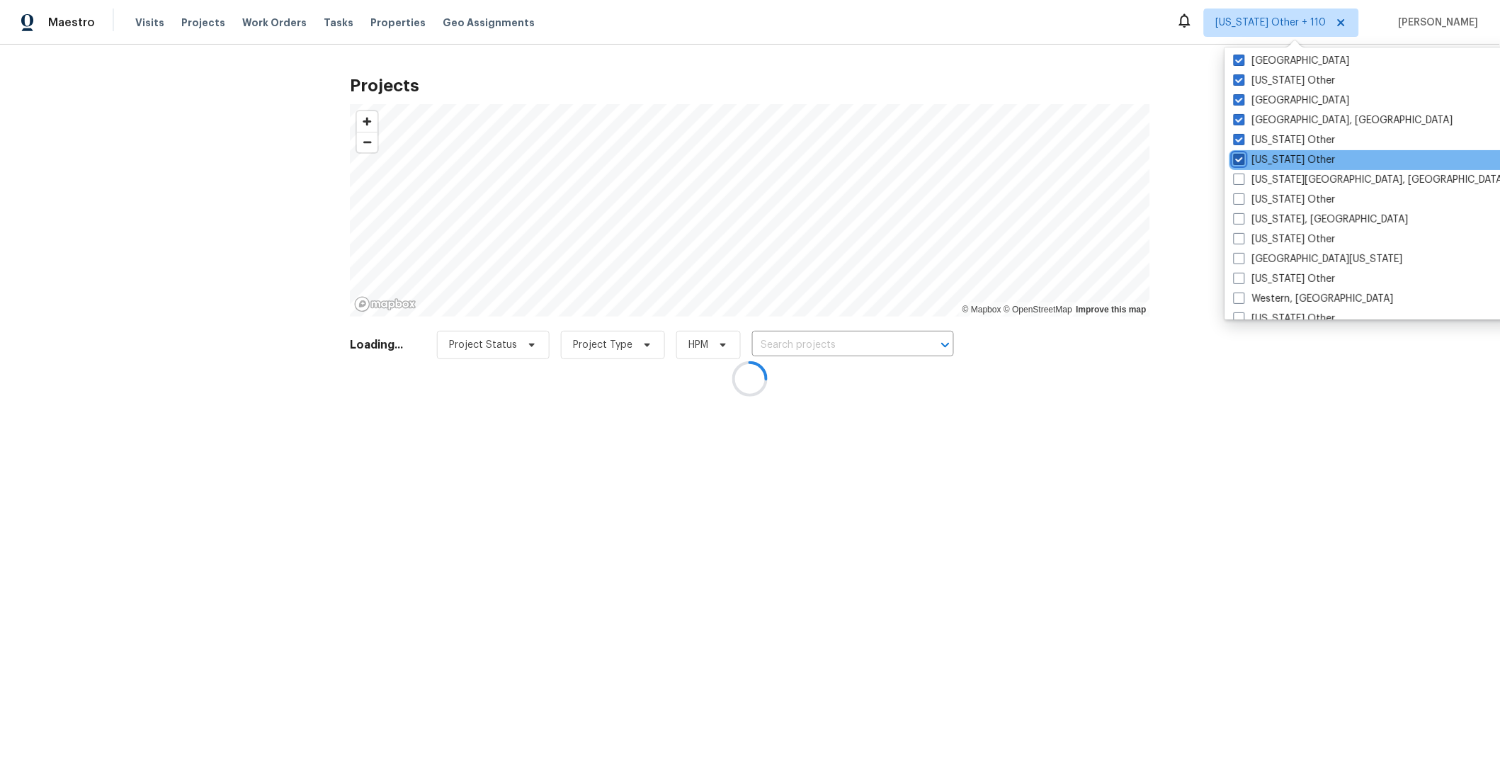
checkbox input "true"
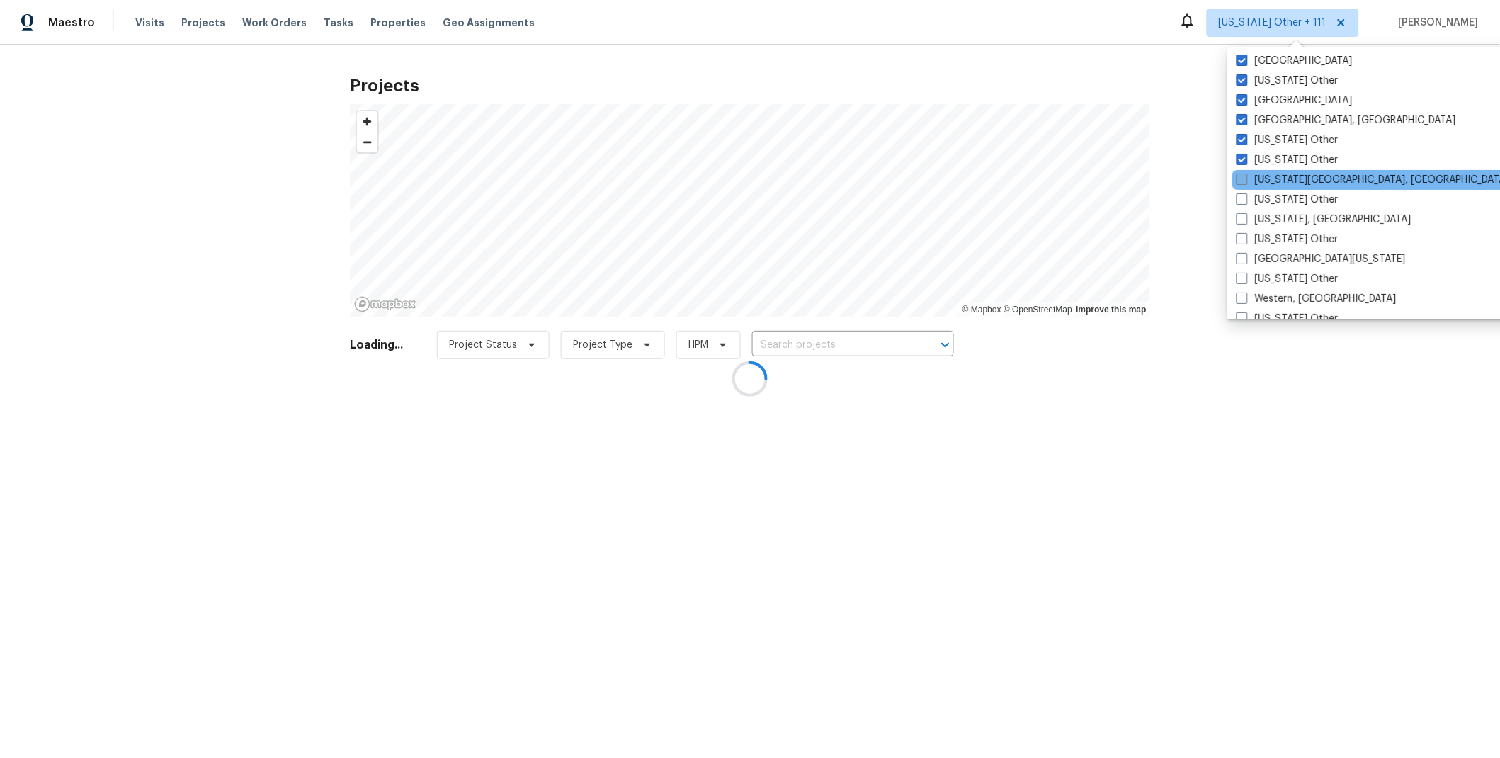
click at [1240, 180] on span at bounding box center [1241, 178] width 11 height 11
click at [1240, 180] on input "[US_STATE][GEOGRAPHIC_DATA], [GEOGRAPHIC_DATA]" at bounding box center [1240, 177] width 9 height 9
checkbox input "true"
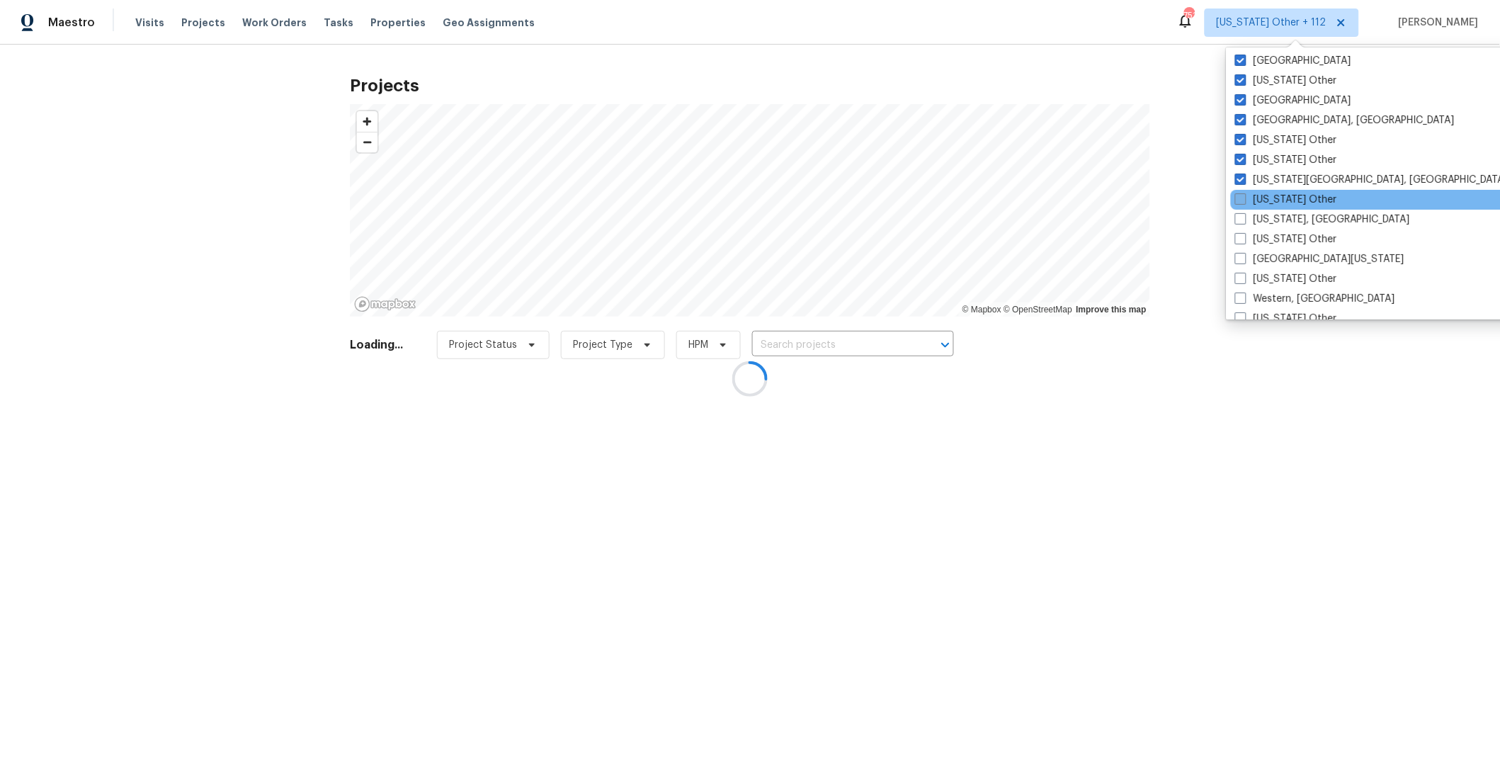
click at [1240, 200] on span at bounding box center [1240, 198] width 11 height 11
click at [1240, 200] on input "[US_STATE] Other" at bounding box center [1239, 197] width 9 height 9
checkbox input "true"
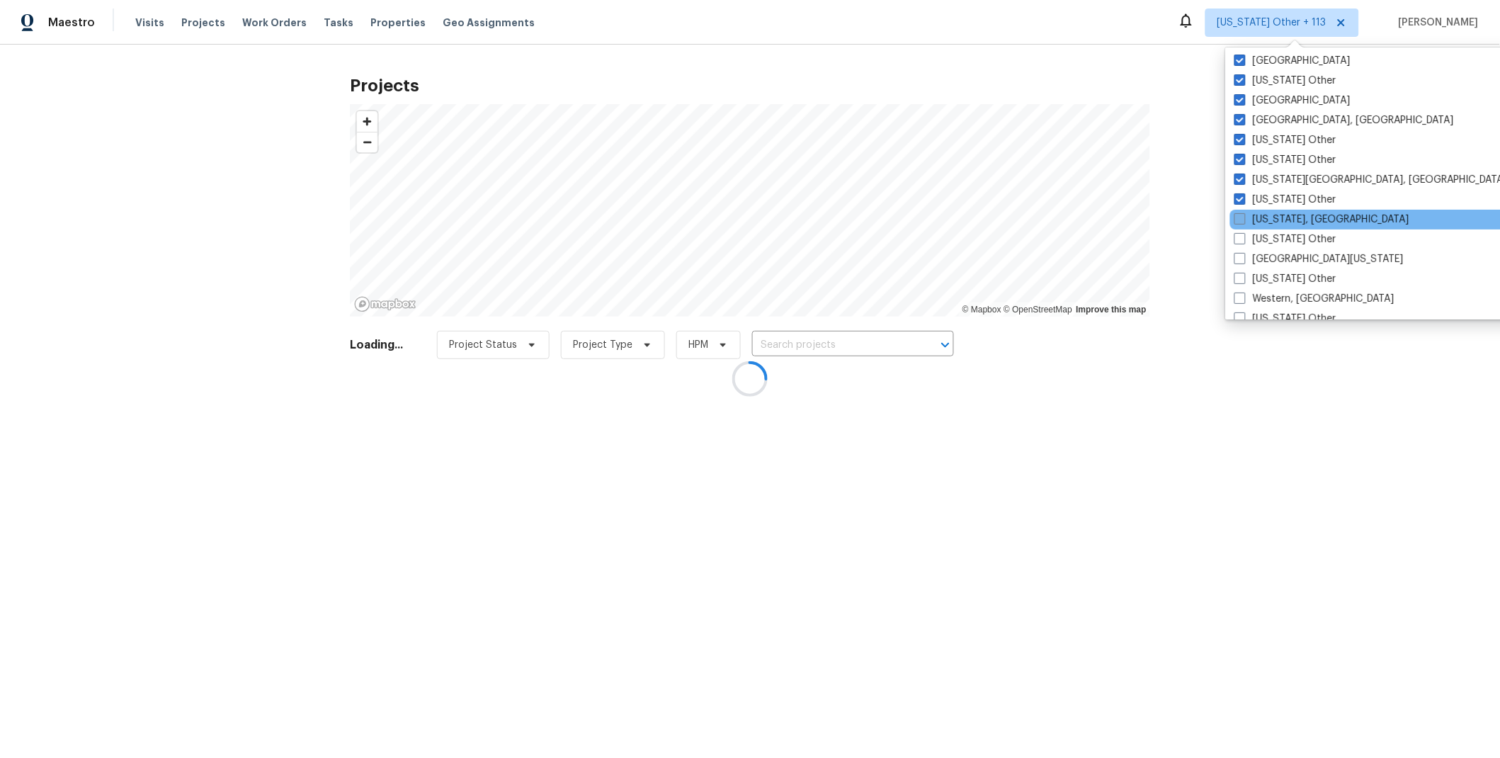
click at [1240, 219] on span at bounding box center [1239, 218] width 11 height 11
click at [1240, 219] on input "[US_STATE], [GEOGRAPHIC_DATA]" at bounding box center [1238, 216] width 9 height 9
checkbox input "true"
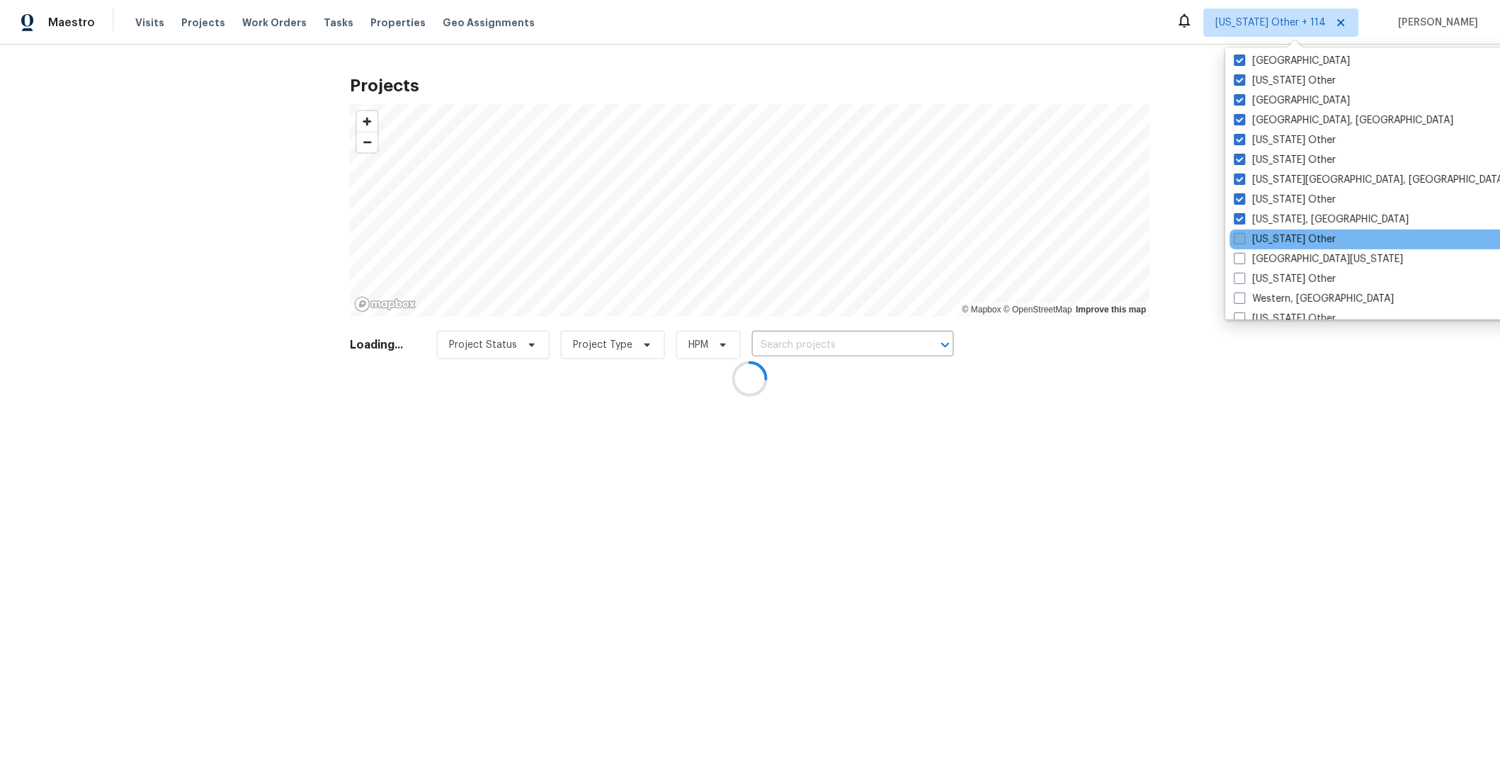
click at [1241, 234] on span at bounding box center [1239, 238] width 11 height 11
click at [1241, 234] on input "[US_STATE] Other" at bounding box center [1238, 236] width 9 height 9
checkbox input "true"
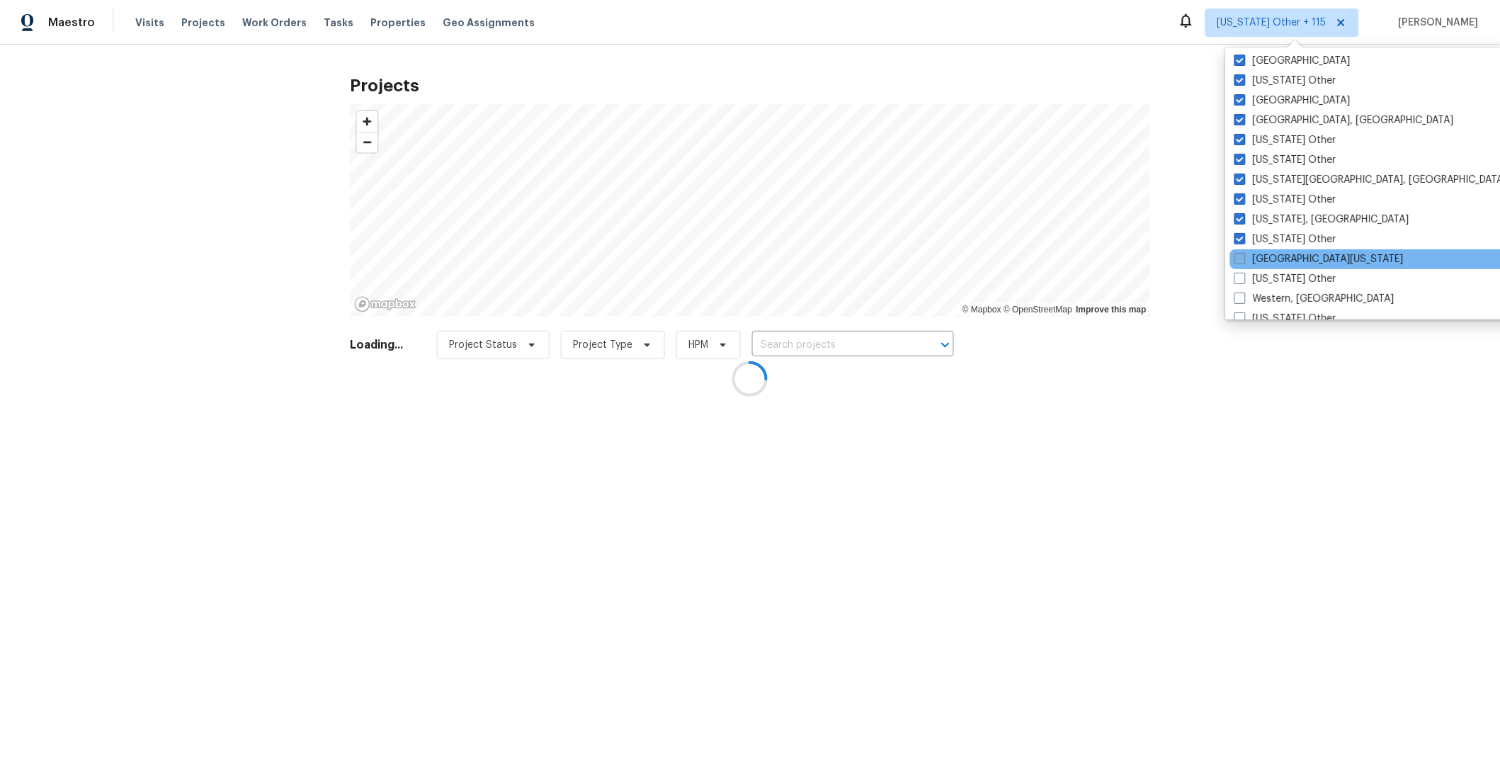
click at [1239, 254] on span at bounding box center [1239, 258] width 11 height 11
click at [1239, 254] on input "[GEOGRAPHIC_DATA][US_STATE]" at bounding box center [1238, 256] width 9 height 9
checkbox input "true"
click at [1239, 278] on span at bounding box center [1239, 278] width 11 height 11
click at [1239, 278] on input "[US_STATE] Other" at bounding box center [1238, 276] width 9 height 9
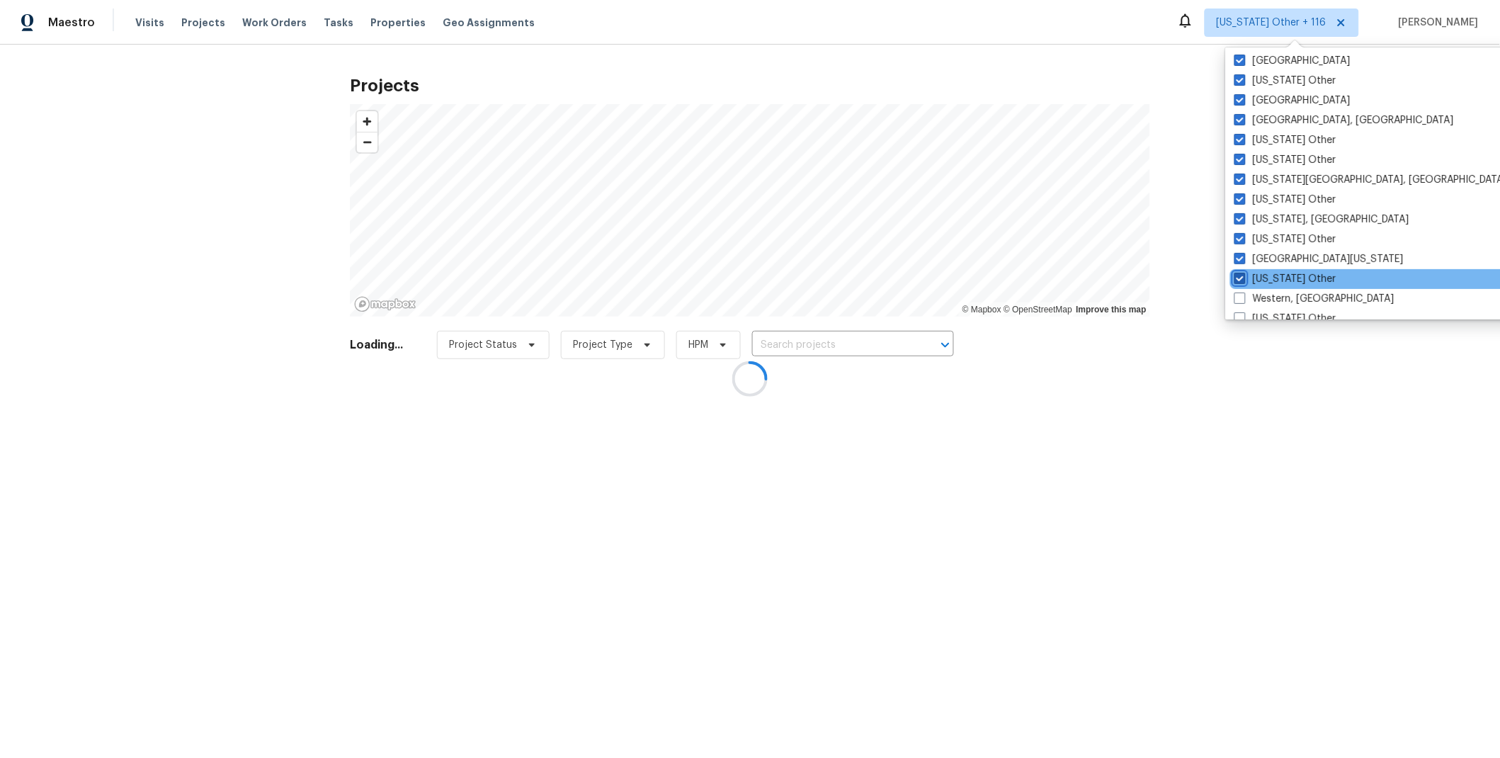
checkbox input "true"
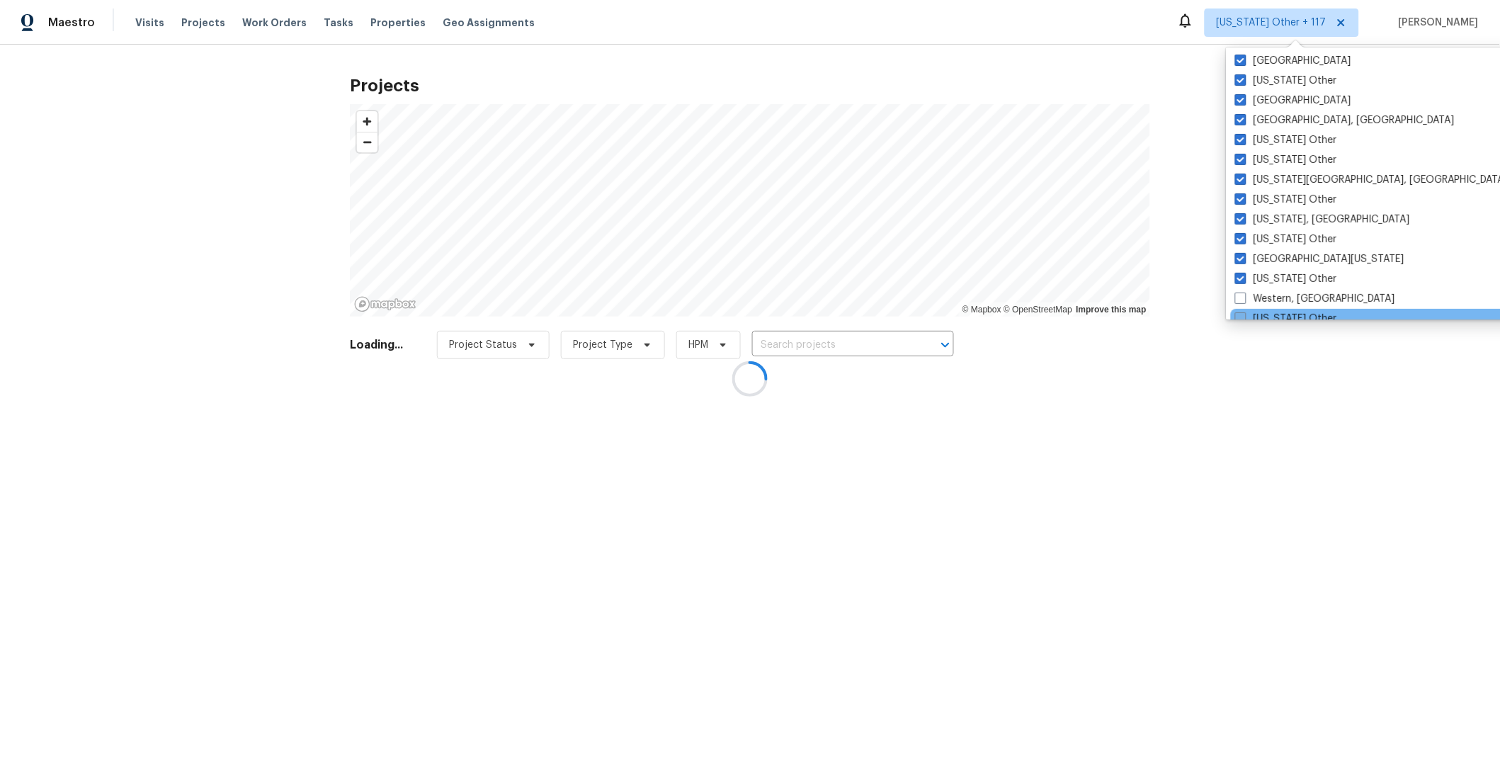
drag, startPoint x: 1240, startPoint y: 293, endPoint x: 1242, endPoint y: 314, distance: 20.6
click at [1240, 295] on span at bounding box center [1240, 297] width 11 height 11
click at [1240, 295] on input "Western, [GEOGRAPHIC_DATA]" at bounding box center [1239, 296] width 9 height 9
checkbox input "true"
click at [1242, 314] on span at bounding box center [1239, 317] width 11 height 11
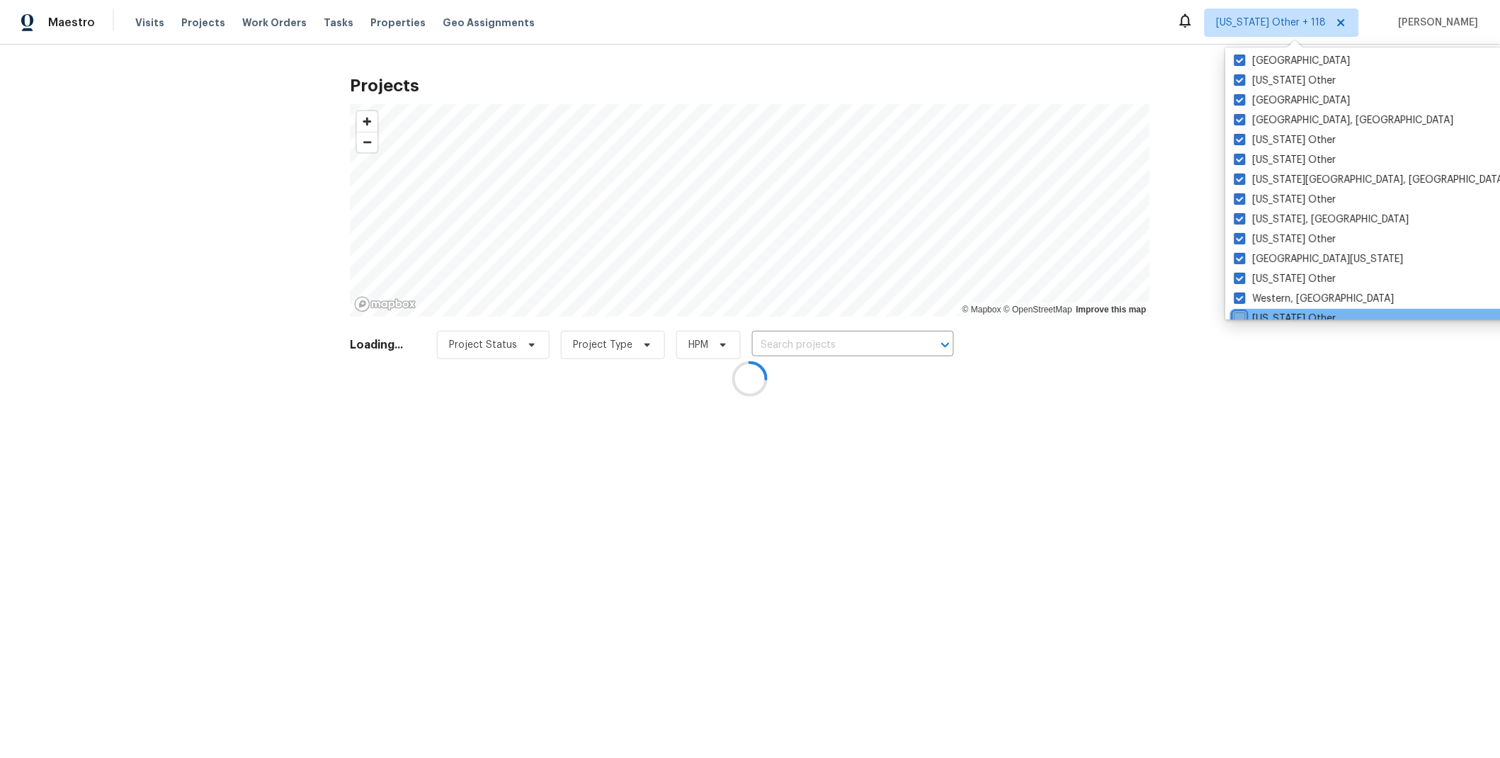
click at [1242, 314] on input "[US_STATE] Other" at bounding box center [1238, 316] width 9 height 9
checkbox input "true"
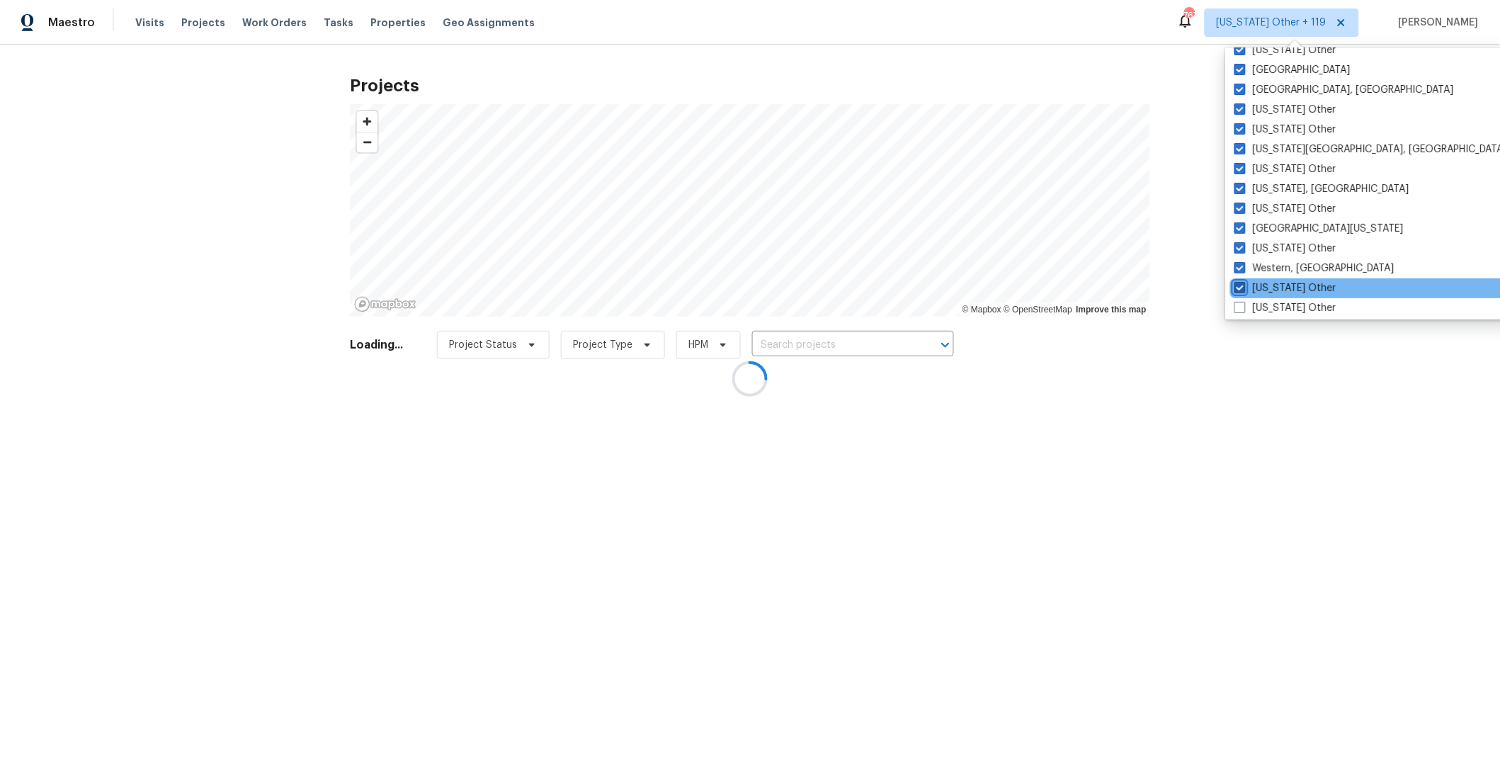
scroll to position [2136, 0]
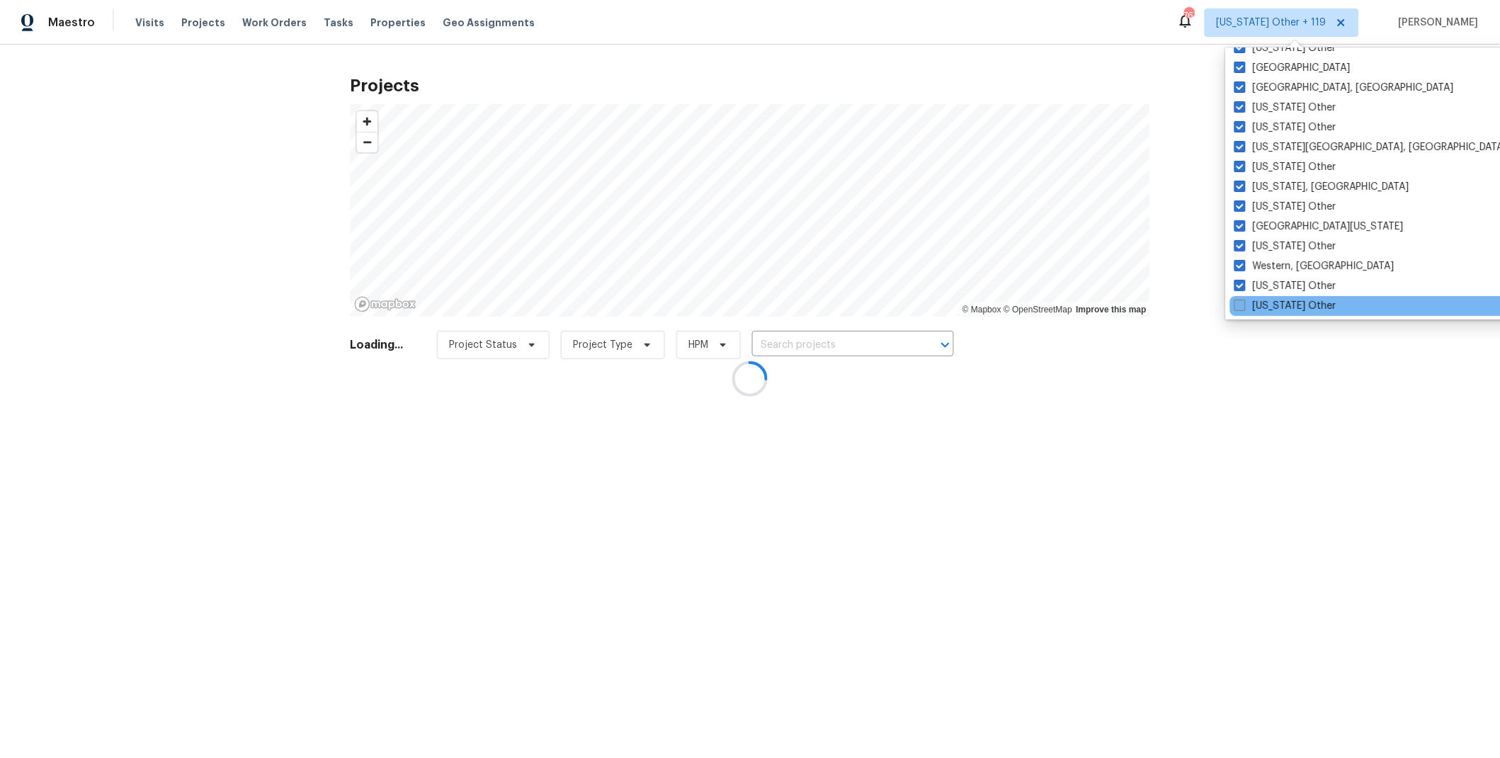
click at [1247, 301] on label "[US_STATE] Other" at bounding box center [1285, 306] width 102 height 14
click at [1243, 301] on input "[US_STATE] Other" at bounding box center [1238, 303] width 9 height 9
checkbox input "true"
click at [1162, 83] on div at bounding box center [750, 379] width 1500 height 758
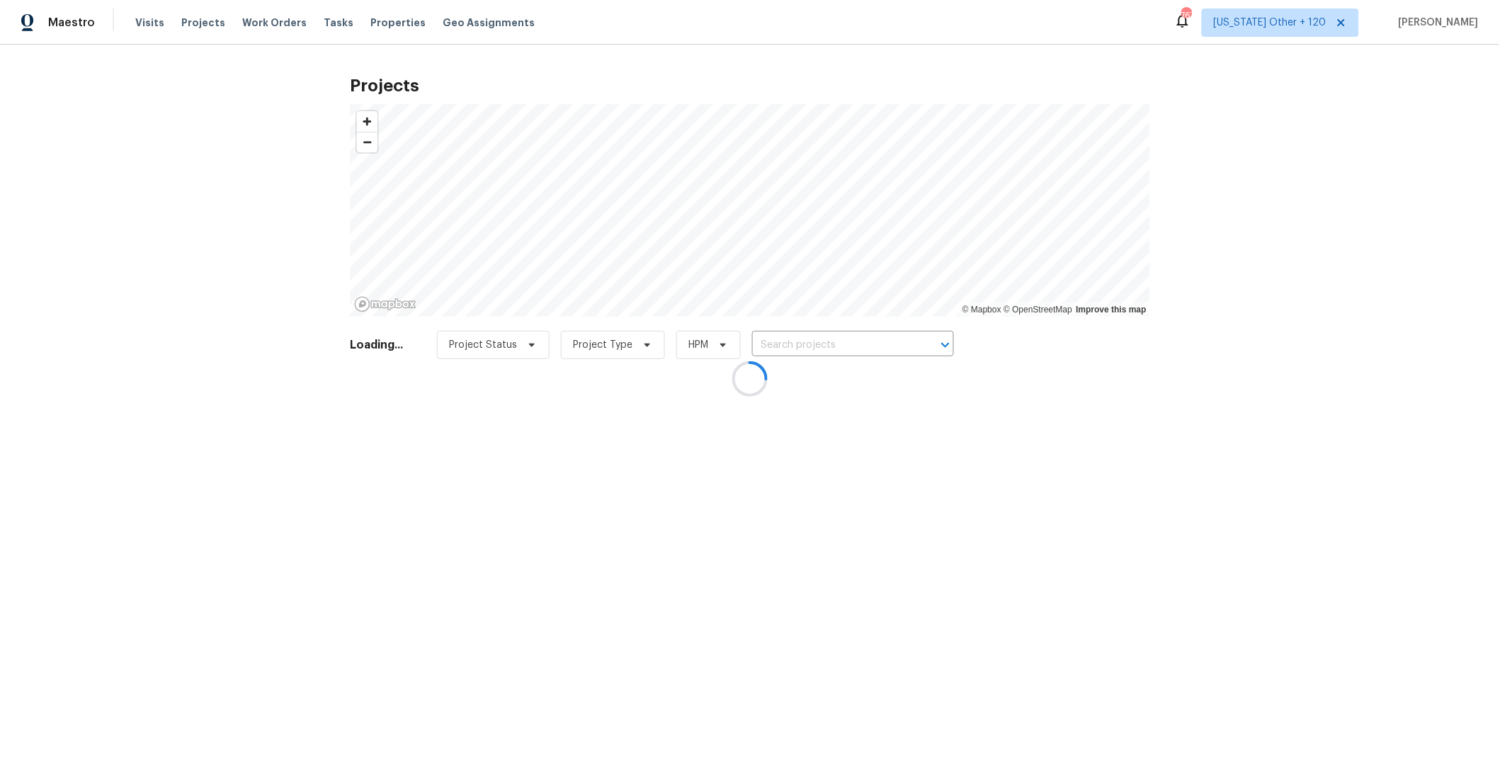
click at [994, 331] on div at bounding box center [750, 379] width 1500 height 758
click at [827, 343] on div at bounding box center [750, 379] width 1500 height 758
click at [835, 345] on div at bounding box center [750, 379] width 1500 height 758
click at [181, 88] on div at bounding box center [750, 379] width 1500 height 758
click at [263, 56] on div at bounding box center [750, 379] width 1500 height 758
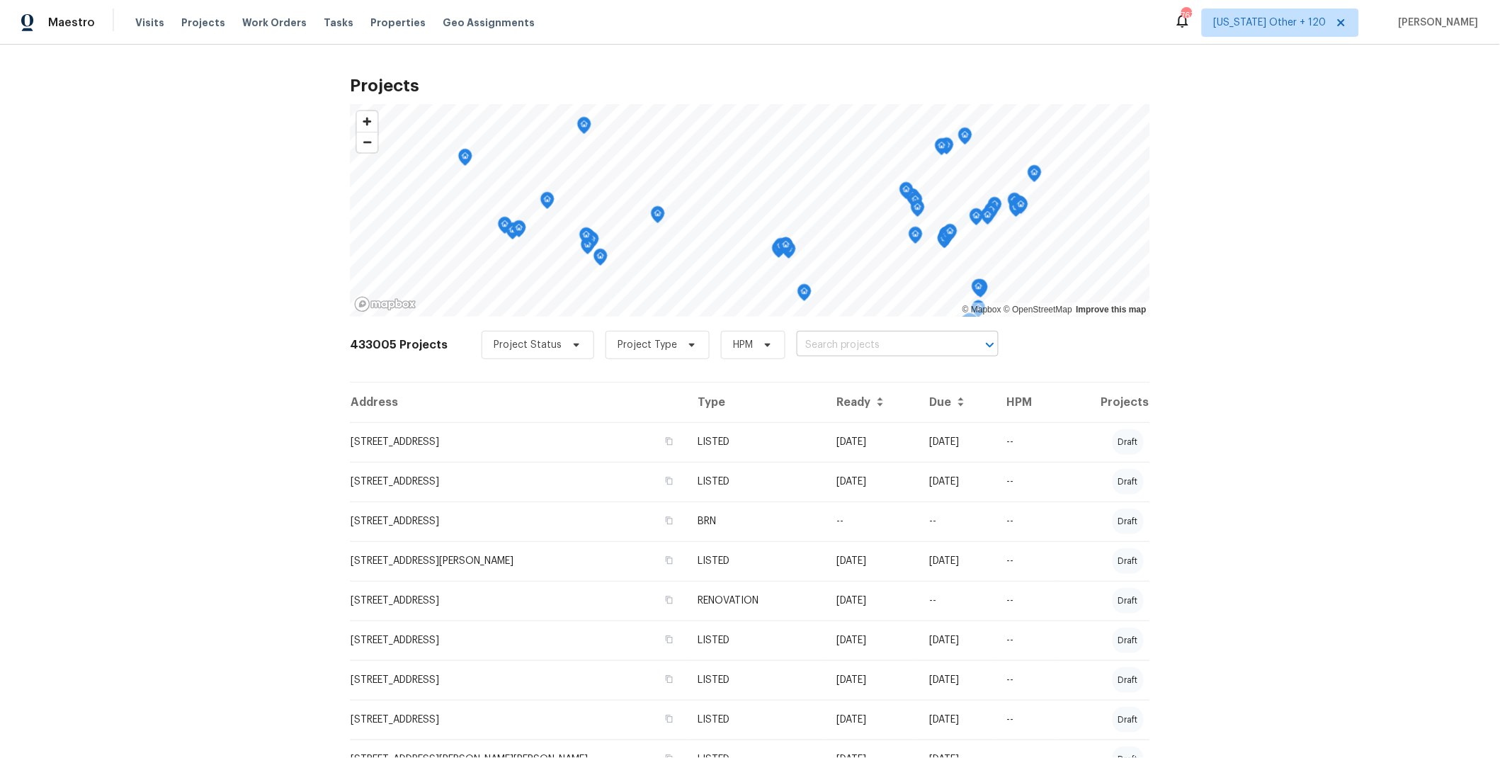
click at [846, 341] on input "text" at bounding box center [877, 345] width 162 height 22
paste input "[STREET_ADDRESS]"
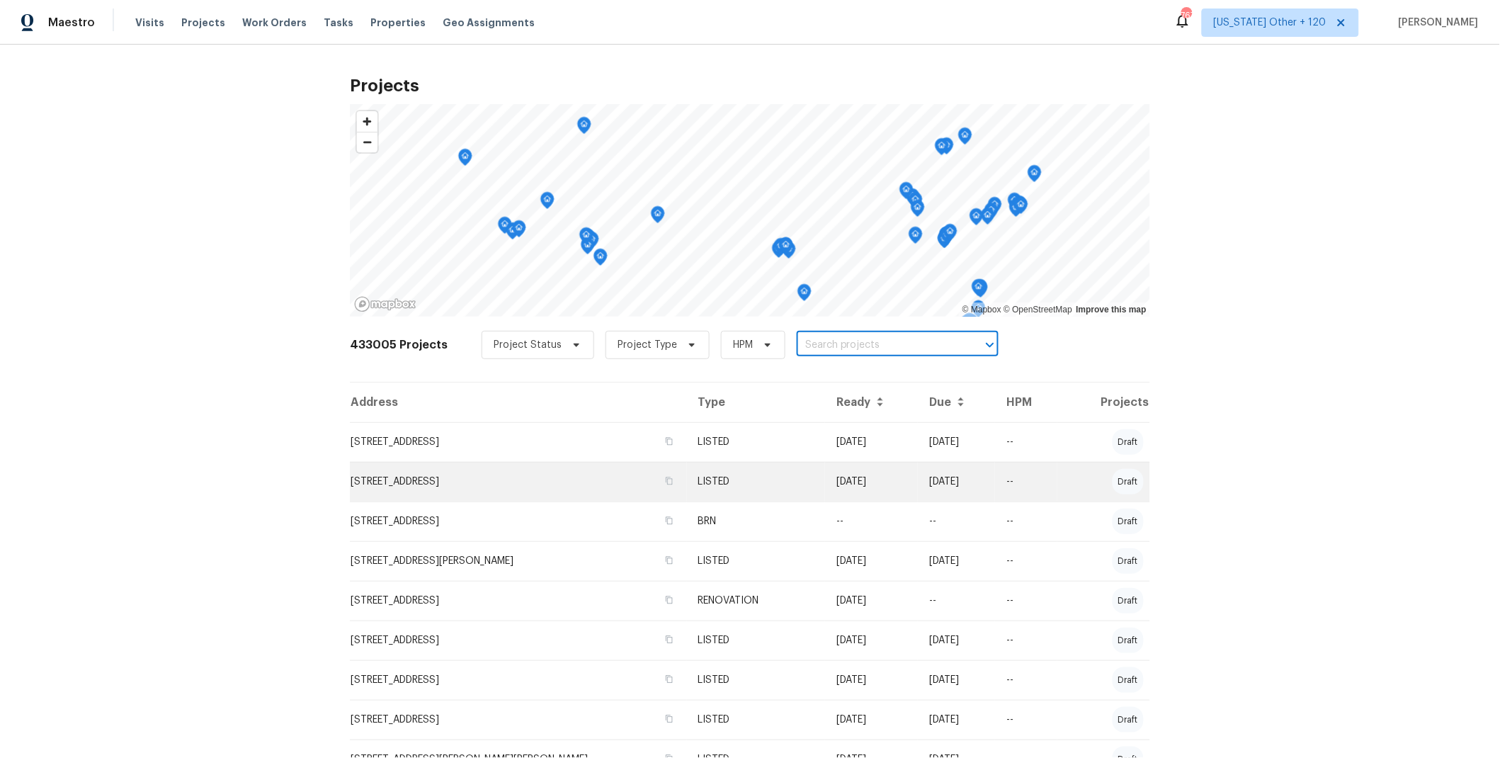
type input "[STREET_ADDRESS]"
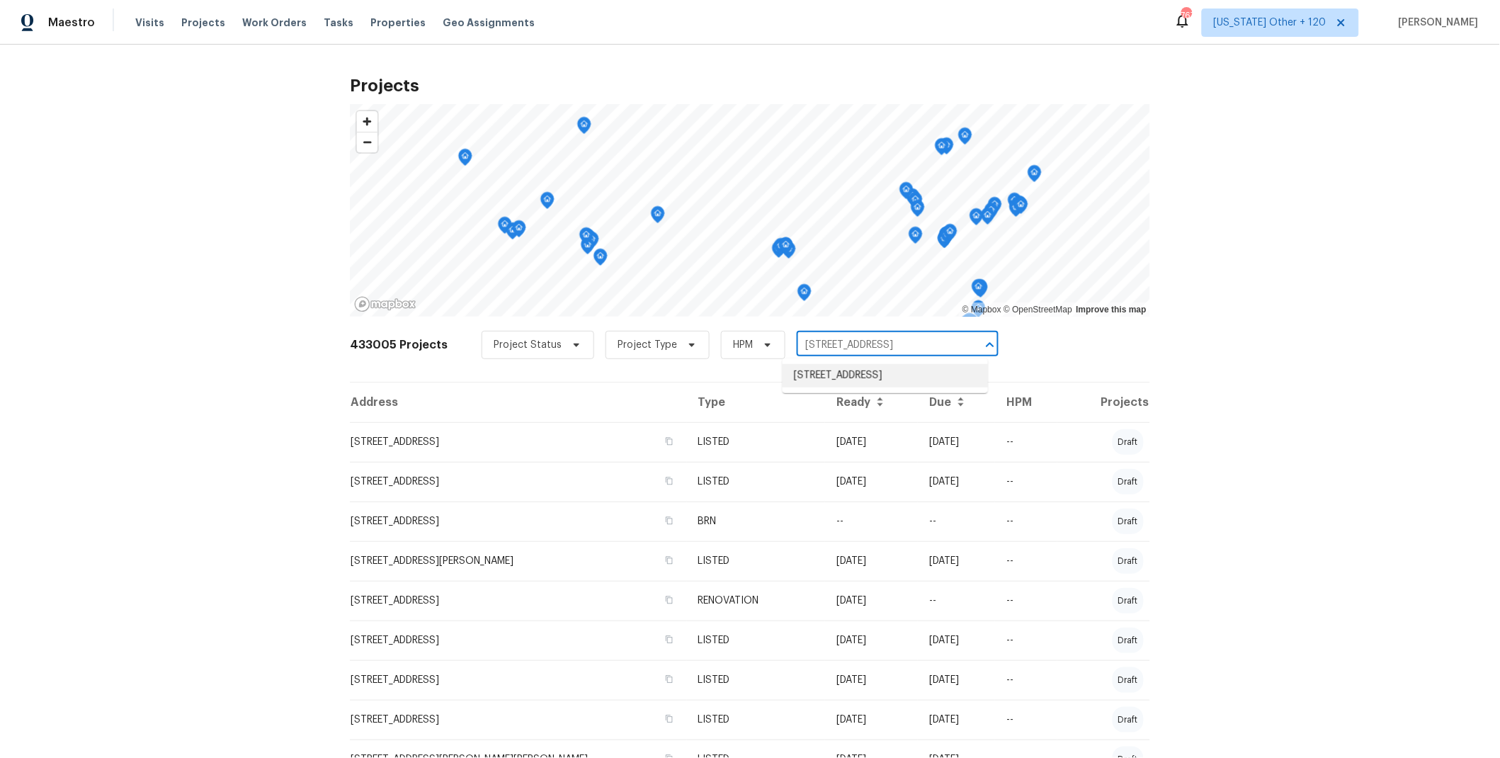
click at [861, 382] on li "[STREET_ADDRESS]" at bounding box center [884, 375] width 205 height 23
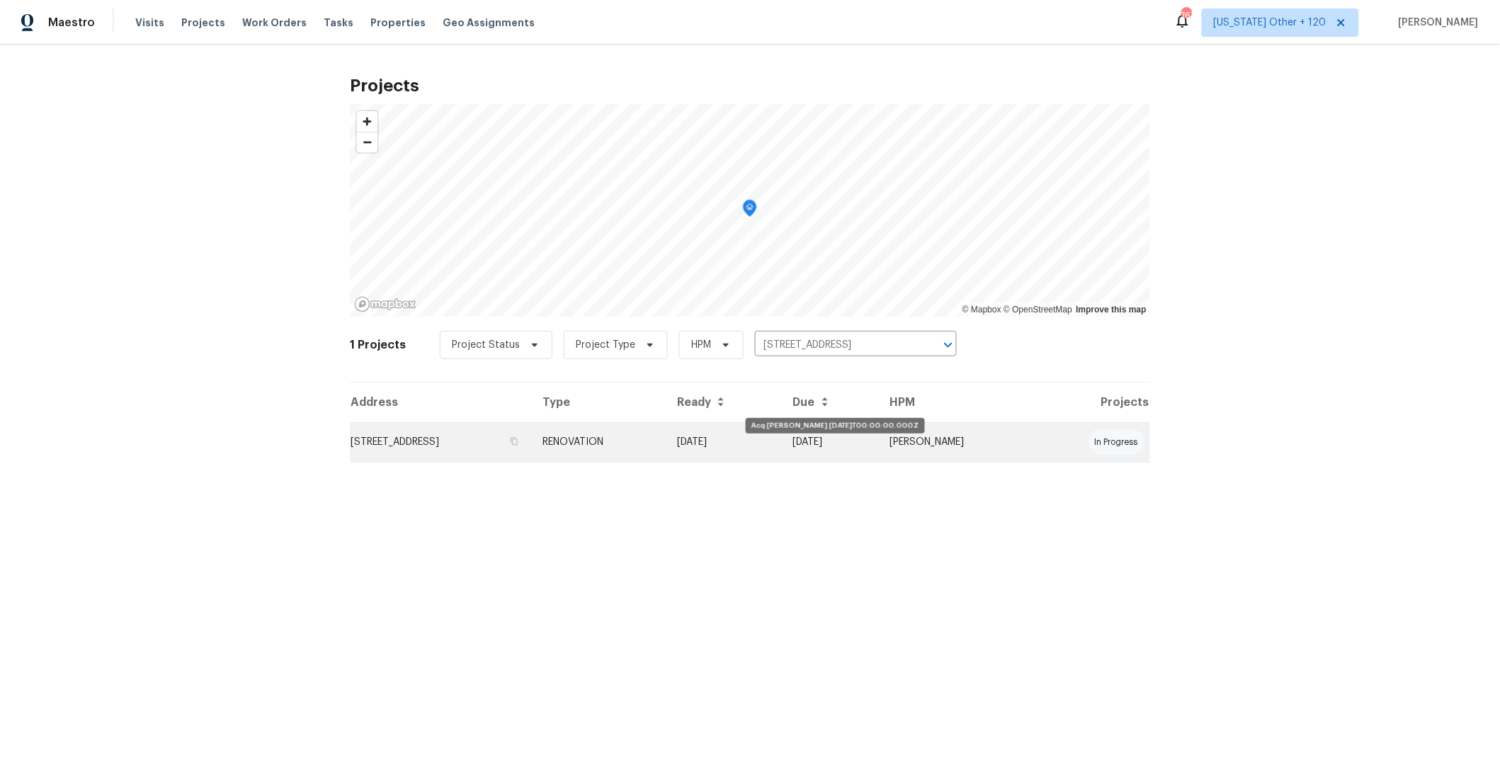
click at [782, 440] on td "[DATE]" at bounding box center [724, 442] width 116 height 40
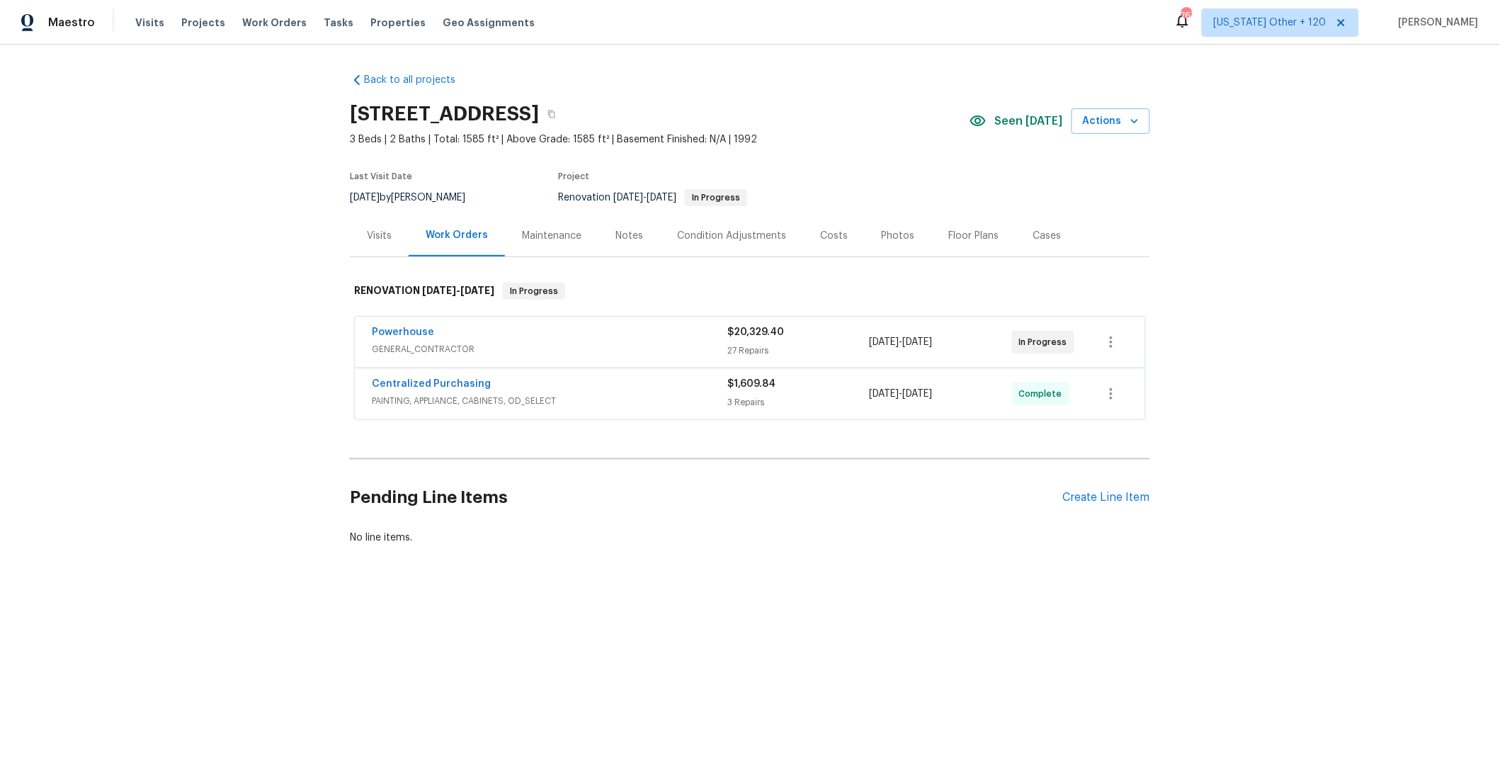
click at [656, 342] on span "GENERAL_CONTRACTOR" at bounding box center [549, 349] width 355 height 14
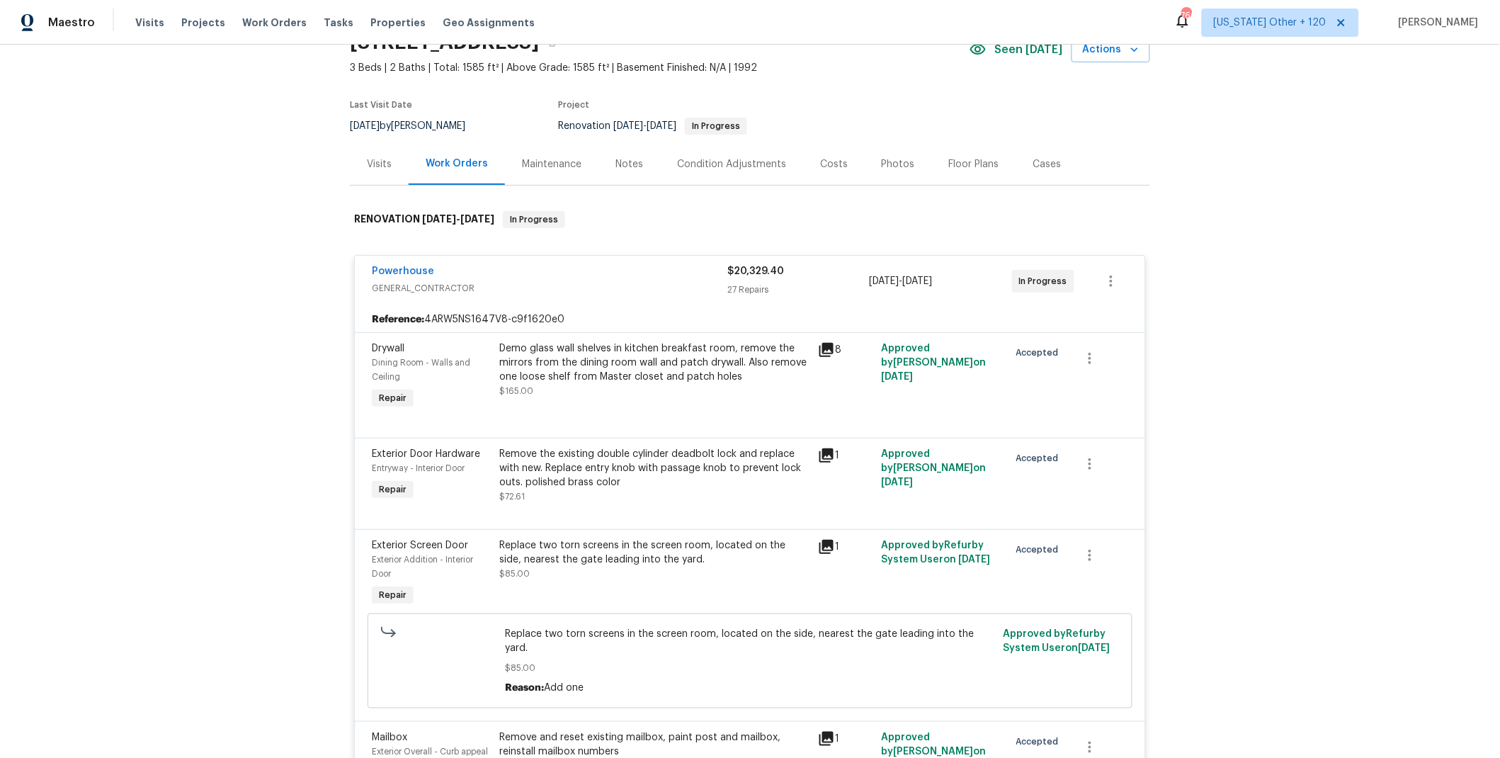
scroll to position [55, 0]
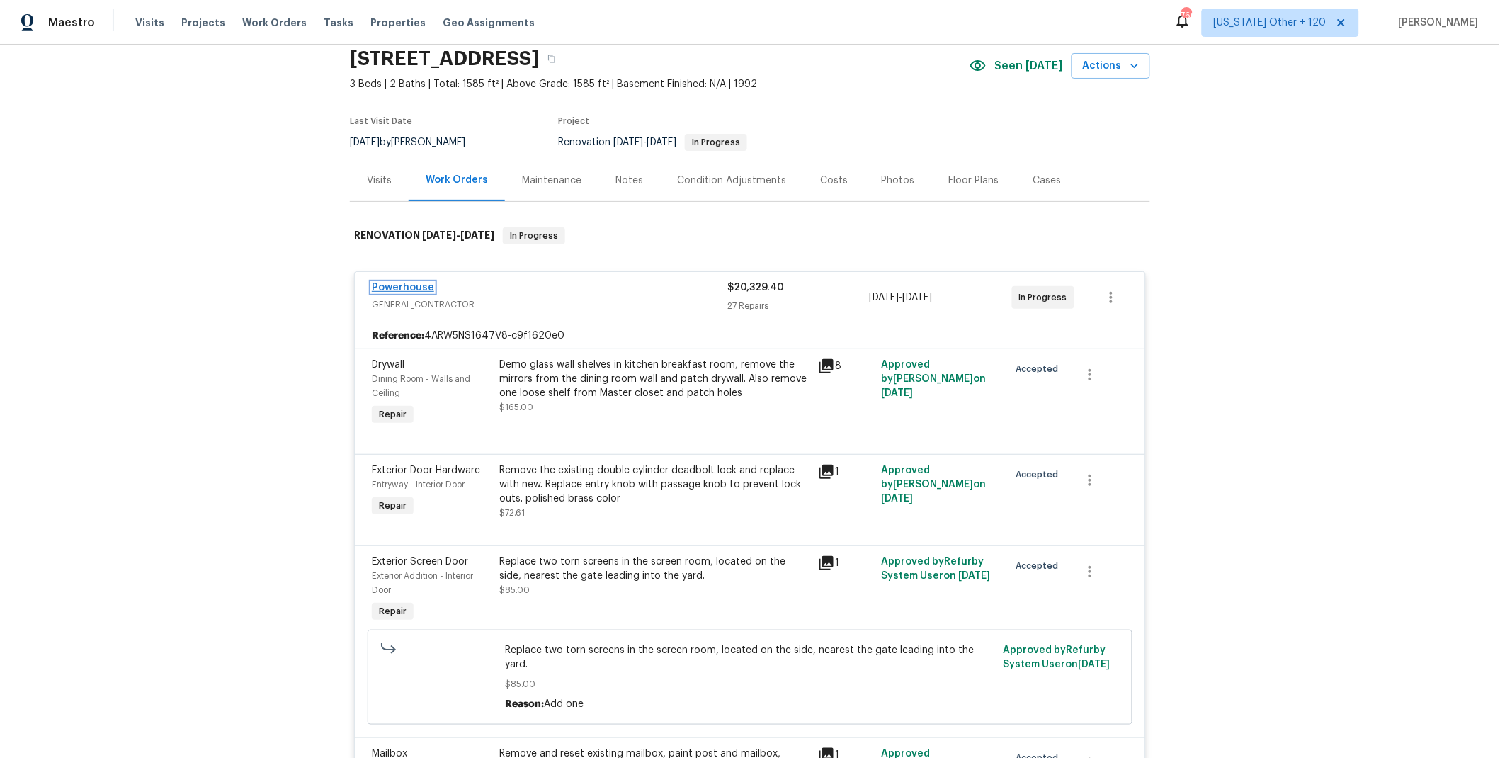
click at [413, 286] on link "Powerhouse" at bounding box center [403, 287] width 62 height 10
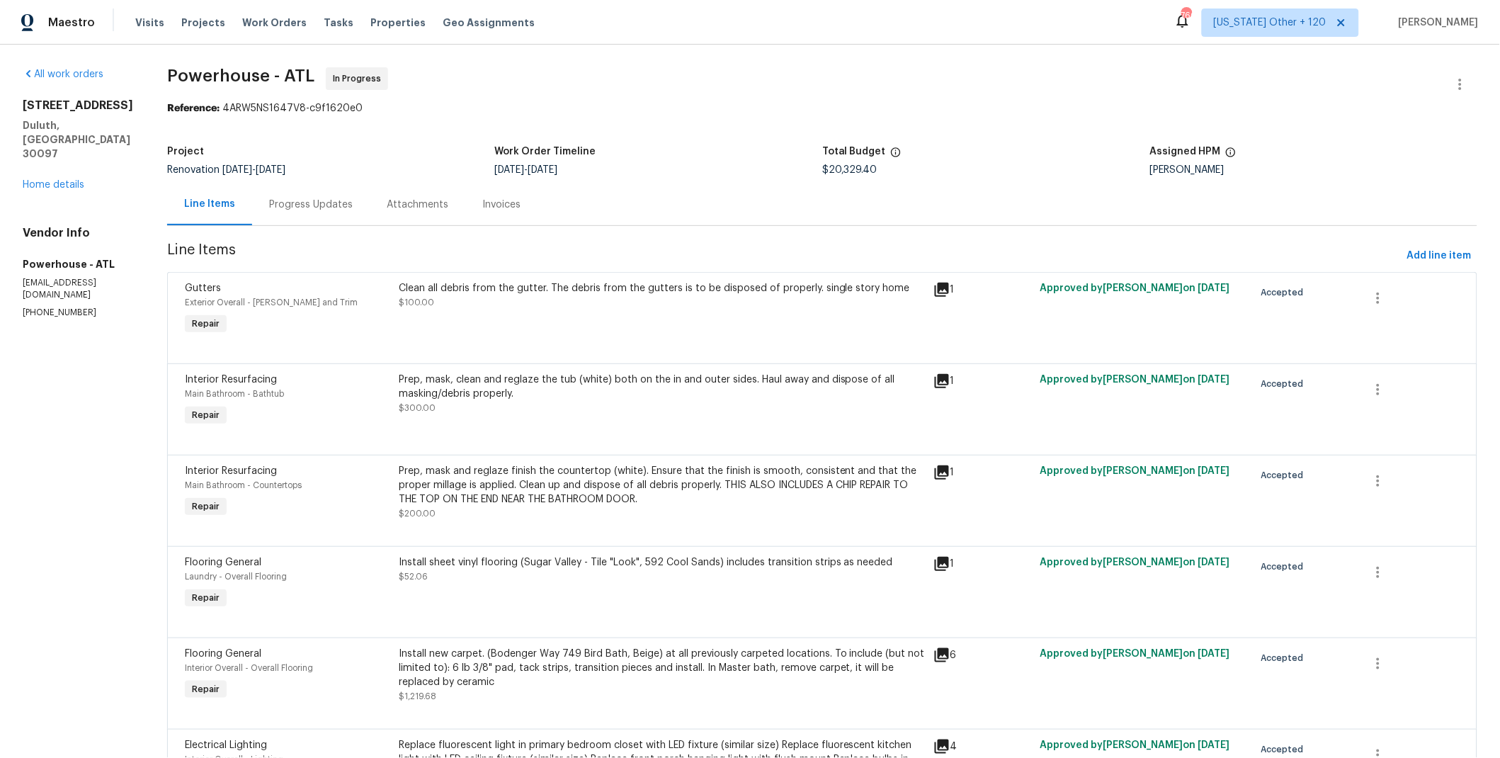
click at [347, 207] on div "Progress Updates" at bounding box center [311, 205] width 84 height 14
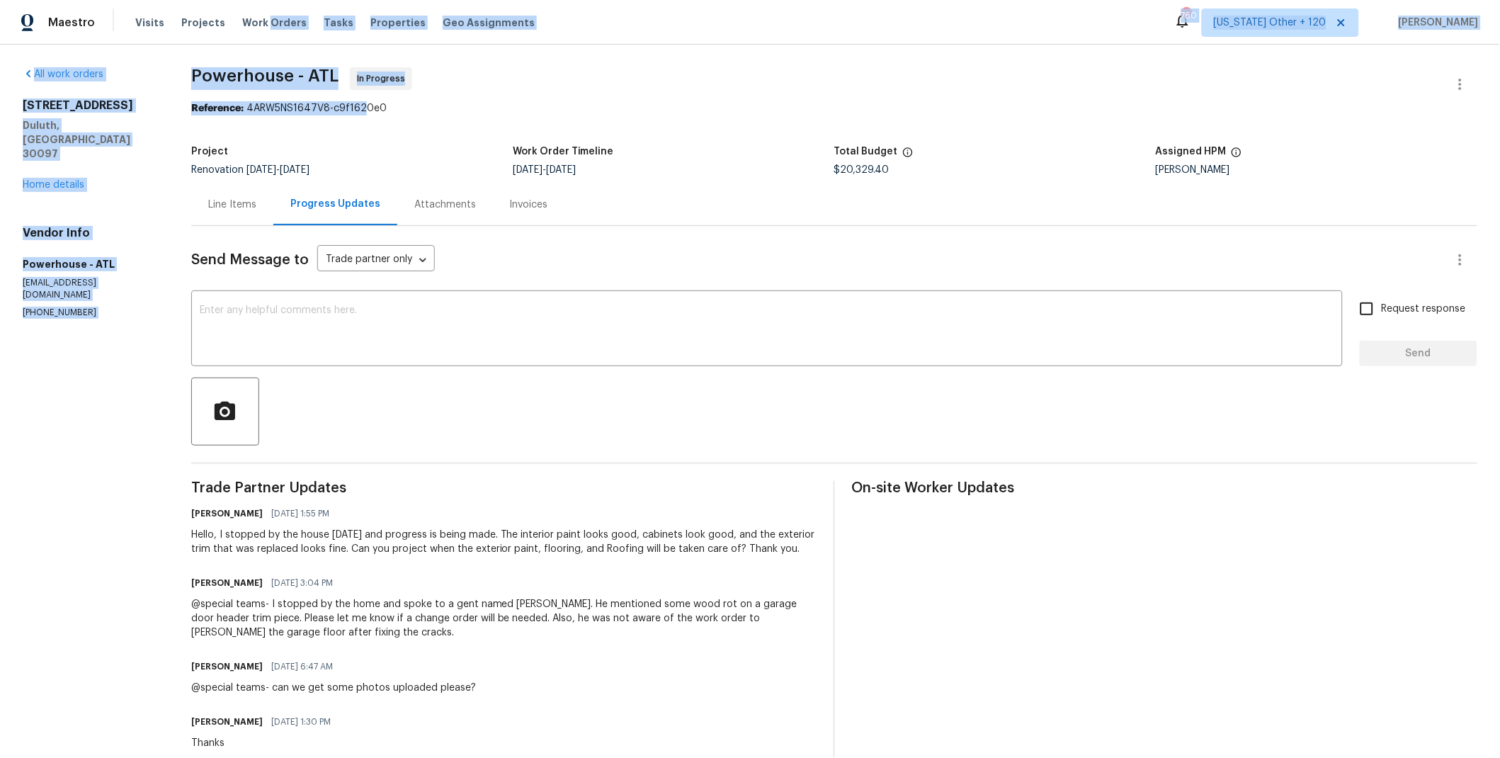
drag, startPoint x: 261, startPoint y: 20, endPoint x: 406, endPoint y: 111, distance: 171.5
click at [396, 113] on div "Maestro Visits Projects Work Orders Tasks Properties Geo Assignments 760 [US_ST…" at bounding box center [750, 379] width 1500 height 758
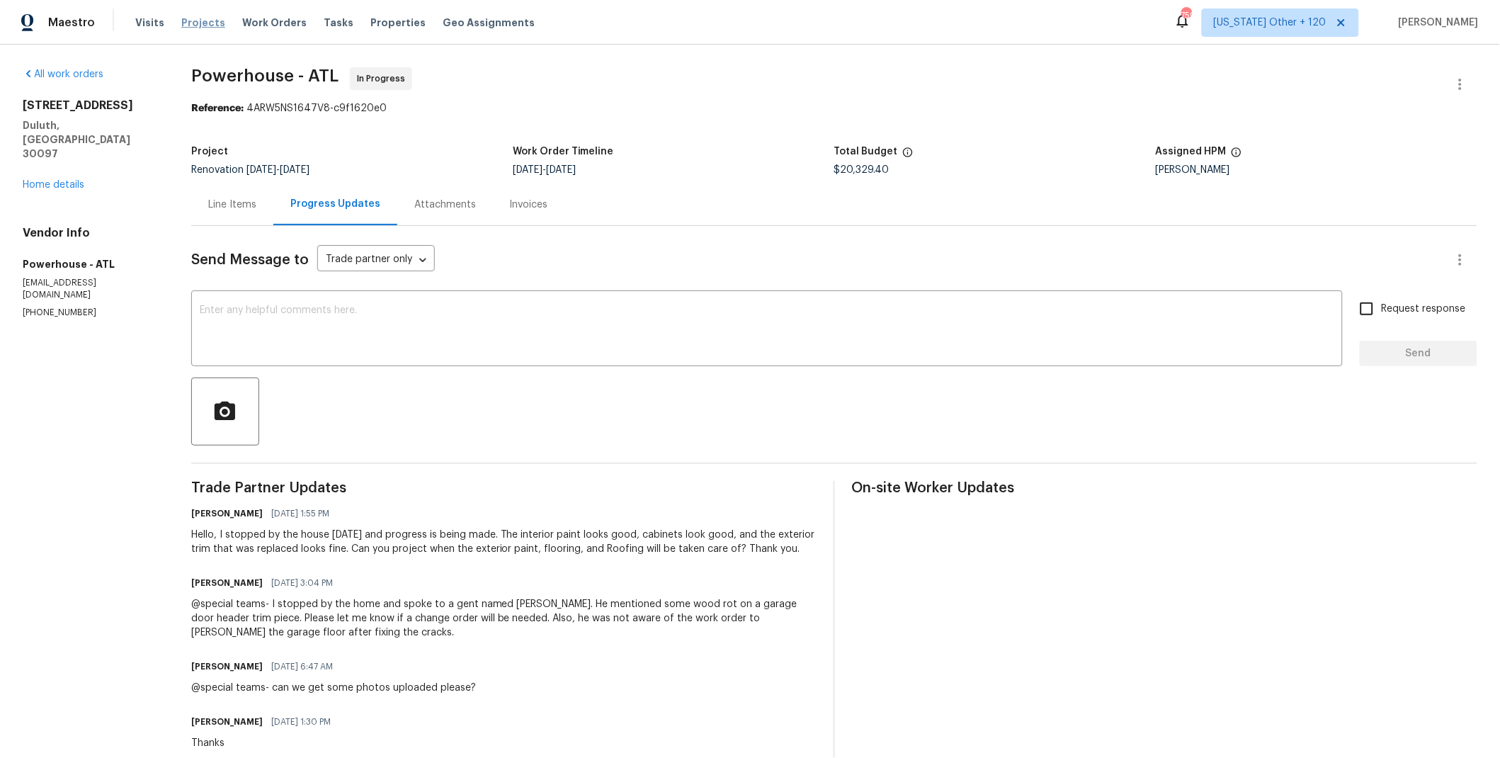
click at [192, 23] on span "Projects" at bounding box center [203, 23] width 44 height 14
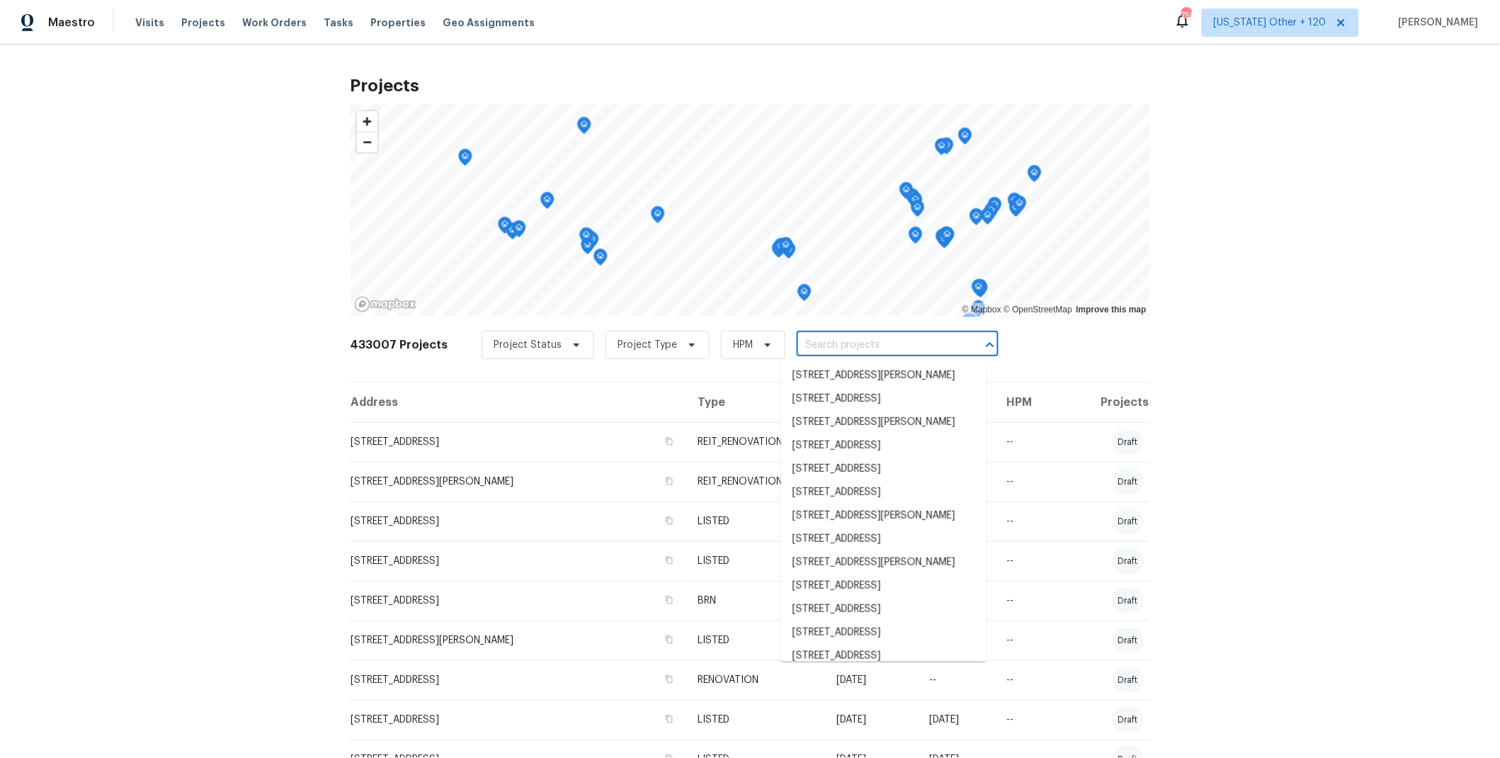
click at [840, 350] on input "text" at bounding box center [877, 345] width 162 height 22
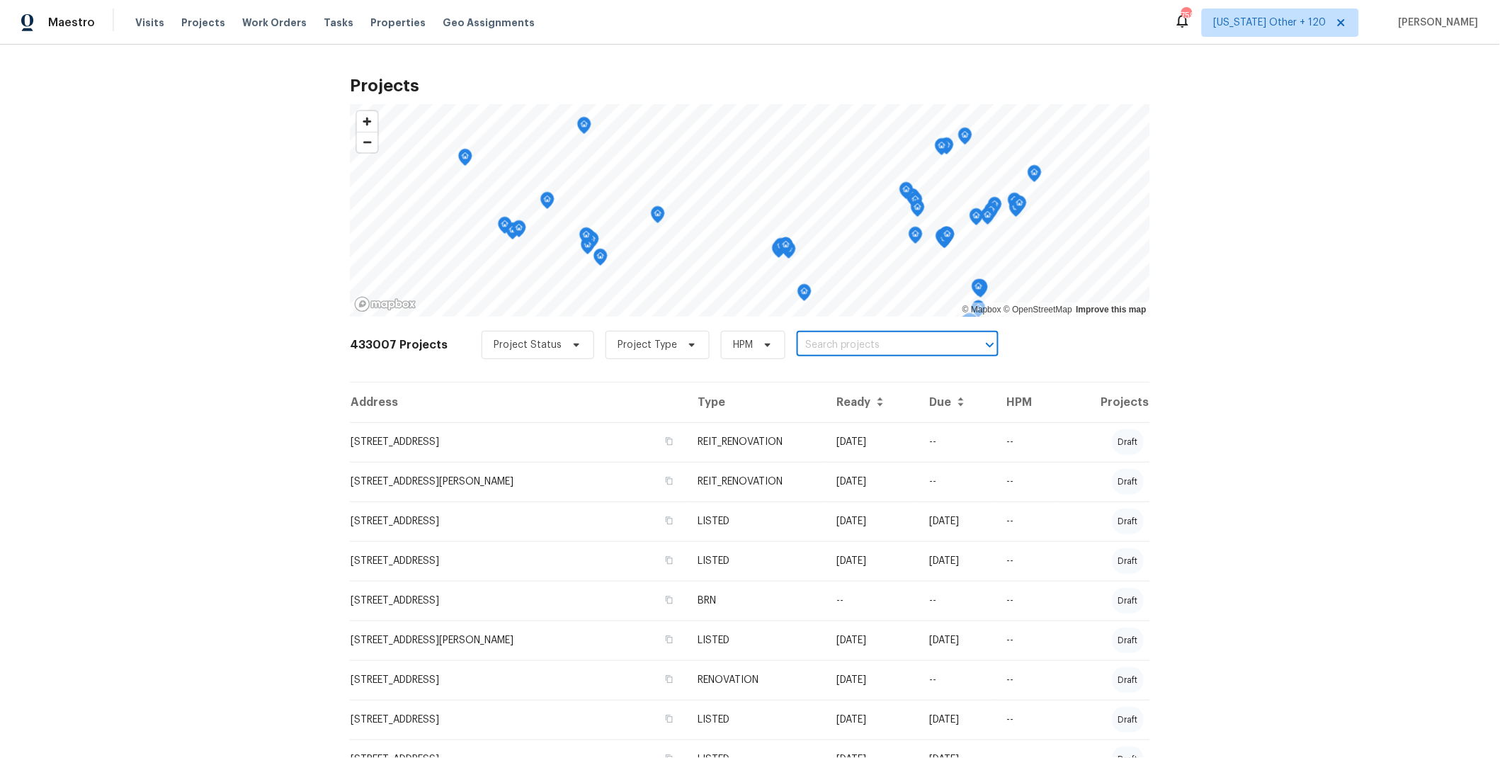
paste input "[STREET_ADDRESS]"
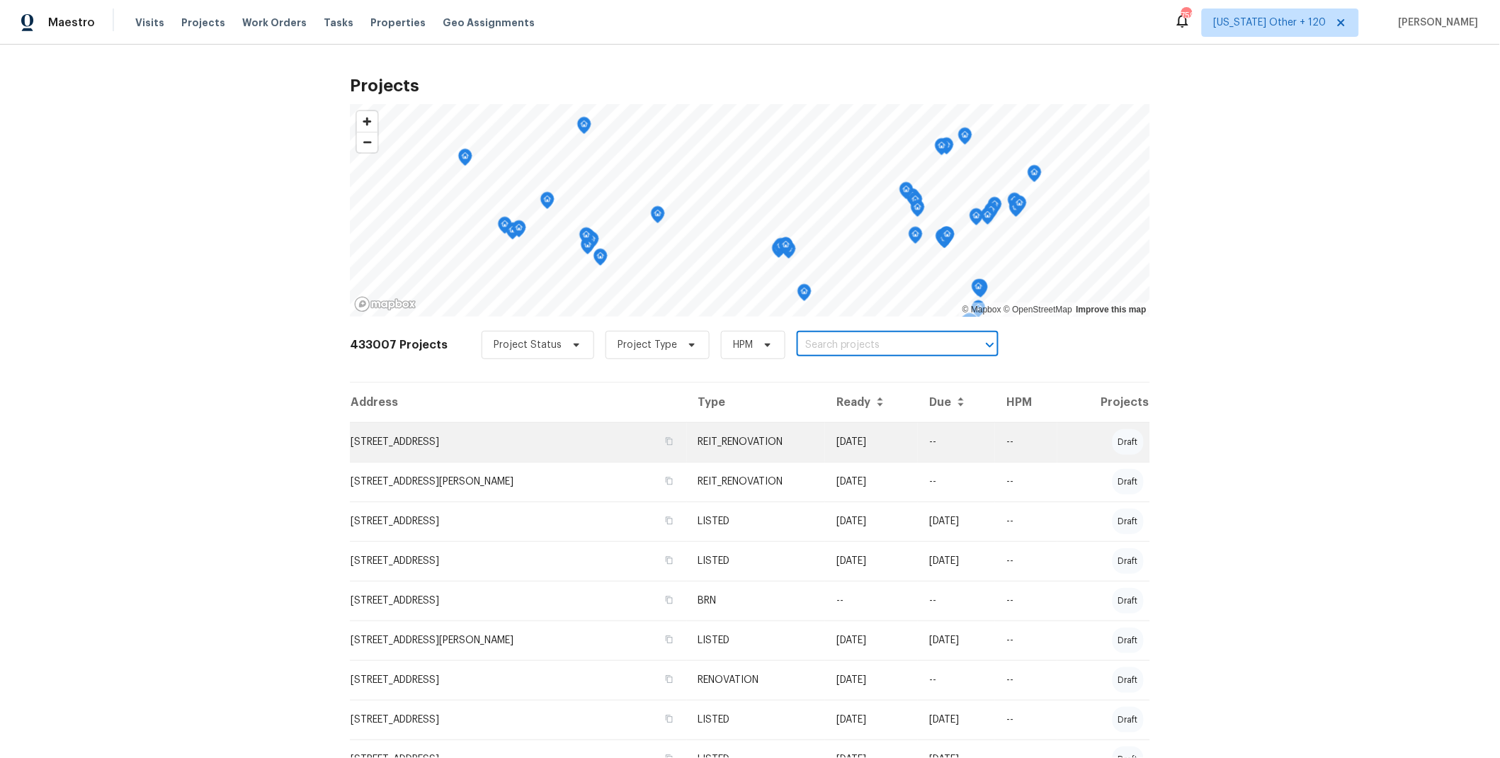
type input "[STREET_ADDRESS]"
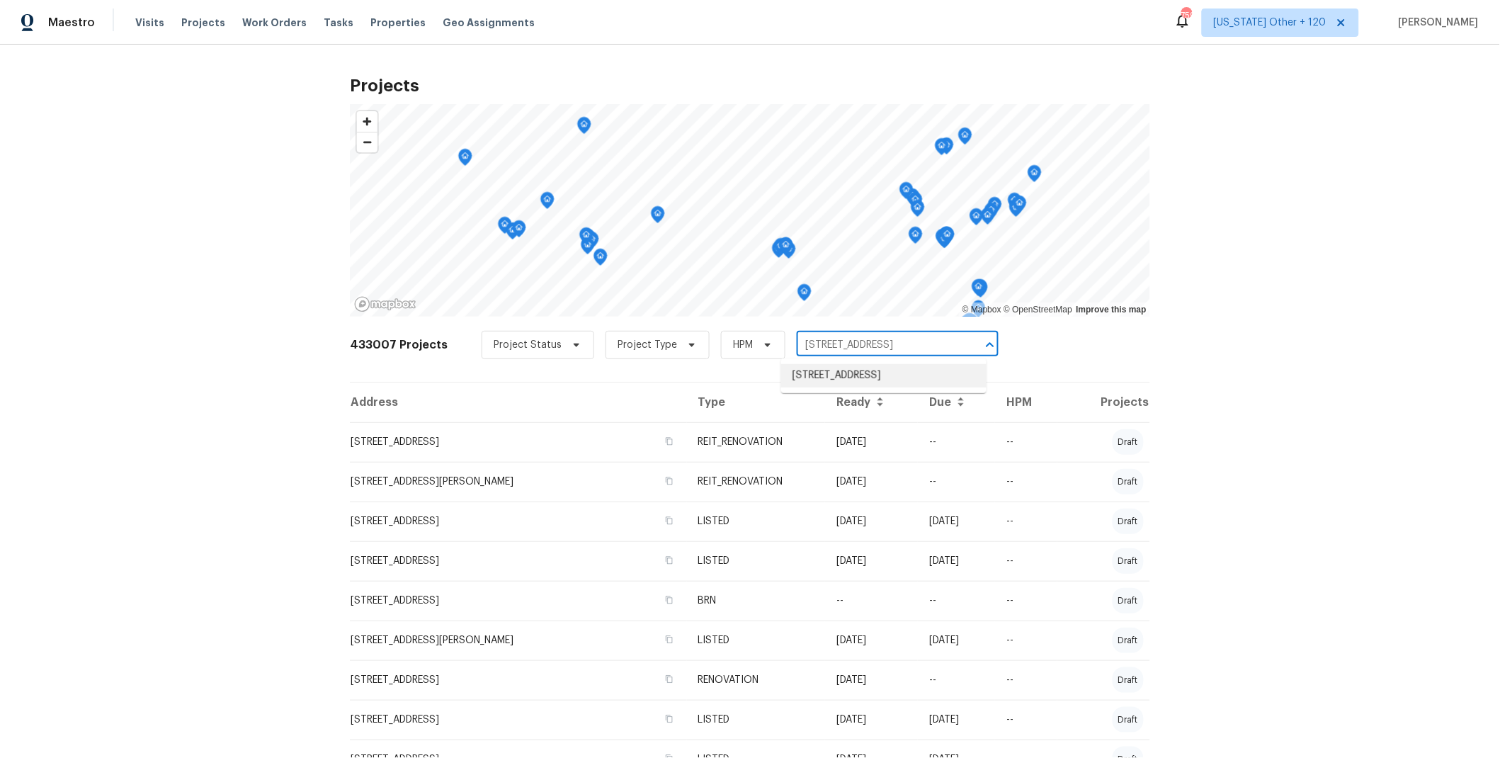
click at [868, 377] on li "[STREET_ADDRESS]" at bounding box center [883, 375] width 205 height 23
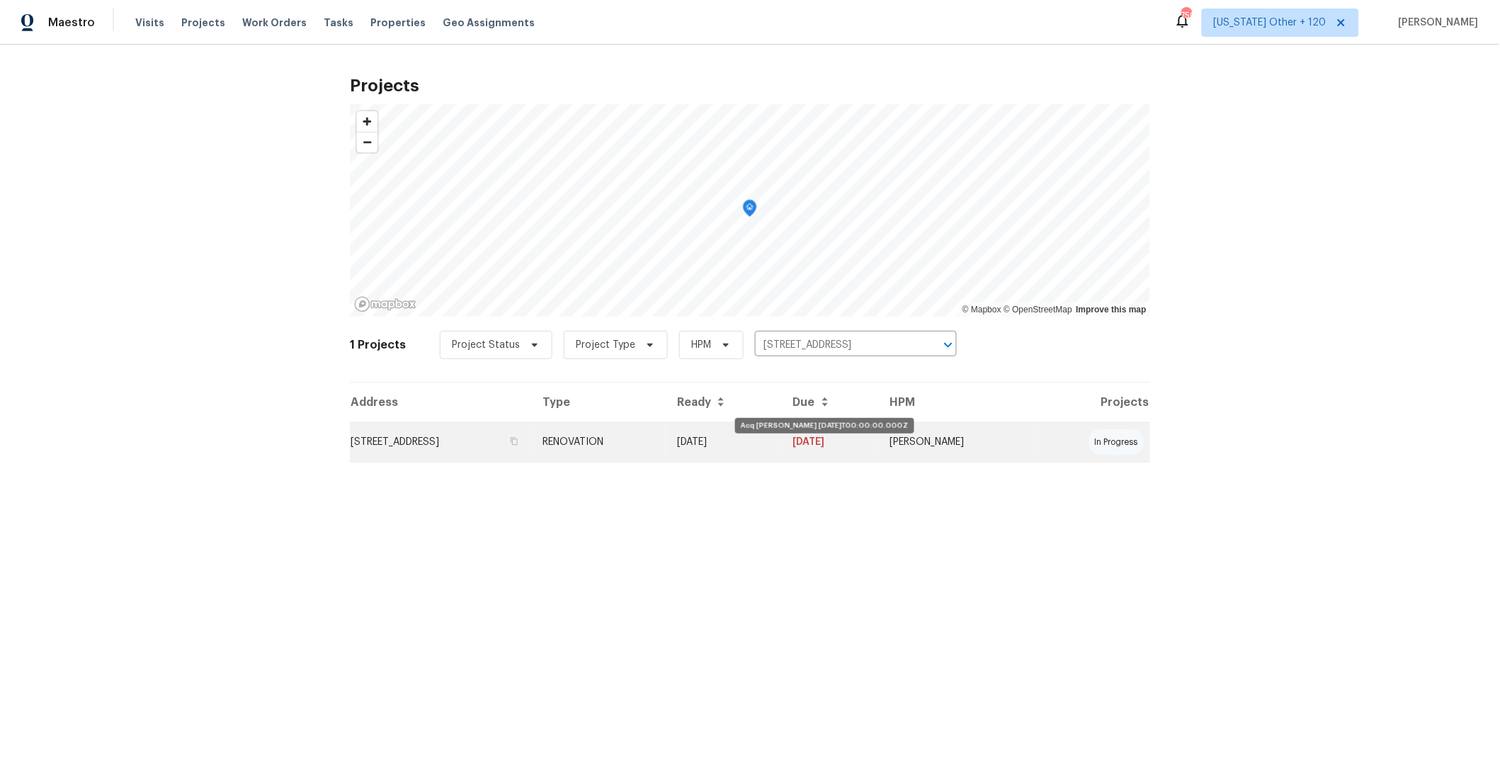
click at [782, 455] on td "[DATE]" at bounding box center [724, 442] width 116 height 40
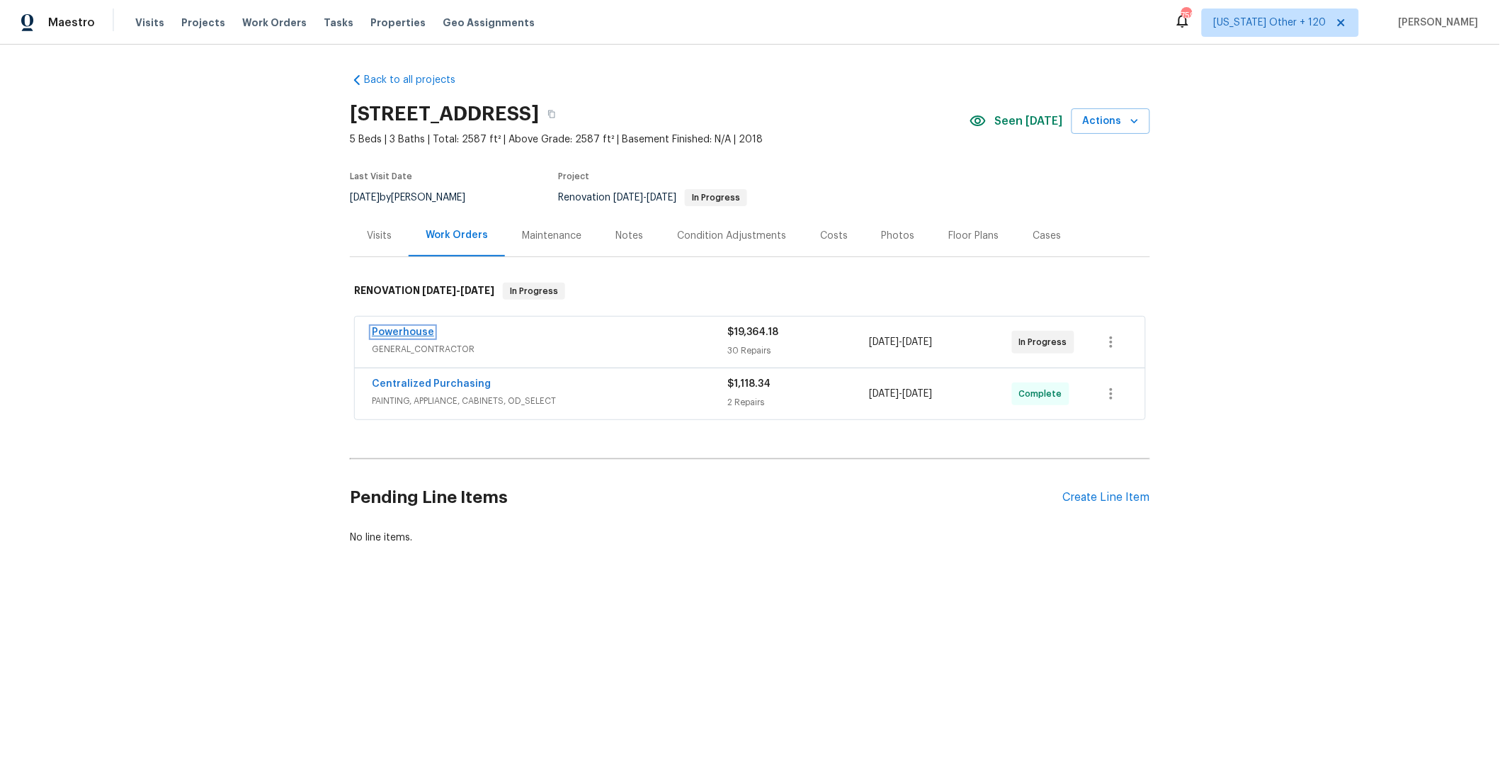
click at [411, 331] on link "Powerhouse" at bounding box center [403, 332] width 62 height 10
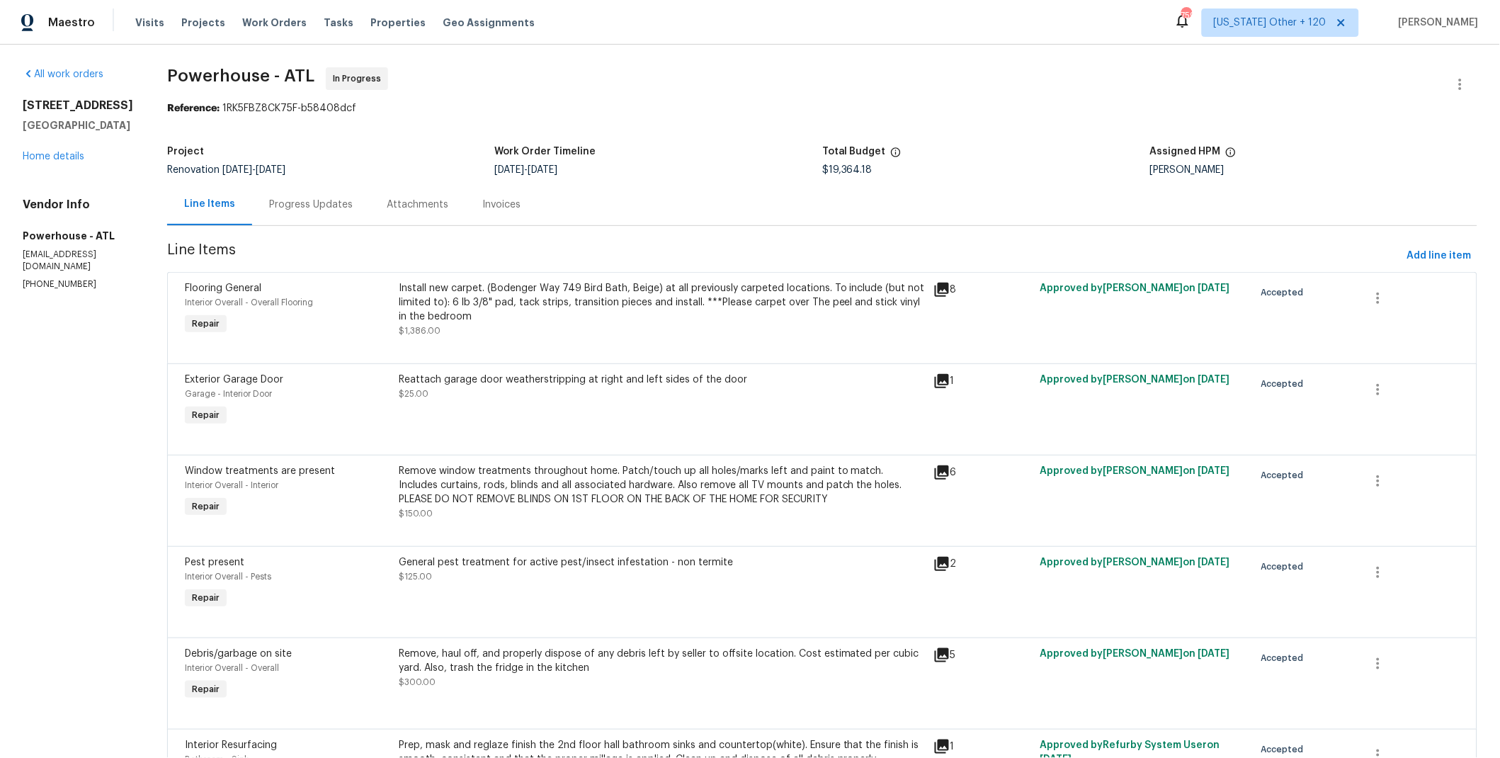
click at [353, 207] on div "Progress Updates" at bounding box center [311, 205] width 84 height 14
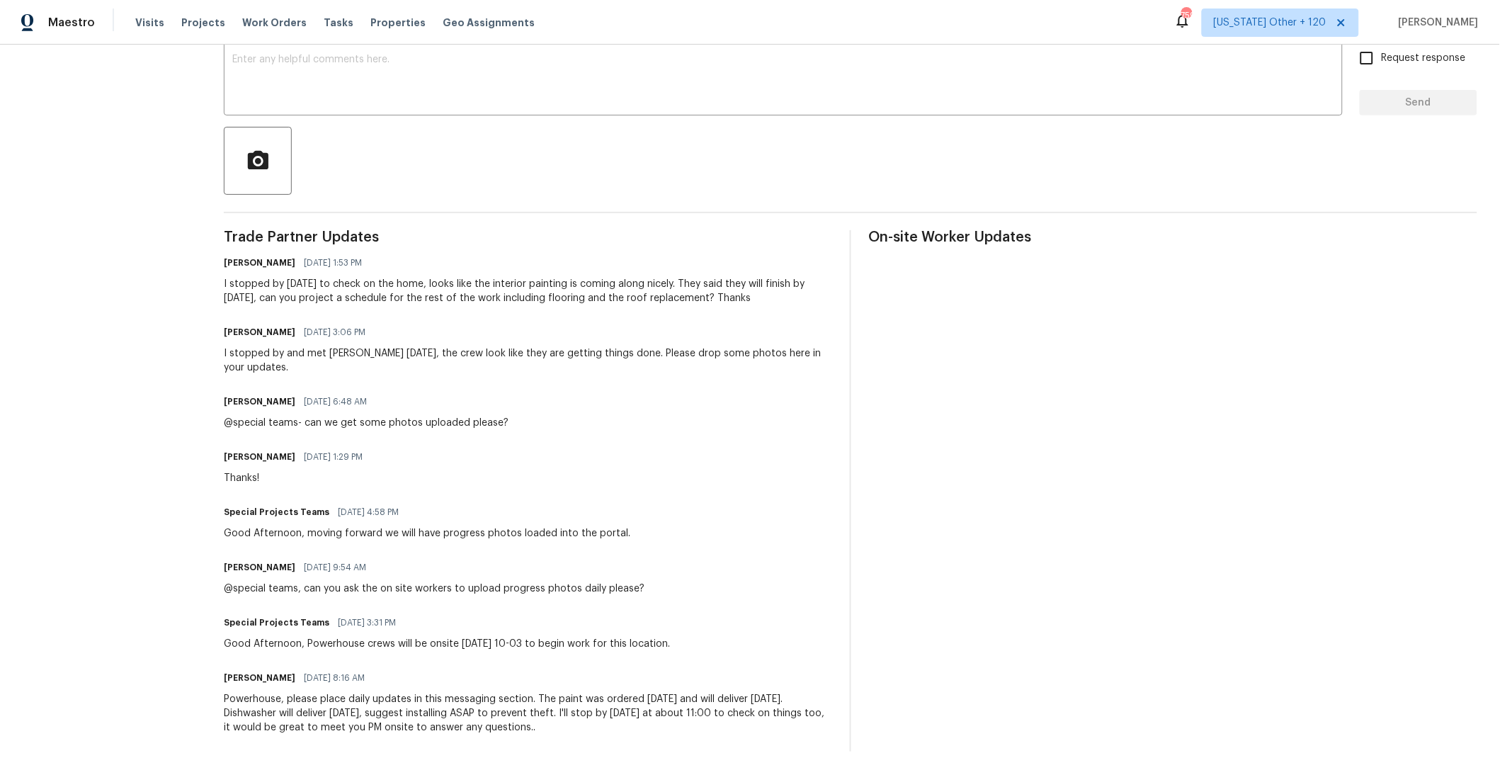
scroll to position [264, 0]
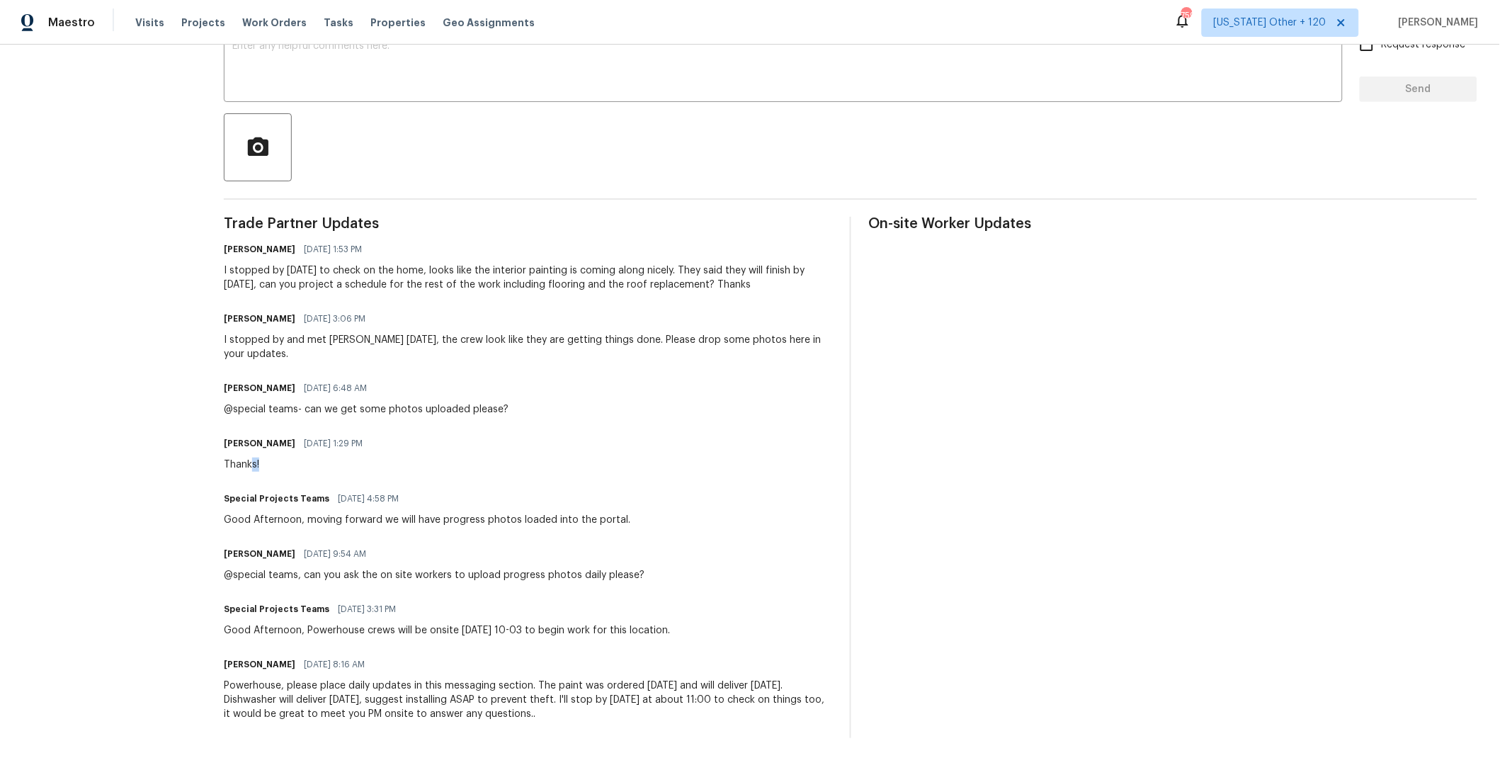
click at [240, 457] on div "Thanks!" at bounding box center [297, 464] width 147 height 14
drag, startPoint x: 365, startPoint y: 395, endPoint x: 375, endPoint y: 395, distance: 9.2
click at [375, 402] on div "@special teams- can we get some photos uploaded please?" at bounding box center [366, 409] width 285 height 14
click at [292, 342] on div "I stopped by and met [PERSON_NAME] [DATE], the crew look like they are getting …" at bounding box center [528, 347] width 609 height 28
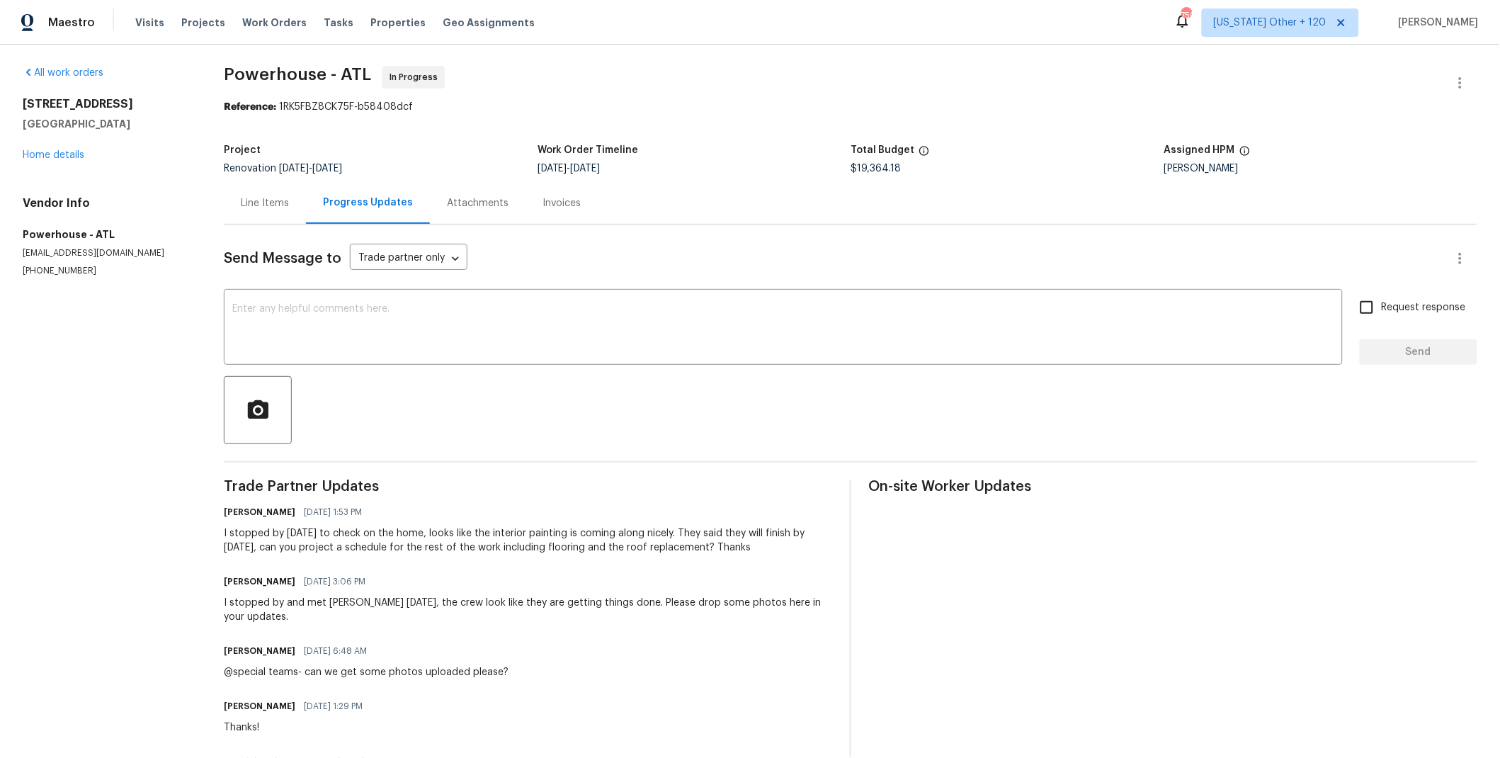
scroll to position [0, 0]
click at [74, 154] on link "Home details" at bounding box center [54, 157] width 62 height 10
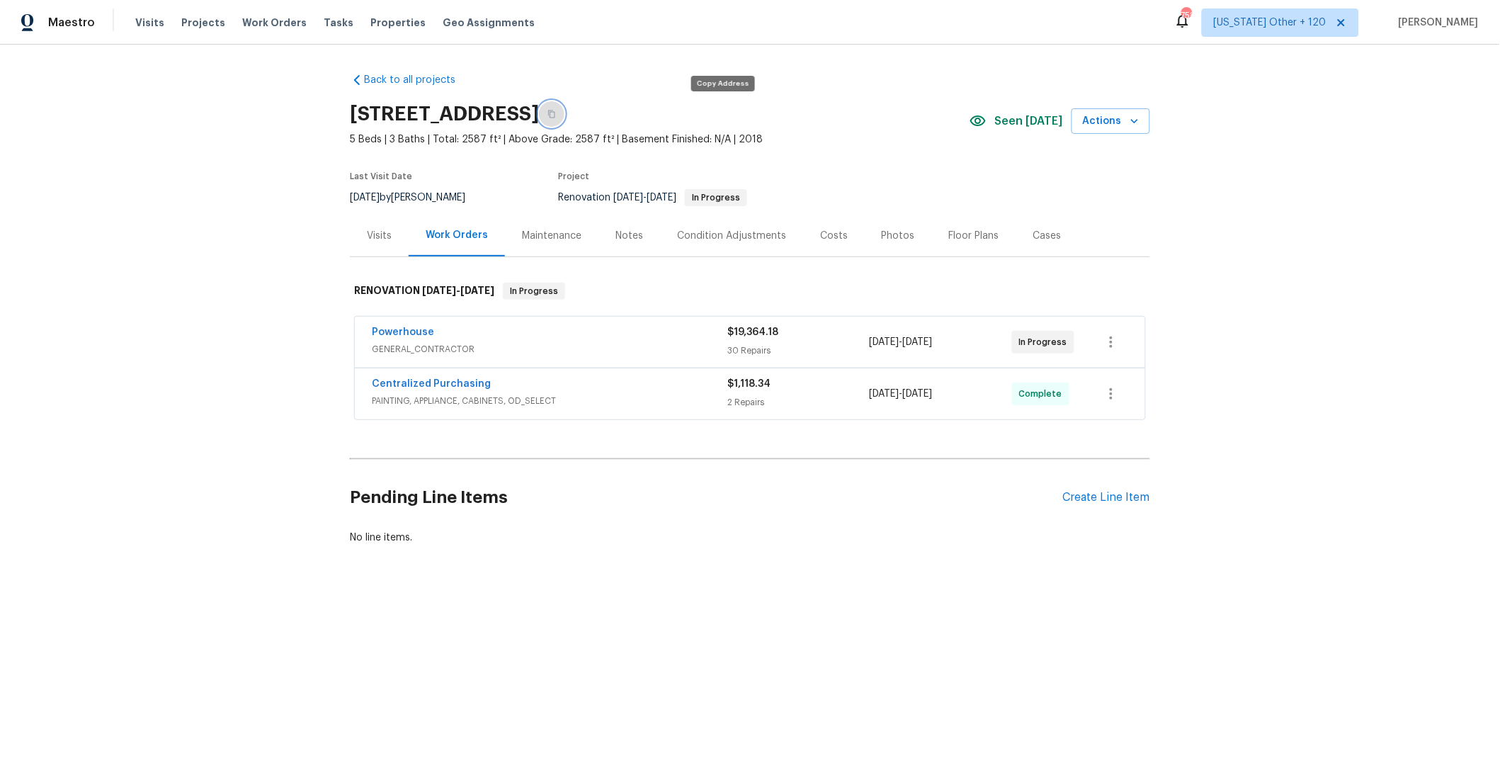
click at [555, 118] on icon "button" at bounding box center [551, 114] width 7 height 8
click at [202, 21] on span "Projects" at bounding box center [203, 23] width 44 height 14
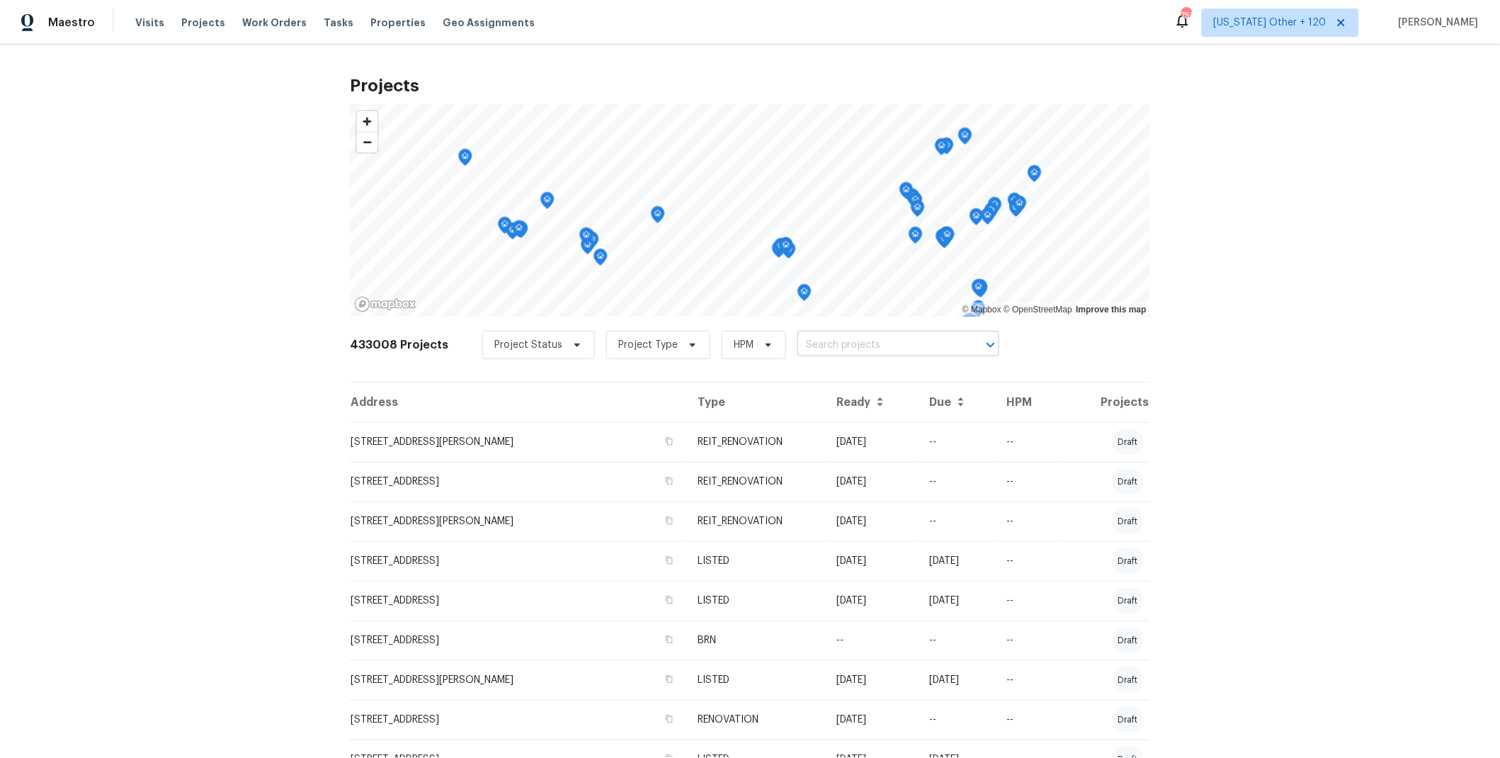
click at [834, 349] on input "text" at bounding box center [878, 345] width 162 height 22
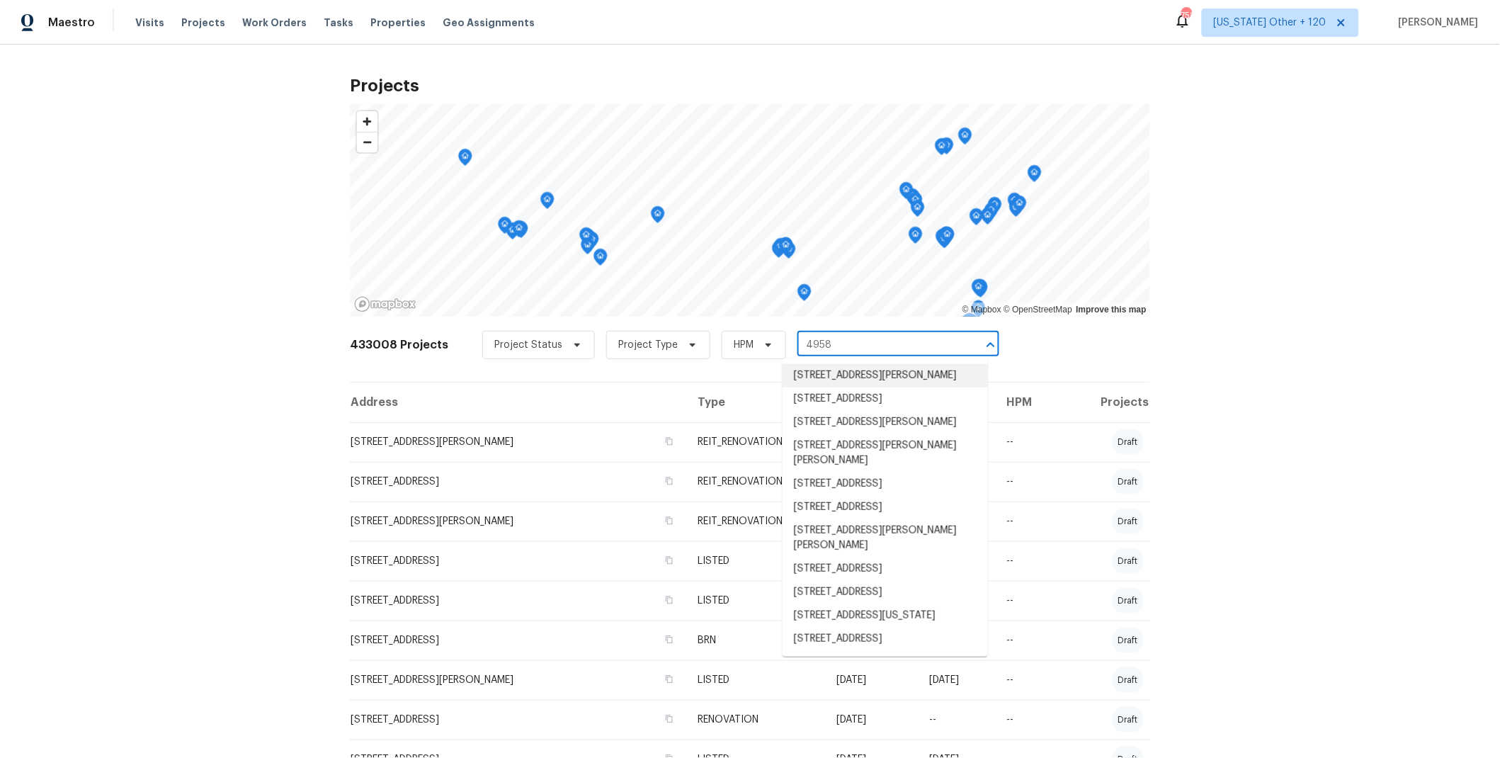
type input "4958"
click at [872, 352] on input "text" at bounding box center [878, 345] width 162 height 22
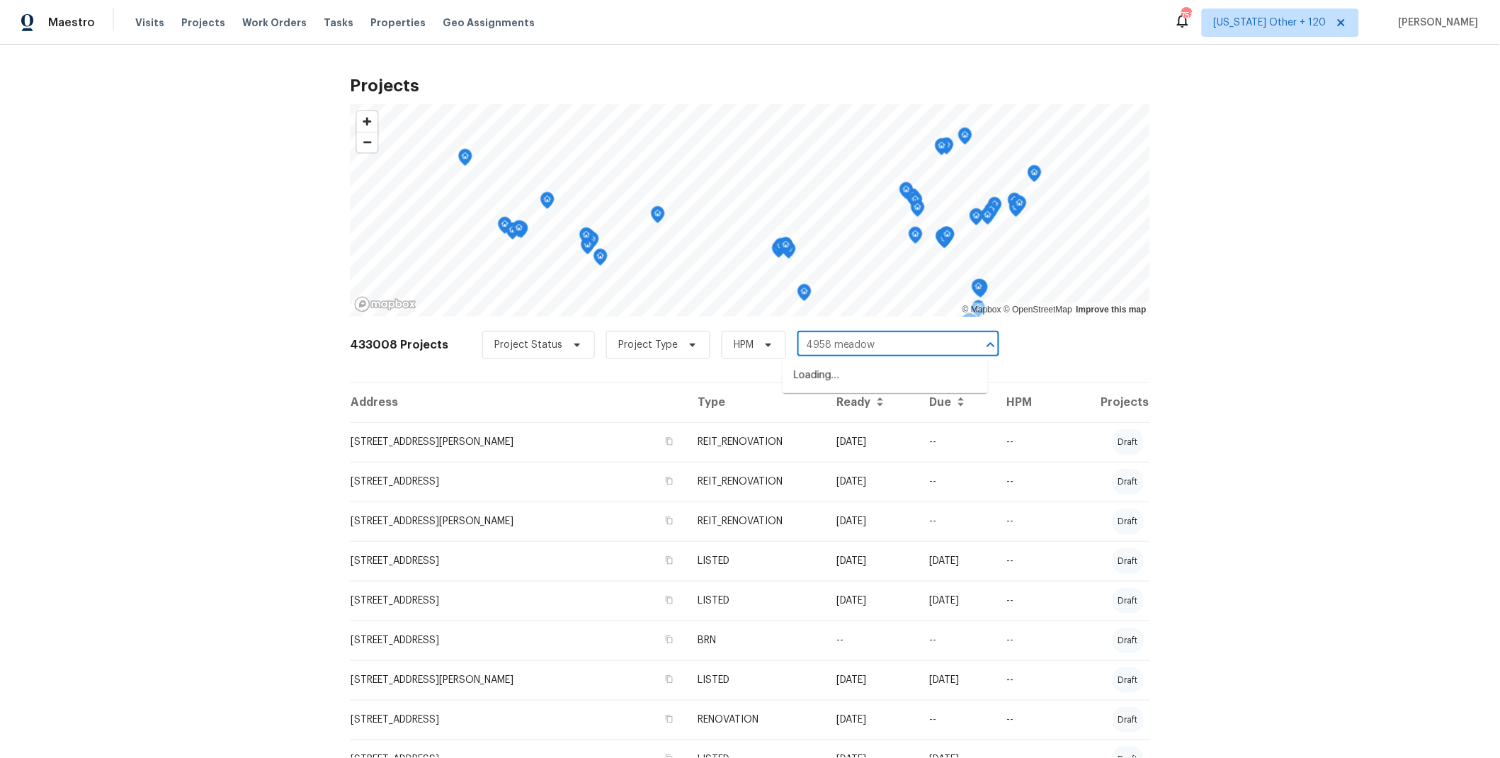
type input "4958 meadow"
click at [887, 376] on li "[STREET_ADDRESS]" at bounding box center [884, 375] width 205 height 23
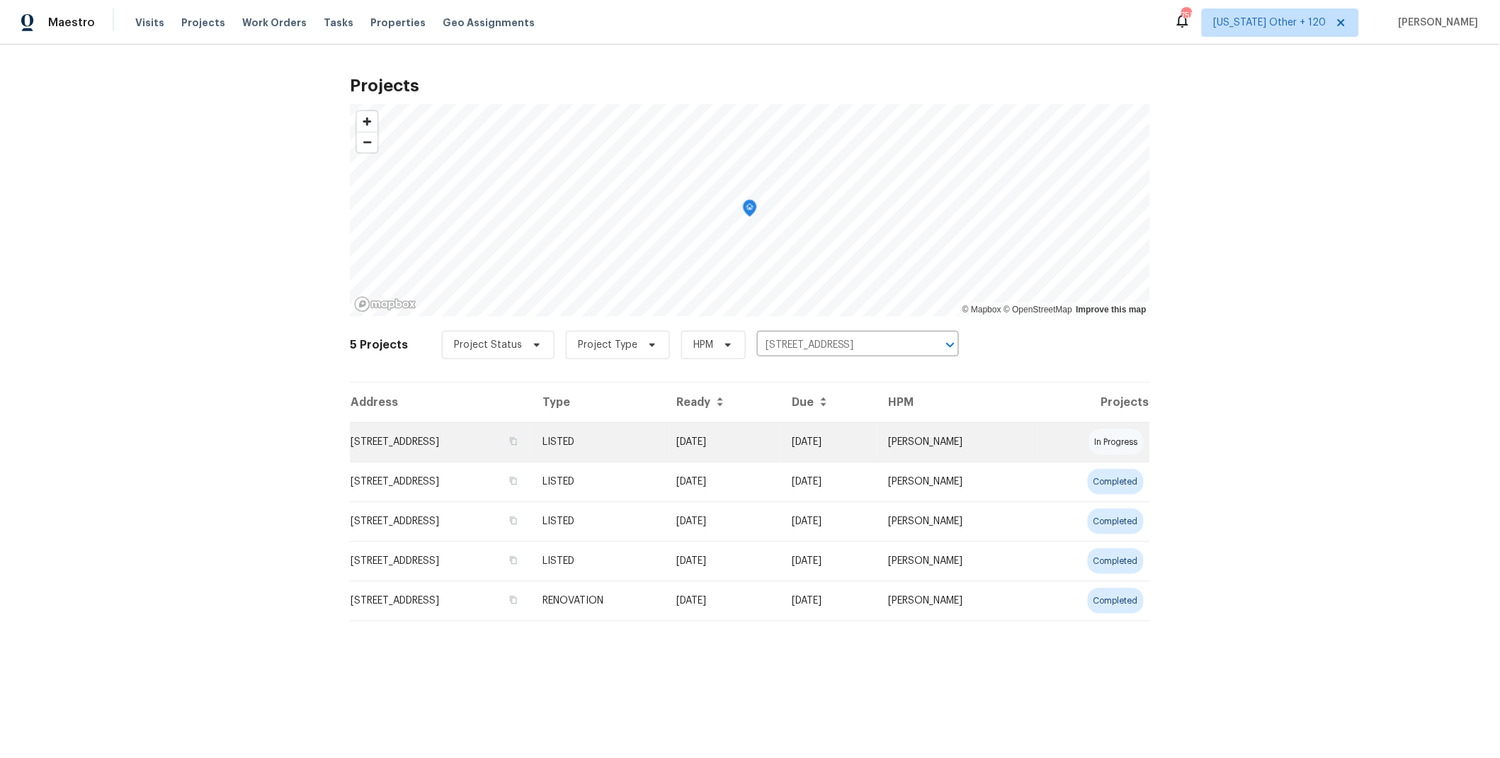
click at [780, 447] on td "[DATE]" at bounding box center [722, 442] width 115 height 40
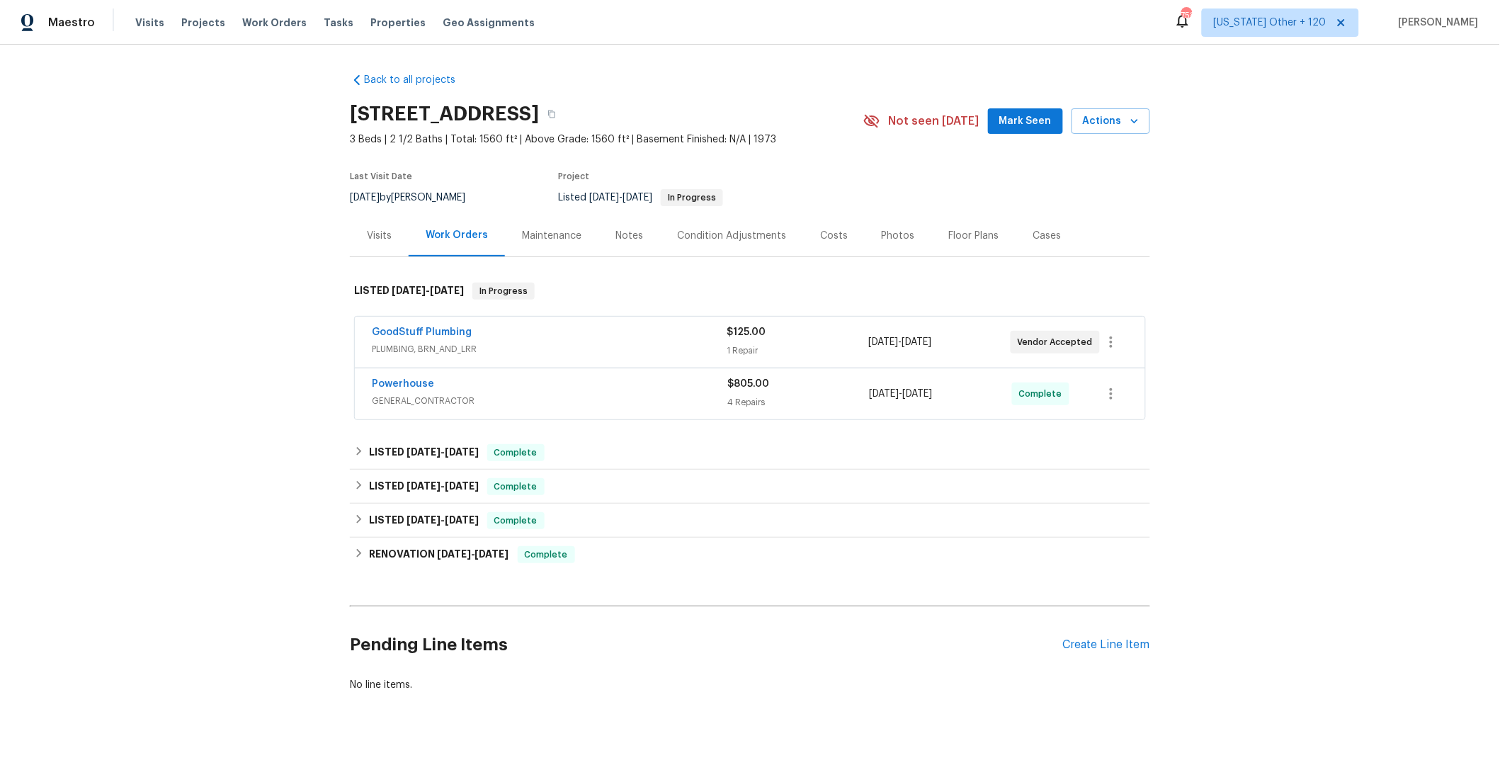
click at [639, 396] on span "GENERAL_CONTRACTOR" at bounding box center [549, 401] width 355 height 14
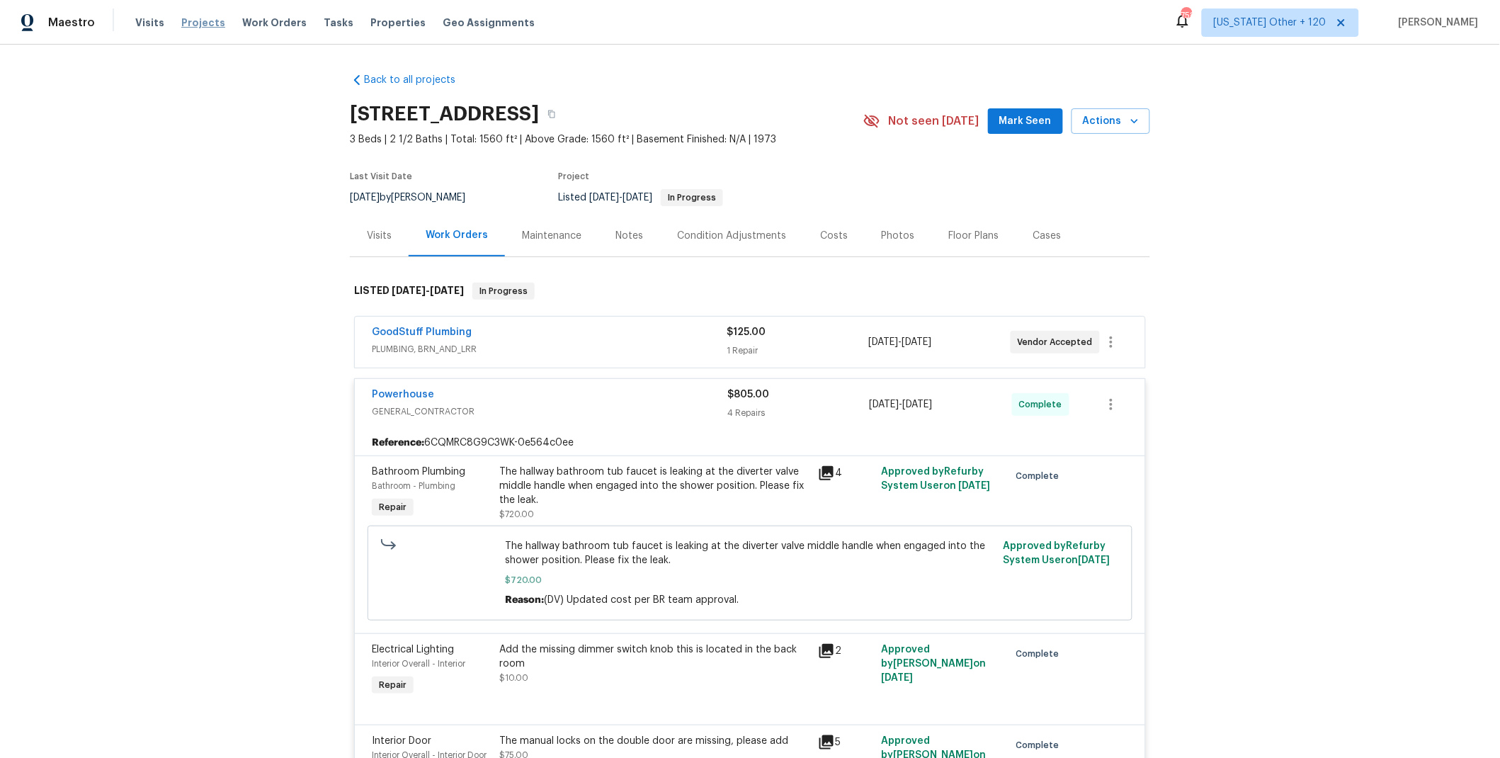
click at [206, 23] on span "Projects" at bounding box center [203, 23] width 44 height 14
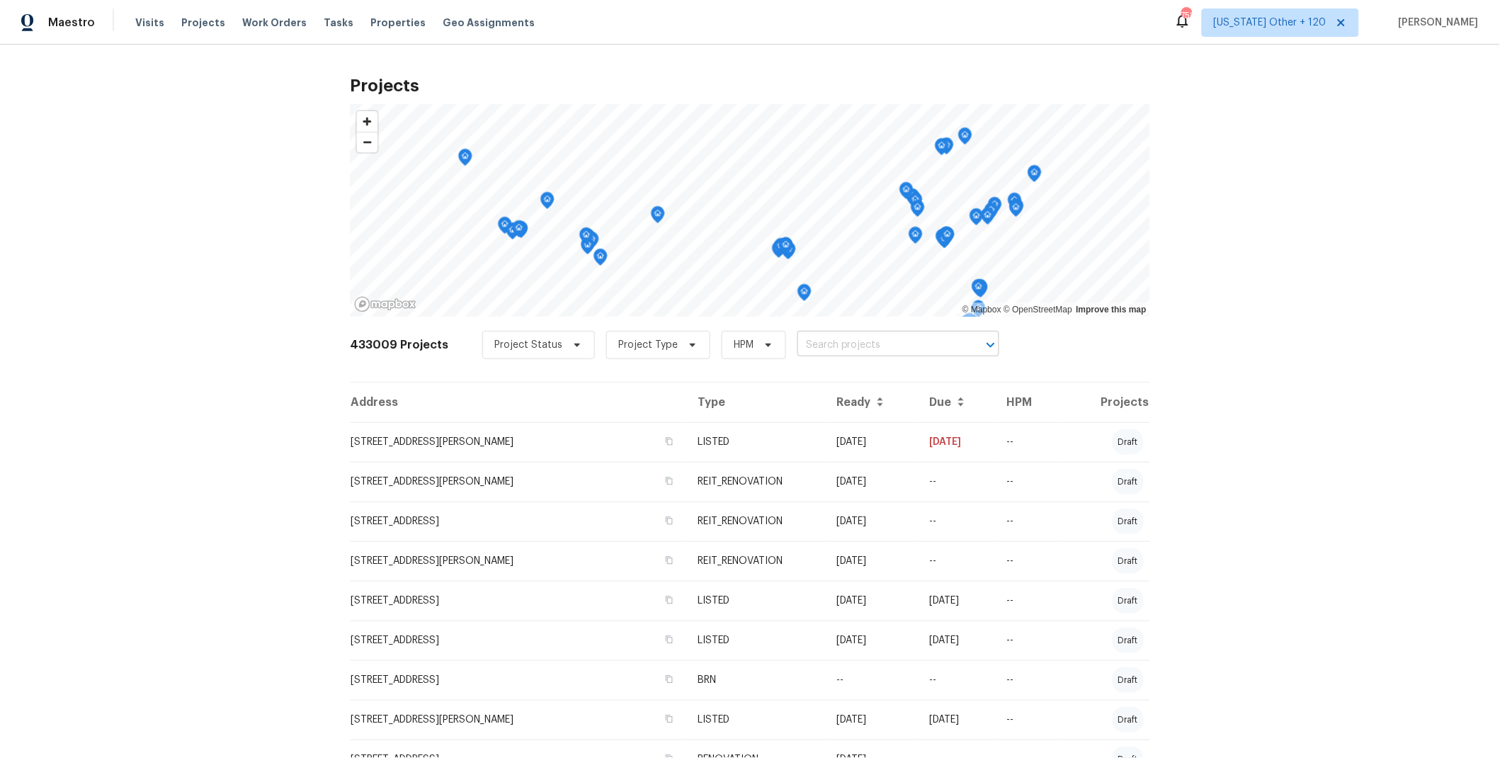
click at [815, 349] on input "text" at bounding box center [878, 345] width 162 height 22
type input "422 [PERSON_NAME]"
click at [830, 372] on li "[STREET_ADDRESS][PERSON_NAME]" at bounding box center [884, 375] width 205 height 23
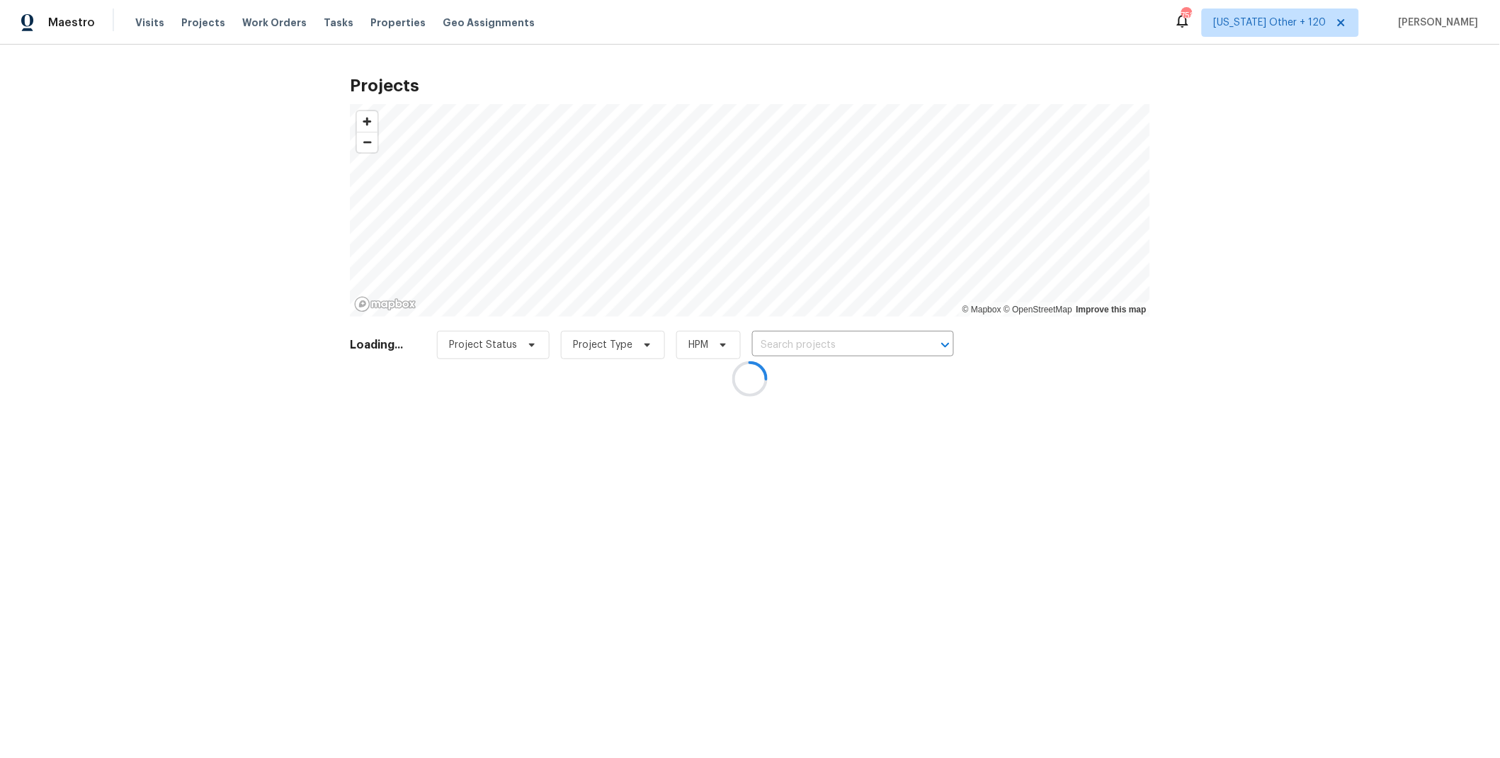
type input "[STREET_ADDRESS][PERSON_NAME]"
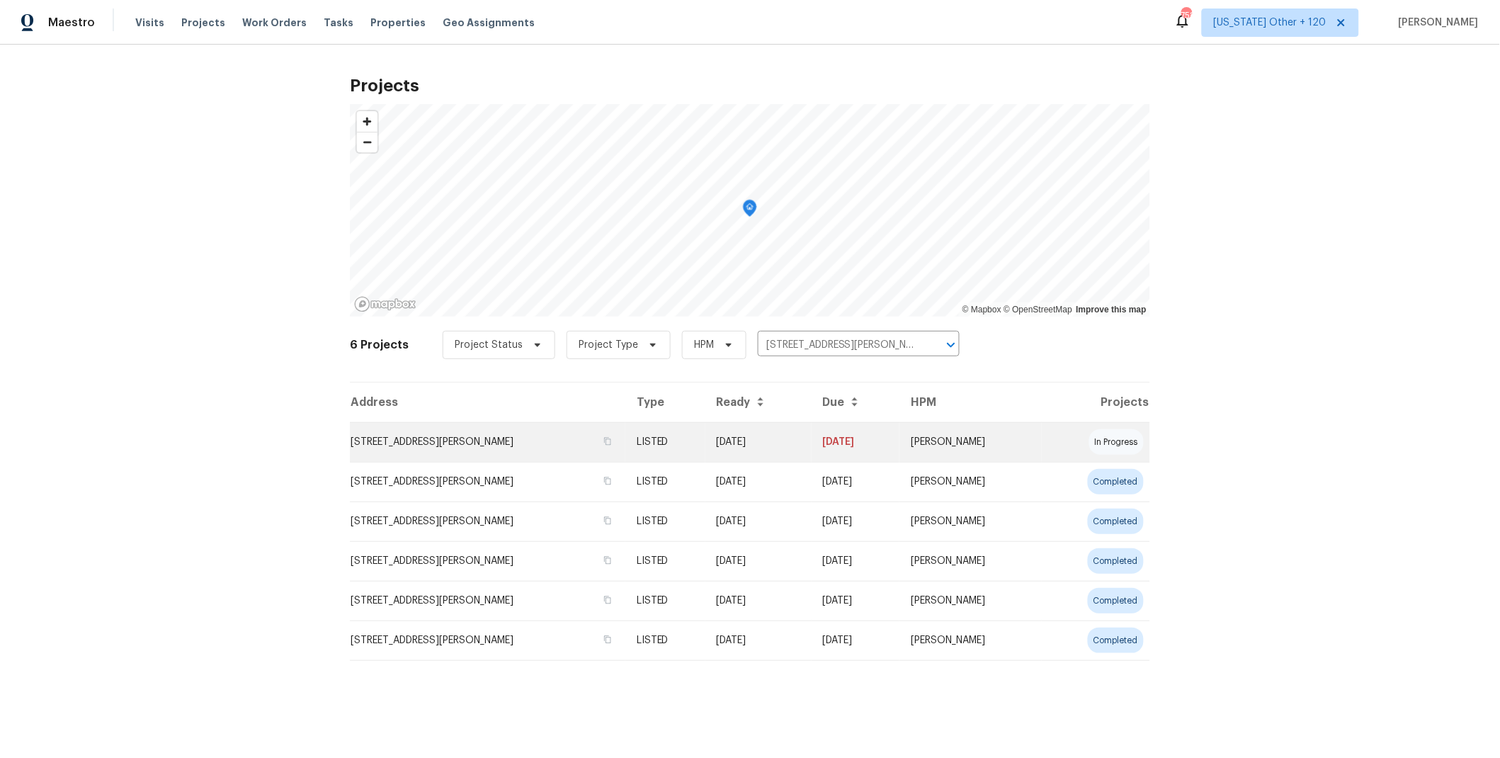
click at [799, 435] on td "[DATE]" at bounding box center [758, 442] width 106 height 40
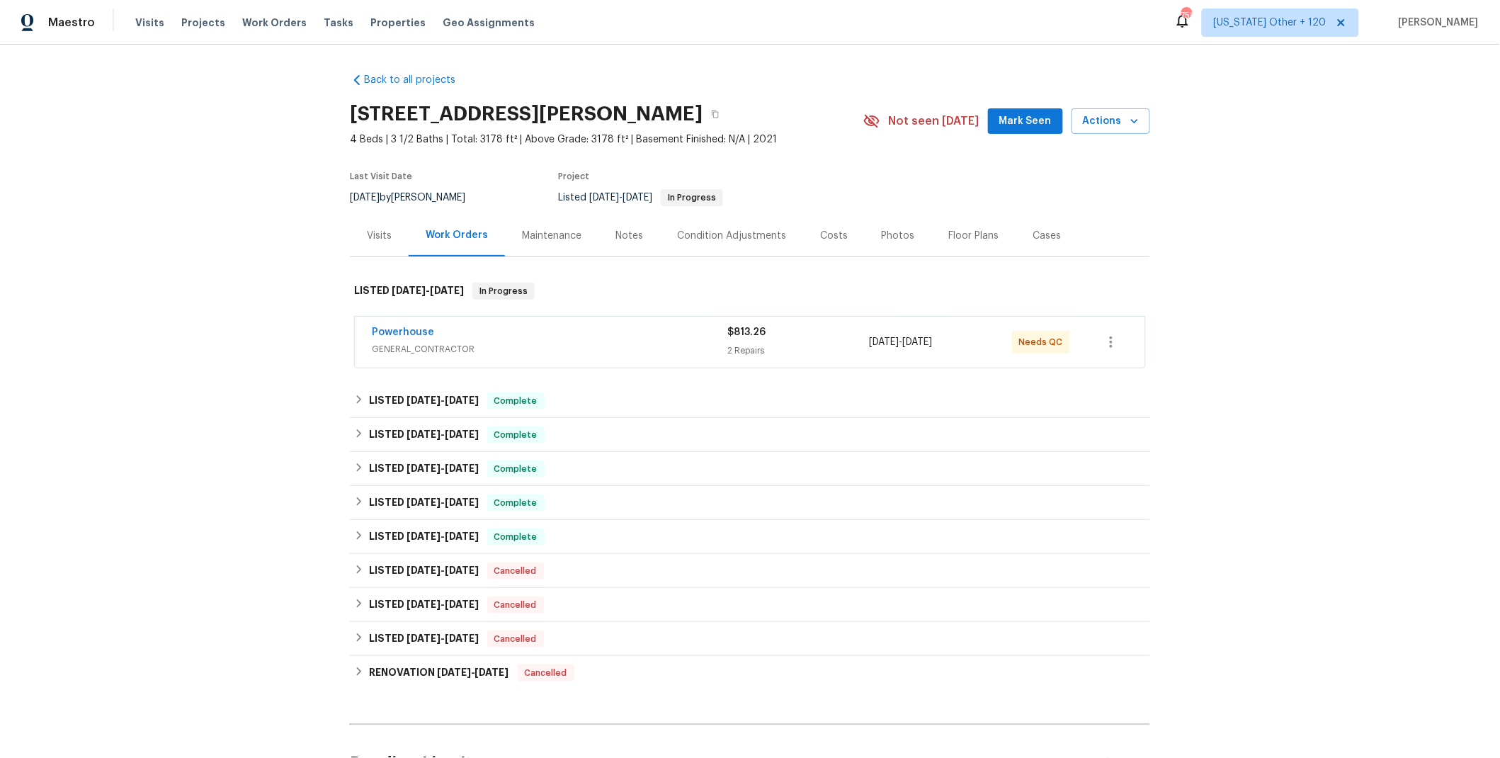
click at [632, 345] on span "GENERAL_CONTRACTOR" at bounding box center [549, 349] width 355 height 14
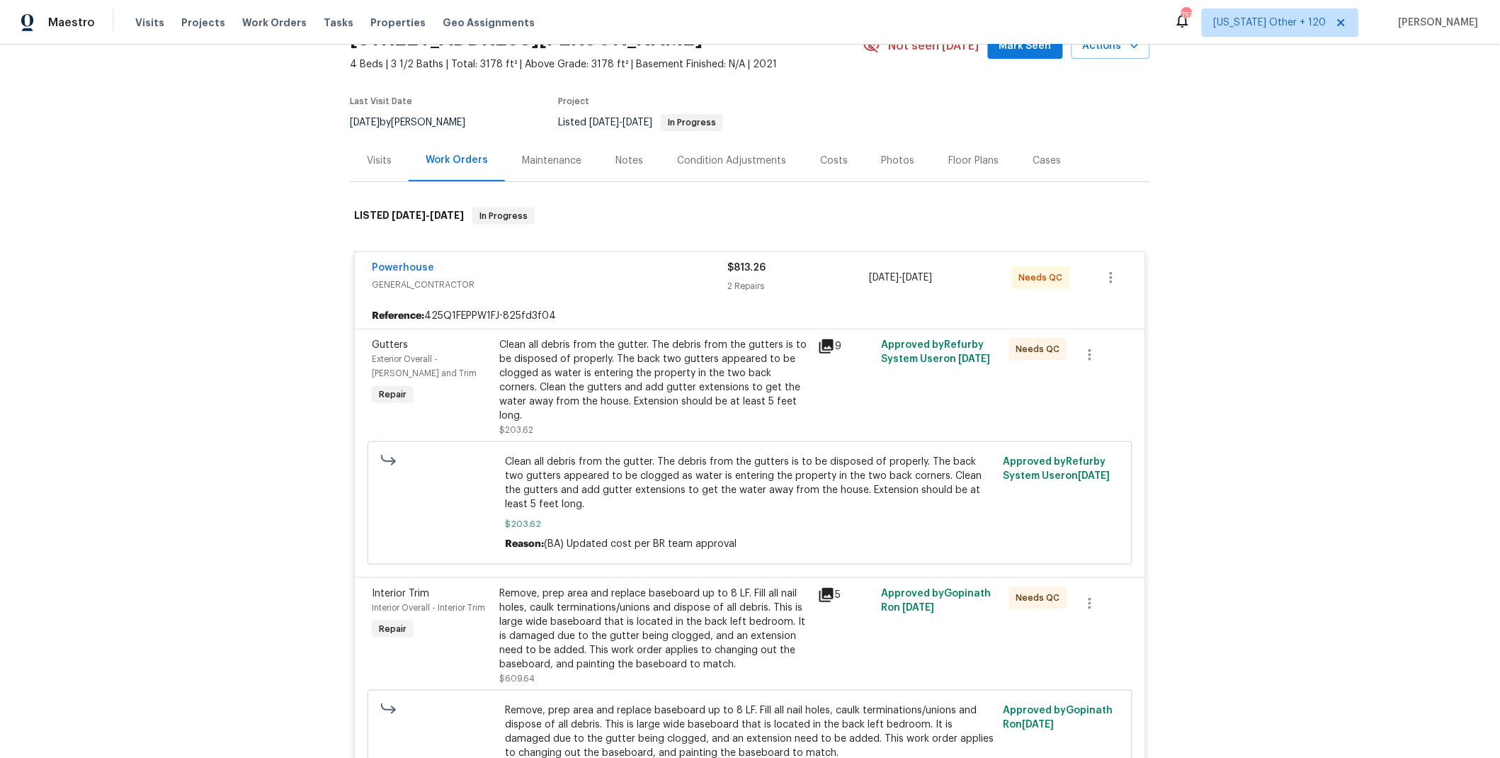
scroll to position [107, 0]
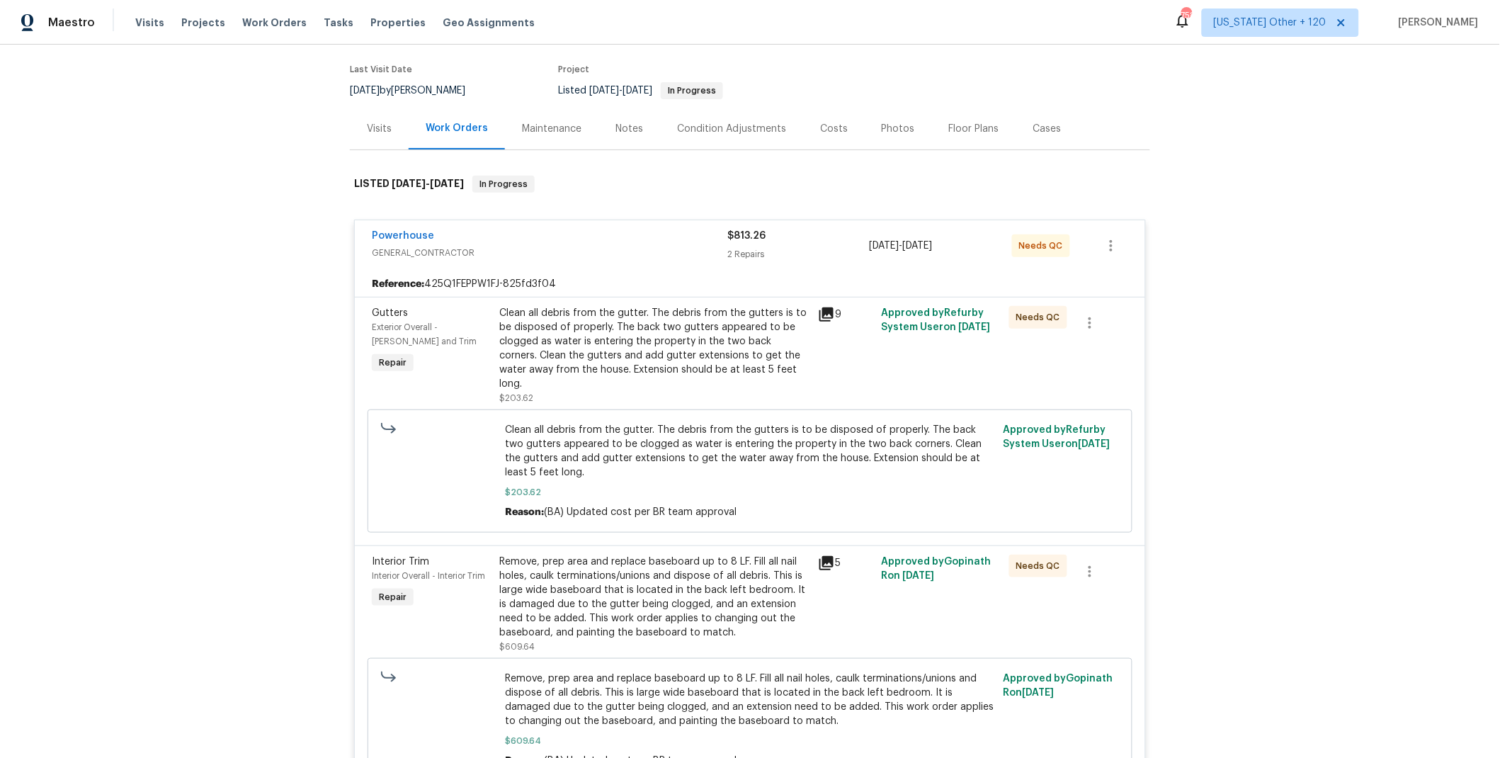
click at [819, 316] on icon at bounding box center [826, 314] width 17 height 17
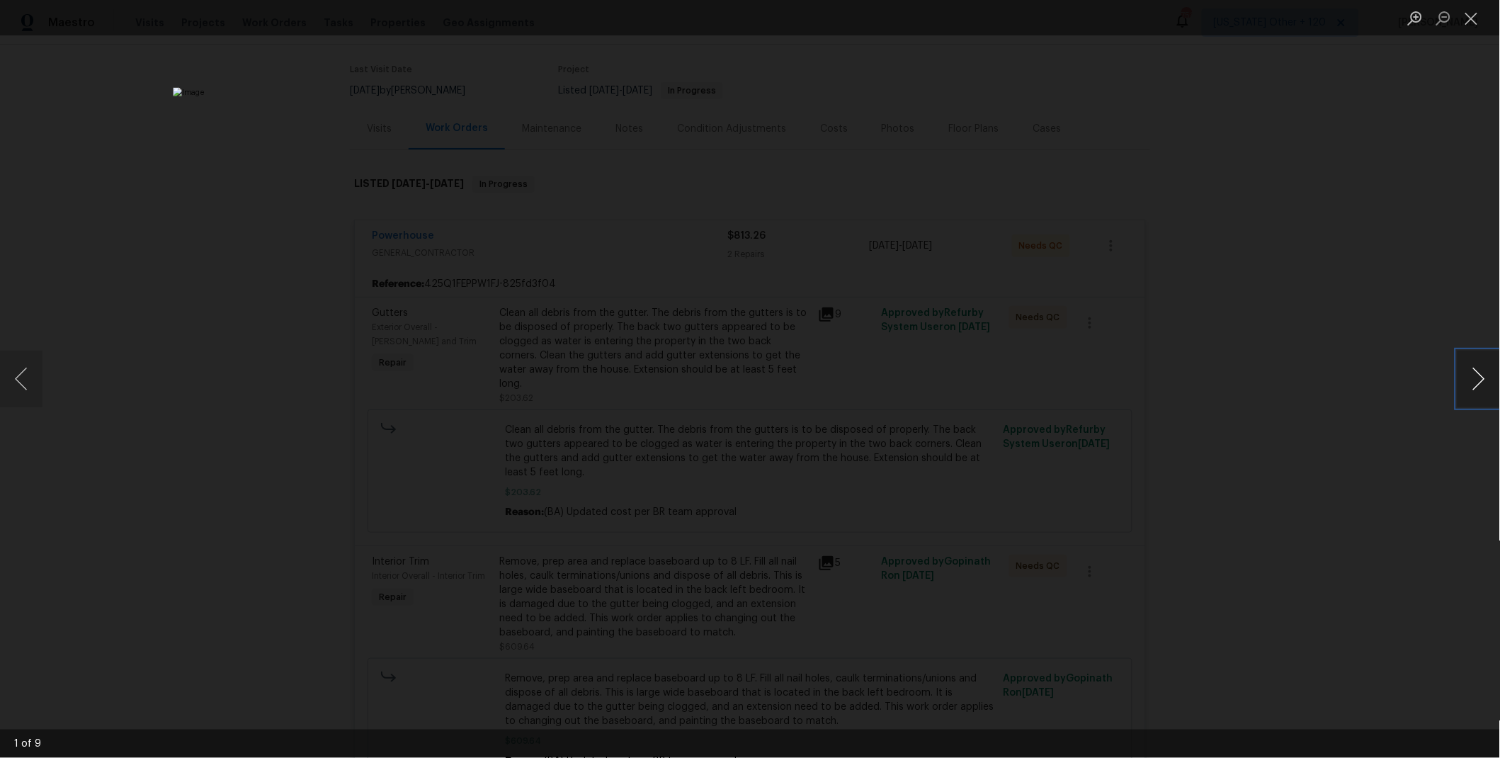
click at [1473, 383] on button "Next image" at bounding box center [1478, 378] width 42 height 57
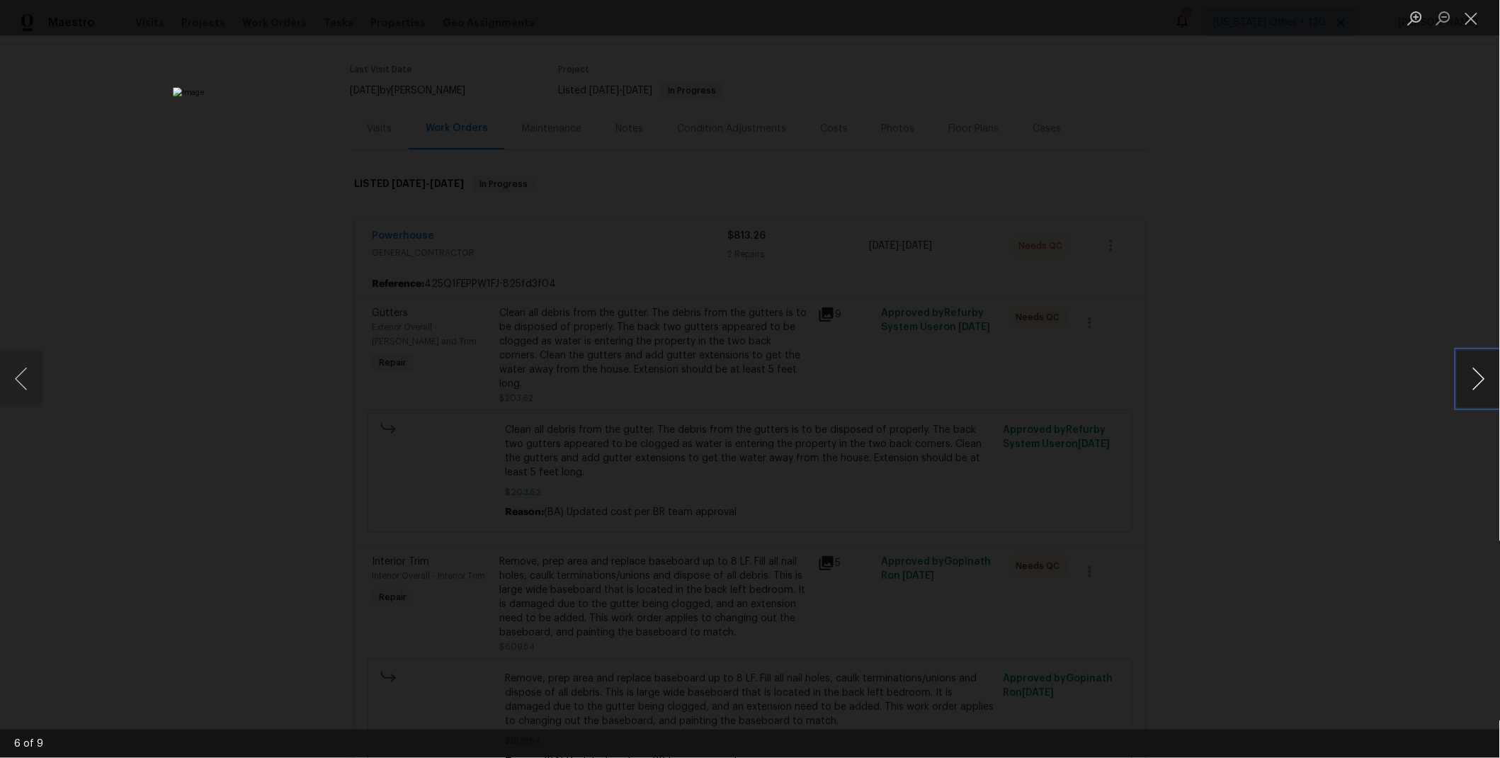
click at [1473, 383] on button "Next image" at bounding box center [1478, 378] width 42 height 57
click at [1462, 377] on button "Next image" at bounding box center [1478, 378] width 42 height 57
click at [1474, 17] on button "Close lightbox" at bounding box center [1471, 18] width 28 height 25
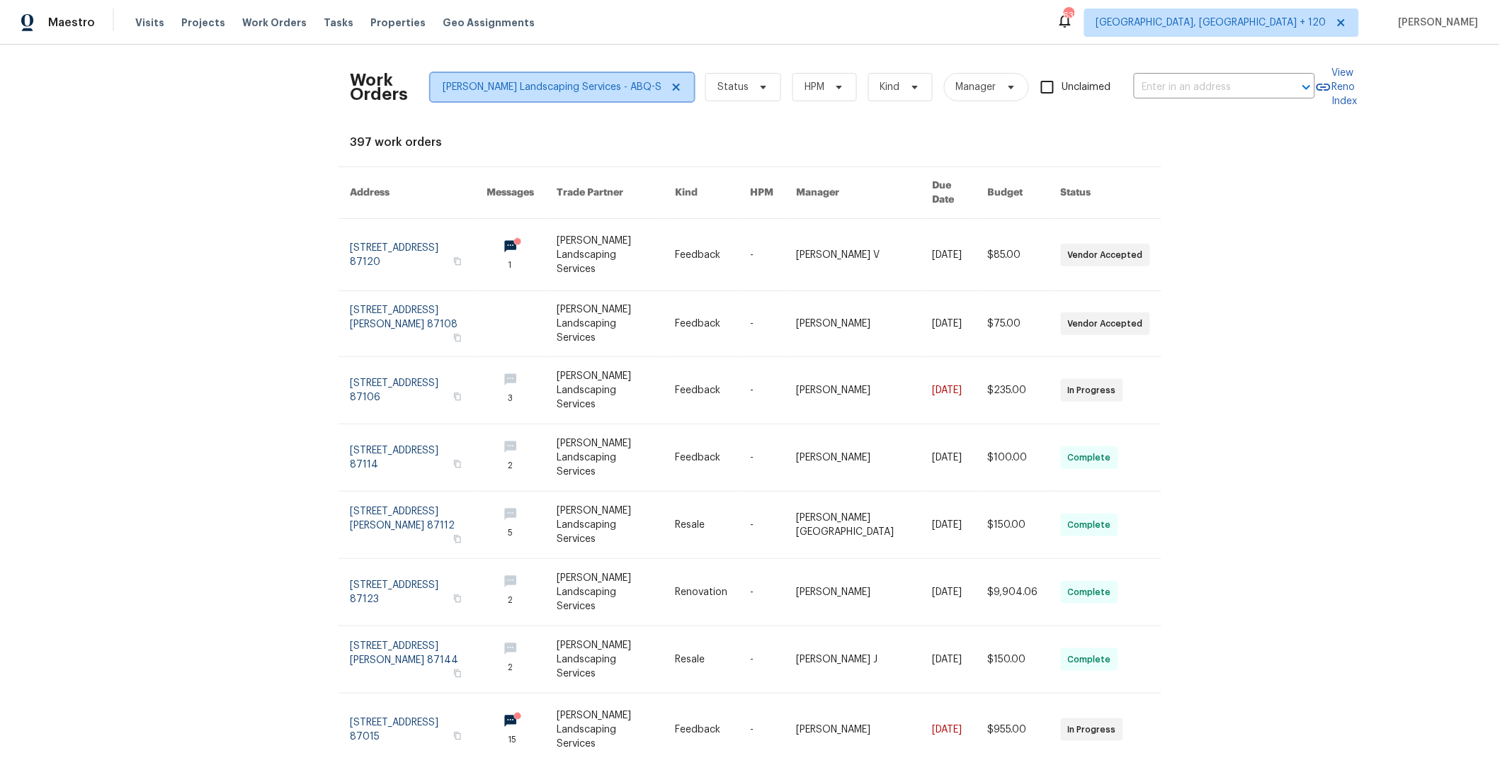
click at [673, 87] on icon at bounding box center [676, 87] width 7 height 7
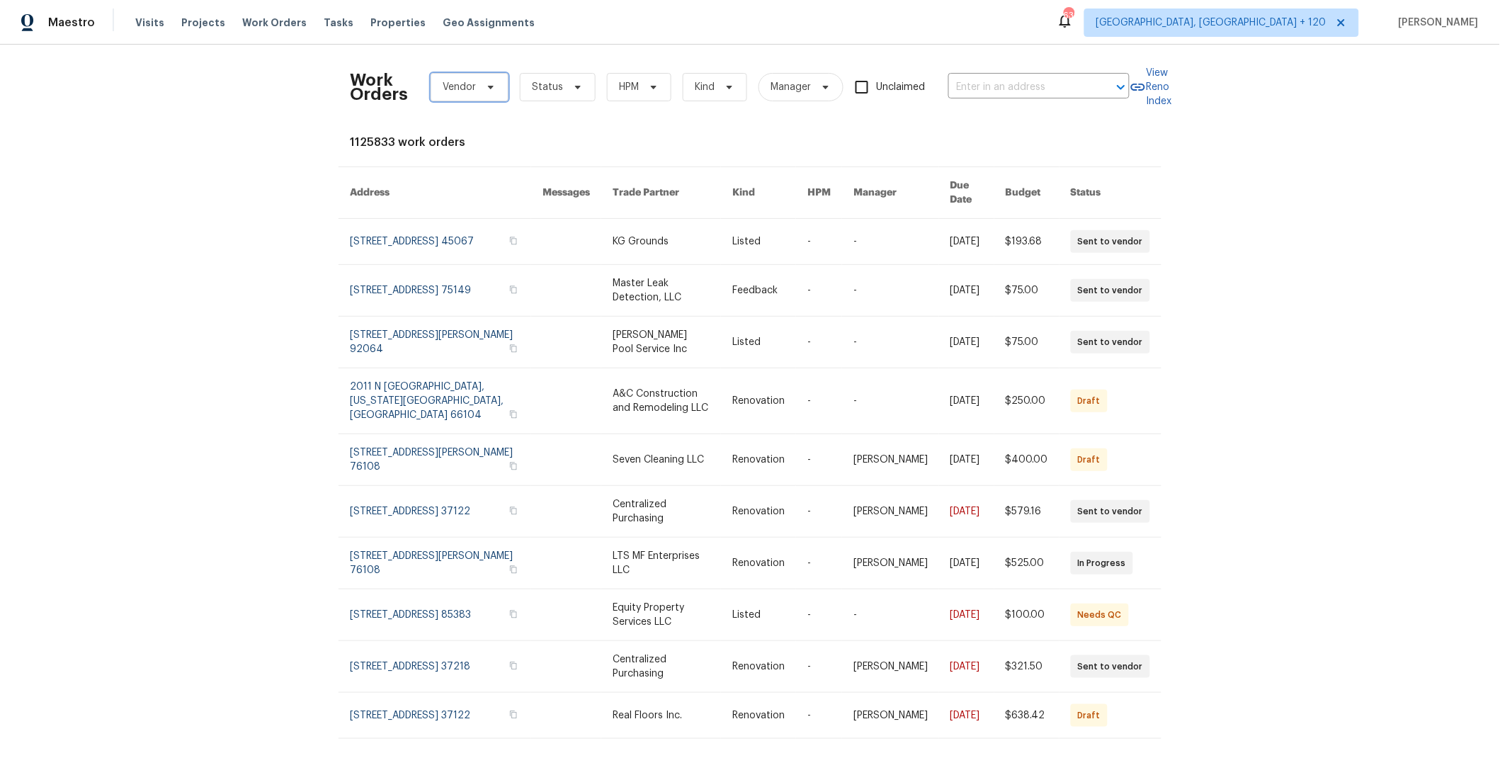
click at [454, 84] on span "Vendor" at bounding box center [458, 87] width 33 height 14
